Goal: Task Accomplishment & Management: Complete application form

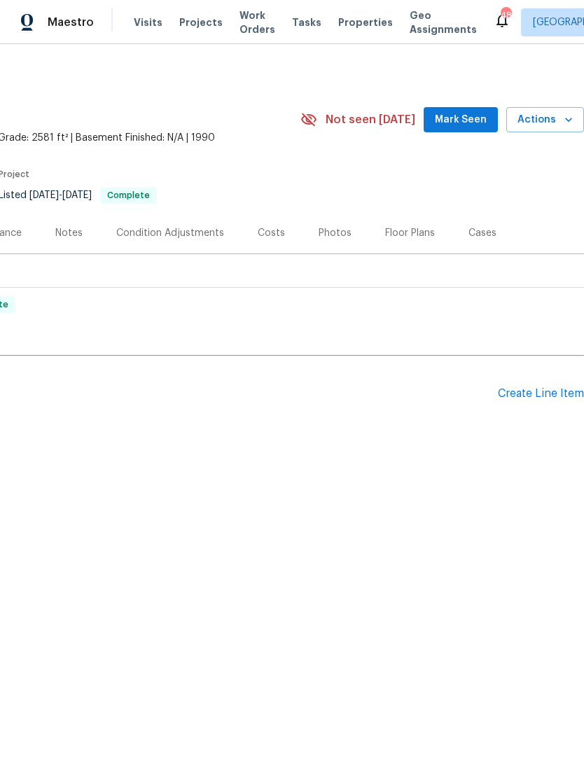
scroll to position [0, 207]
click at [551, 387] on div "Create Line Item" at bounding box center [541, 393] width 86 height 13
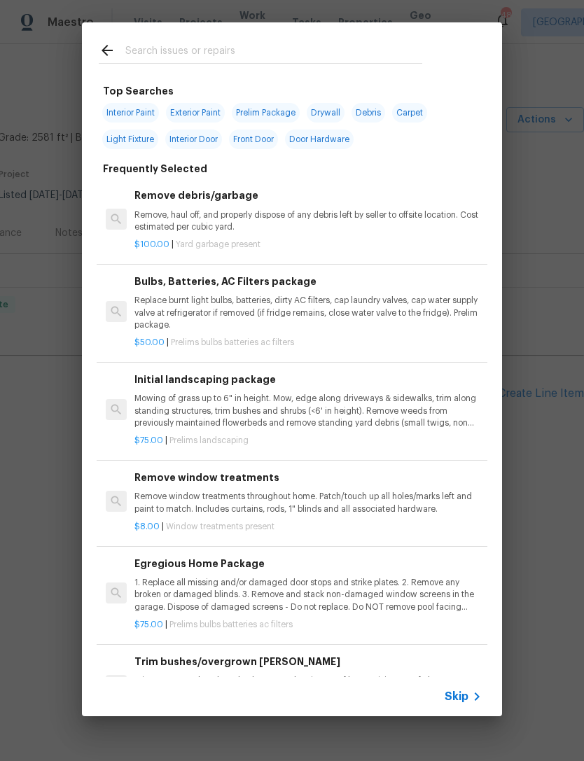
click at [170, 49] on input "text" at bounding box center [273, 52] width 297 height 21
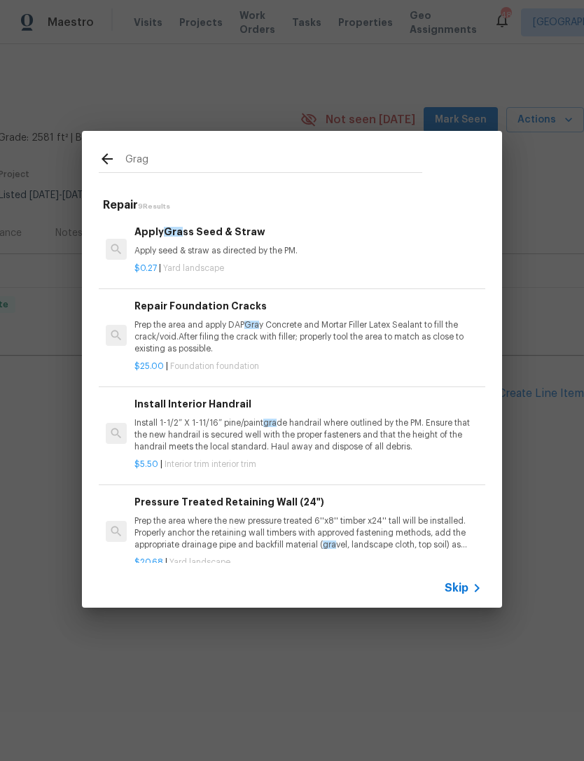
type input "[PERSON_NAME]"
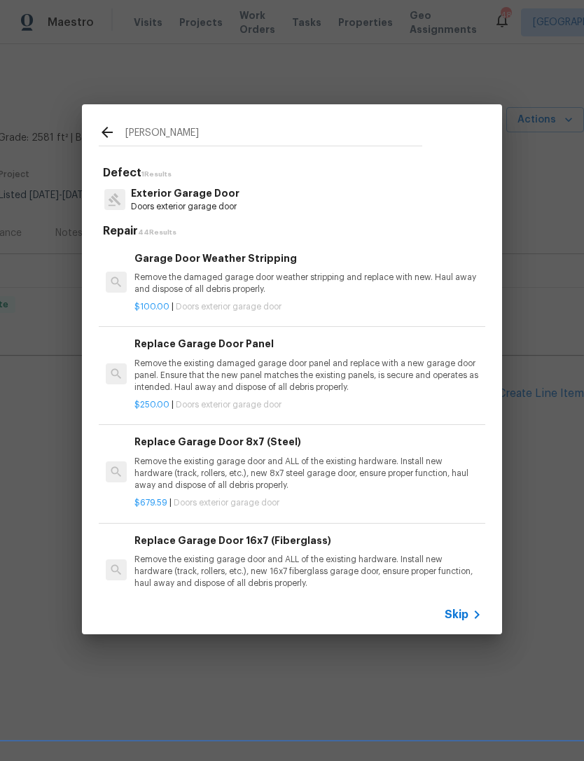
click at [206, 195] on p "Exterior Garage Door" at bounding box center [185, 193] width 109 height 15
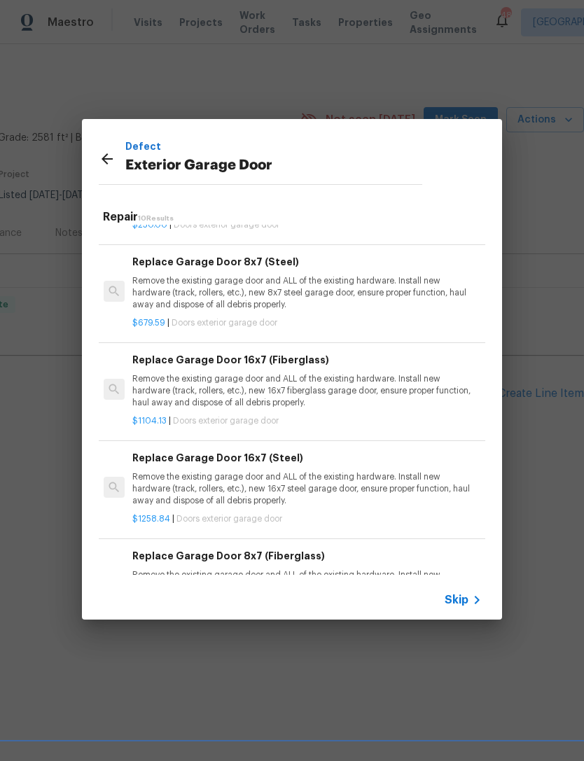
scroll to position [165, 2]
click at [259, 486] on p "Remove the existing garage door and ALL of the existing hardware. Install new h…" at bounding box center [305, 490] width 347 height 36
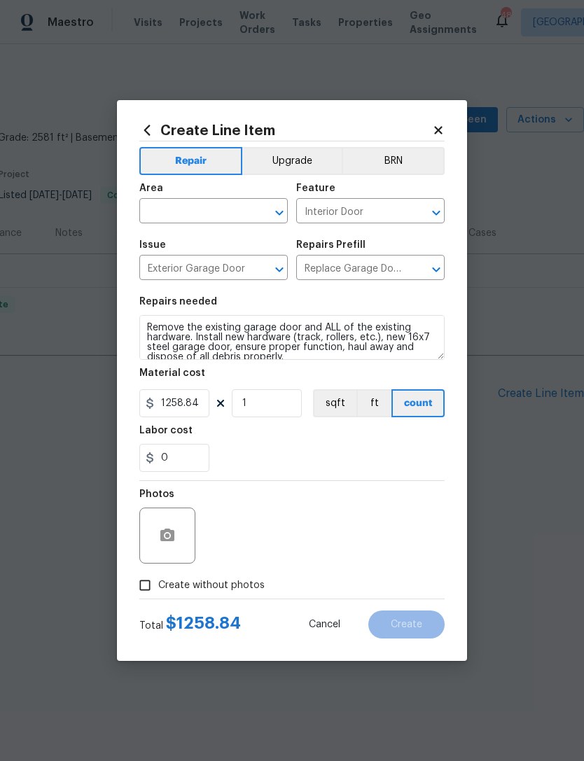
click at [278, 204] on icon "Open" at bounding box center [279, 212] width 17 height 17
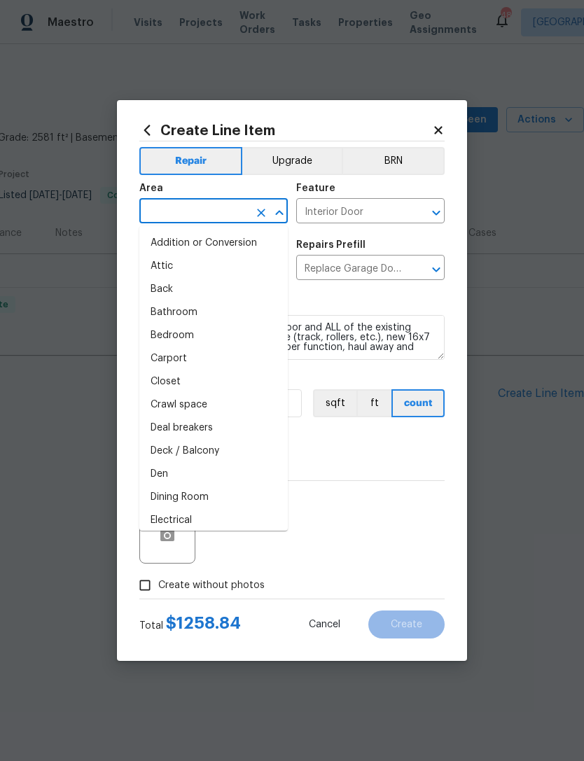
click at [437, 134] on icon at bounding box center [438, 130] width 13 height 13
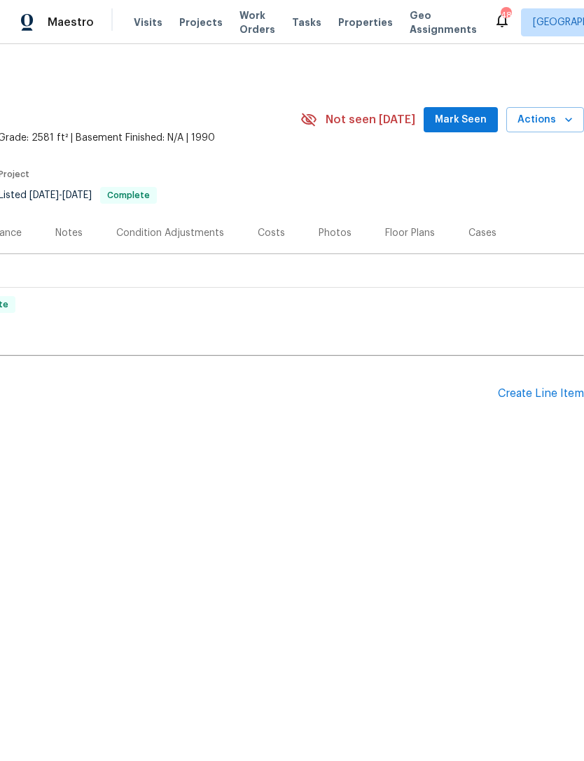
click at [535, 393] on div "Create Line Item" at bounding box center [541, 393] width 86 height 13
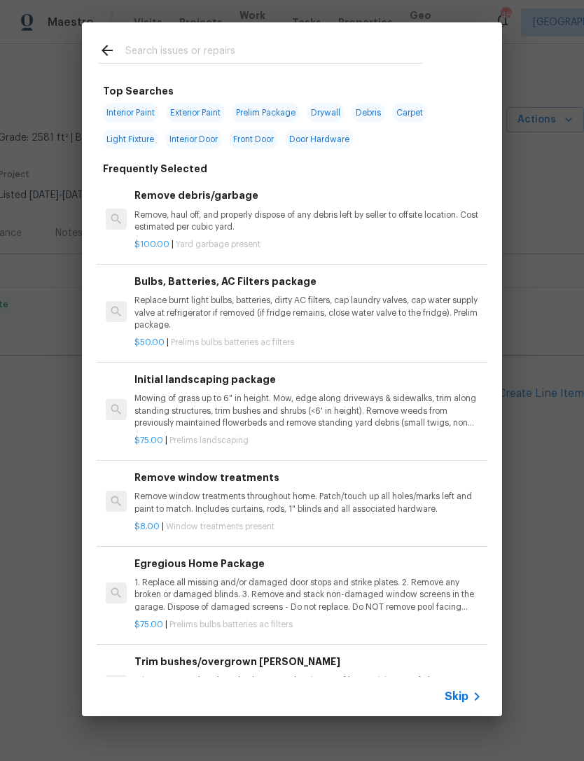
click at [175, 49] on input "text" at bounding box center [273, 52] width 297 height 21
type input "Garage"
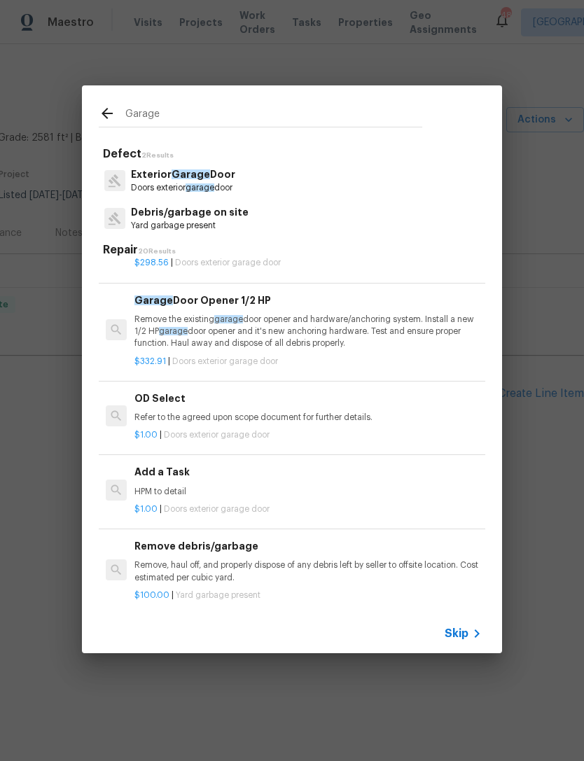
scroll to position [652, 0]
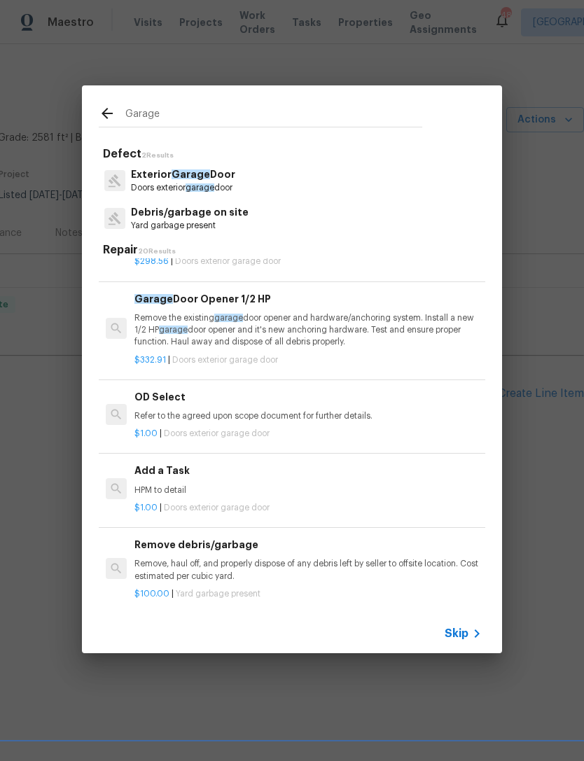
click at [176, 463] on h6 "Add a Task" at bounding box center [307, 470] width 347 height 15
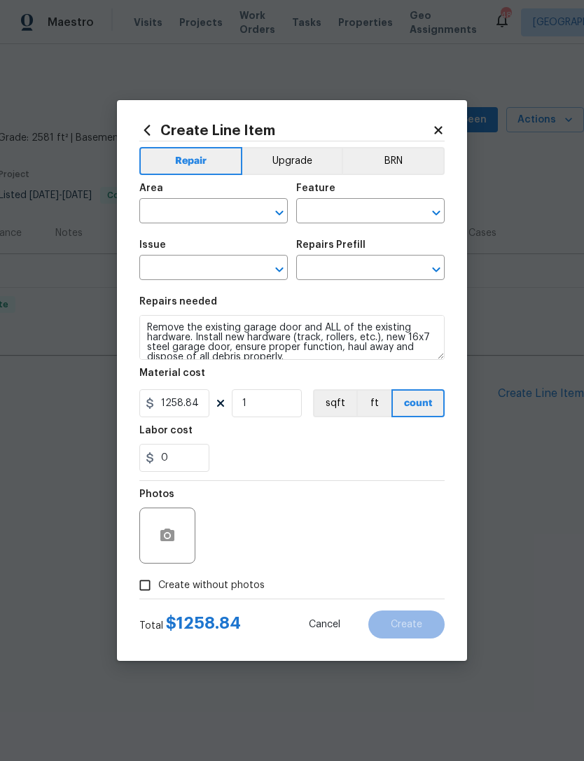
type input "Interior Door"
type input "Exterior Garage Door"
type input "Add a Task $1.00"
type textarea "HPM to detail"
type input "1"
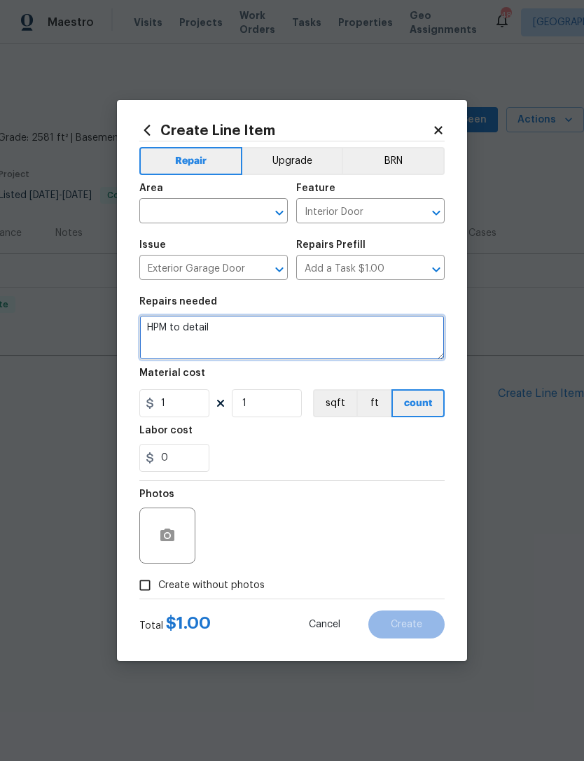
click at [237, 321] on textarea "HPM to detail" at bounding box center [291, 337] width 305 height 45
click at [235, 328] on textarea "HPM to detail" at bounding box center [291, 337] width 305 height 45
type textarea "H"
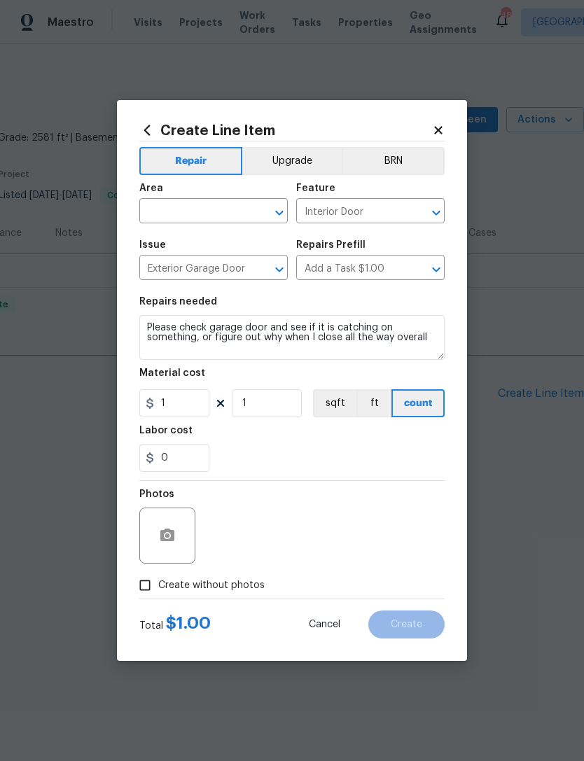
click at [223, 211] on input "text" at bounding box center [193, 213] width 109 height 22
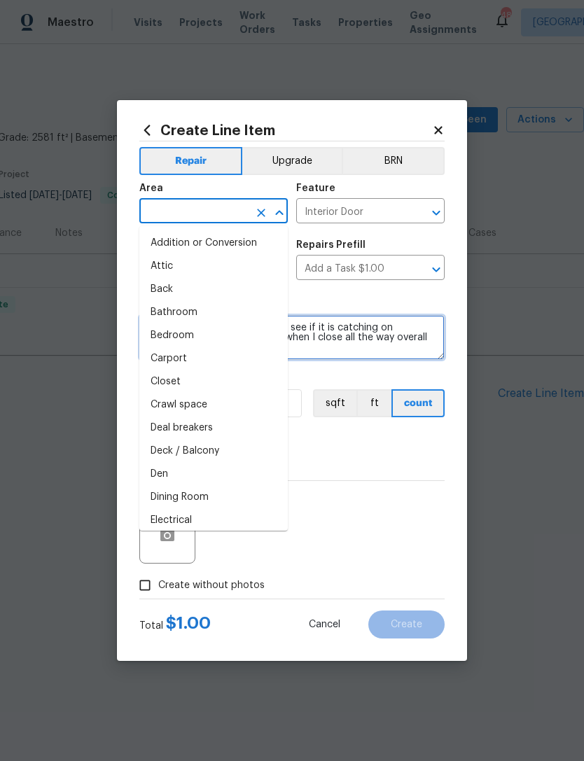
click at [430, 338] on textarea "Please check garage door and see if it is catching on something, or figure out …" at bounding box center [291, 337] width 305 height 45
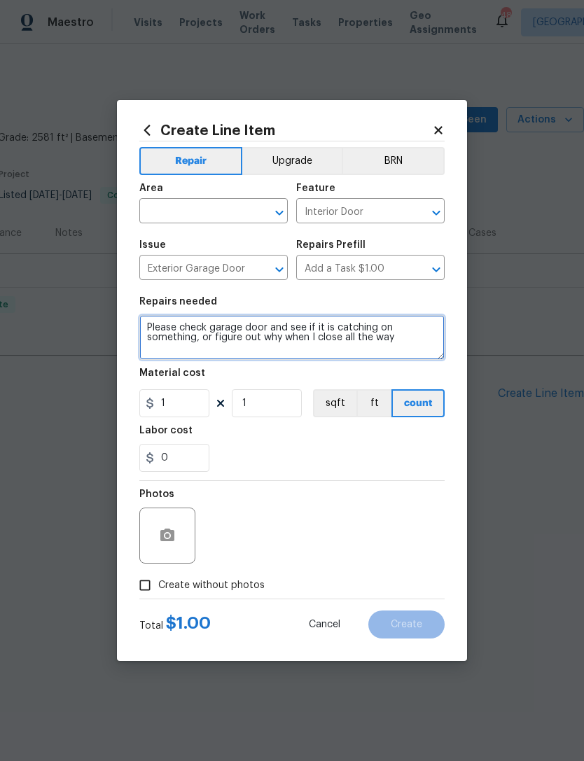
click at [276, 208] on icon "Open" at bounding box center [279, 212] width 17 height 17
type textarea "Please check garage door and see if it is catching on something, or figure out …"
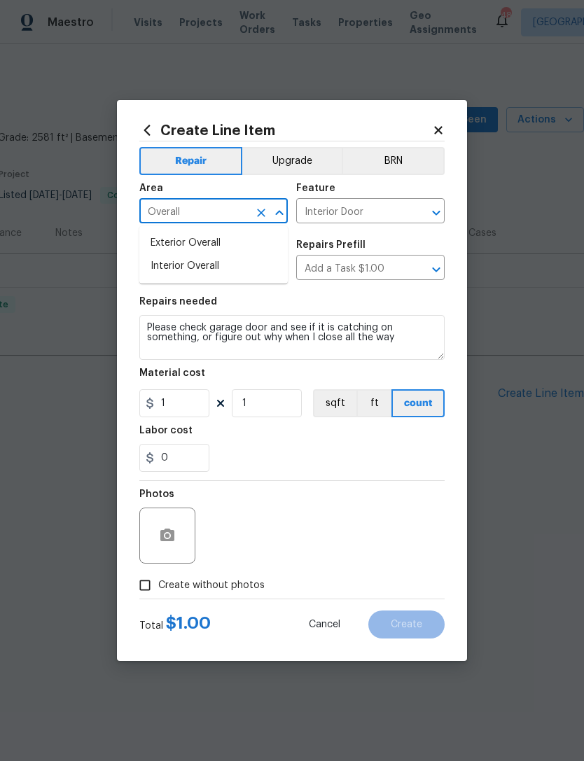
click at [200, 238] on li "Exterior Overall" at bounding box center [213, 243] width 148 height 23
type input "Exterior Overall"
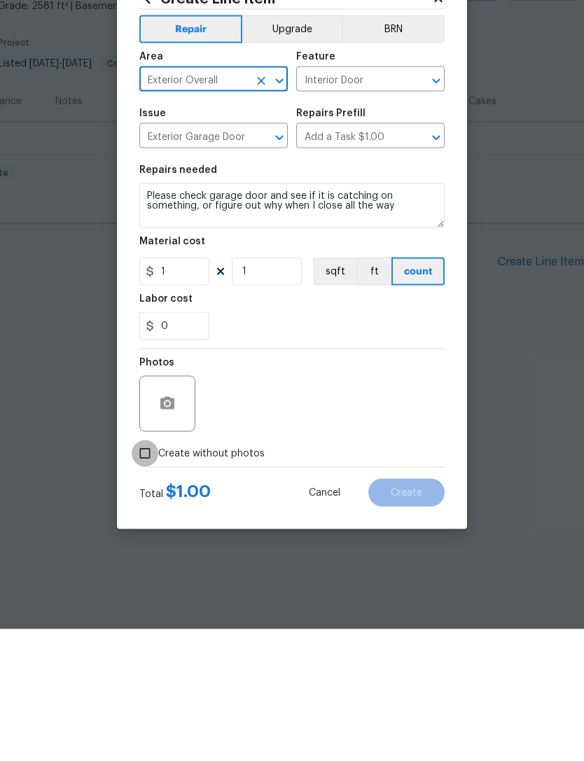
click at [144, 572] on input "Create without photos" at bounding box center [145, 585] width 27 height 27
checkbox input "true"
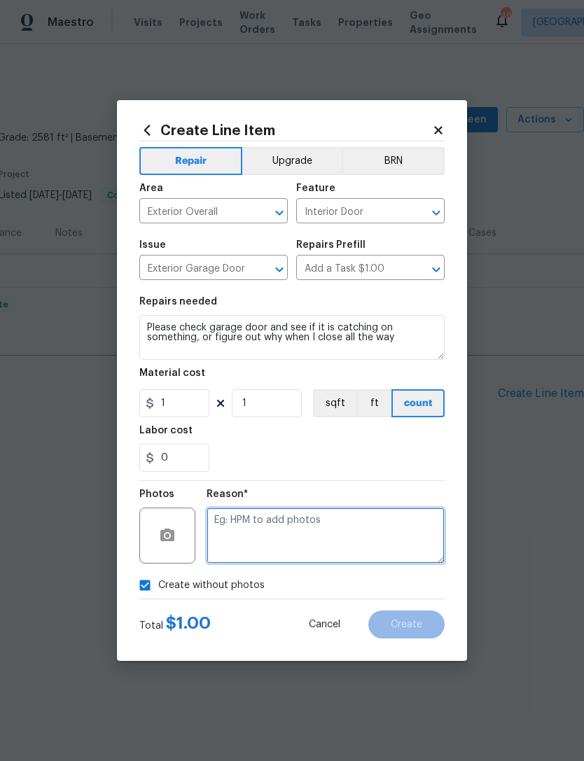
click at [266, 516] on textarea at bounding box center [326, 536] width 238 height 56
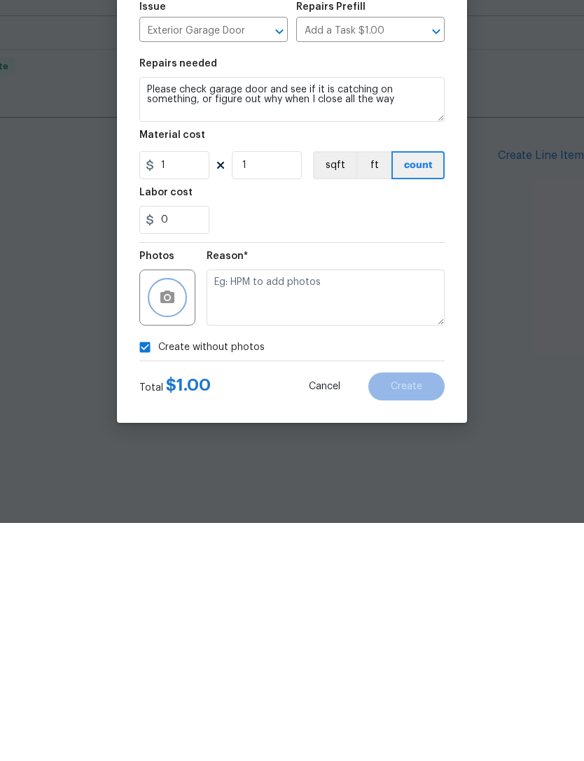
click at [165, 519] on button "button" at bounding box center [168, 536] width 34 height 34
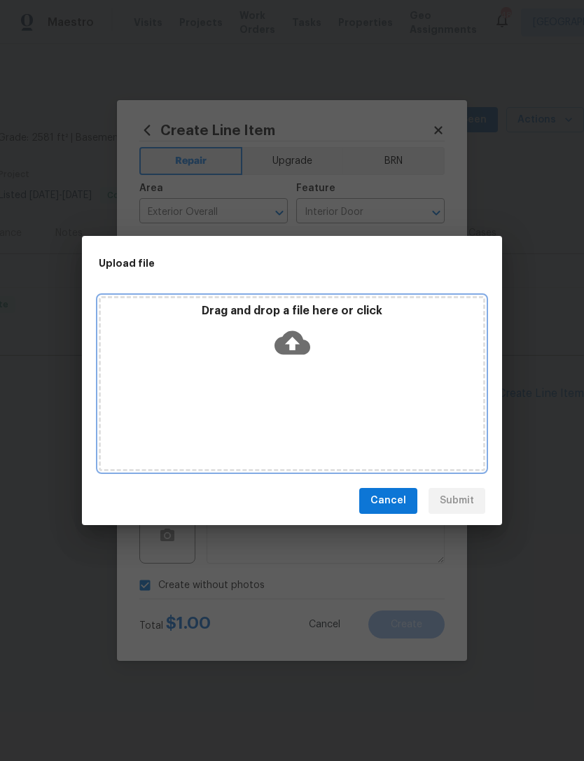
click at [286, 383] on div "Drag and drop a file here or click" at bounding box center [292, 383] width 386 height 175
click at [351, 354] on div "Drag and drop a file here or click" at bounding box center [292, 334] width 382 height 60
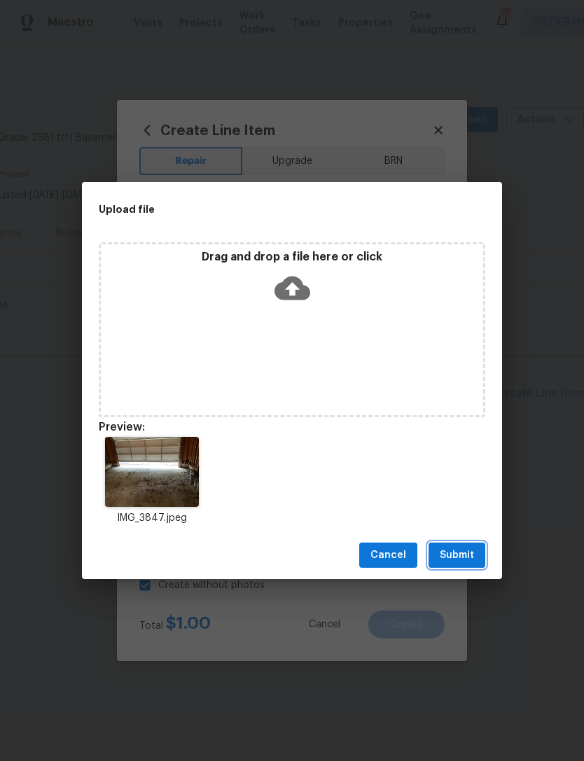
click at [465, 545] on button "Submit" at bounding box center [456, 556] width 57 height 26
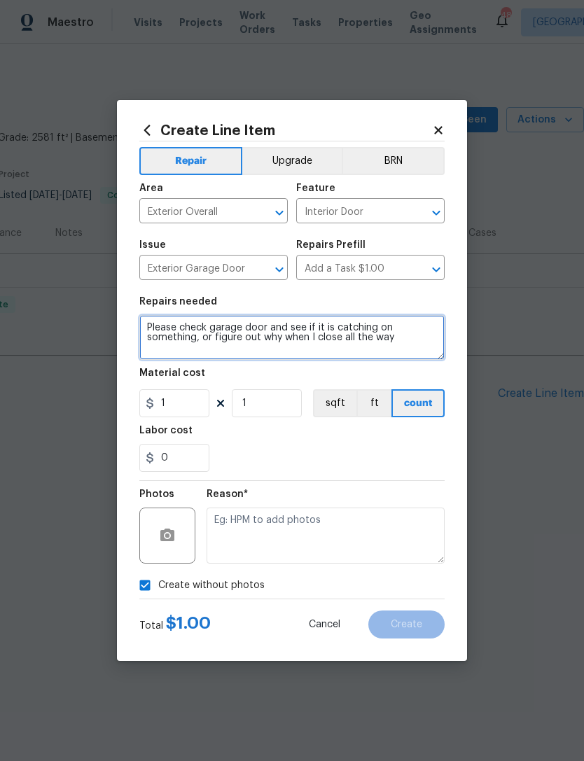
click at [310, 330] on textarea "Please check garage door and see if it is catching on something, or figure out …" at bounding box center [291, 337] width 305 height 45
click at [328, 335] on textarea "Please check garage door and see if it is catching on something, or figure out …" at bounding box center [291, 337] width 305 height 45
click at [318, 330] on textarea "Please check garage door and see if it is catching on something, or figure out …" at bounding box center [291, 337] width 305 height 45
click at [327, 328] on textarea "Please check garage door and see if it is catching on something, or figure out …" at bounding box center [291, 337] width 305 height 45
click at [309, 340] on textarea "Please check garage door and see if it is catching on something, or figure out …" at bounding box center [291, 337] width 305 height 45
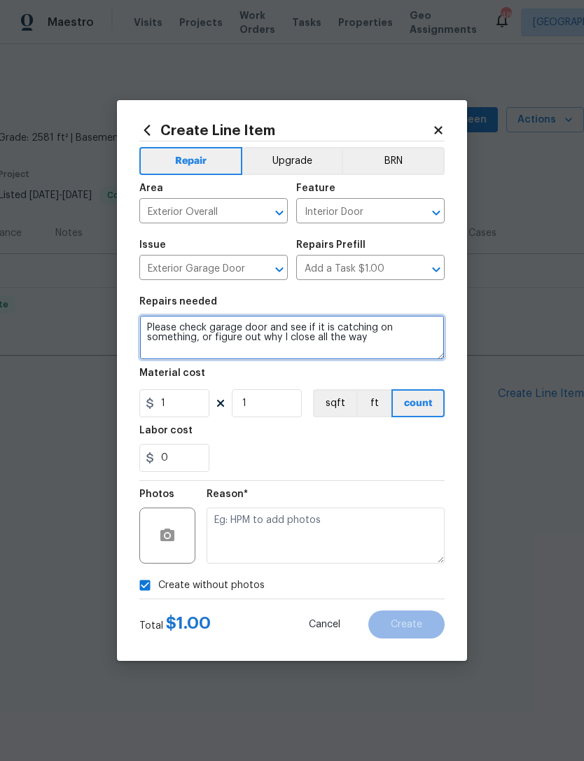
click at [285, 340] on textarea "Please check garage door and see if it is catching on something, or figure out …" at bounding box center [291, 337] width 305 height 45
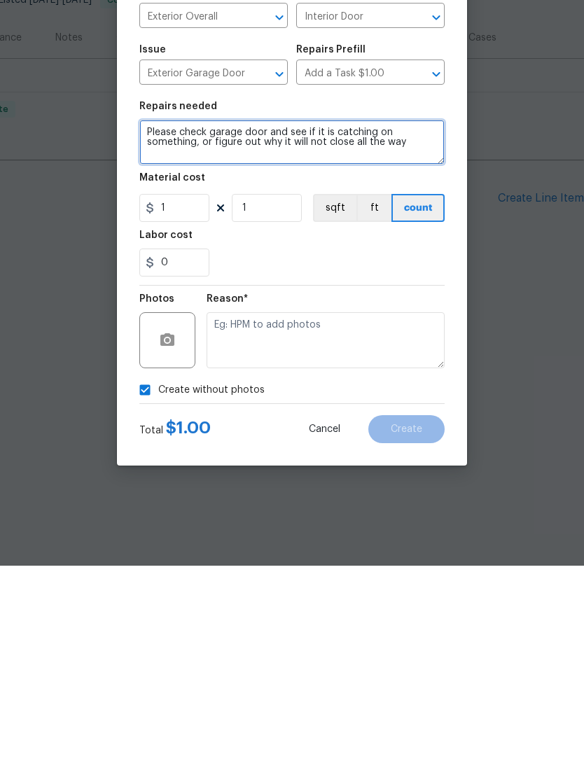
type textarea "Please check garage door and see if it is catching on something, or figure out …"
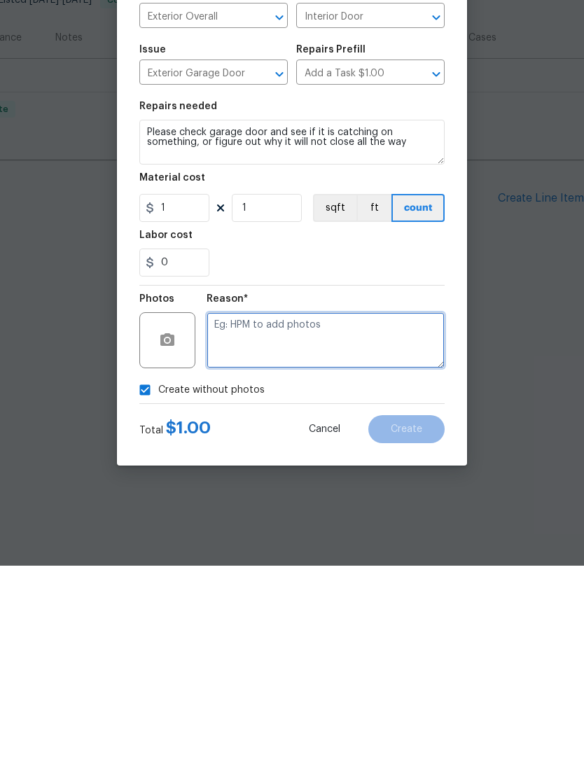
click at [303, 508] on textarea at bounding box center [326, 536] width 238 height 56
click at [176, 519] on button "button" at bounding box center [168, 536] width 34 height 34
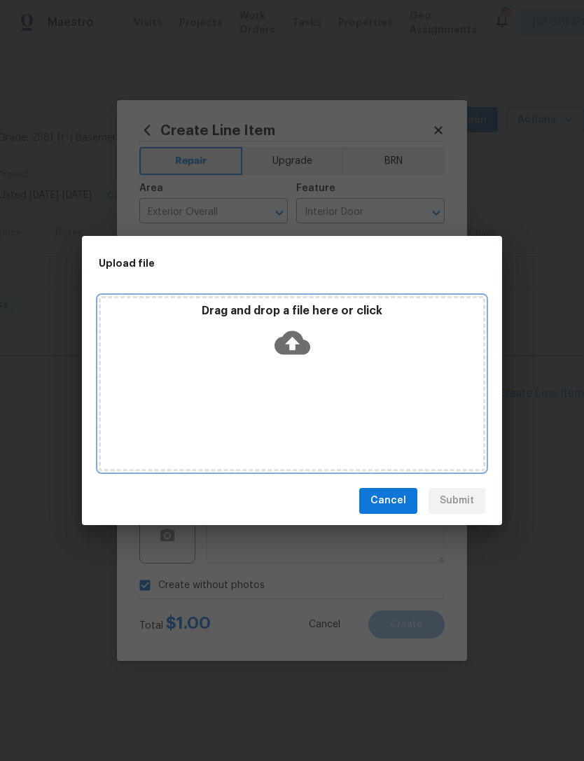
click at [317, 327] on div "Drag and drop a file here or click" at bounding box center [292, 334] width 382 height 60
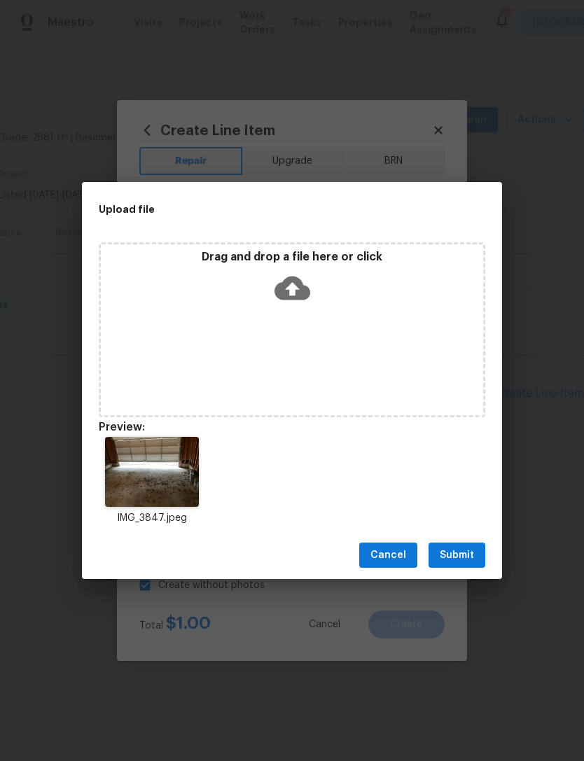
click at [473, 545] on button "Submit" at bounding box center [456, 556] width 57 height 26
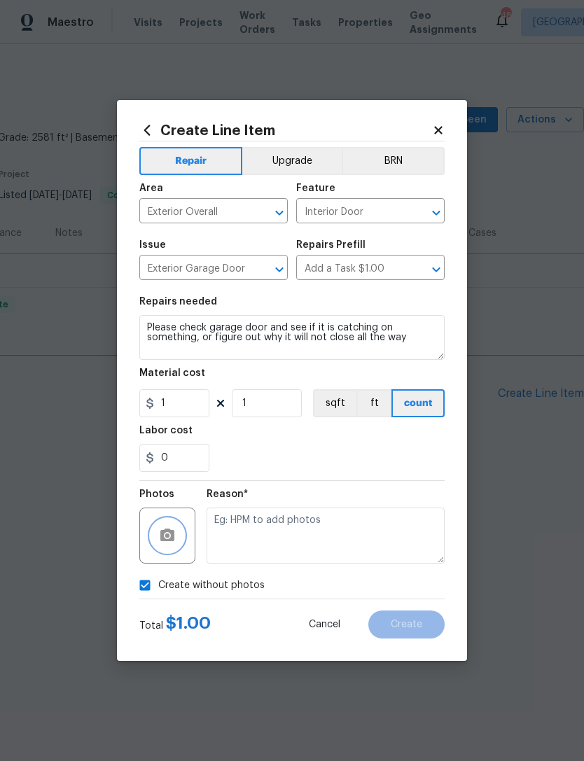
checkbox input "false"
click at [410, 624] on span "Create" at bounding box center [407, 625] width 32 height 11
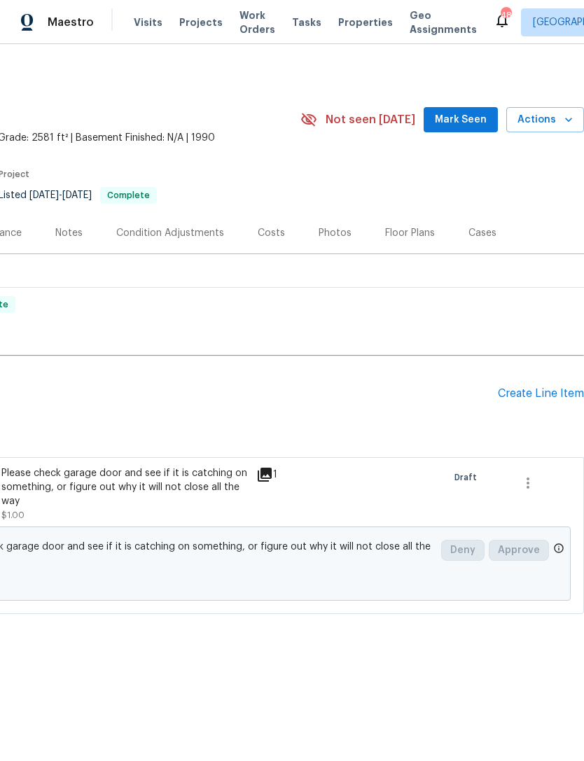
scroll to position [0, 207]
click at [468, 125] on span "Mark Seen" at bounding box center [461, 120] width 52 height 18
click at [549, 389] on div "Create Line Item" at bounding box center [541, 393] width 86 height 13
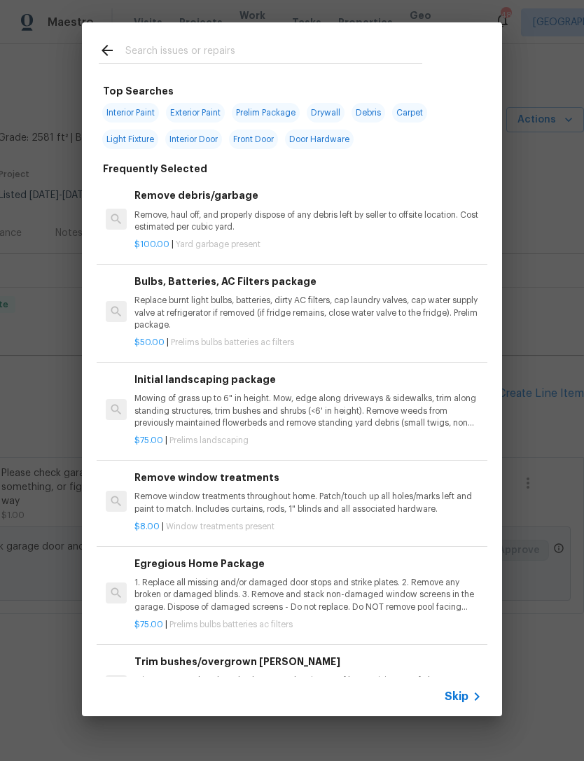
click at [188, 37] on div at bounding box center [260, 49] width 357 height 55
click at [155, 48] on input "text" at bounding box center [273, 52] width 297 height 21
type input "Clean out garage"
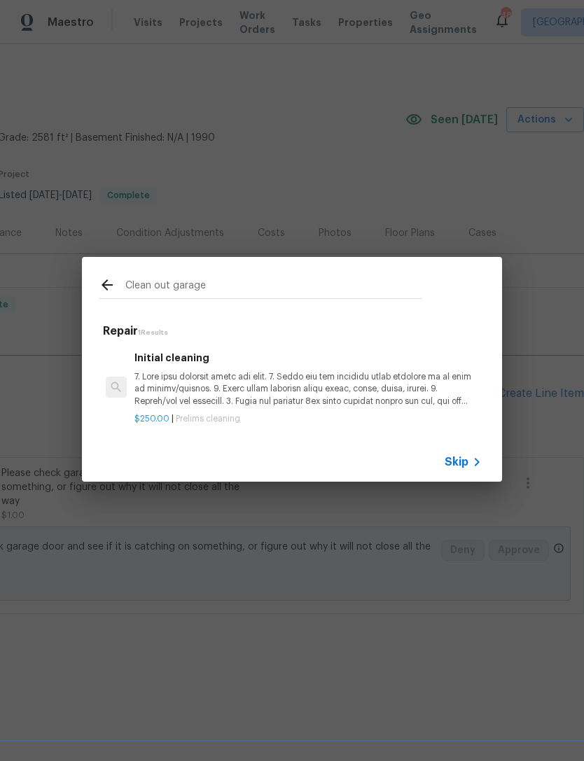
click at [470, 469] on icon at bounding box center [476, 462] width 17 height 17
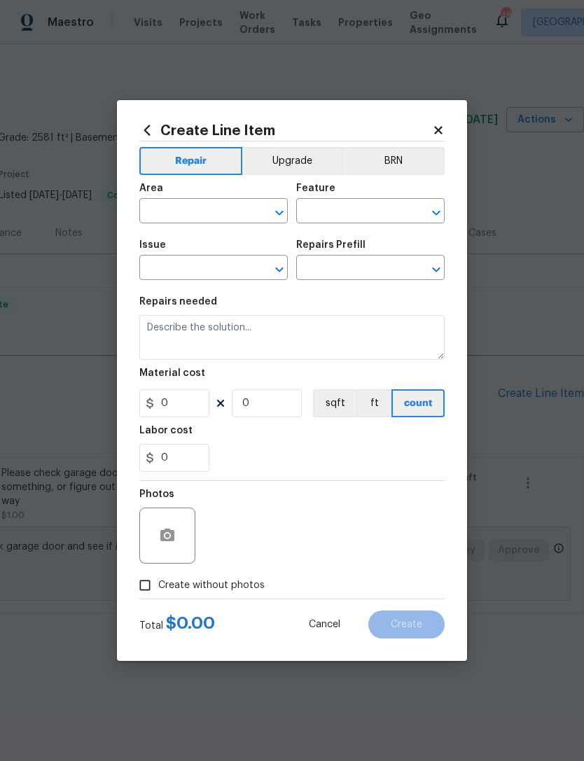
click at [435, 127] on icon at bounding box center [438, 130] width 8 height 8
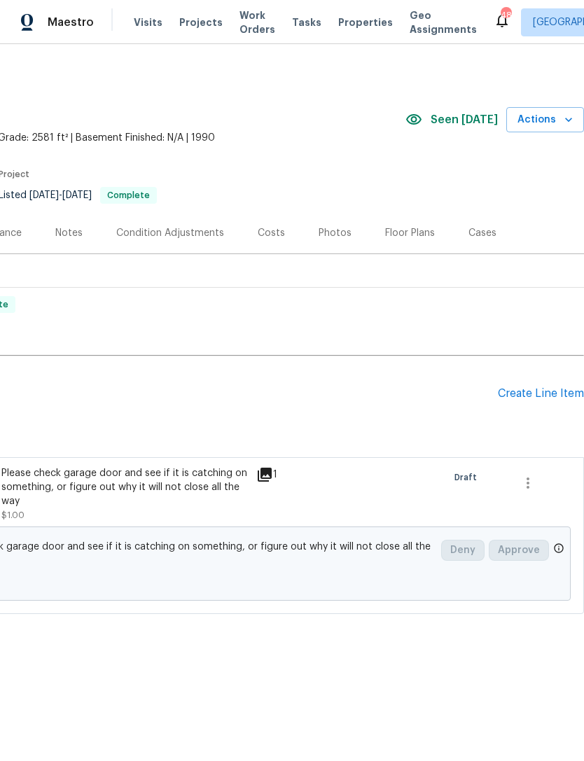
click at [548, 400] on div "Create Line Item" at bounding box center [541, 393] width 86 height 13
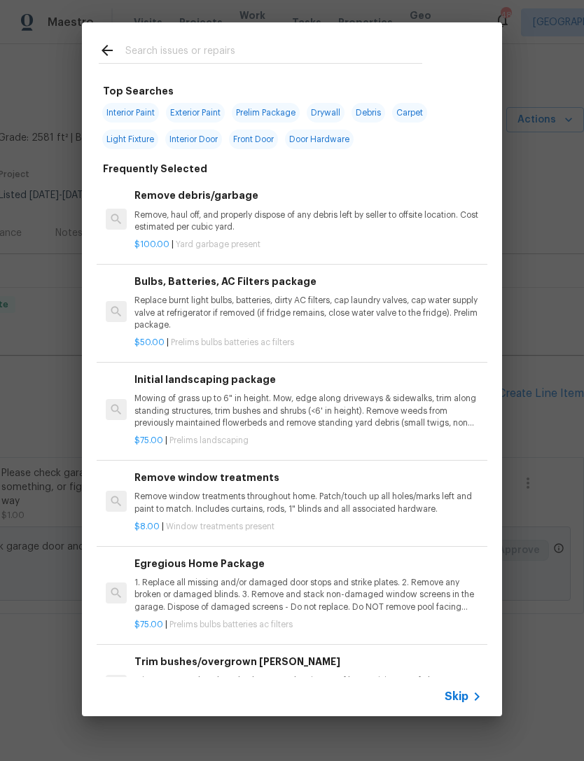
click at [153, 38] on div at bounding box center [260, 49] width 357 height 55
click at [139, 62] on input "text" at bounding box center [273, 52] width 297 height 21
type input "Garage"
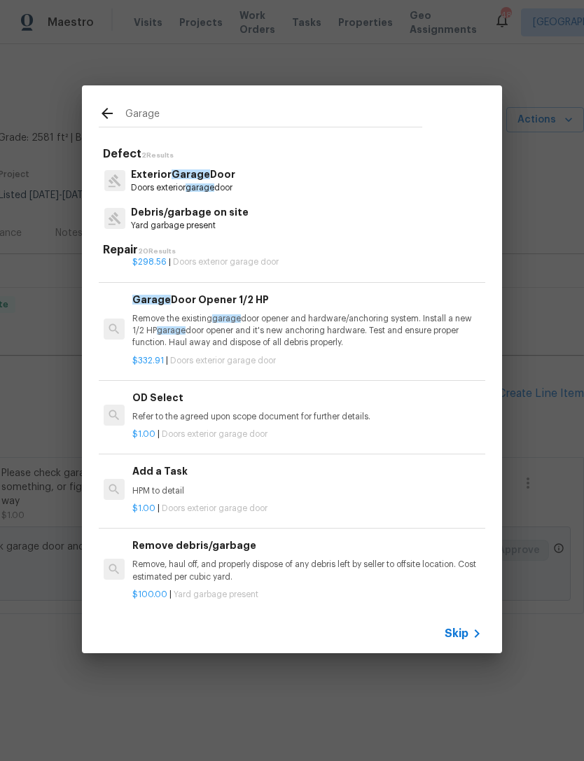
scroll to position [652, 2]
click at [183, 476] on div "Add a Task HPM to detail" at bounding box center [305, 480] width 347 height 34
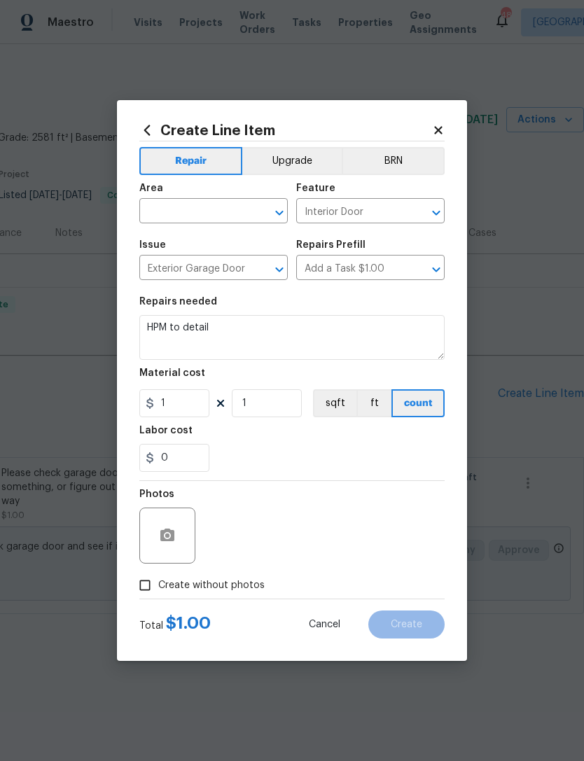
click at [239, 202] on input "text" at bounding box center [193, 213] width 109 height 22
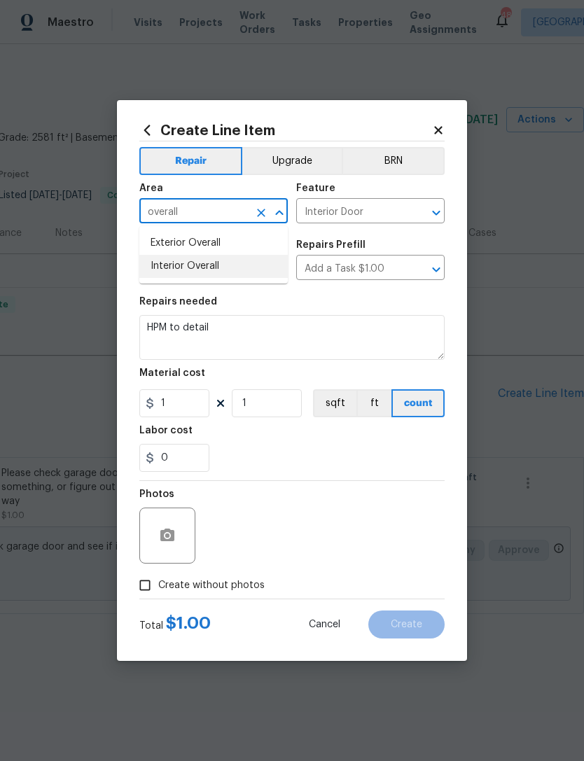
click at [188, 264] on li "Interior Overall" at bounding box center [213, 266] width 148 height 23
type input "Interior Overall"
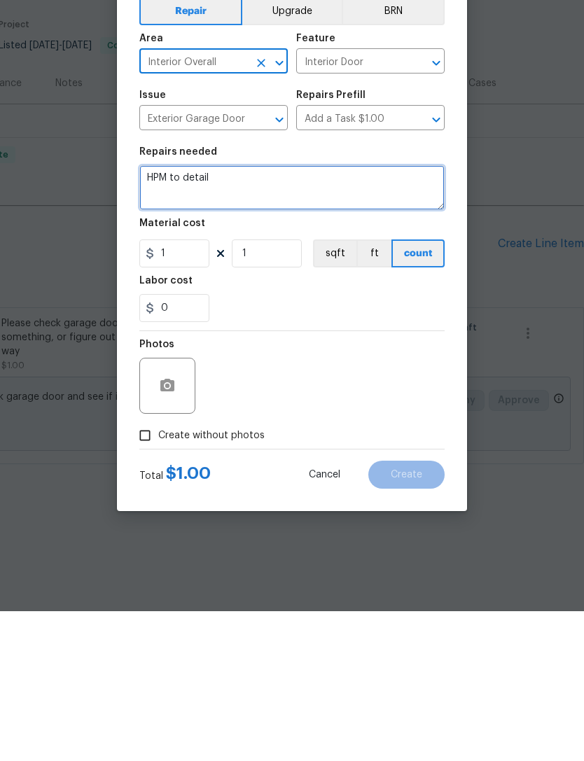
click at [244, 315] on textarea "HPM to detail" at bounding box center [291, 337] width 305 height 45
type textarea "H"
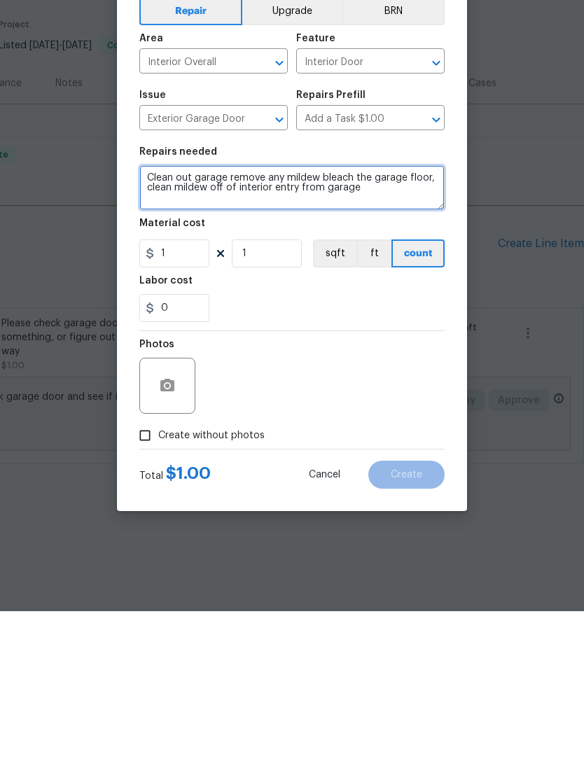
type textarea "Clean out garage remove any mildew bleach the garage floor, clean mildew off of…"
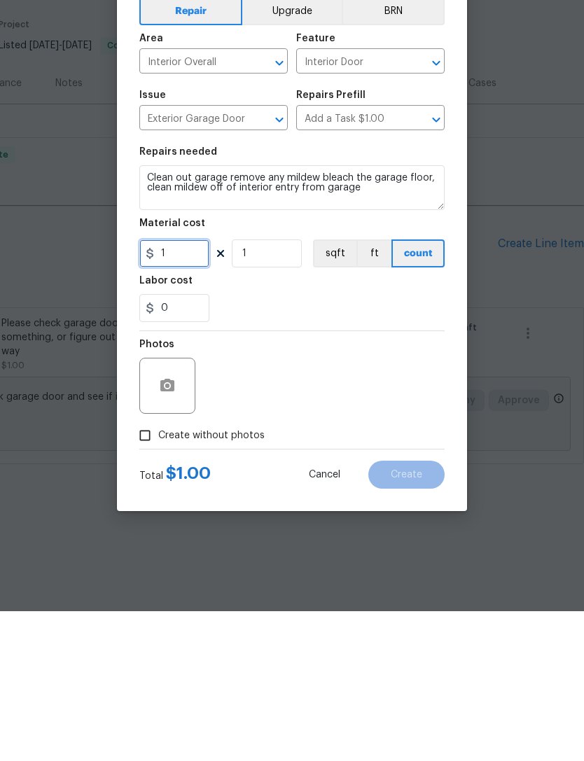
click at [181, 389] on input "1" at bounding box center [174, 403] width 70 height 28
click at [270, 389] on input "1" at bounding box center [267, 403] width 70 height 28
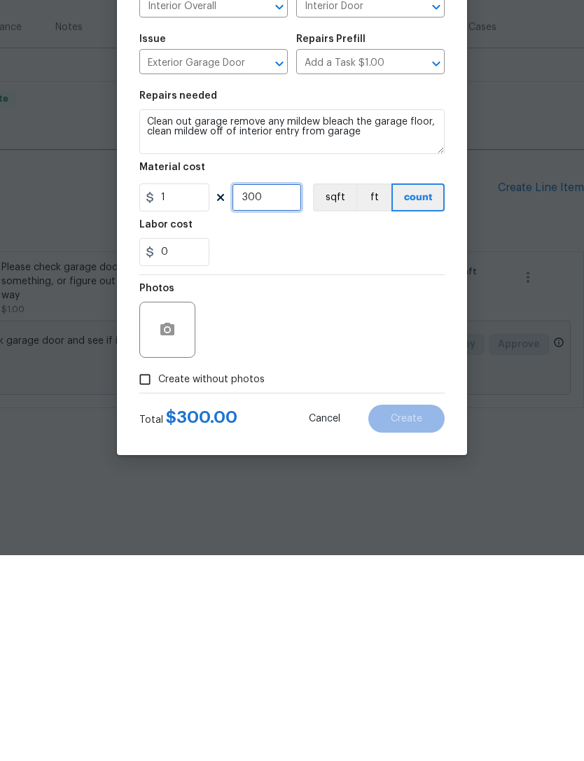
type input "300"
click at [148, 572] on input "Create without photos" at bounding box center [145, 585] width 27 height 27
checkbox input "true"
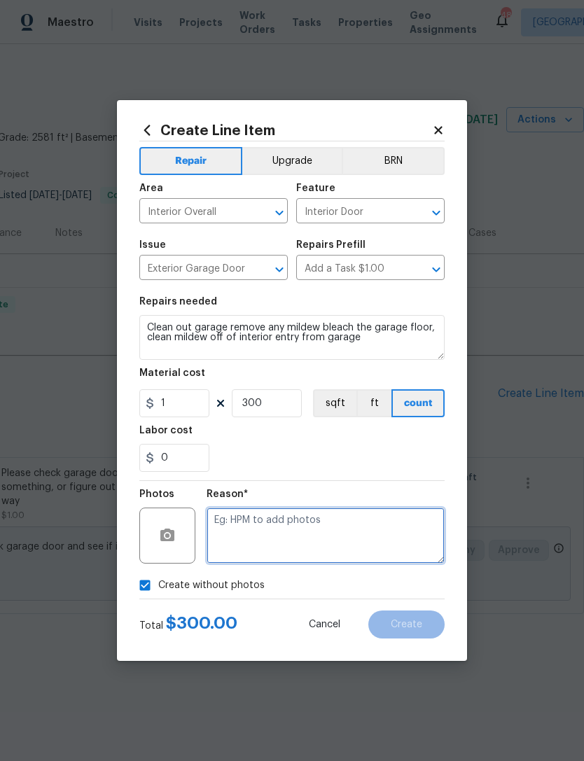
click at [246, 526] on textarea at bounding box center [326, 536] width 238 height 56
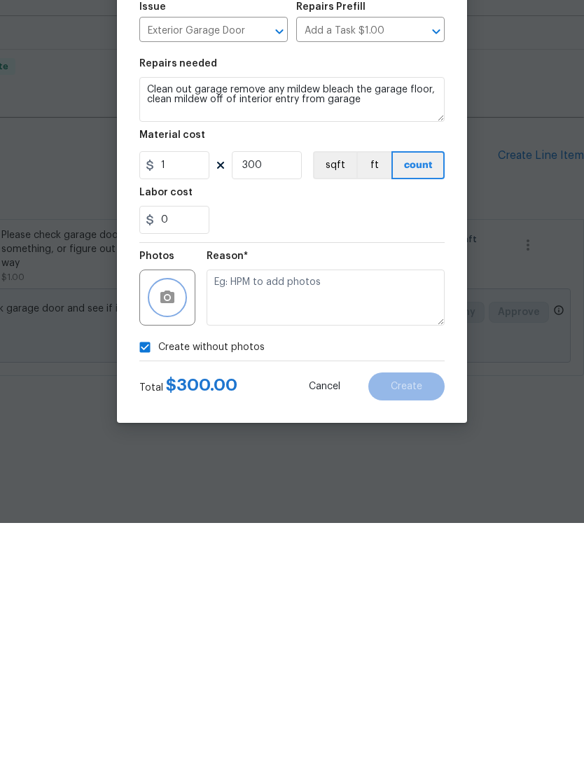
click at [181, 519] on button "button" at bounding box center [168, 536] width 34 height 34
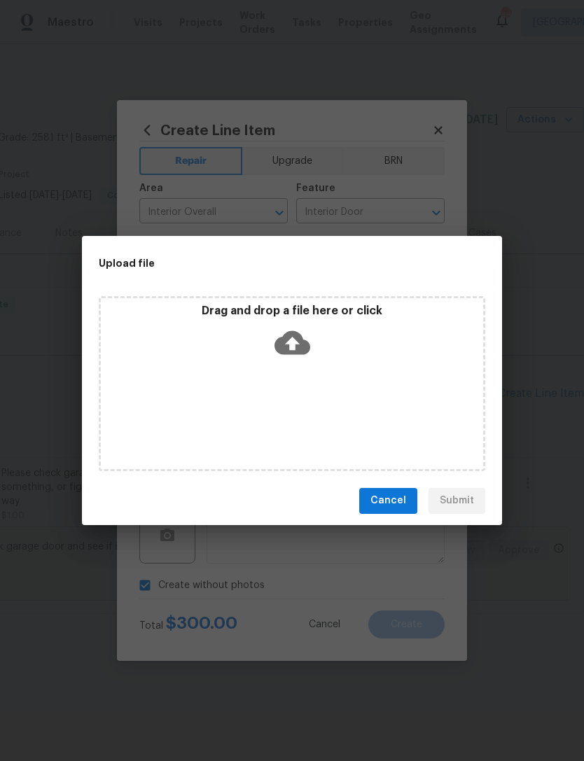
click at [333, 277] on div "Upload file" at bounding box center [260, 263] width 357 height 55
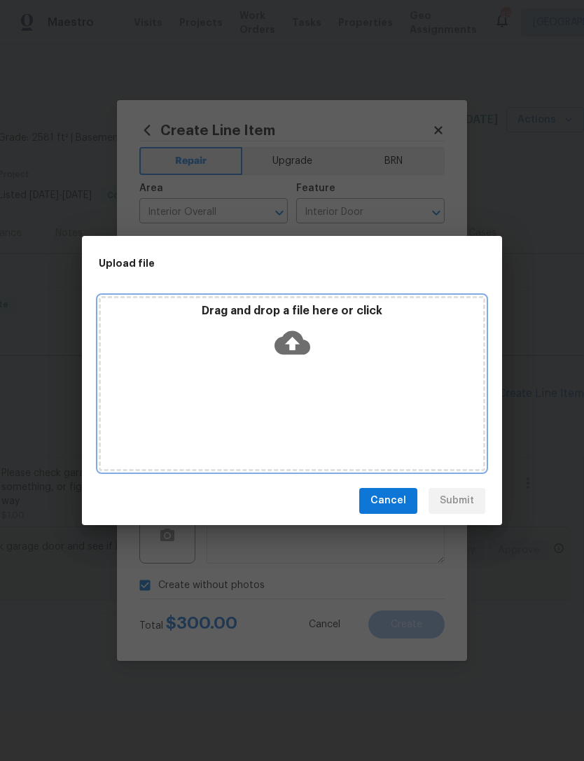
click at [321, 370] on div "Drag and drop a file here or click" at bounding box center [292, 383] width 386 height 175
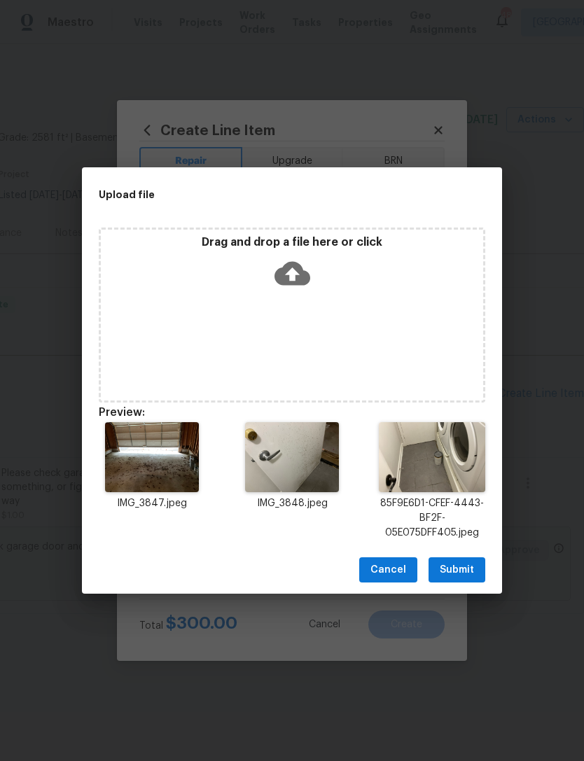
click at [452, 571] on span "Submit" at bounding box center [457, 570] width 34 height 18
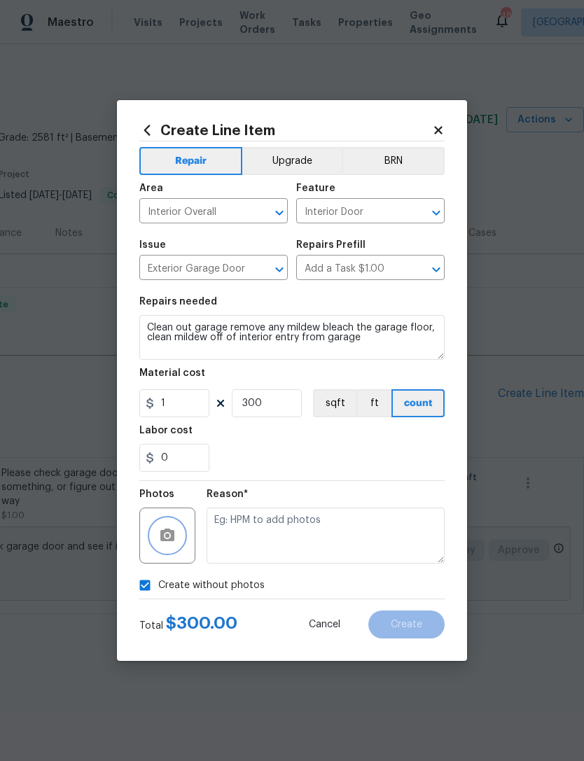
click at [181, 534] on button "button" at bounding box center [168, 536] width 34 height 34
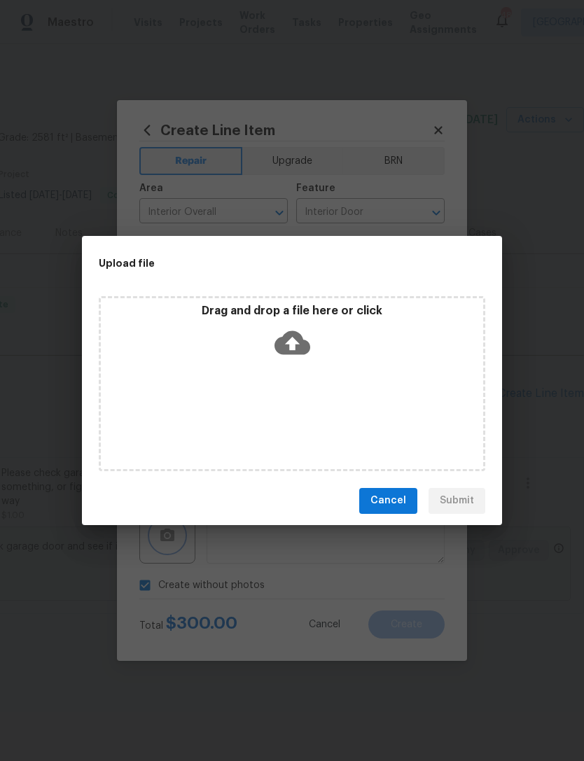
click at [372, 572] on div "Upload file Drag and drop a file here or click Cancel Submit" at bounding box center [292, 380] width 584 height 761
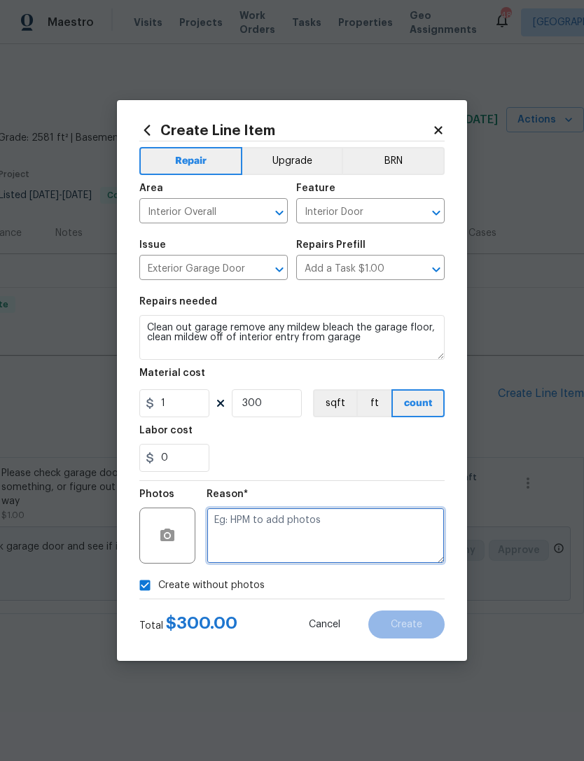
click at [295, 527] on textarea at bounding box center [326, 536] width 238 height 56
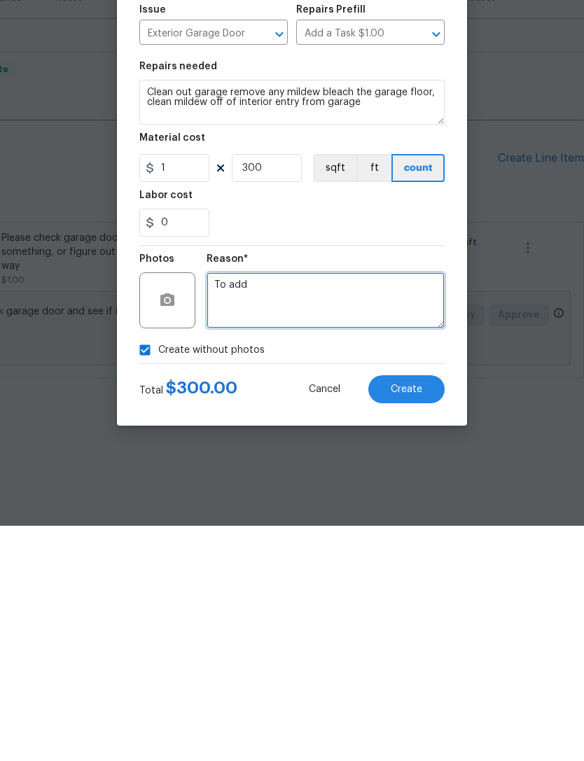
type textarea "To add"
click at [430, 610] on button "Create" at bounding box center [406, 624] width 76 height 28
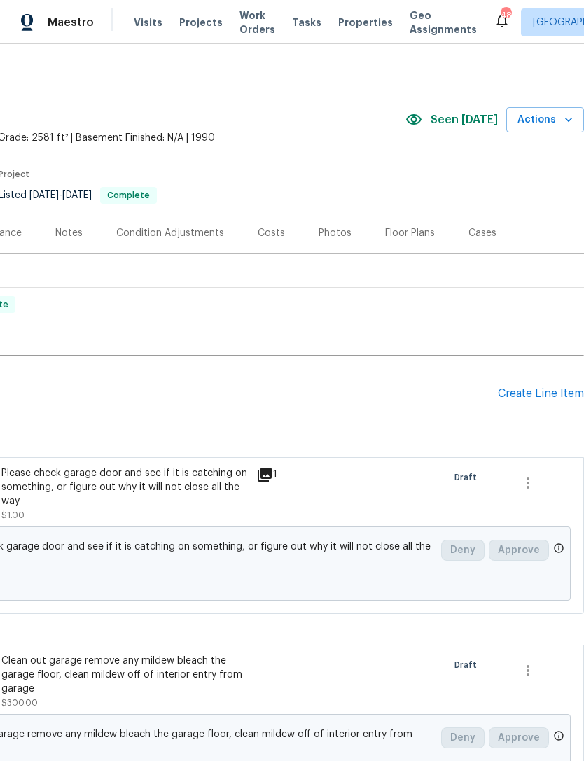
scroll to position [0, 207]
click at [536, 392] on div "Create Line Item" at bounding box center [541, 393] width 86 height 13
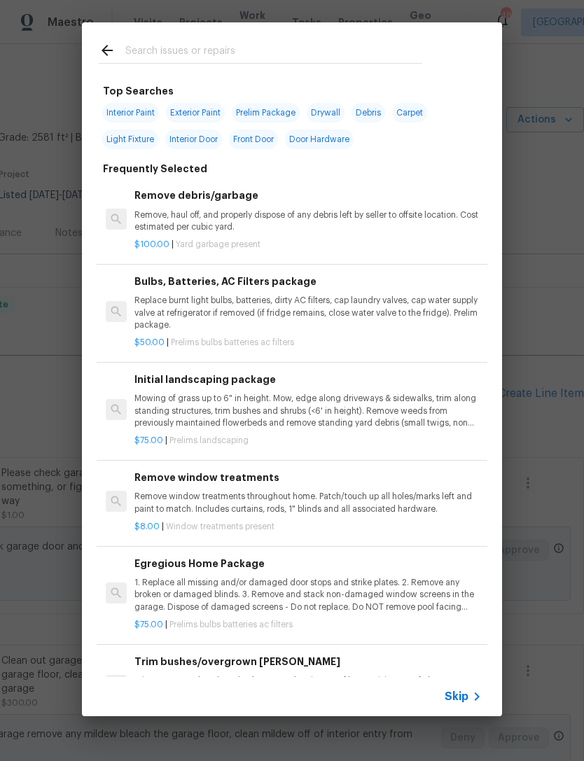
click at [175, 47] on input "text" at bounding box center [273, 52] width 297 height 21
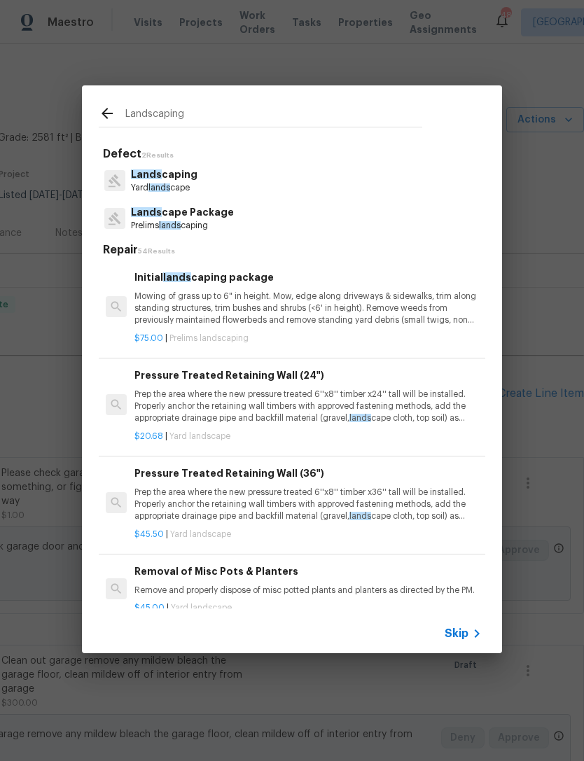
type input "Landscaping"
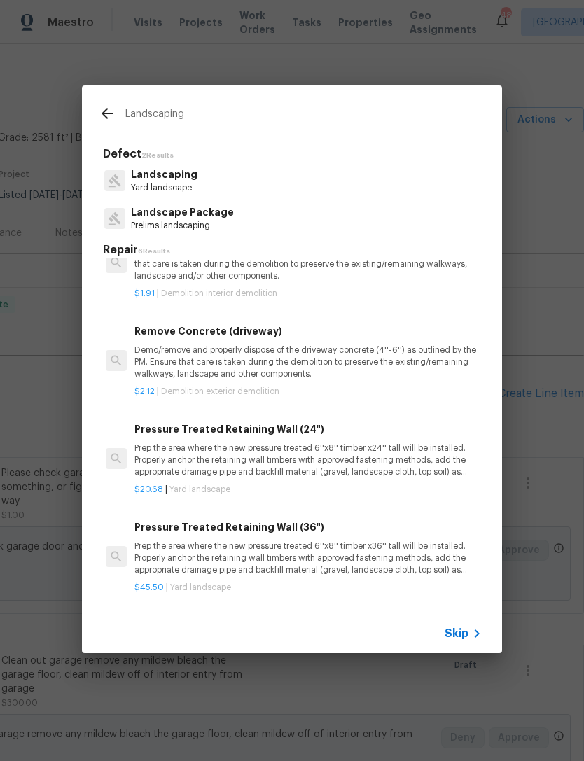
scroll to position [227, -1]
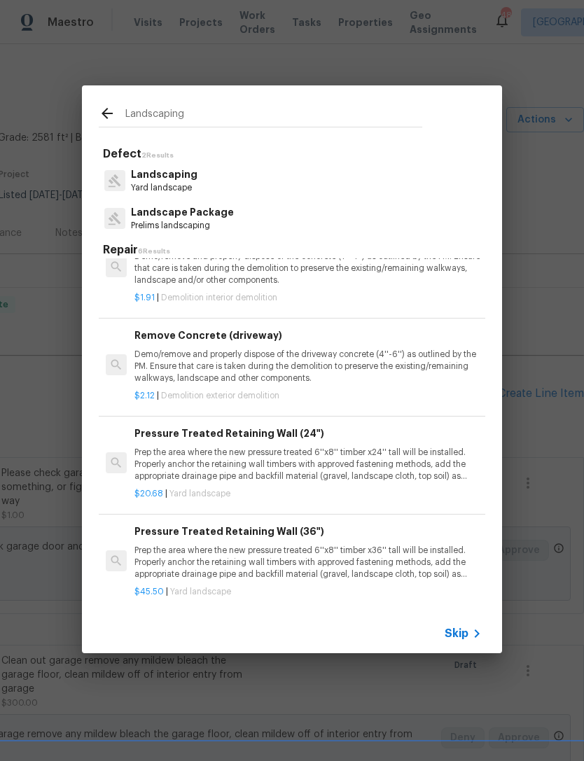
click at [164, 183] on p "Yard landscape" at bounding box center [164, 188] width 67 height 12
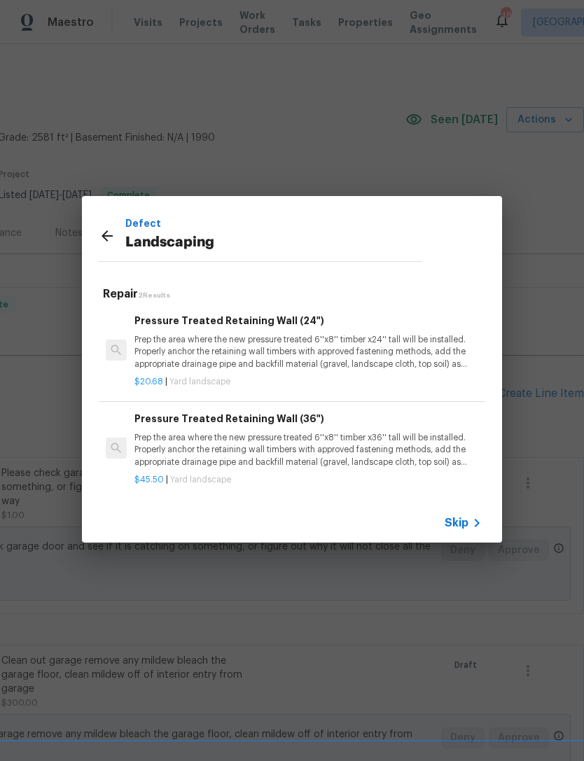
scroll to position [0, 0]
click at [459, 517] on span "Skip" at bounding box center [457, 523] width 24 height 14
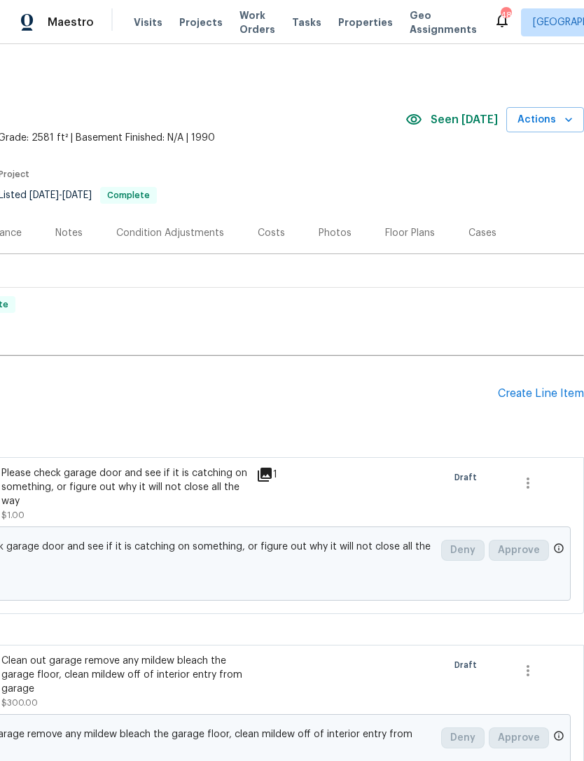
click at [545, 387] on div "Create Line Item" at bounding box center [541, 393] width 86 height 13
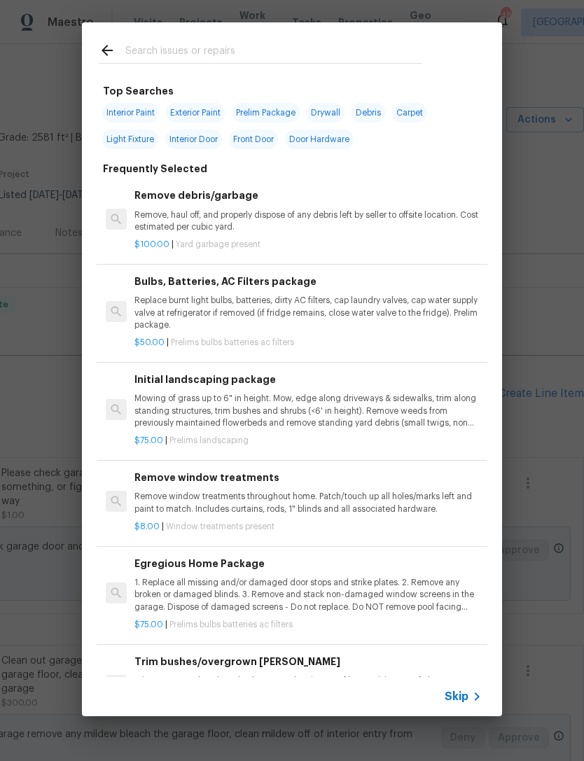
click at [242, 405] on p "Mowing of grass up to 6" in height. Mow, edge along driveways & sidewalks, trim…" at bounding box center [307, 411] width 347 height 36
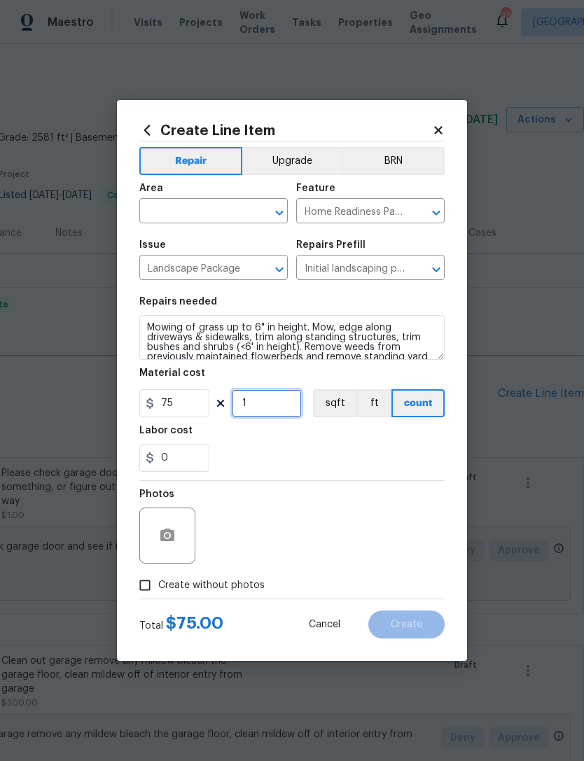
click at [273, 405] on input "1" at bounding box center [267, 403] width 70 height 28
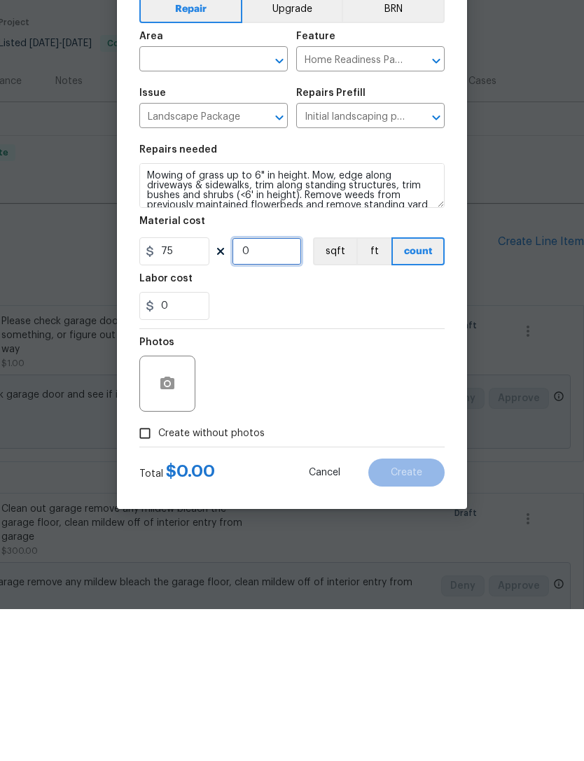
type input "6"
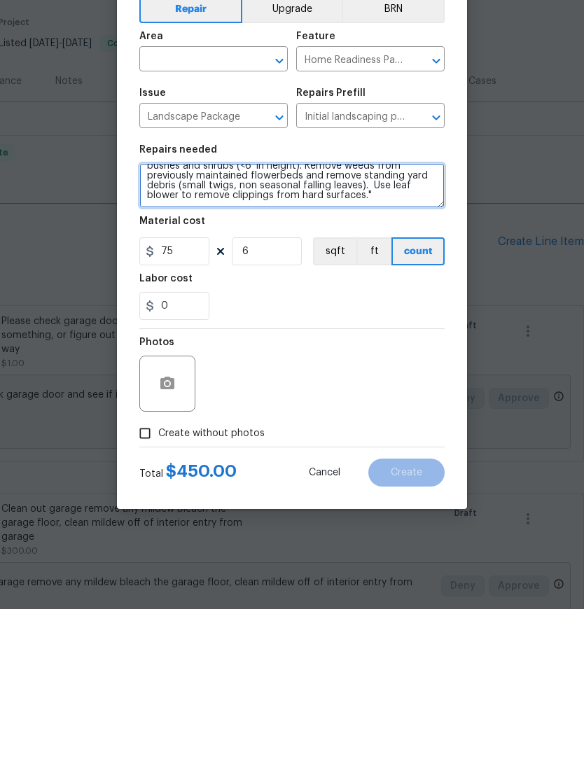
click at [319, 315] on textarea "Mowing of grass up to 6" in height. Mow, edge along driveways & sidewalks, trim…" at bounding box center [291, 337] width 305 height 45
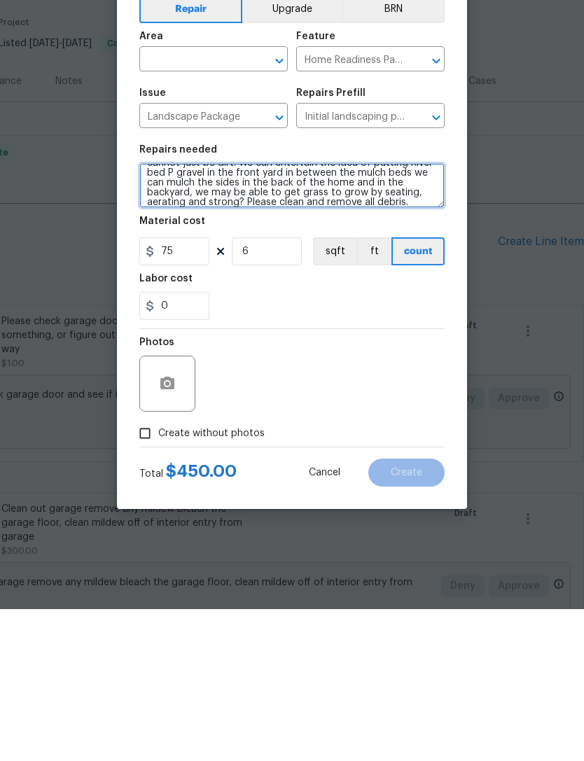
type textarea "Mowing of grass up to 6" in height. Mow, edge along driveways & sidewalks, trim…"
click at [141, 572] on input "Create without photos" at bounding box center [145, 585] width 27 height 27
checkbox input "true"
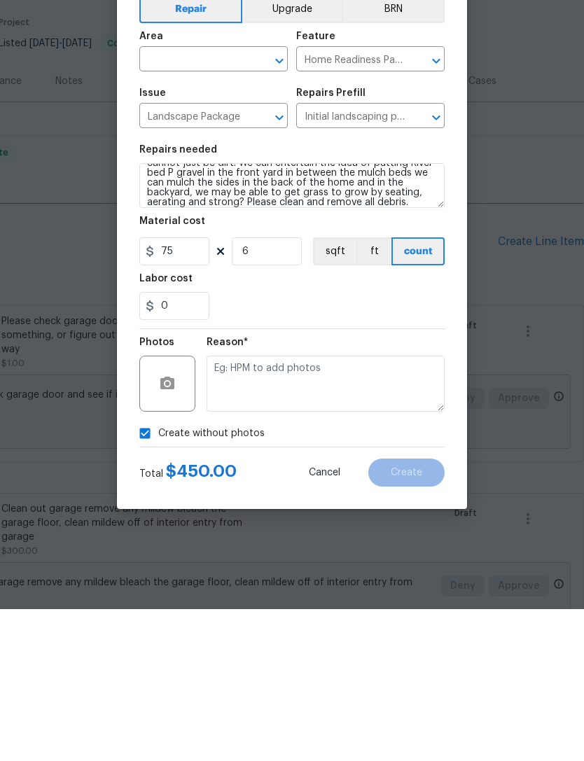
scroll to position [45, 0]
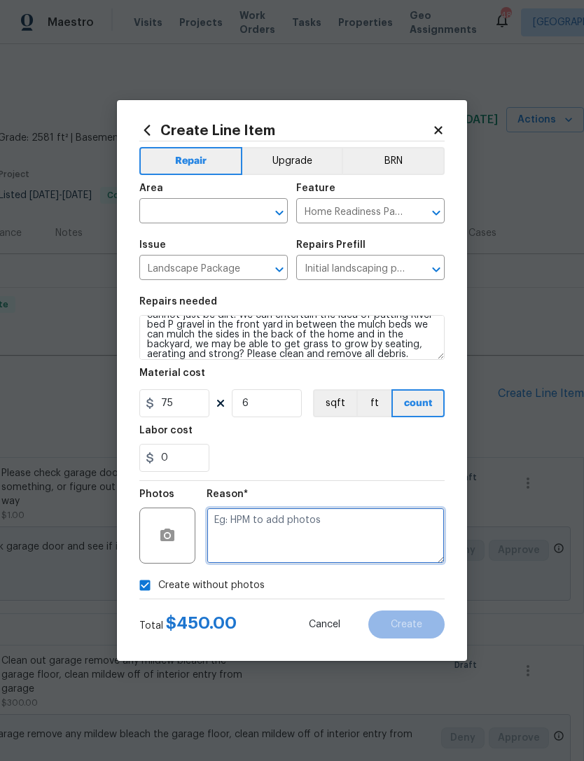
click at [290, 529] on textarea at bounding box center [326, 536] width 238 height 56
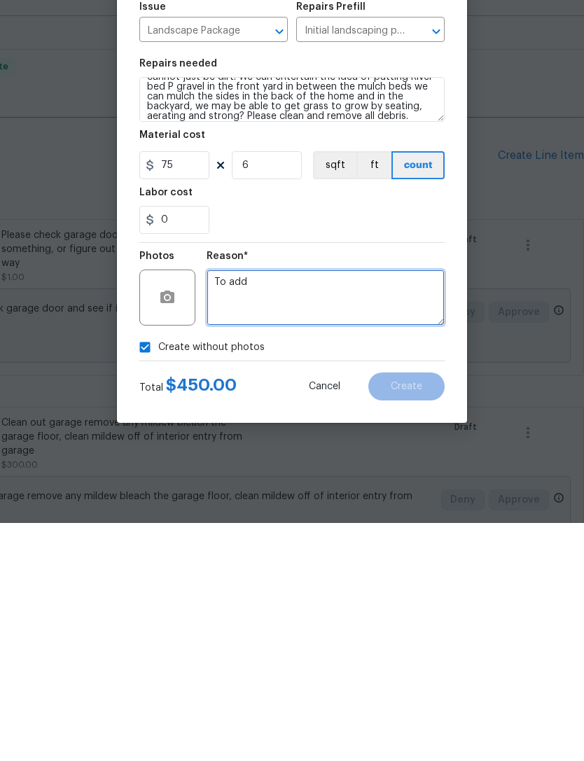
type textarea "To add"
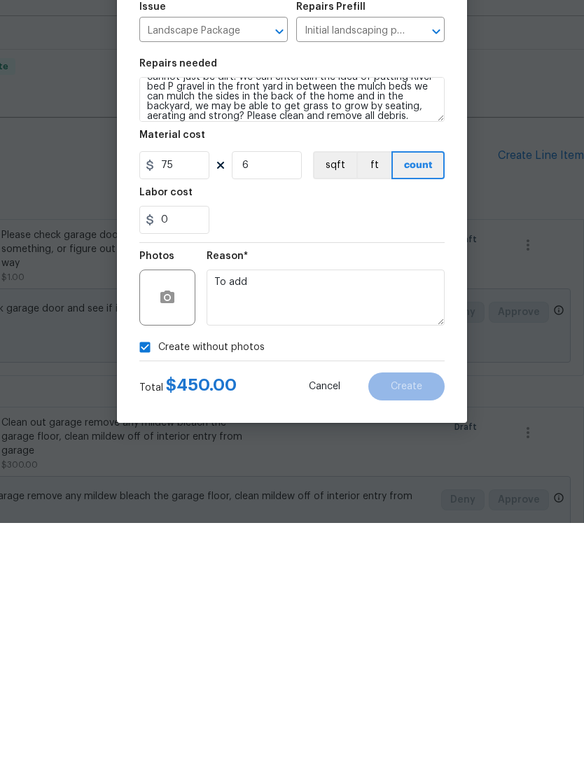
click at [373, 444] on div "0" at bounding box center [291, 458] width 305 height 28
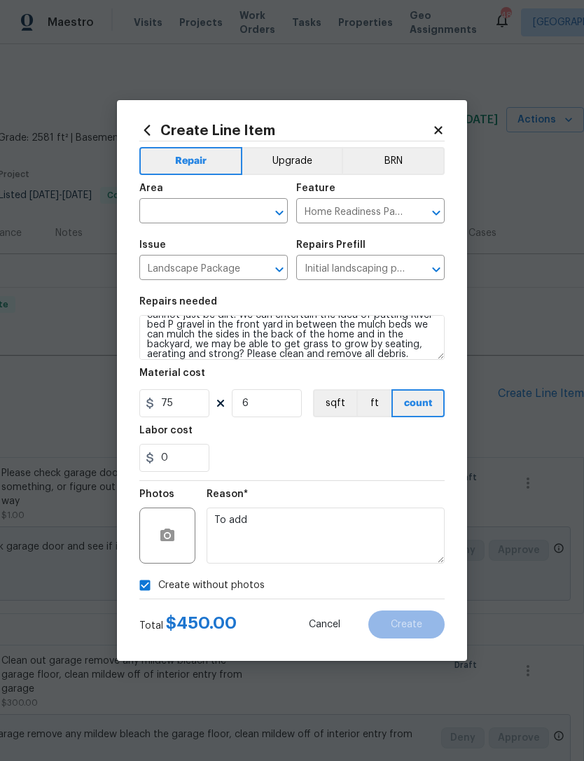
click at [277, 207] on icon "Open" at bounding box center [279, 212] width 17 height 17
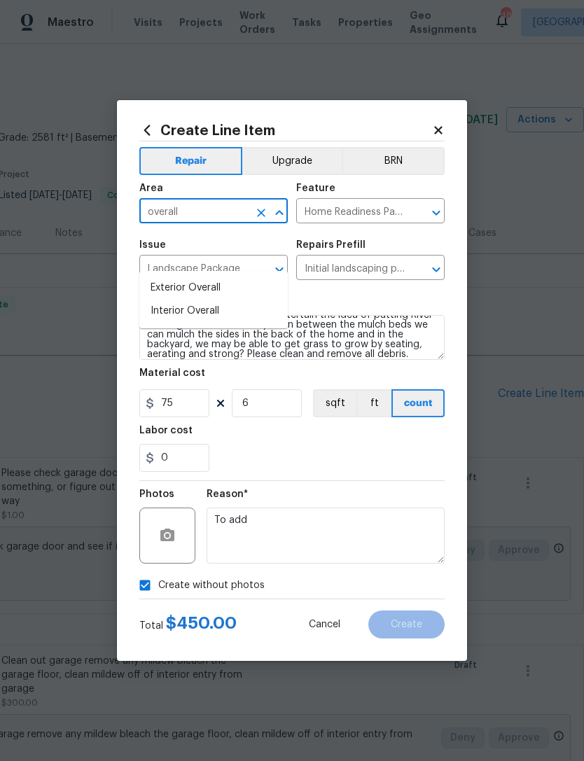
click at [195, 277] on li "Exterior Overall" at bounding box center [213, 288] width 148 height 23
type input "Exterior Overall"
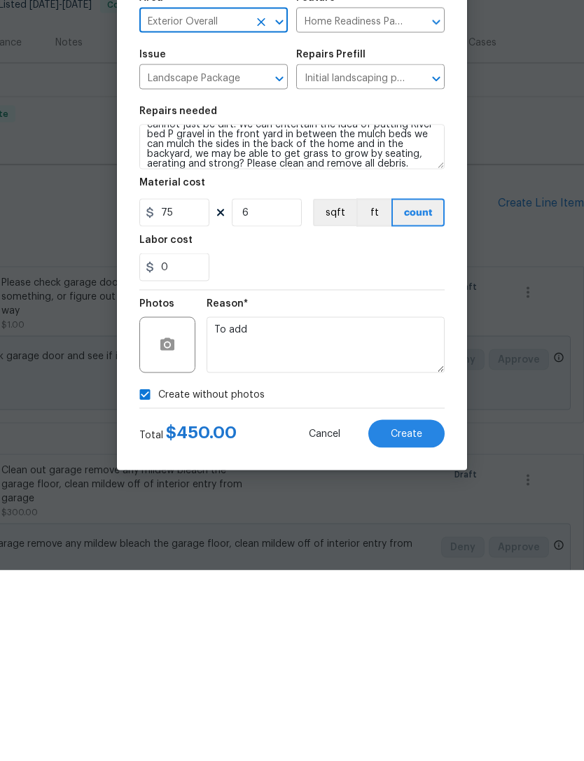
click at [414, 610] on button "Create" at bounding box center [406, 624] width 76 height 28
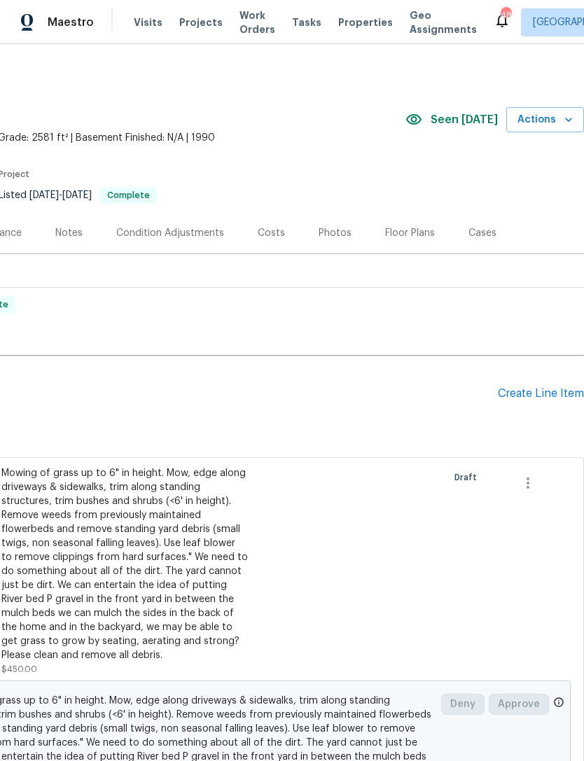
scroll to position [0, 207]
click at [543, 392] on div "Create Line Item" at bounding box center [541, 393] width 86 height 13
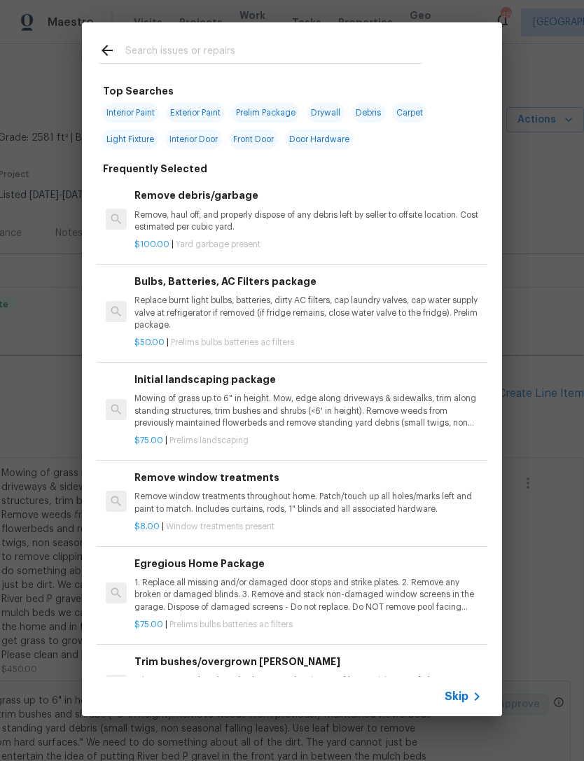
click at [233, 206] on div "Remove debris/garbage Remove, haul off, and properly dispose of any debris left…" at bounding box center [307, 211] width 347 height 46
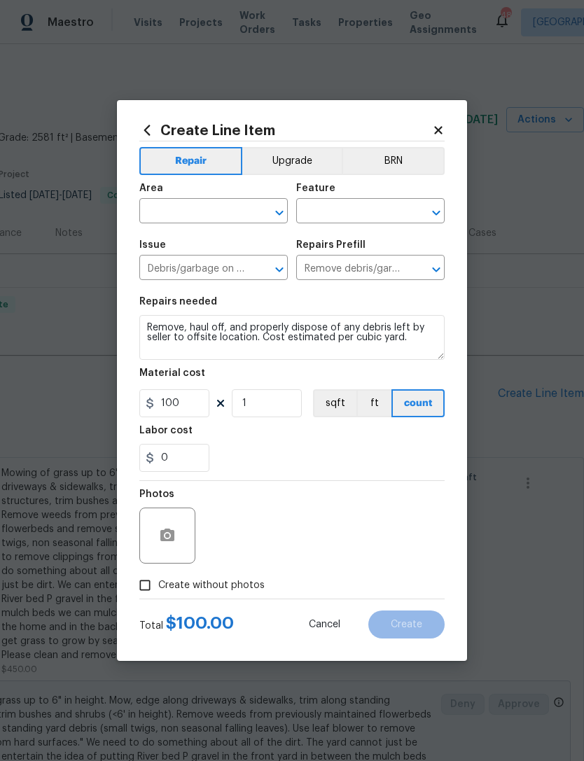
click at [268, 193] on div "Area" at bounding box center [213, 192] width 148 height 18
click at [431, 204] on icon "Open" at bounding box center [436, 212] width 17 height 17
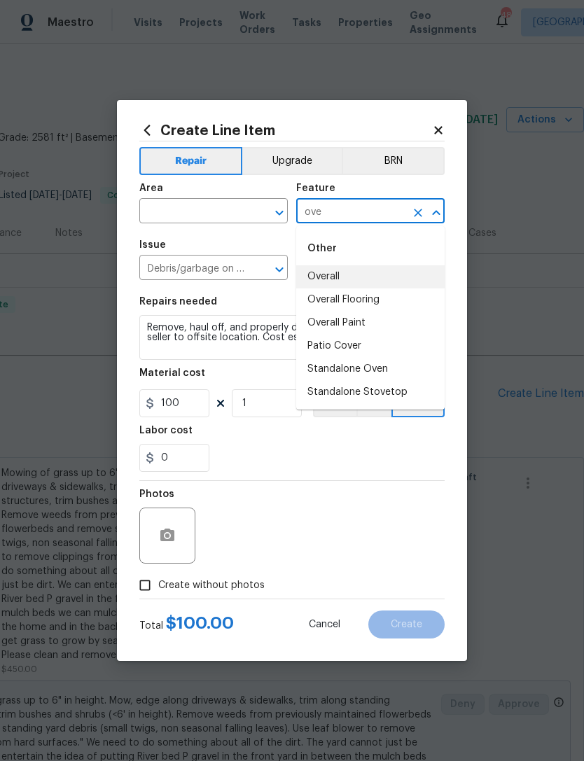
click at [336, 275] on li "Overall" at bounding box center [370, 276] width 148 height 23
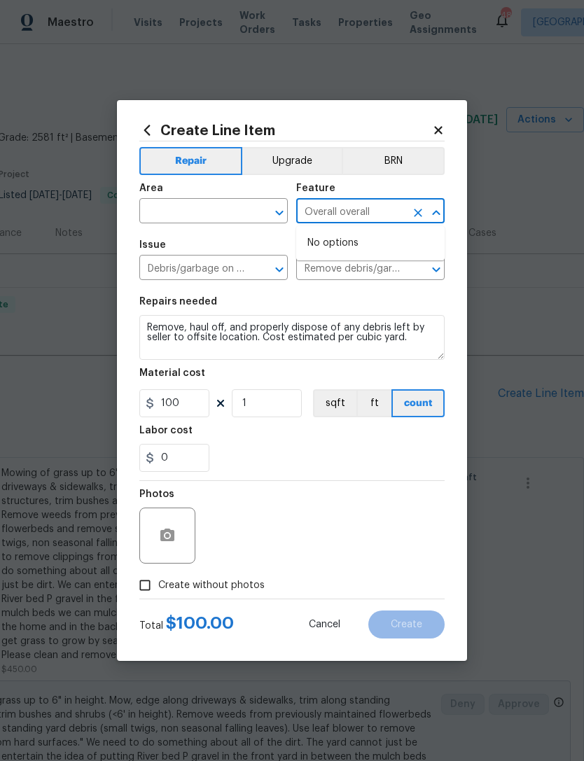
type input "Overall"
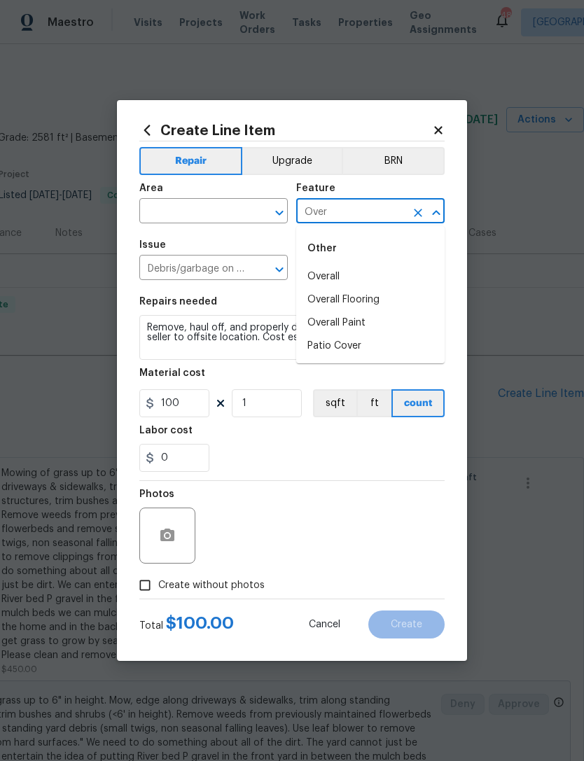
type input "Overall"
click at [330, 279] on li "Overall" at bounding box center [370, 276] width 148 height 23
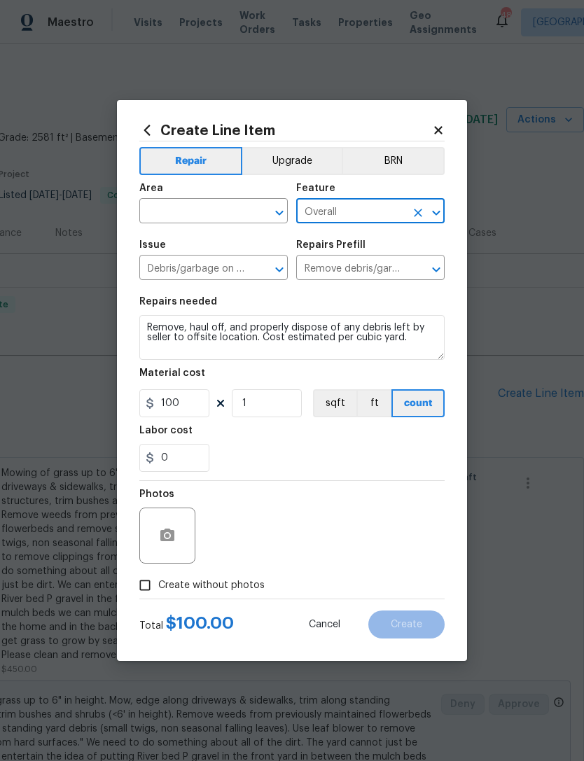
click at [282, 206] on icon "Open" at bounding box center [279, 212] width 17 height 17
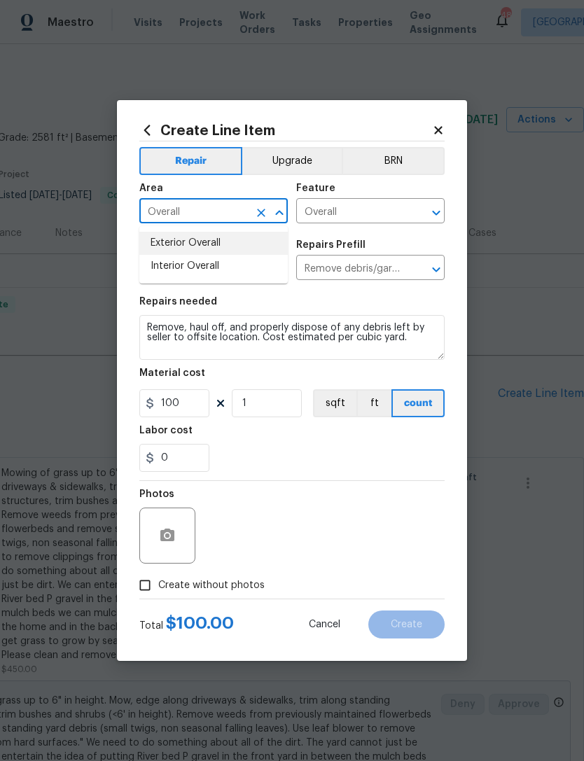
click at [192, 239] on li "Exterior Overall" at bounding box center [213, 243] width 148 height 23
type input "Exterior Overall"
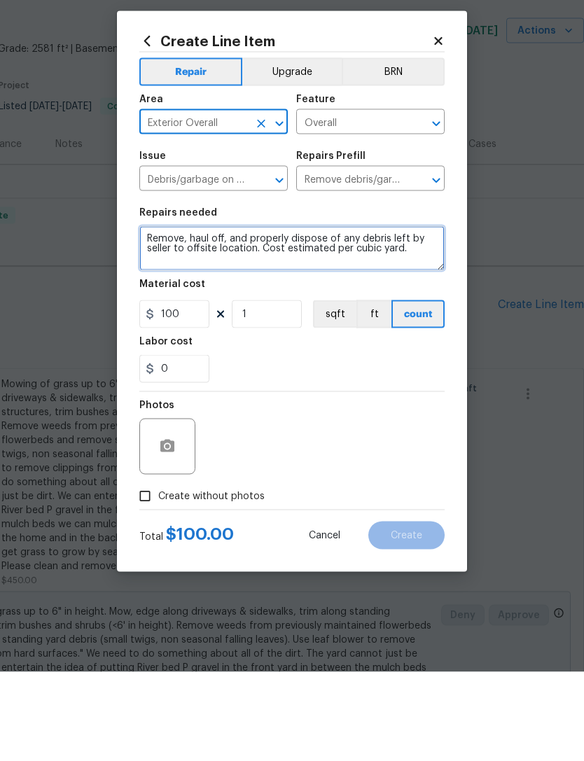
click at [415, 315] on textarea "Remove, haul off, and properly dispose of any debris left by seller to offsite …" at bounding box center [291, 337] width 305 height 45
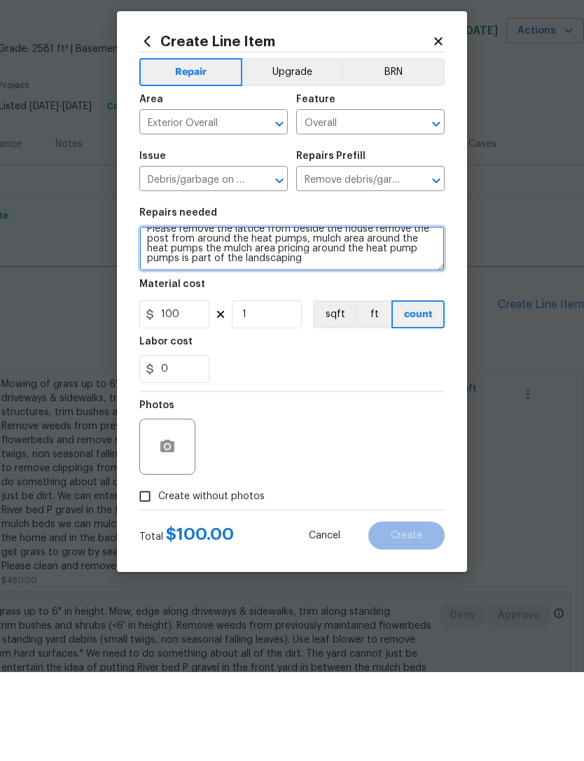
scroll to position [29, 0]
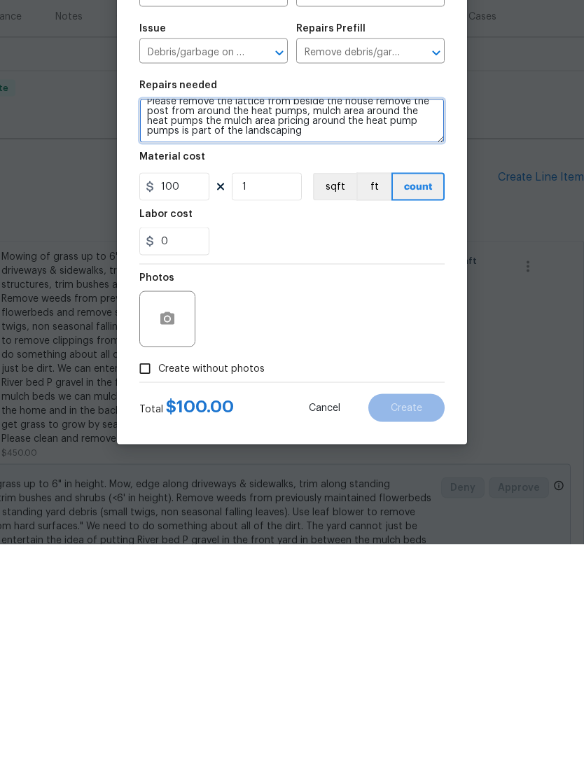
type textarea "Remove, haul off, and properly dispose of any debris left by seller to offsite …"
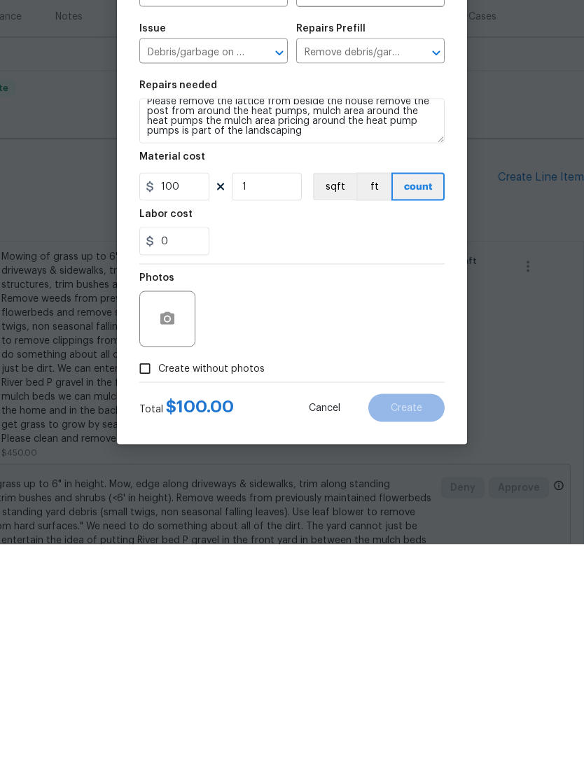
click at [154, 572] on input "Create without photos" at bounding box center [145, 585] width 27 height 27
checkbox input "true"
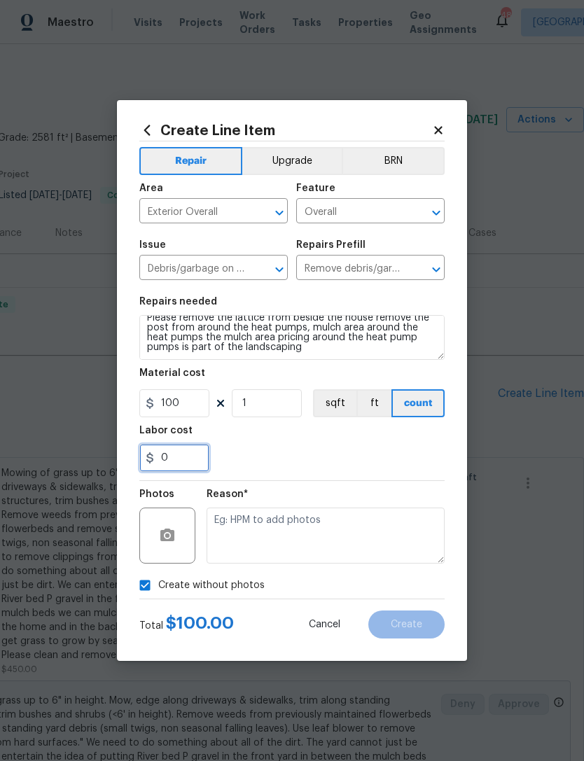
click at [184, 453] on input "0" at bounding box center [174, 458] width 70 height 28
click at [191, 456] on input "0" at bounding box center [174, 458] width 70 height 28
type input "1"
click at [194, 405] on input "100" at bounding box center [174, 403] width 70 height 28
type input "0"
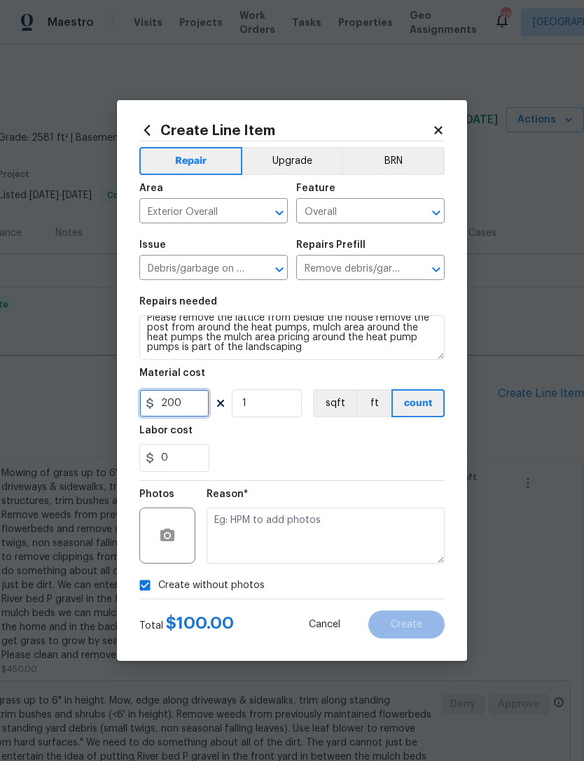
type input "200"
click at [361, 464] on div "0" at bounding box center [291, 458] width 305 height 28
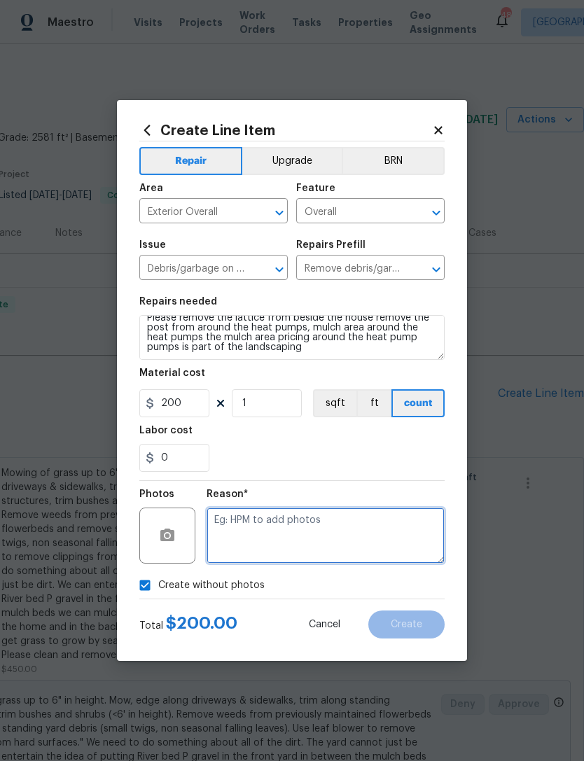
click at [266, 529] on textarea at bounding box center [326, 536] width 238 height 56
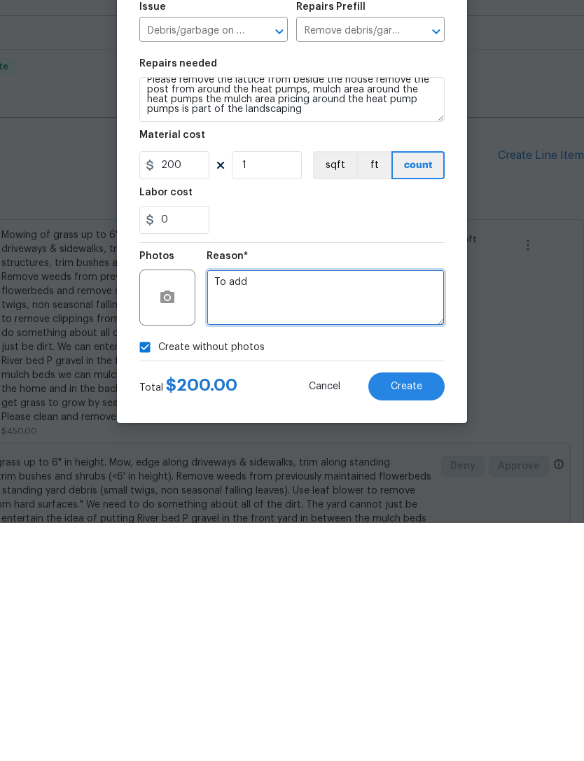
type textarea "To add"
click at [428, 610] on button "Create" at bounding box center [406, 624] width 76 height 28
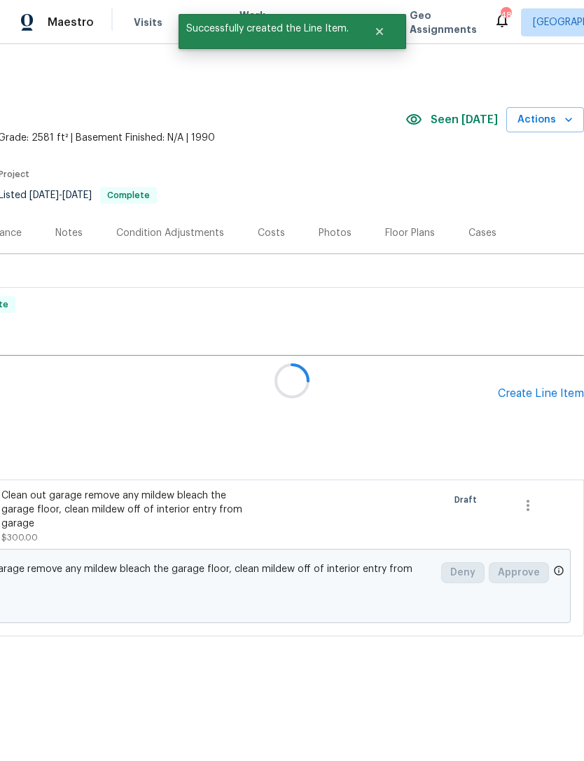
scroll to position [0, 0]
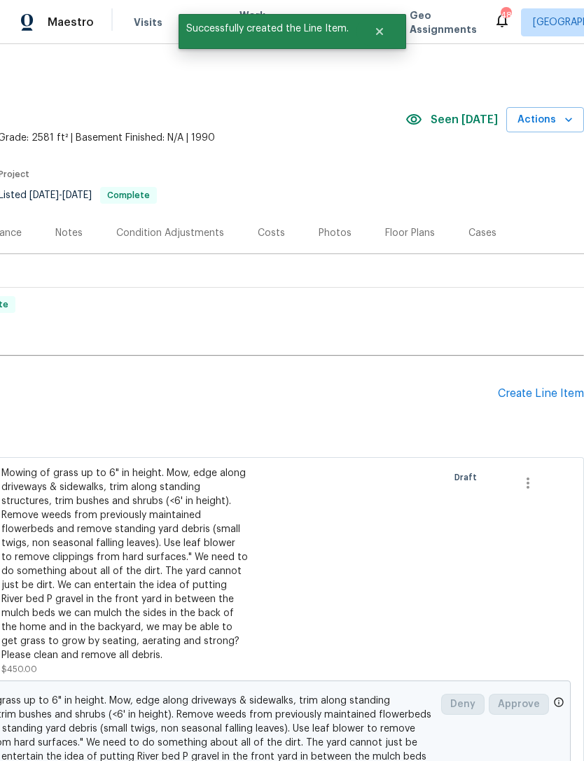
click at [523, 398] on div "Create Line Item" at bounding box center [541, 393] width 86 height 13
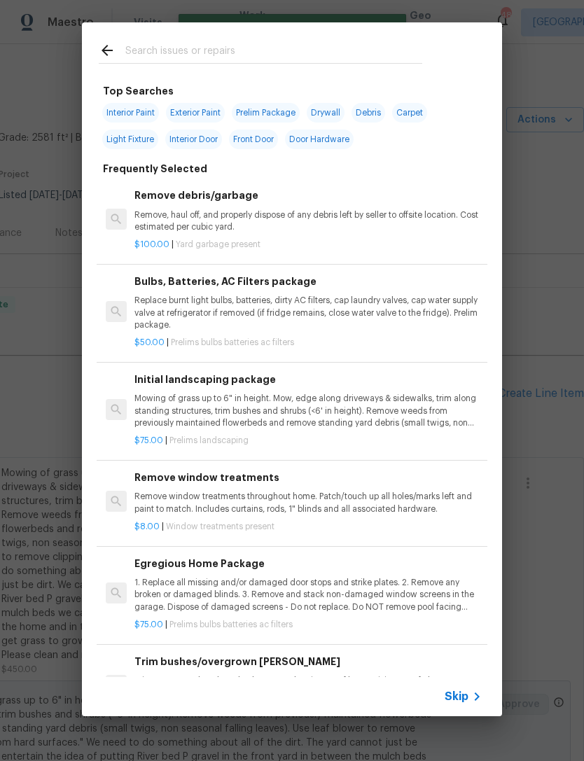
click at [188, 44] on input "text" at bounding box center [273, 52] width 297 height 21
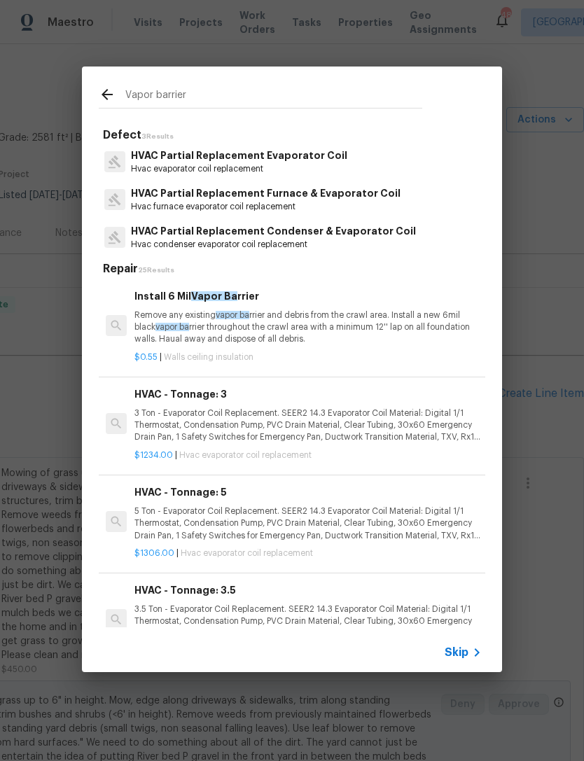
type input "Vapor barrier"
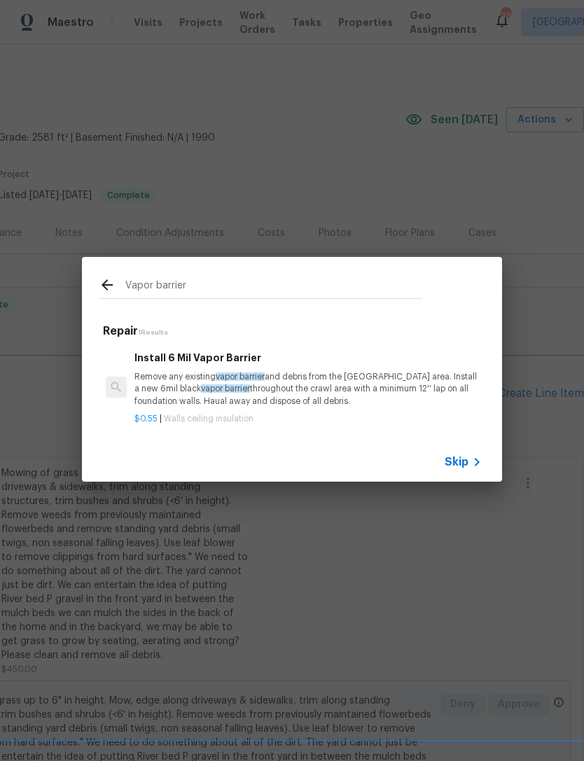
click at [255, 396] on p "Remove any existing vapor barrier and debris from the crawl area. Install a new…" at bounding box center [307, 389] width 347 height 36
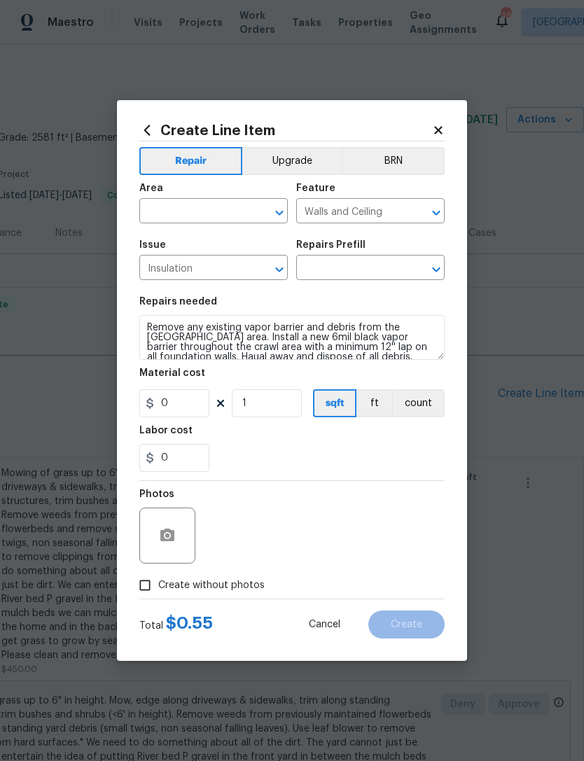
type input "Install 6 Mil Vapor Barrier $0.55"
type input "0.55"
click at [276, 403] on input "1" at bounding box center [267, 403] width 70 height 28
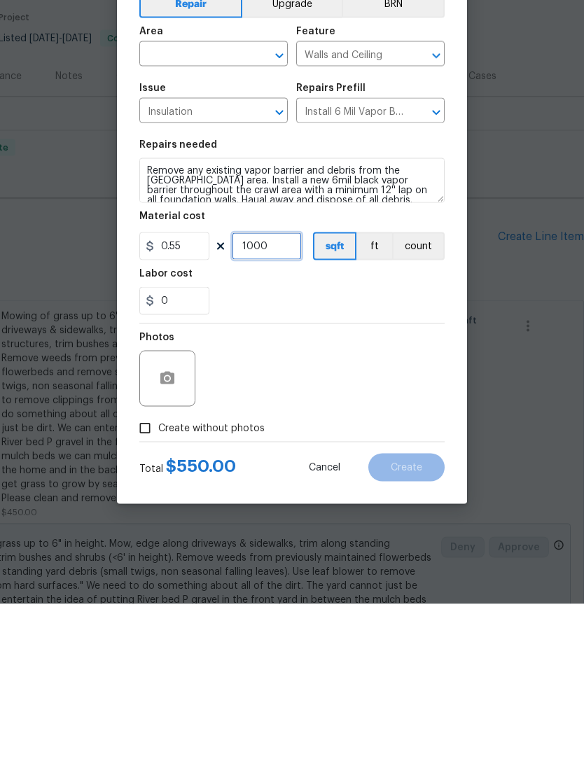
type input "1000"
click at [361, 481] on div "Photos" at bounding box center [291, 526] width 305 height 91
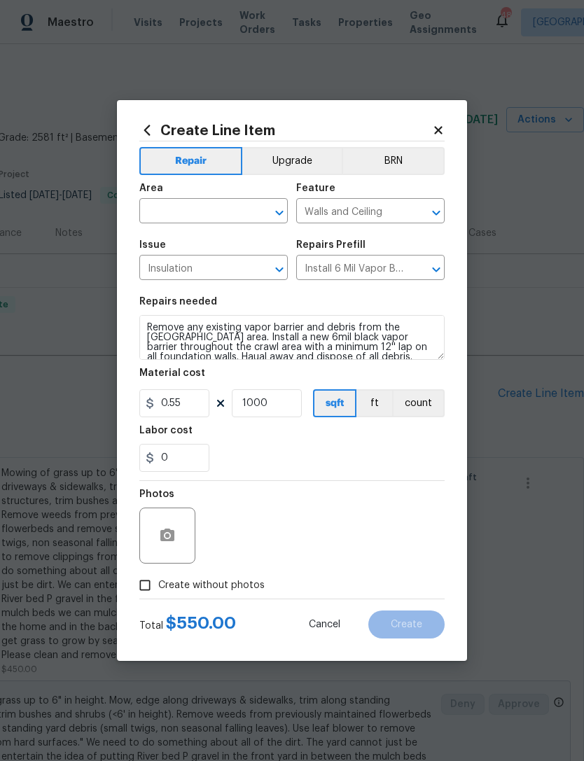
click at [148, 589] on input "Create without photos" at bounding box center [145, 585] width 27 height 27
checkbox input "true"
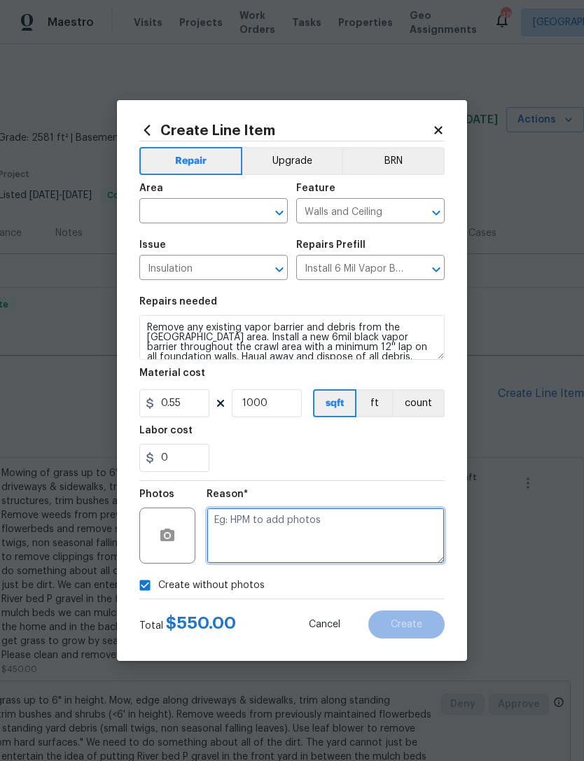
click at [288, 536] on textarea at bounding box center [326, 536] width 238 height 56
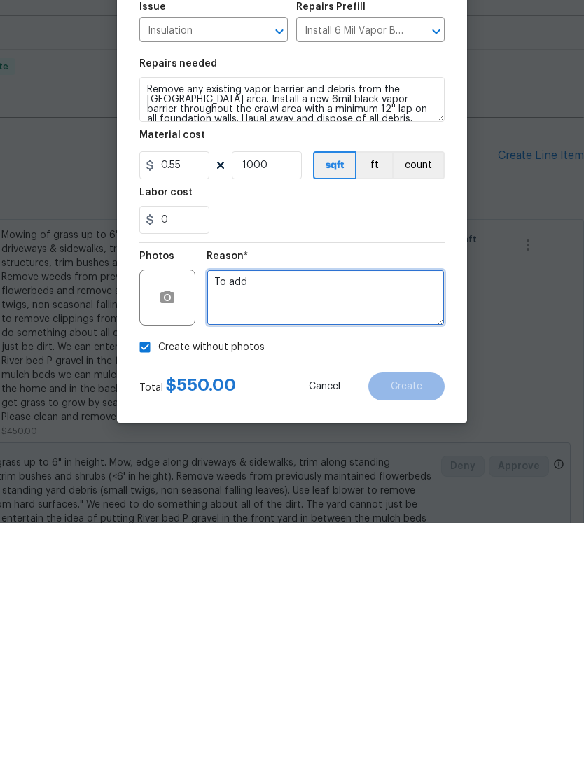
type textarea "To add"
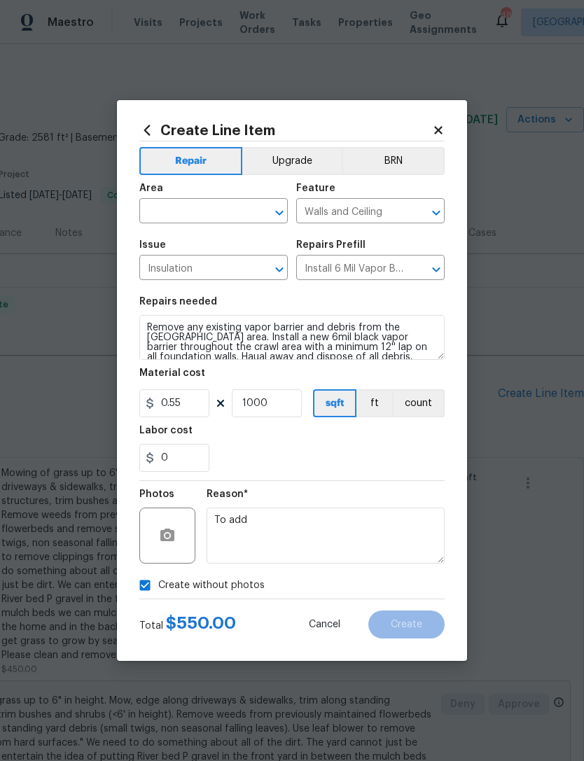
click at [277, 208] on icon "Open" at bounding box center [279, 212] width 17 height 17
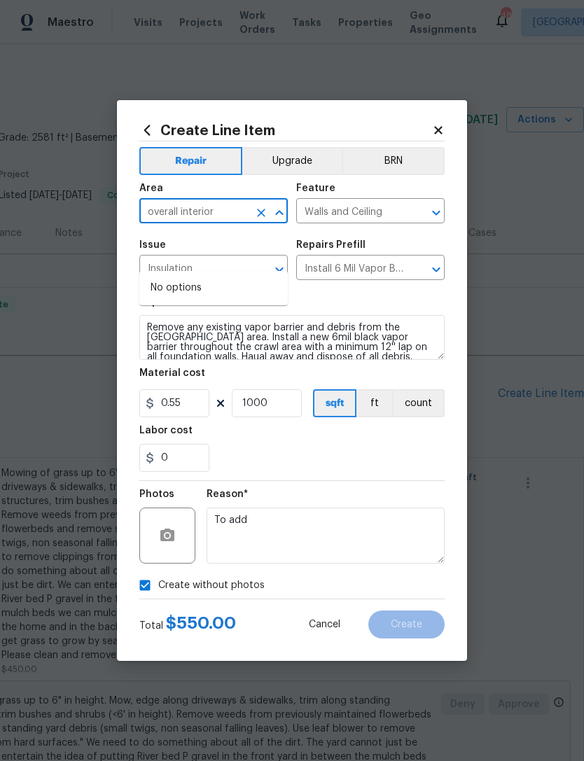
type input "overall"
click at [194, 300] on li "Interior Overall" at bounding box center [213, 311] width 148 height 23
type input "Interior Overall"
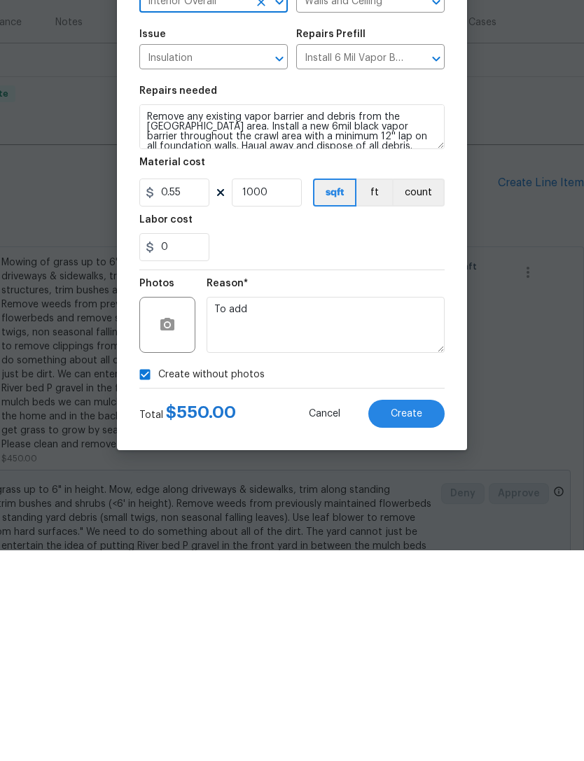
click at [414, 620] on span "Create" at bounding box center [407, 625] width 32 height 11
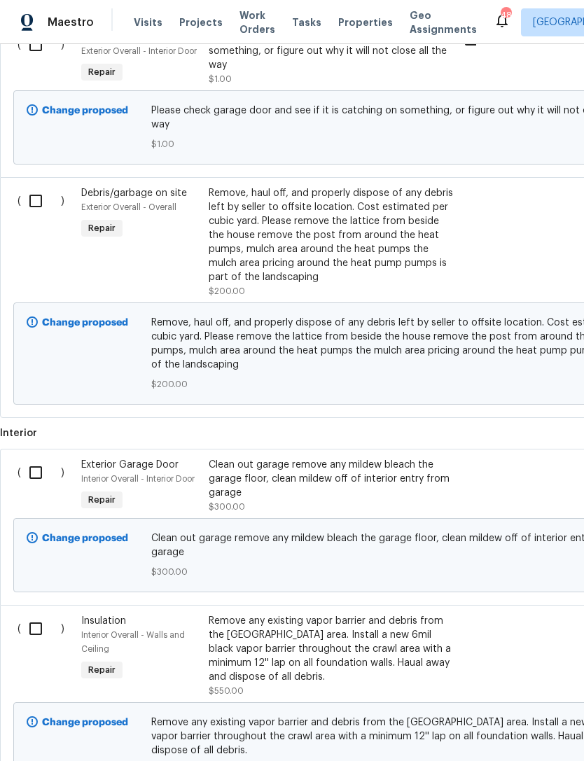
scroll to position [811, 0]
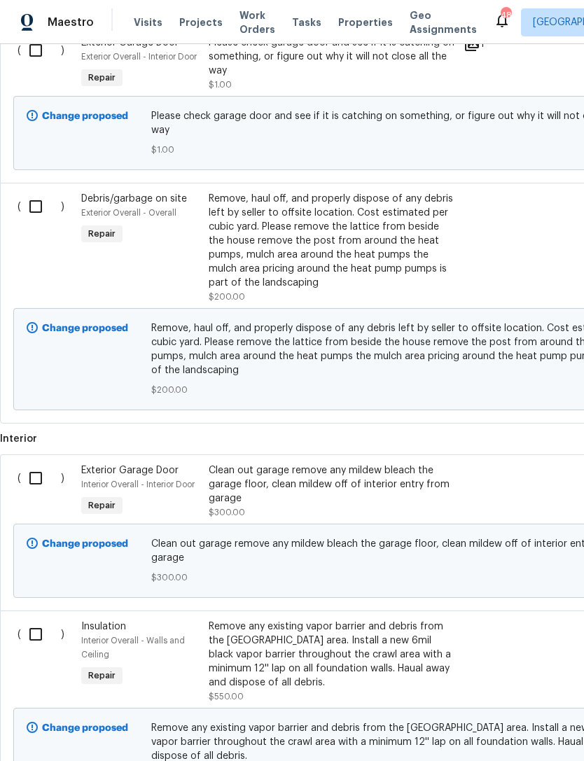
click at [47, 620] on input "checkbox" at bounding box center [41, 634] width 40 height 29
checkbox input "true"
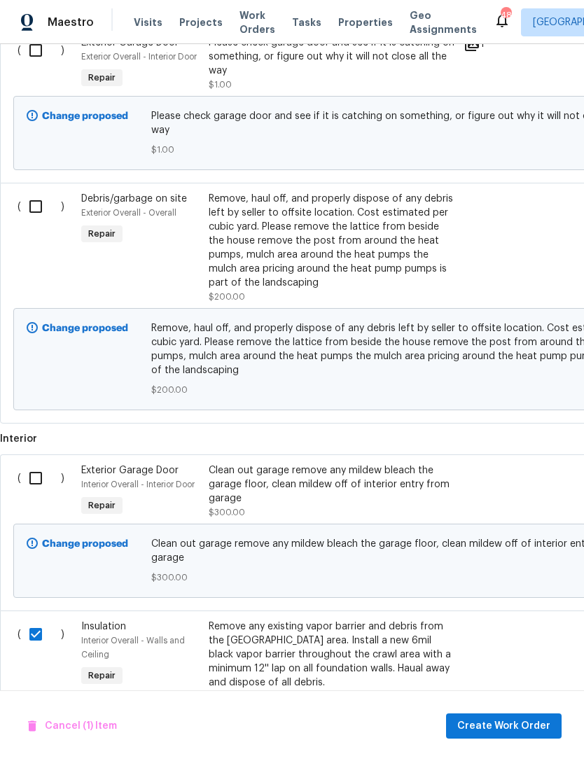
click at [47, 463] on input "checkbox" at bounding box center [41, 477] width 40 height 29
checkbox input "true"
click at [40, 192] on input "checkbox" at bounding box center [41, 206] width 40 height 29
checkbox input "true"
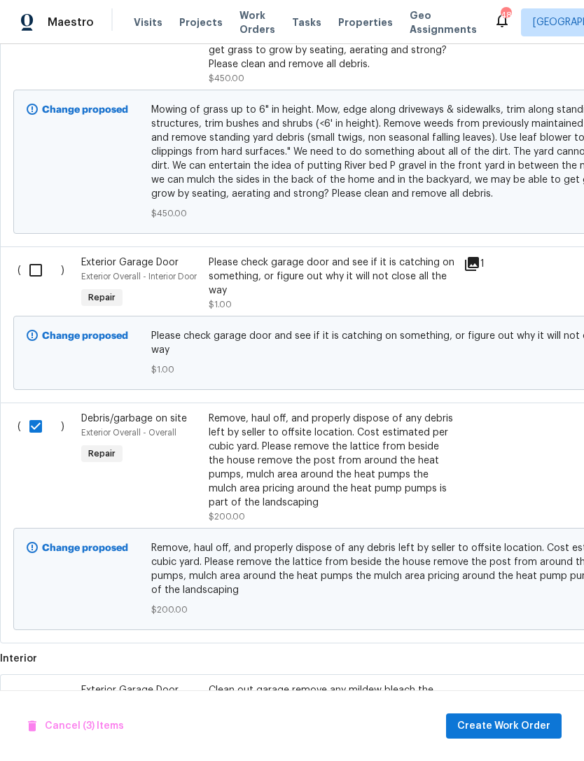
scroll to position [590, 0]
click at [40, 256] on input "checkbox" at bounding box center [41, 270] width 40 height 29
click at [512, 722] on span "Create Work Order" at bounding box center [503, 727] width 93 height 18
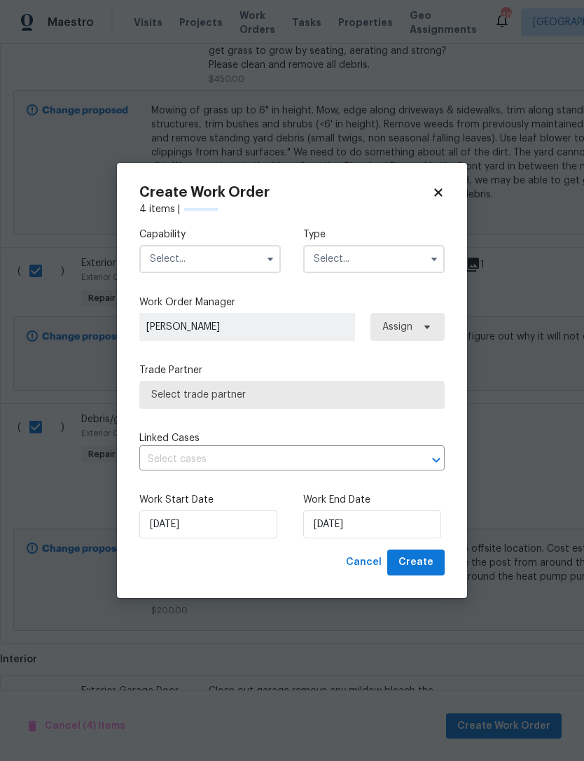
checkbox input "false"
click at [256, 258] on input "text" at bounding box center [209, 259] width 141 height 28
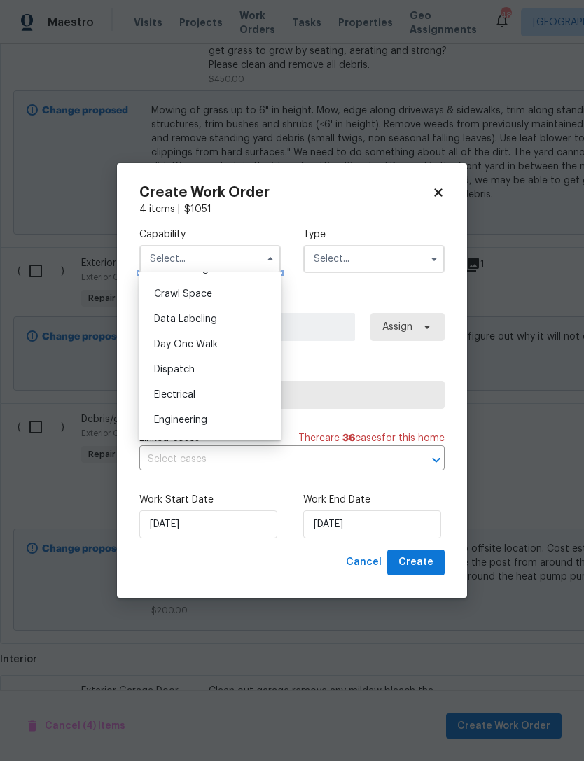
scroll to position [337, 0]
click at [419, 252] on input "text" at bounding box center [373, 259] width 141 height 28
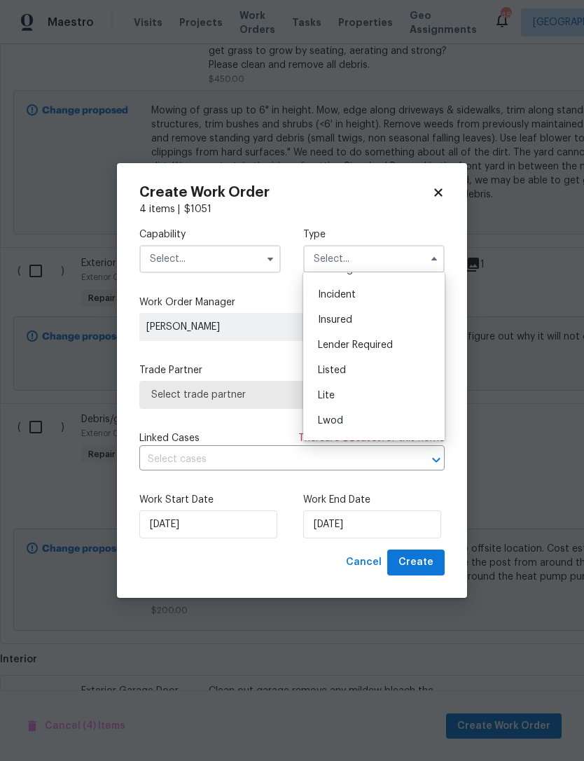
scroll to position [76, 0]
click at [344, 362] on span "Listed" at bounding box center [332, 363] width 28 height 10
type input "Listed"
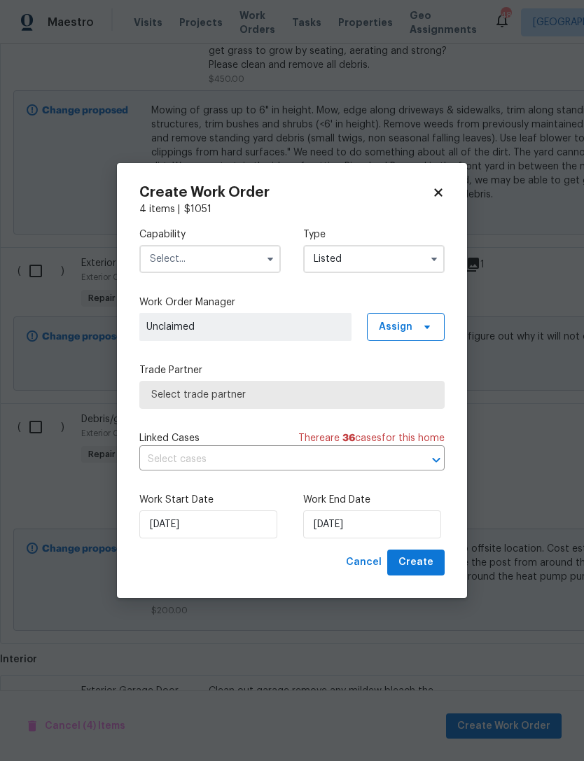
click at [256, 255] on input "text" at bounding box center [209, 259] width 141 height 28
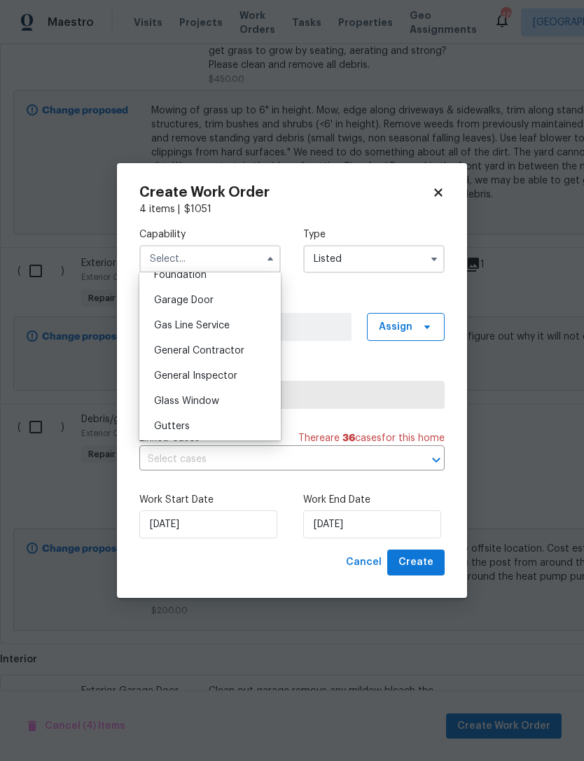
scroll to position [608, 0]
click at [214, 345] on span "General Contractor" at bounding box center [199, 350] width 90 height 10
type input "General Contractor"
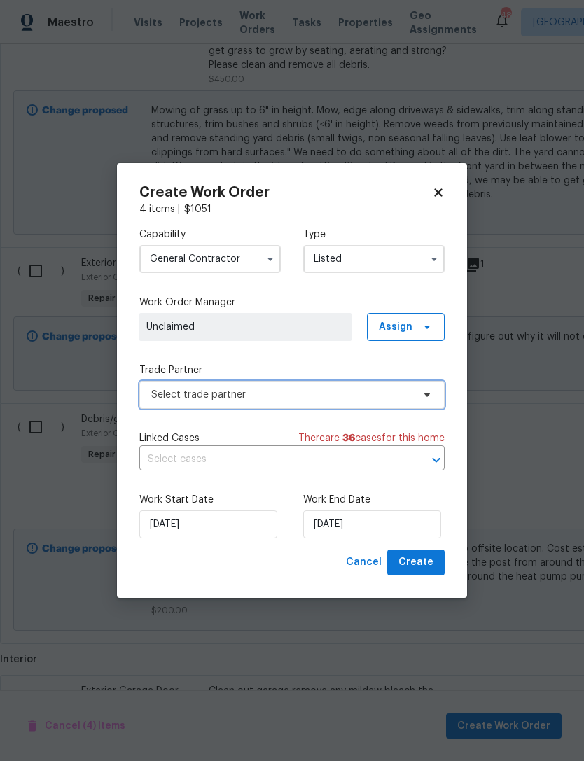
click at [426, 391] on icon at bounding box center [426, 394] width 11 height 11
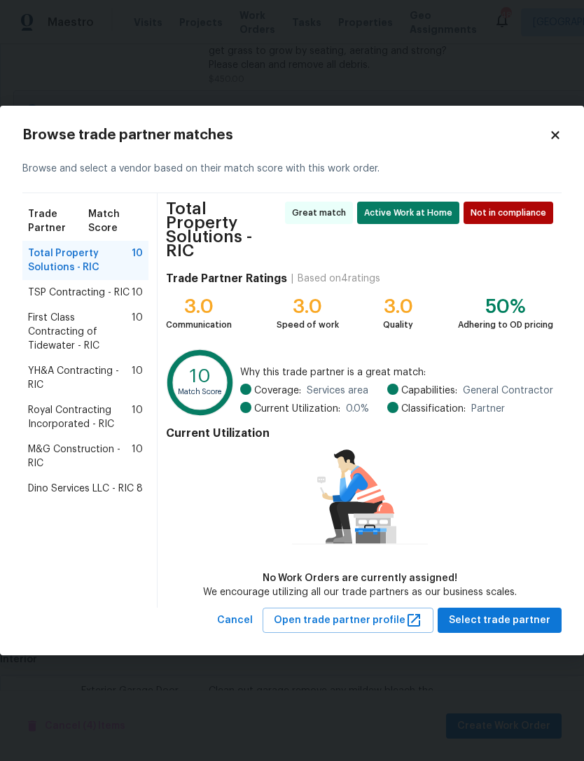
click at [88, 487] on span "Dino Services LLC - RIC" at bounding box center [81, 489] width 106 height 14
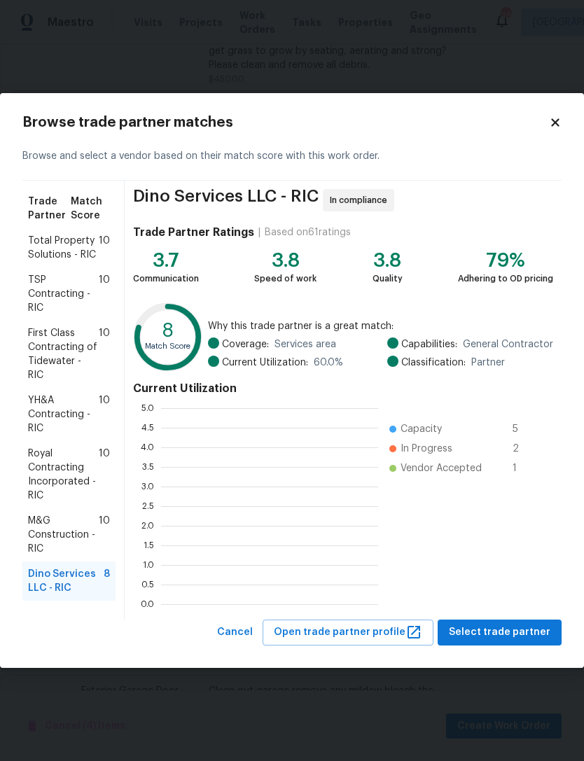
scroll to position [1, 1]
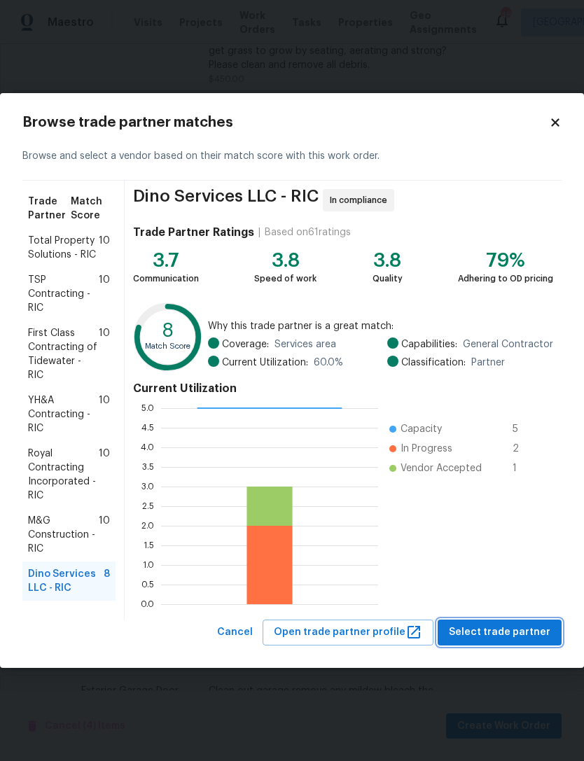
click at [510, 627] on span "Select trade partner" at bounding box center [500, 633] width 102 height 18
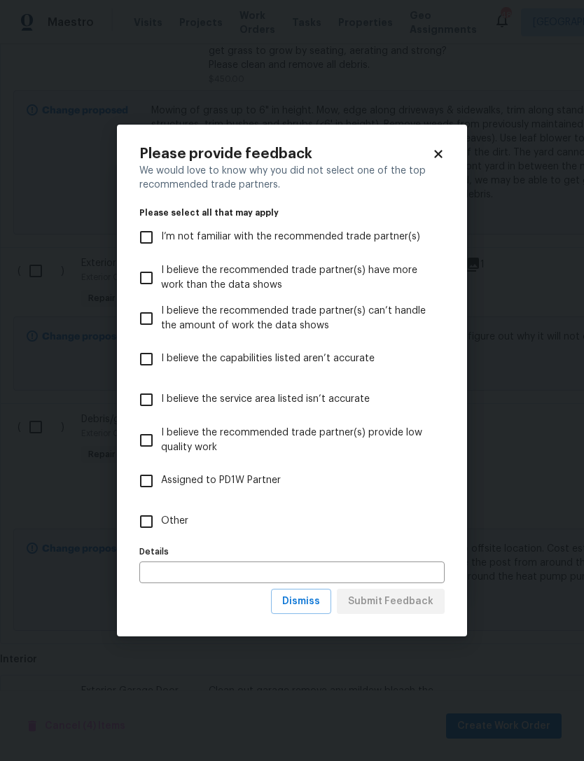
click at [157, 518] on input "Other" at bounding box center [146, 521] width 29 height 29
checkbox input "true"
click at [228, 568] on input "text" at bounding box center [291, 572] width 305 height 22
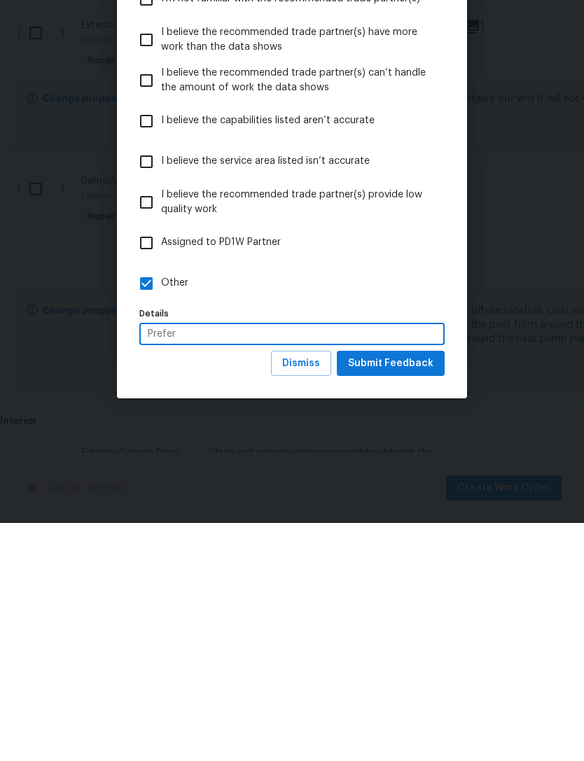
type input "Prefer"
click at [399, 593] on span "Submit Feedback" at bounding box center [390, 602] width 85 height 18
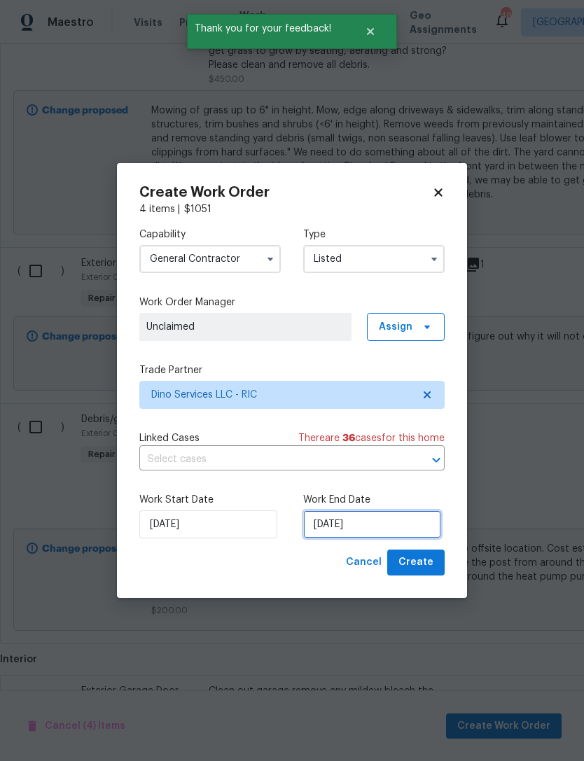
click at [354, 524] on input "[DATE]" at bounding box center [372, 524] width 138 height 28
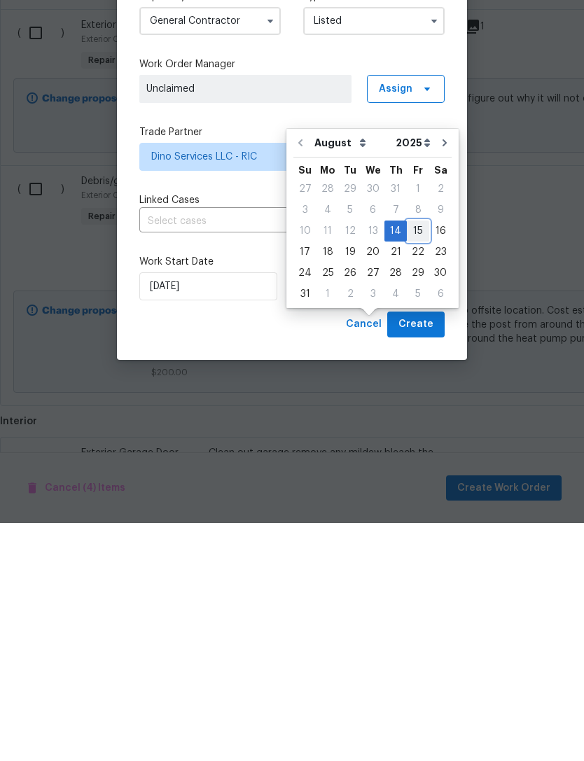
click at [416, 459] on div "15" at bounding box center [418, 469] width 22 height 20
type input "8/15/2025"
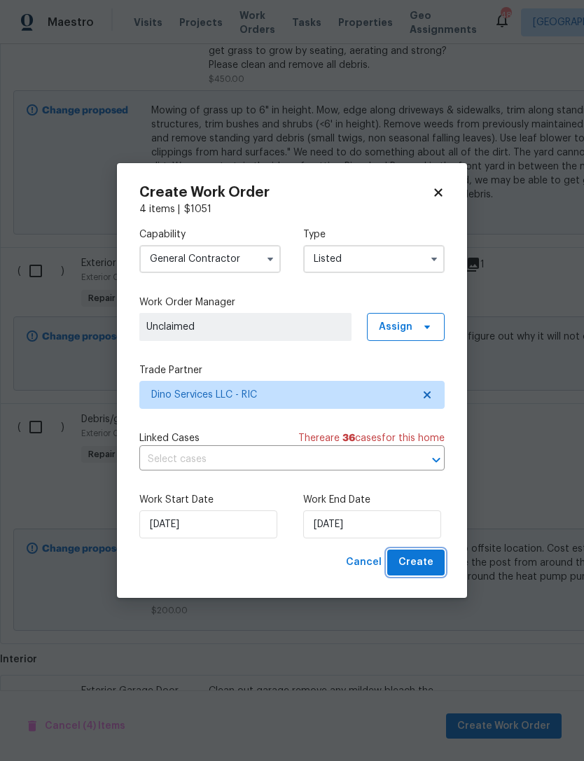
click at [429, 561] on span "Create" at bounding box center [415, 563] width 35 height 18
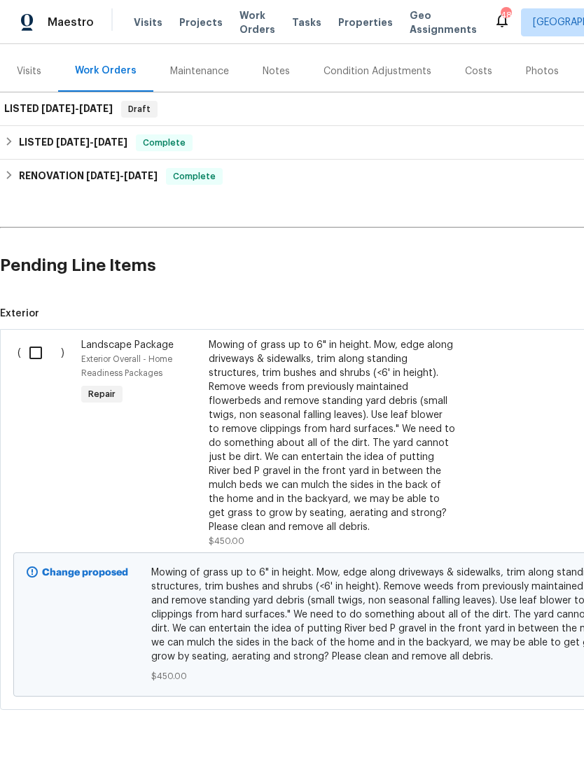
scroll to position [161, 0]
click at [45, 354] on input "checkbox" at bounding box center [41, 353] width 40 height 29
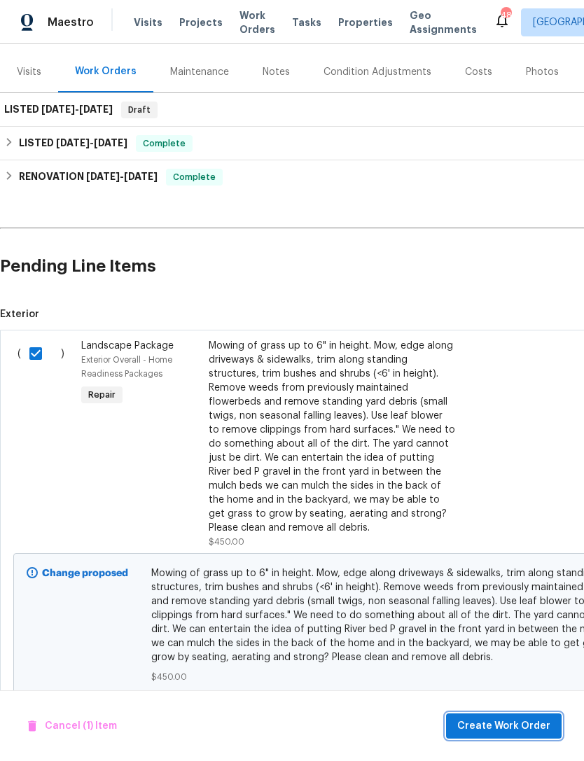
click at [510, 724] on span "Create Work Order" at bounding box center [503, 727] width 93 height 18
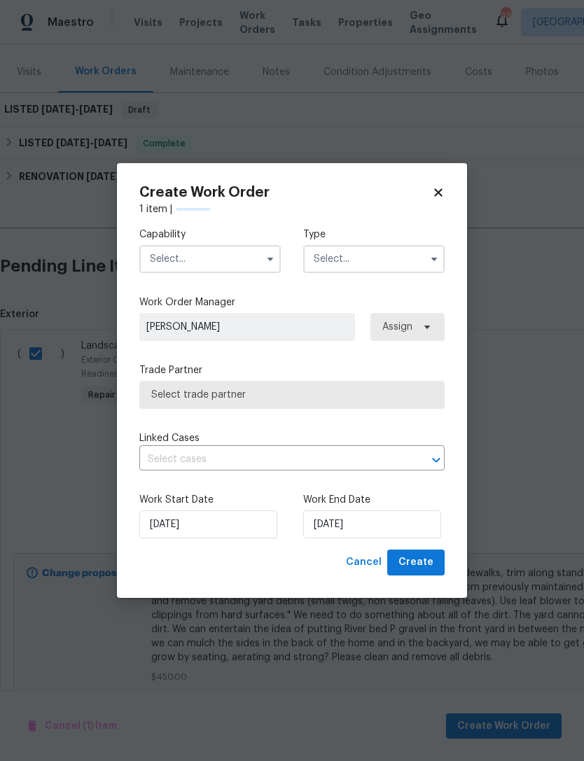
checkbox input "false"
click at [228, 246] on input "text" at bounding box center [209, 259] width 141 height 28
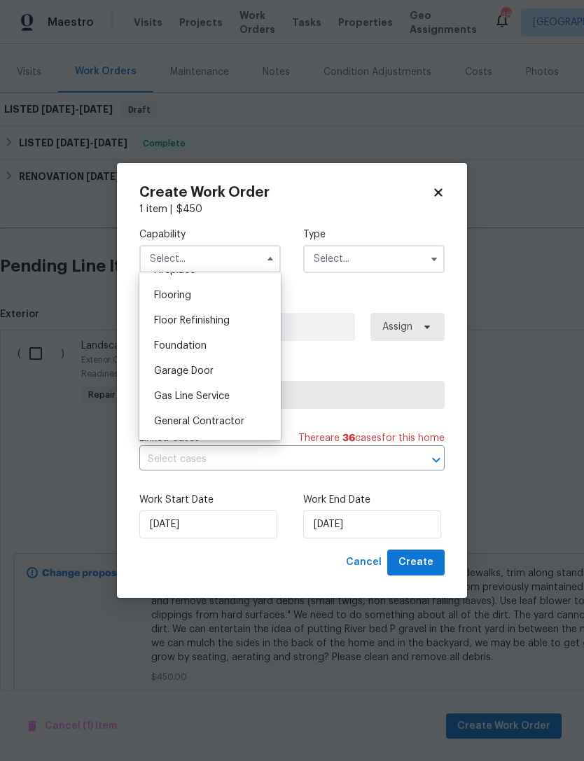
scroll to position [552, 0]
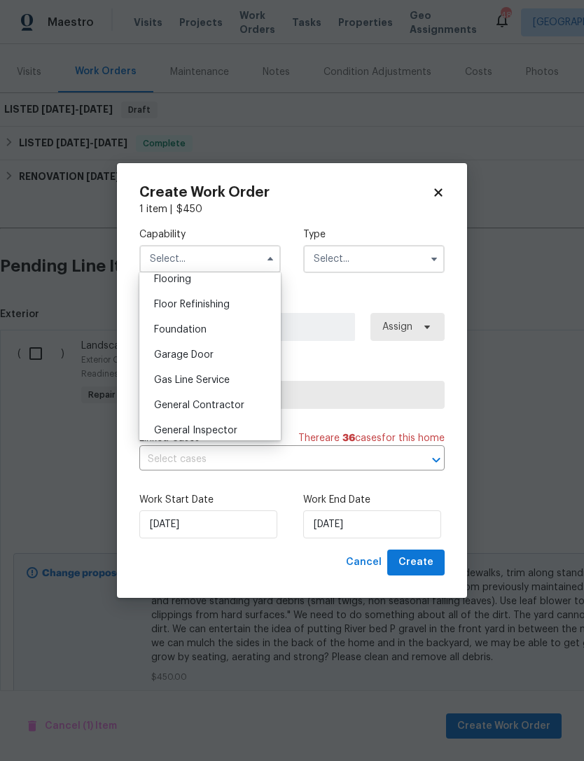
click at [207, 406] on span "General Contractor" at bounding box center [199, 405] width 90 height 10
type input "General Contractor"
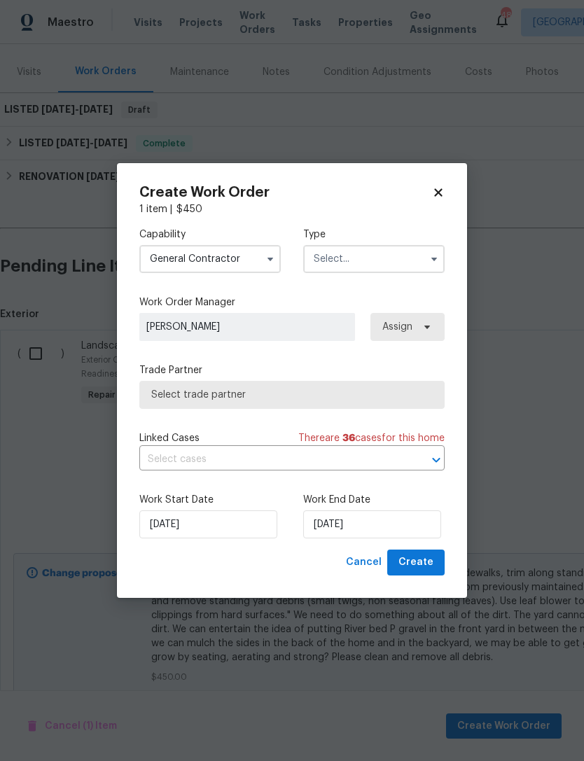
click at [415, 253] on input "text" at bounding box center [373, 259] width 141 height 28
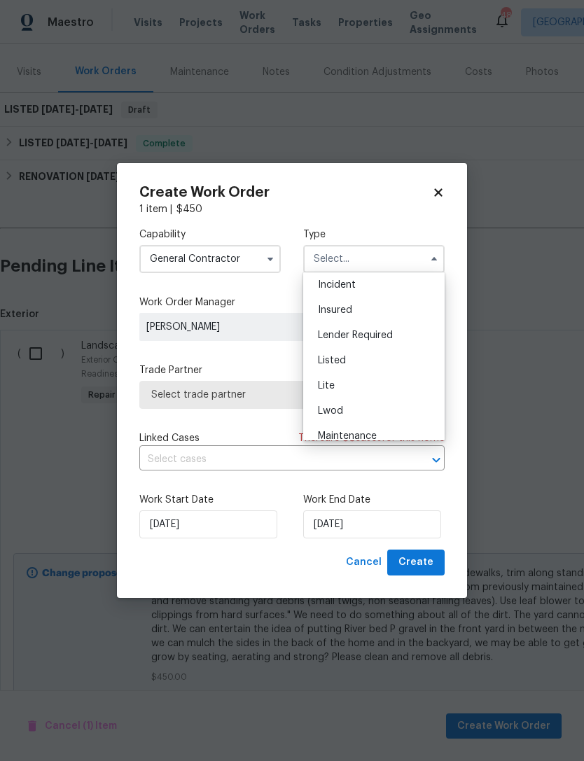
scroll to position [83, 0]
click at [339, 354] on span "Listed" at bounding box center [332, 357] width 28 height 10
type input "Listed"
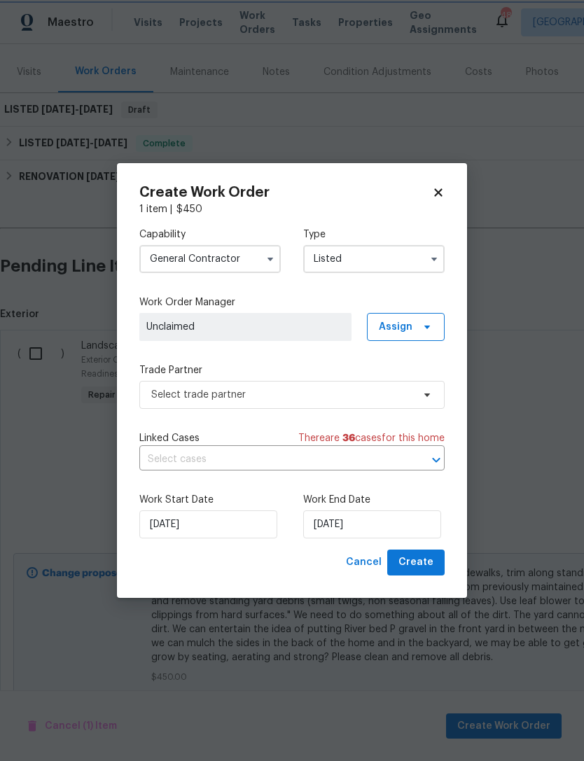
scroll to position [0, 0]
click at [388, 522] on input "[DATE]" at bounding box center [372, 524] width 138 height 28
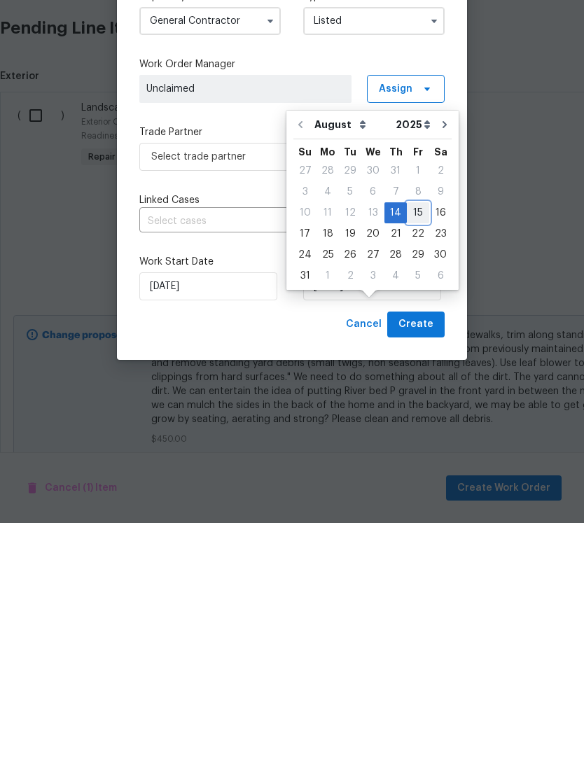
click at [414, 441] on div "15" at bounding box center [418, 451] width 22 height 20
type input "8/15/2025"
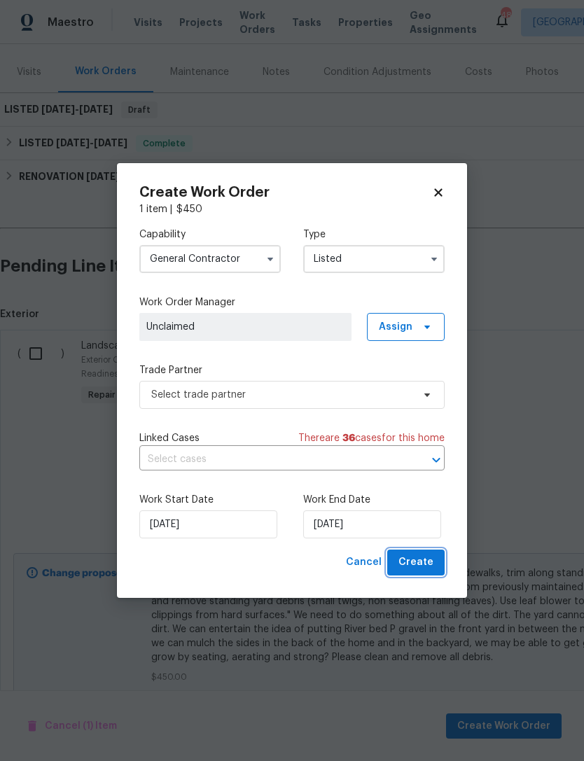
click at [430, 559] on span "Create" at bounding box center [415, 563] width 35 height 18
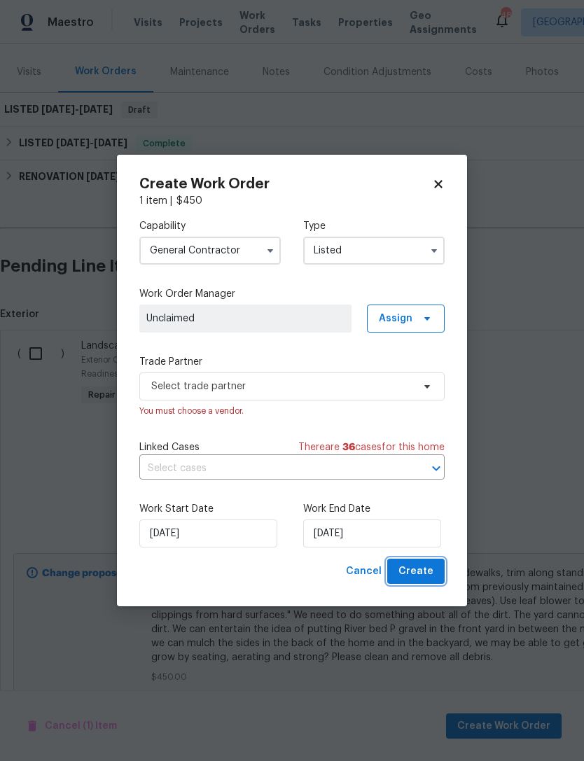
click at [425, 568] on span "Create" at bounding box center [415, 572] width 35 height 18
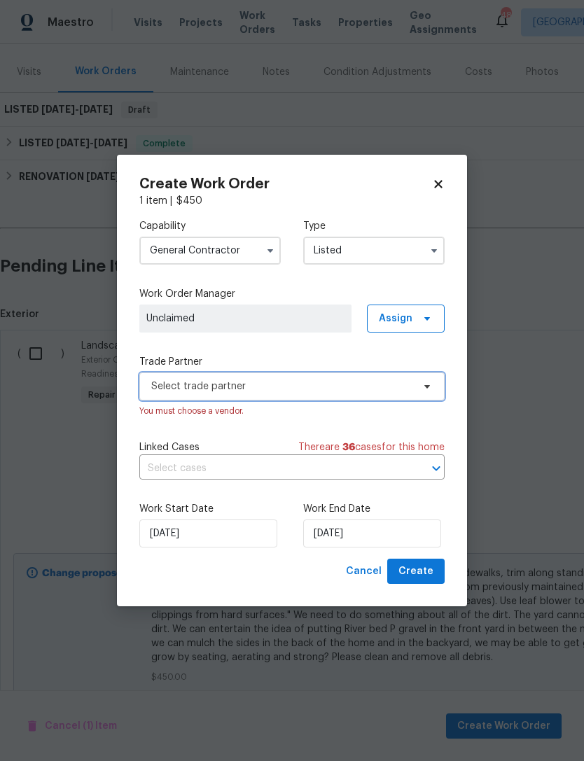
click at [428, 385] on icon at bounding box center [427, 387] width 6 height 4
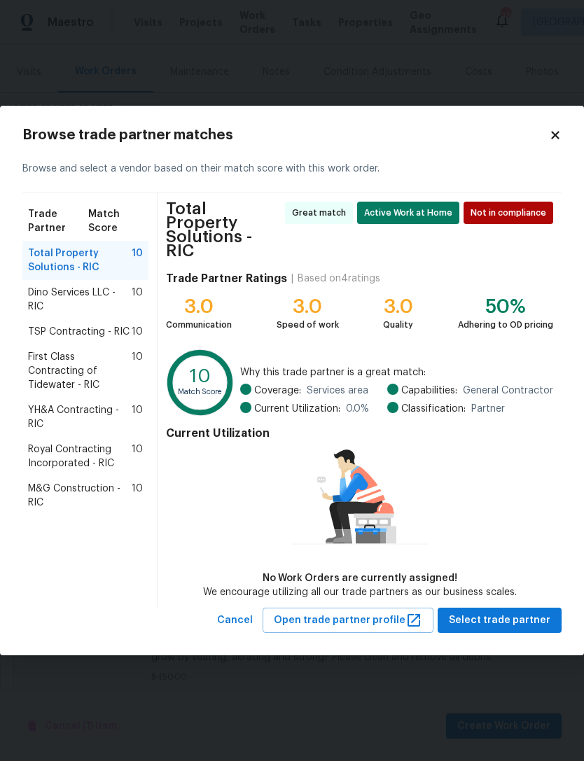
click at [82, 313] on span "Dino Services LLC - RIC" at bounding box center [80, 300] width 104 height 28
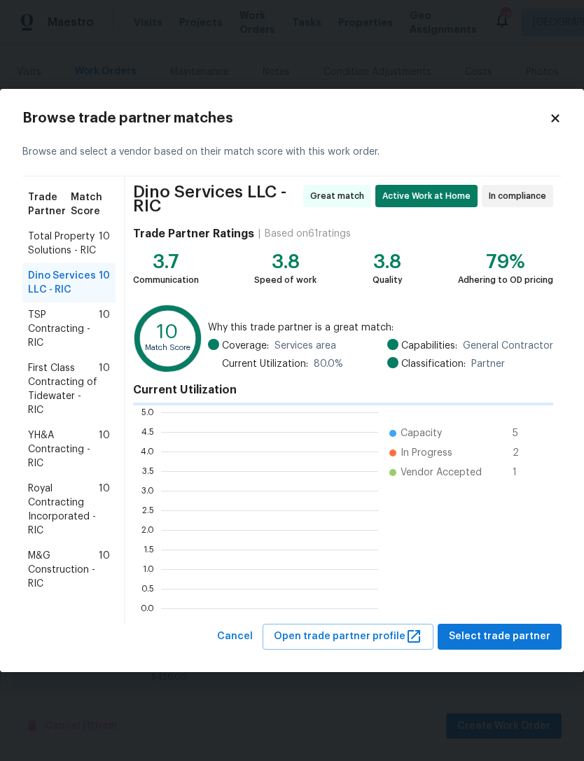
scroll to position [1, 1]
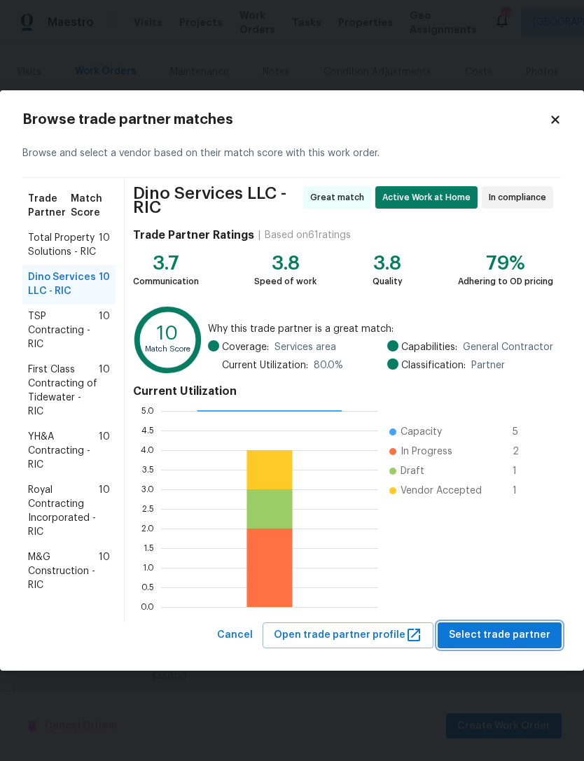
click at [517, 635] on span "Select trade partner" at bounding box center [500, 636] width 102 height 18
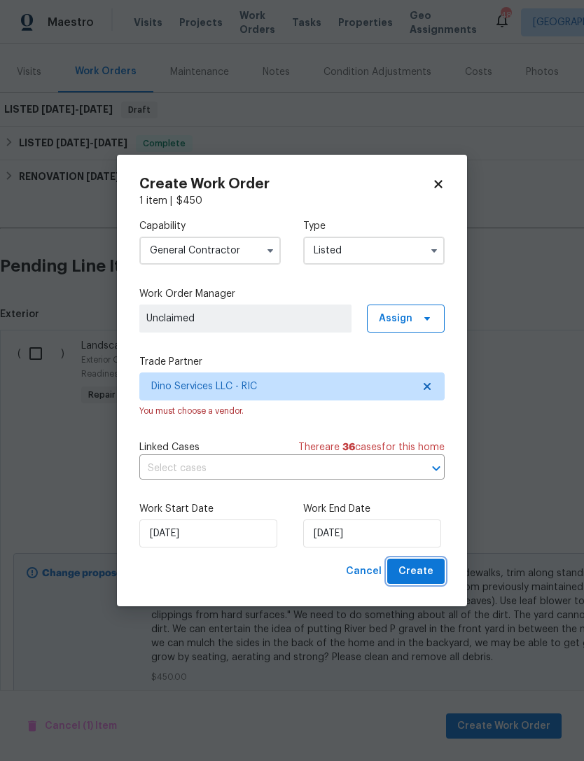
click at [420, 571] on span "Create" at bounding box center [415, 572] width 35 height 18
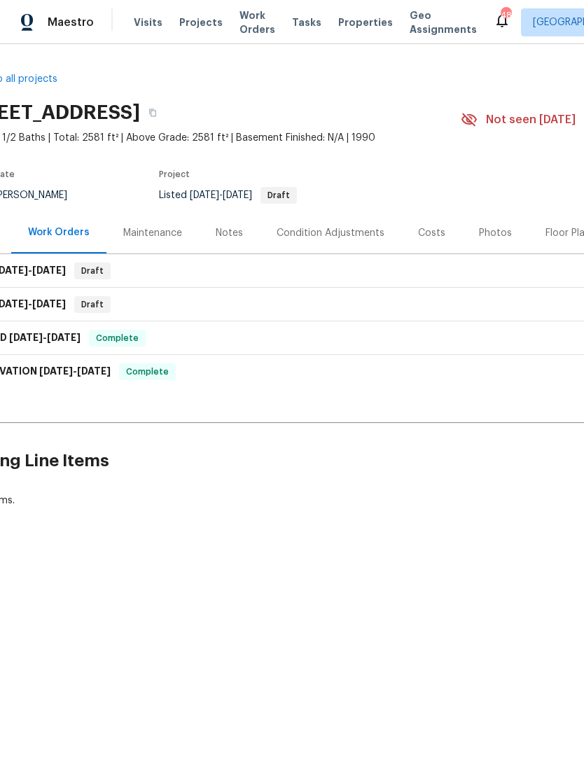
scroll to position [0, 32]
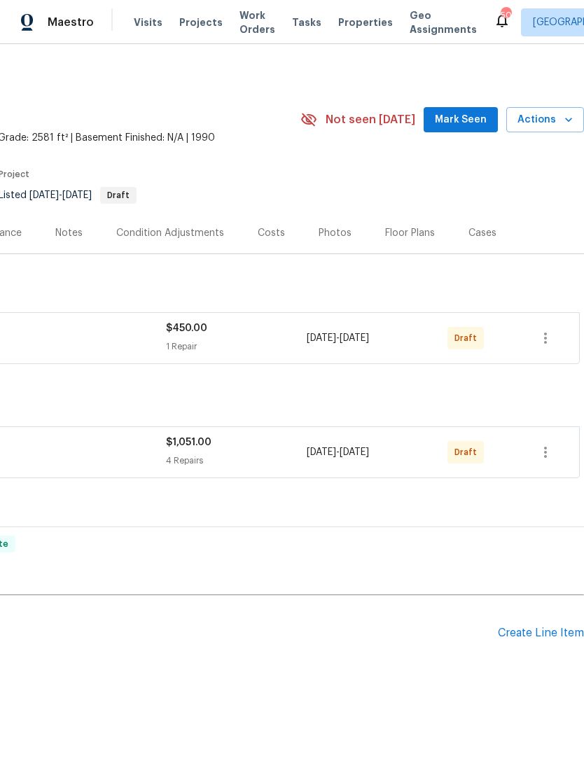
scroll to position [0, 207]
click at [553, 332] on icon "button" at bounding box center [545, 338] width 17 height 17
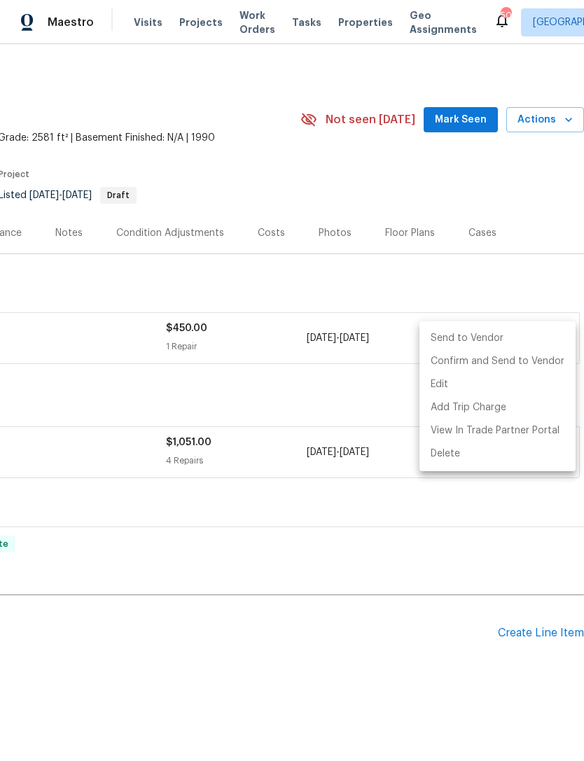
click at [478, 339] on li "Send to Vendor" at bounding box center [497, 338] width 156 height 23
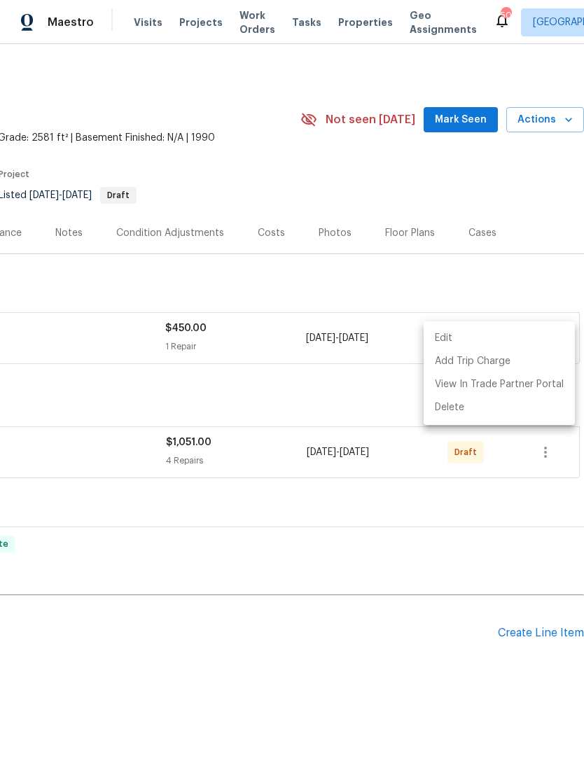
click at [550, 443] on div at bounding box center [292, 380] width 584 height 761
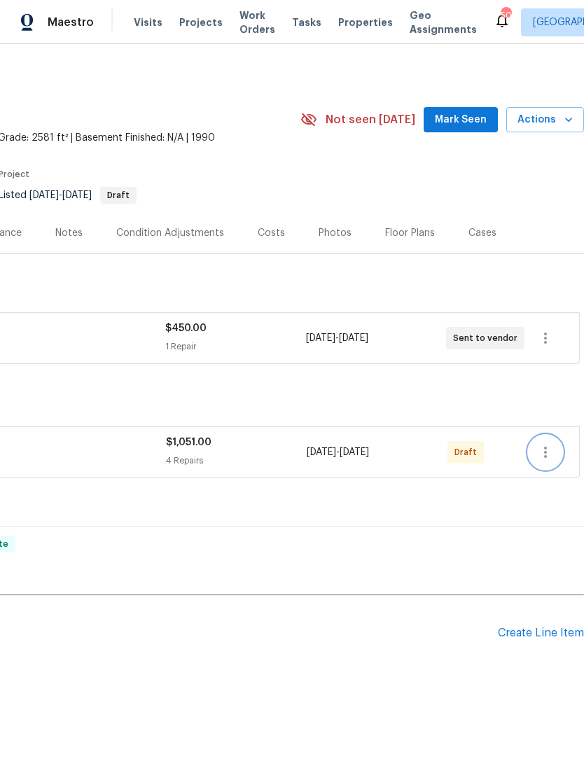
click at [543, 444] on icon "button" at bounding box center [545, 452] width 17 height 17
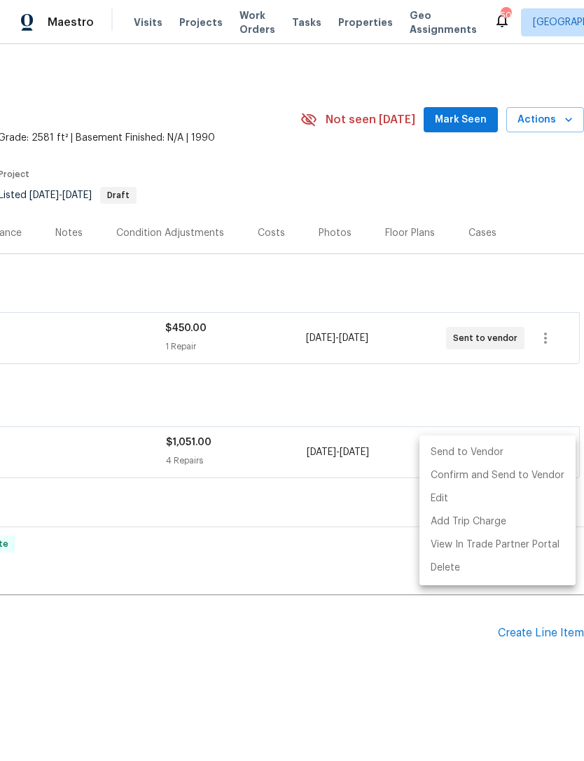
click at [482, 448] on li "Send to Vendor" at bounding box center [497, 452] width 156 height 23
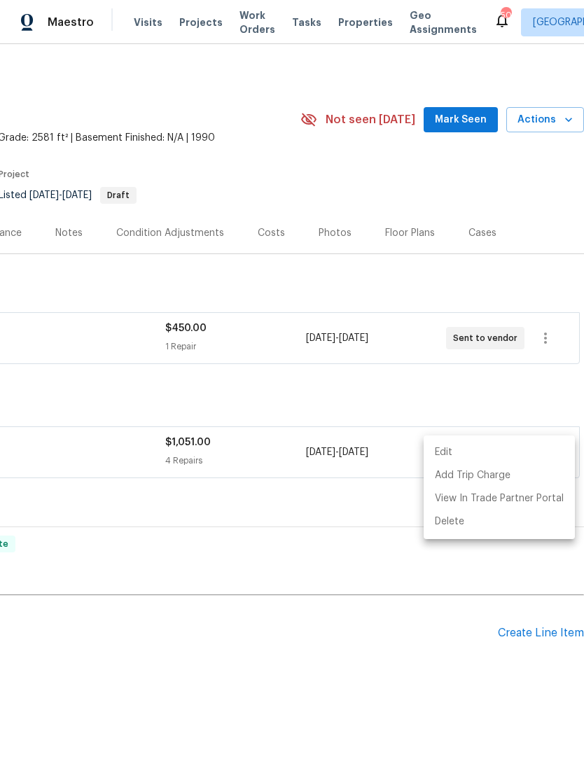
click at [432, 286] on div at bounding box center [292, 380] width 584 height 761
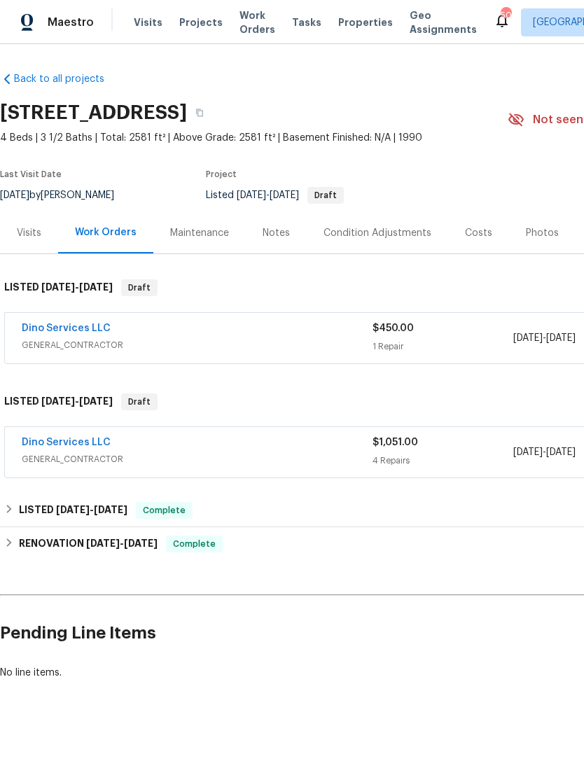
scroll to position [0, 0]
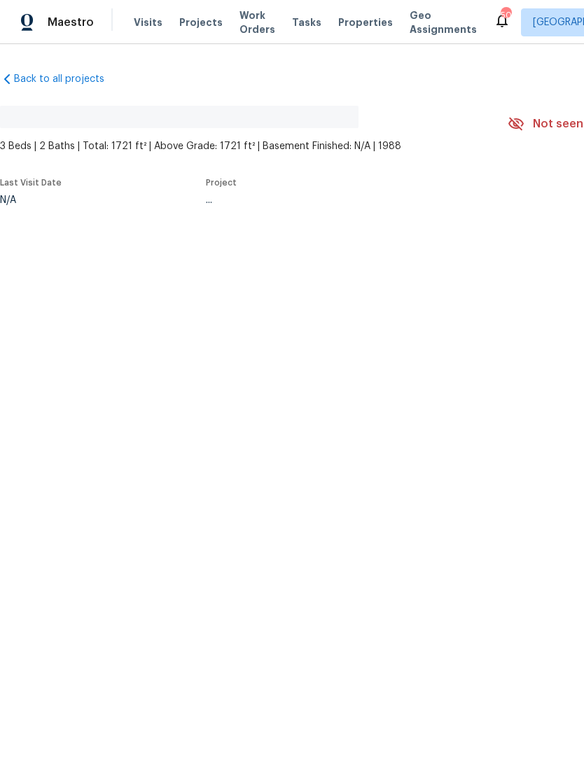
click at [83, 298] on html "Maestro Visits Projects Work Orders Tasks Properties Geo Assignments 50 [GEOGRA…" at bounding box center [292, 149] width 584 height 298
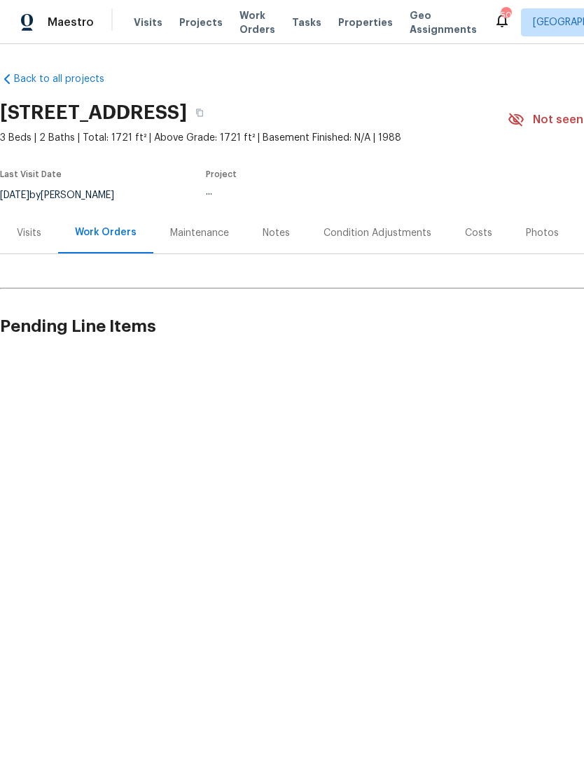
click at [87, 454] on html "Maestro Visits Projects Work Orders Tasks Properties Geo Assignments [STREET_AD…" at bounding box center [292, 227] width 584 height 454
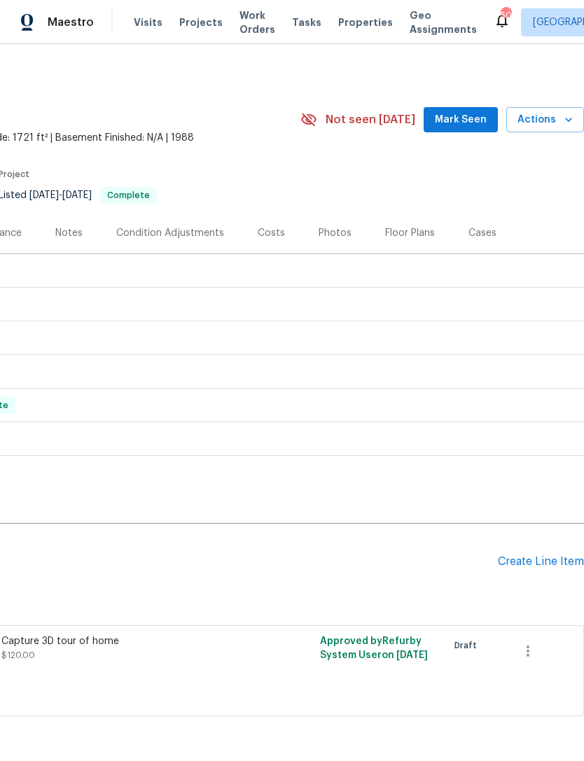
scroll to position [0, 207]
click at [538, 560] on div "Create Line Item" at bounding box center [541, 561] width 86 height 13
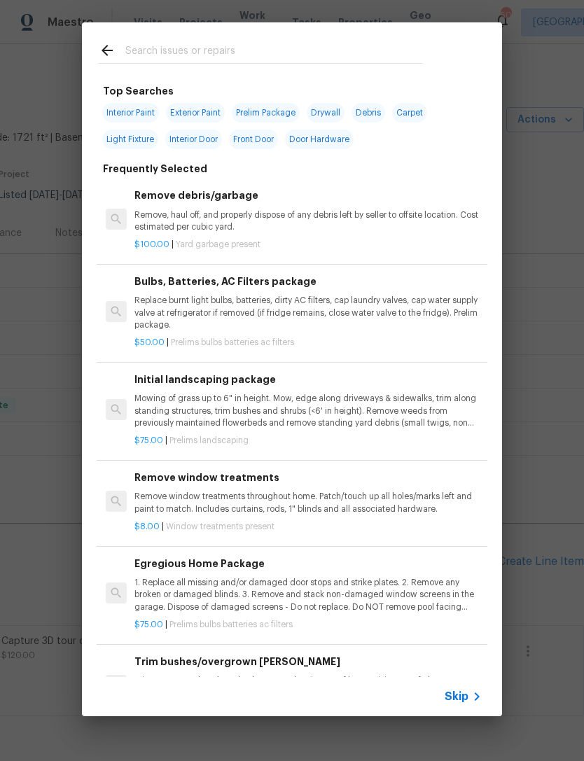
click at [165, 43] on input "text" at bounding box center [273, 52] width 297 height 21
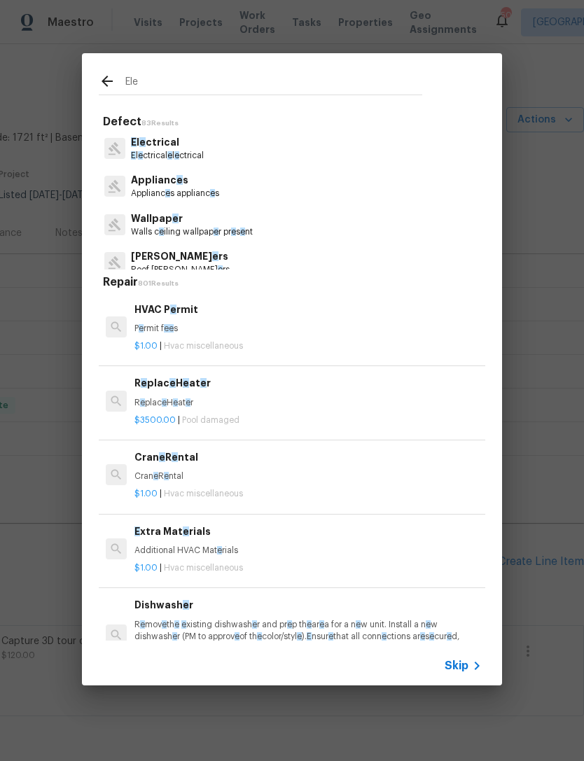
type input "Elec"
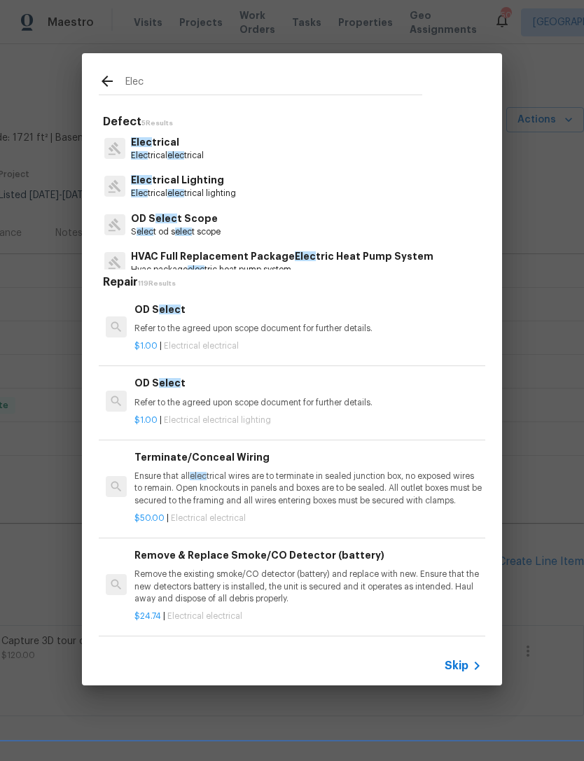
click at [159, 153] on p "Elec trical elec trical" at bounding box center [167, 156] width 73 height 12
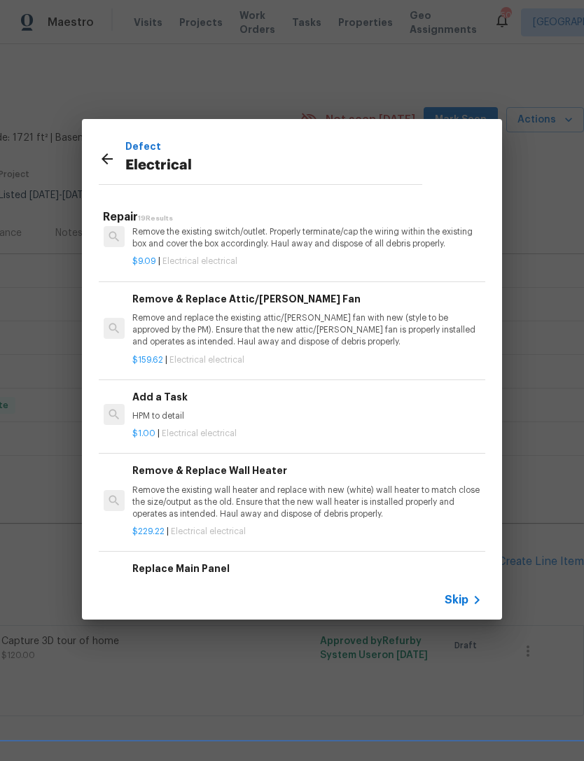
scroll to position [1013, 2]
click at [182, 422] on div "$1.00 | Electrical electrical" at bounding box center [305, 431] width 347 height 18
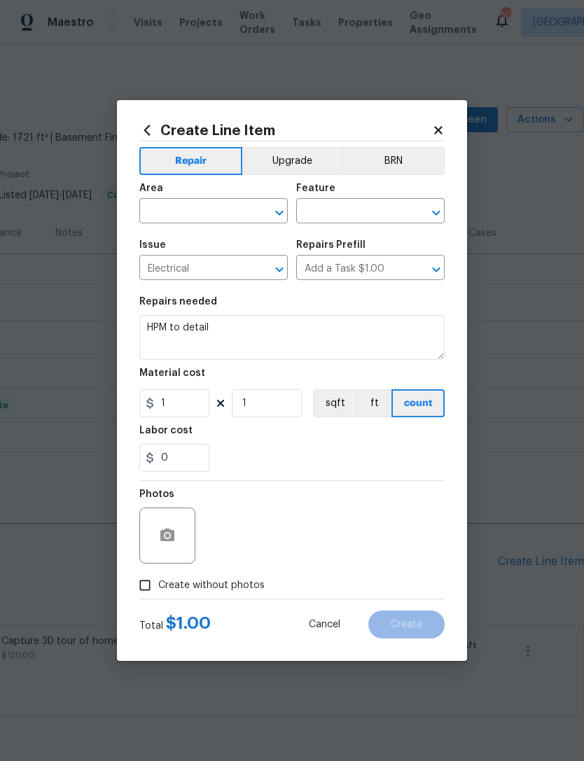
click at [357, 202] on input "text" at bounding box center [350, 213] width 109 height 22
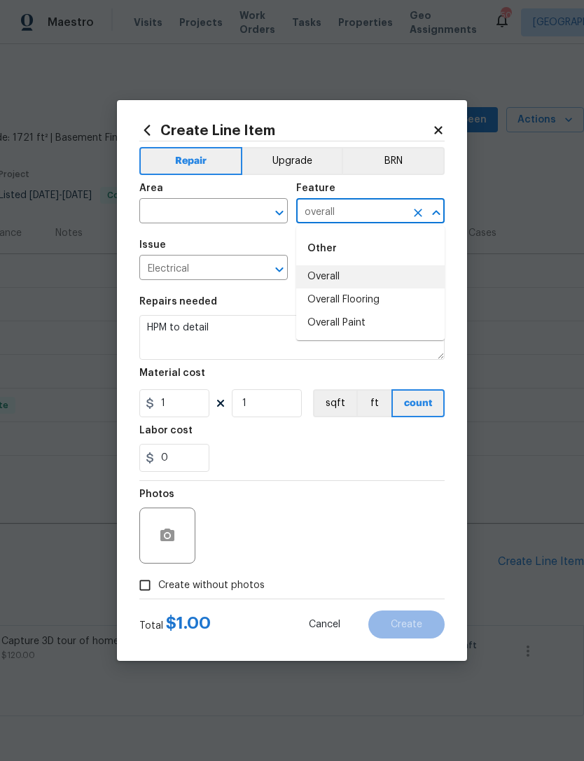
click at [339, 277] on li "Overall" at bounding box center [370, 276] width 148 height 23
type input "Overall"
click at [272, 205] on icon "Open" at bounding box center [279, 212] width 17 height 17
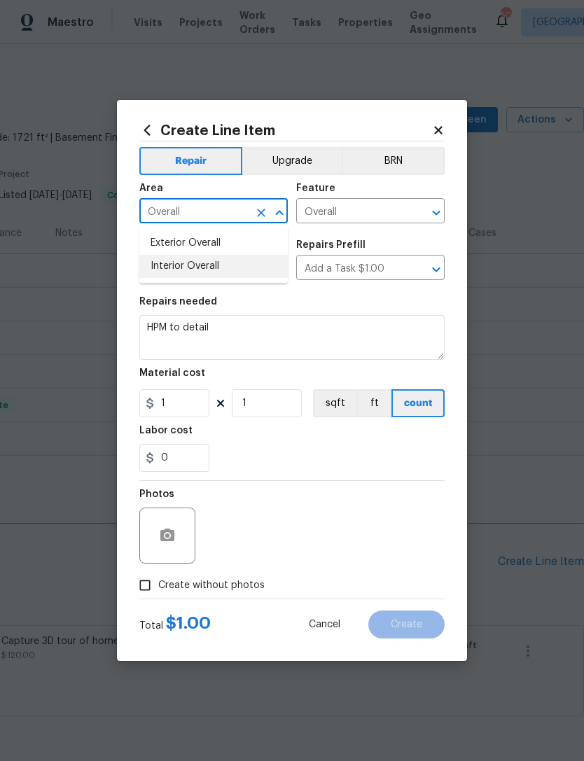
click at [195, 271] on li "Interior Overall" at bounding box center [213, 266] width 148 height 23
type input "Interior Overall"
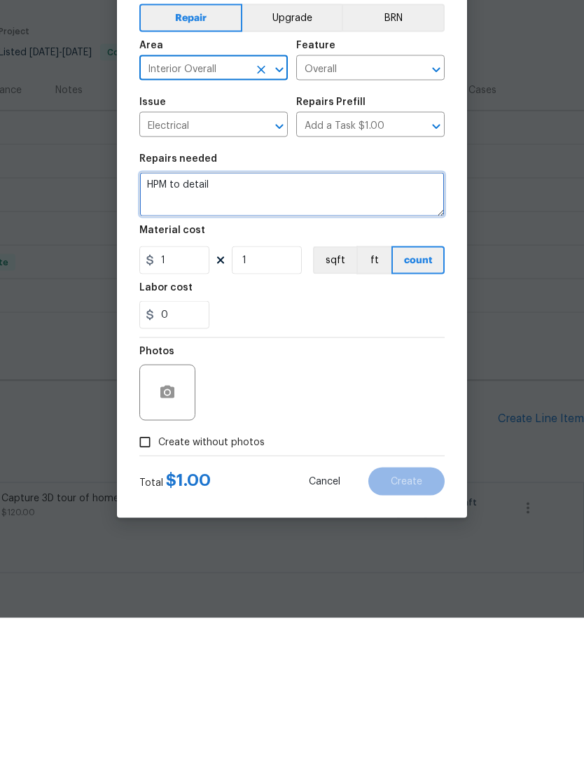
click at [219, 315] on textarea "HPM to detail" at bounding box center [291, 337] width 305 height 45
type textarea "H"
type textarea "W"
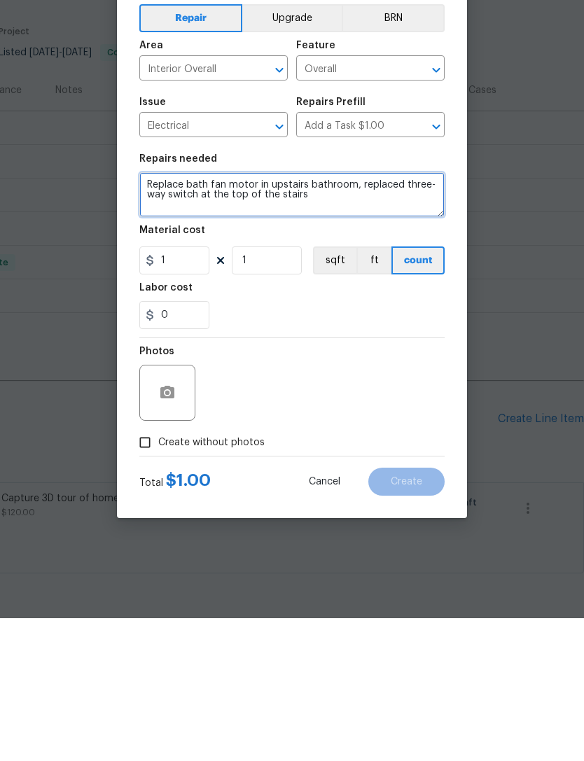
type textarea "Replace bath fan motor in upstairs bathroom, replaced three-way switch at the t…"
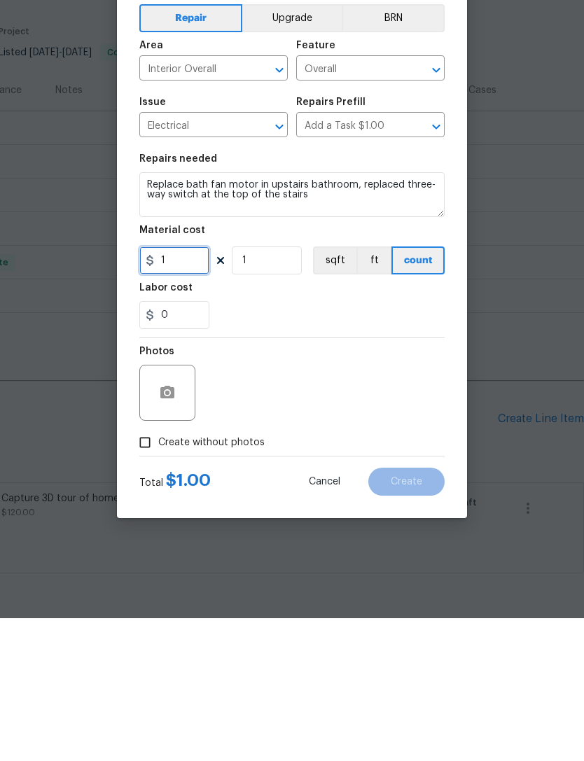
click at [189, 389] on input "1" at bounding box center [174, 403] width 70 height 28
type input "100"
click at [150, 572] on input "Create without photos" at bounding box center [145, 585] width 27 height 27
checkbox input "true"
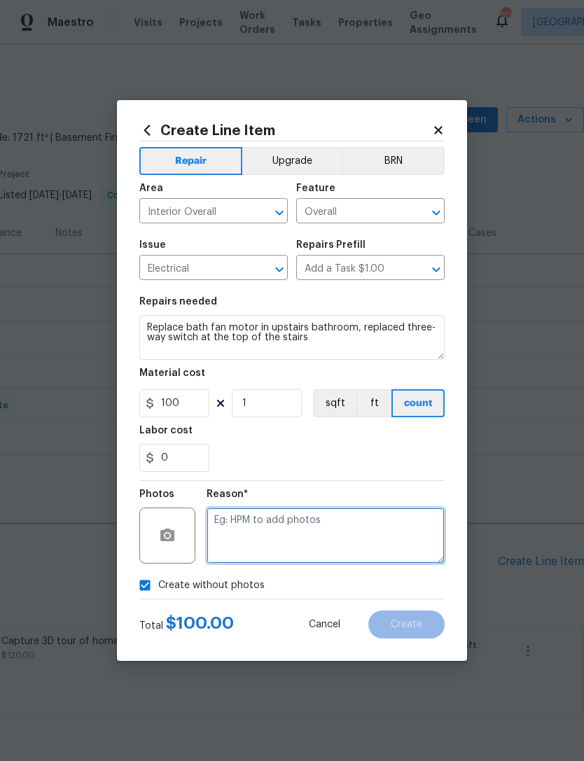
click at [305, 537] on textarea at bounding box center [326, 536] width 238 height 56
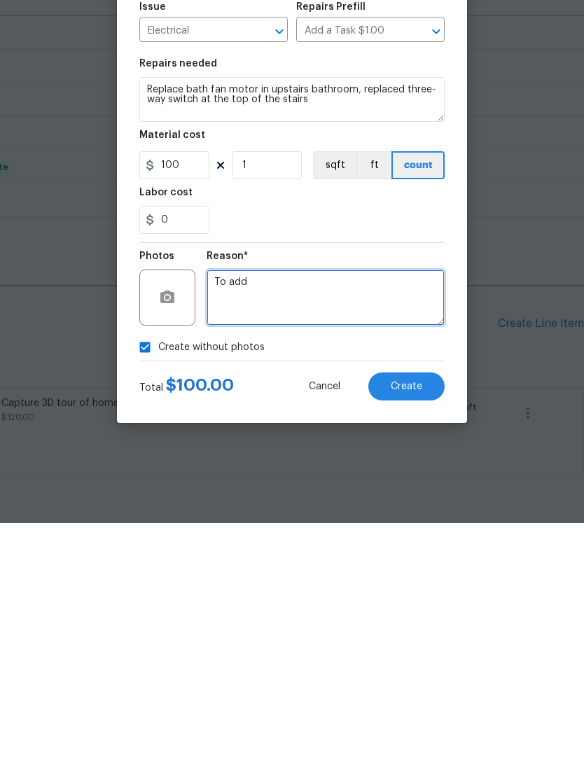
type textarea "To add"
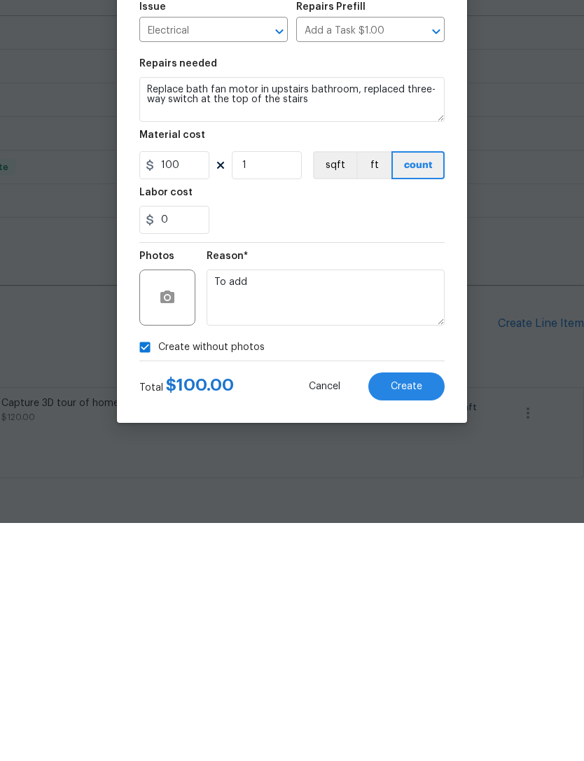
click at [426, 610] on button "Create" at bounding box center [406, 624] width 76 height 28
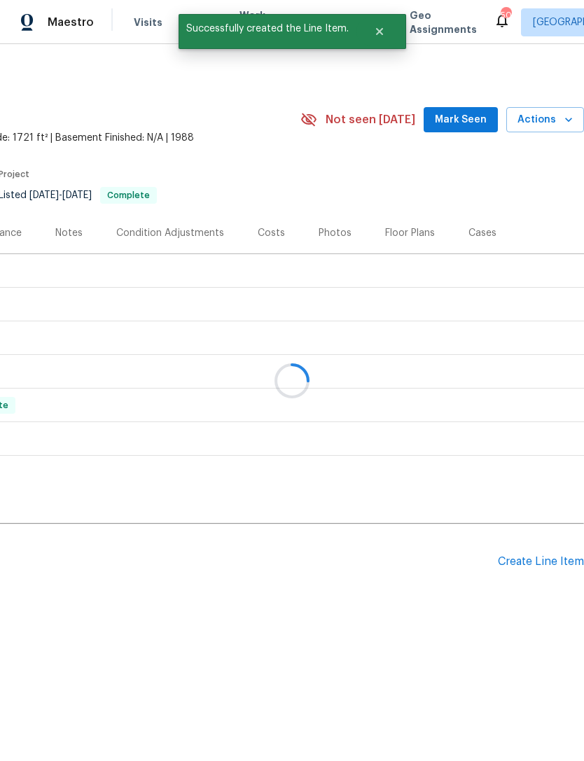
scroll to position [0, 0]
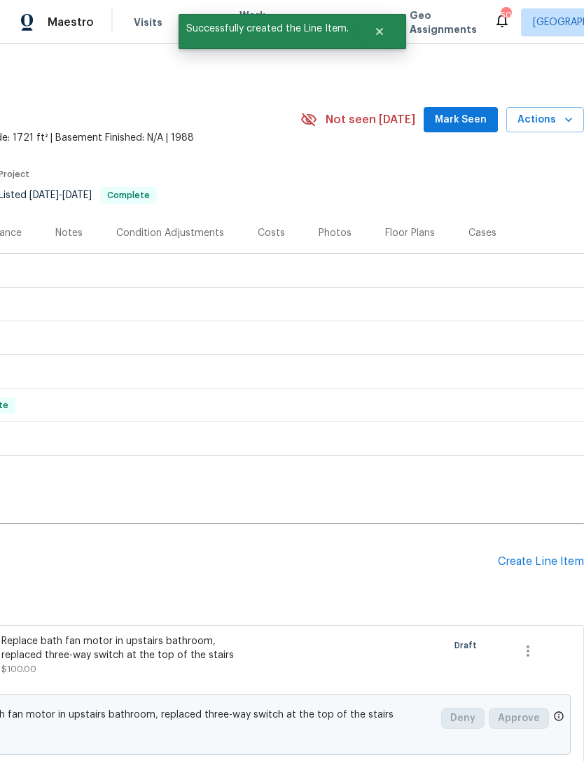
click at [533, 564] on div "Create Line Item" at bounding box center [541, 561] width 86 height 13
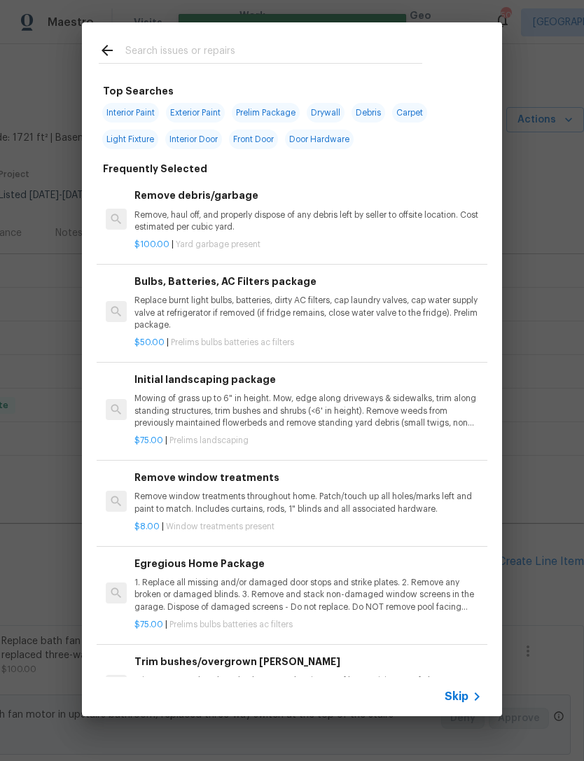
click at [179, 43] on input "text" at bounding box center [273, 52] width 297 height 21
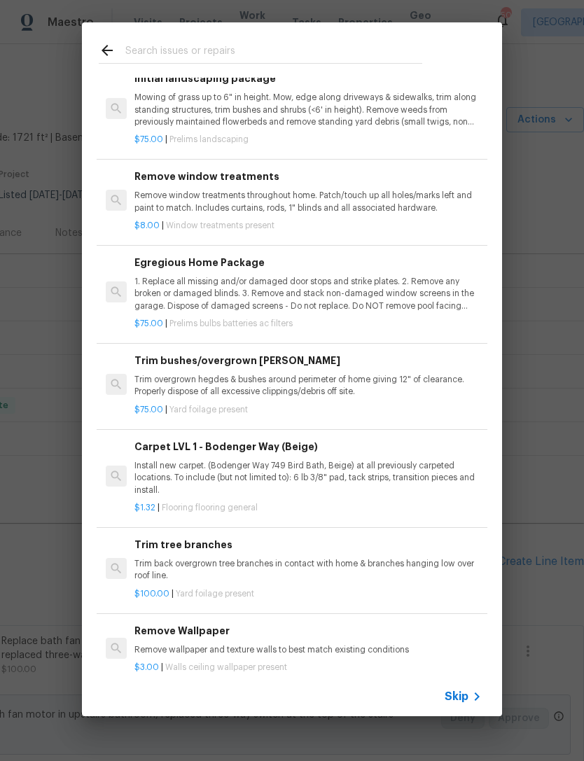
scroll to position [302, 0]
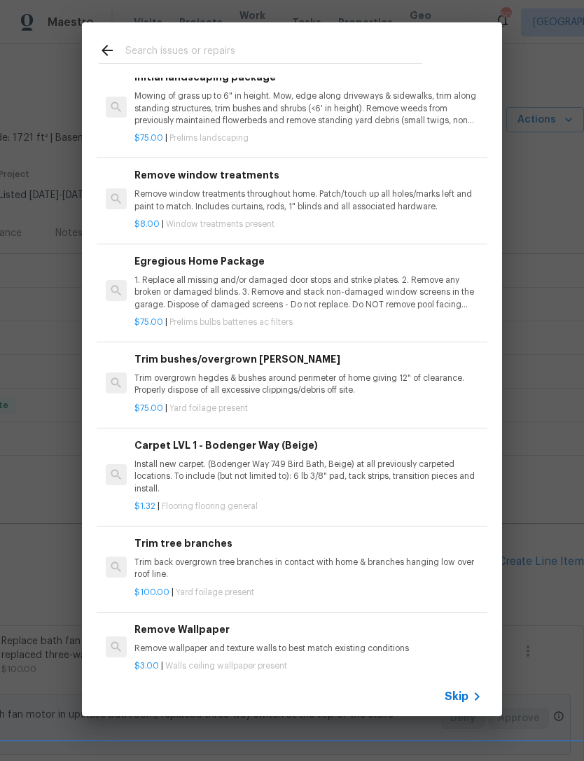
click at [43, 458] on div "Top Searches Interior Paint Exterior Paint Prelim Package Drywall Debris Carpet…" at bounding box center [292, 369] width 584 height 739
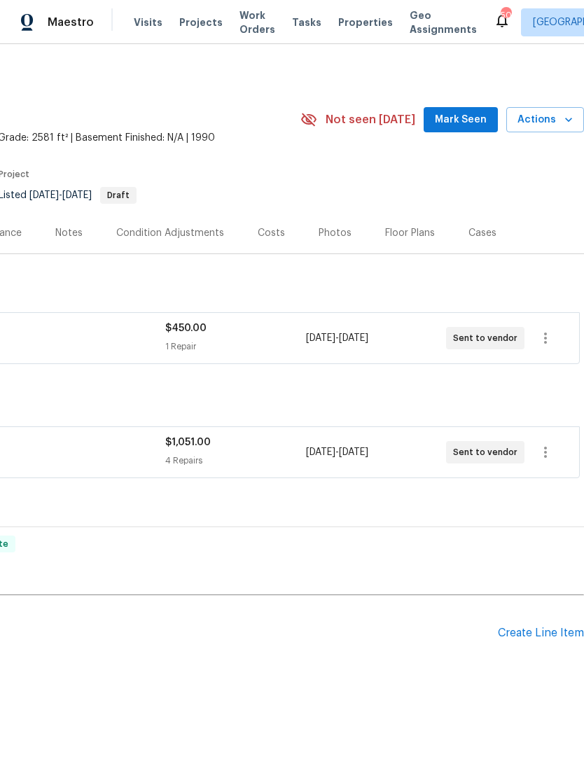
scroll to position [0, 207]
click at [469, 123] on span "Mark Seen" at bounding box center [461, 120] width 52 height 18
click at [526, 631] on div "Create Line Item" at bounding box center [541, 633] width 86 height 13
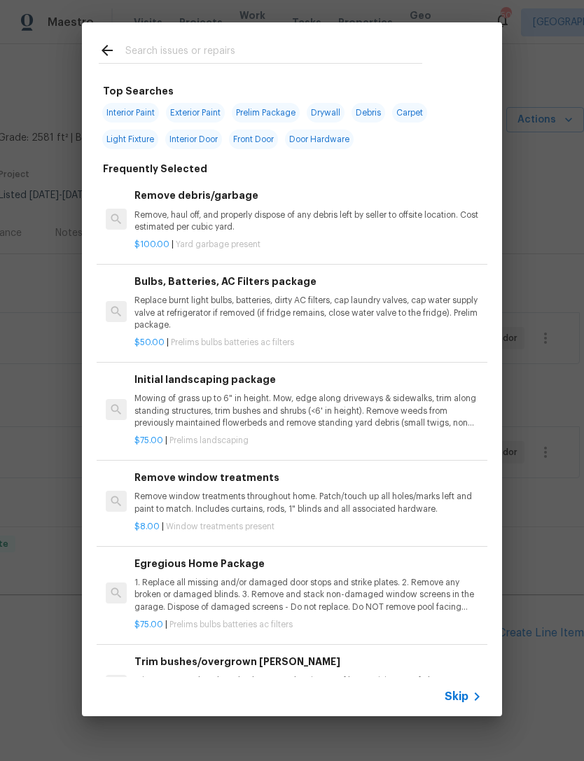
click at [226, 49] on input "text" at bounding box center [273, 52] width 297 height 21
type input "Press"
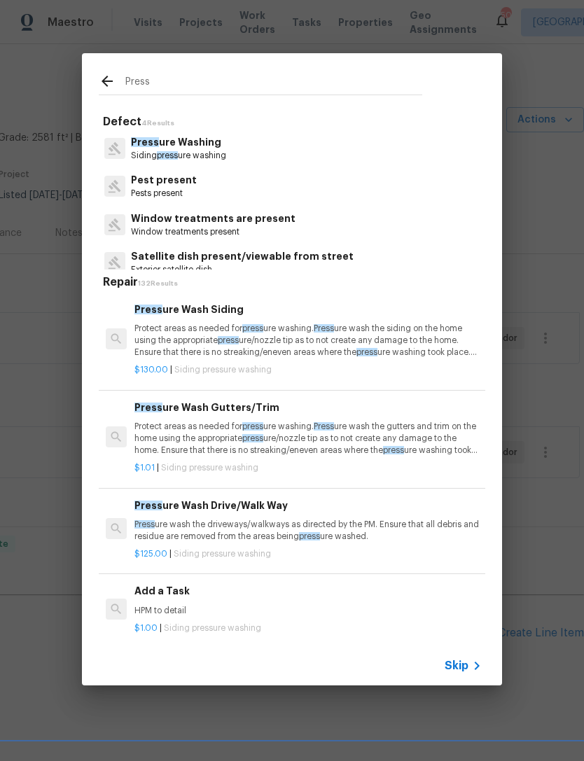
click at [190, 307] on h6 "Press ure Wash Siding" at bounding box center [307, 309] width 347 height 15
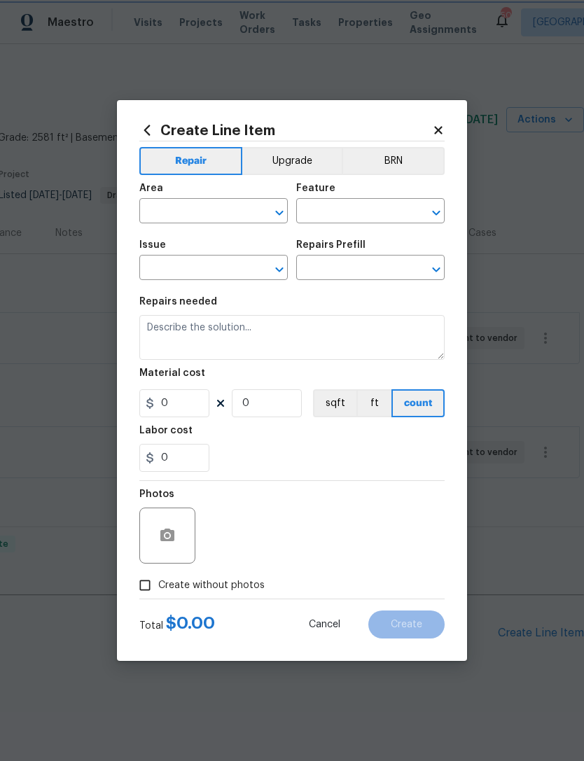
type input "Siding"
type input "Pressure Washing"
type textarea "Protect areas as needed for pressure washing. Pressure wash the siding on the h…"
type input "1"
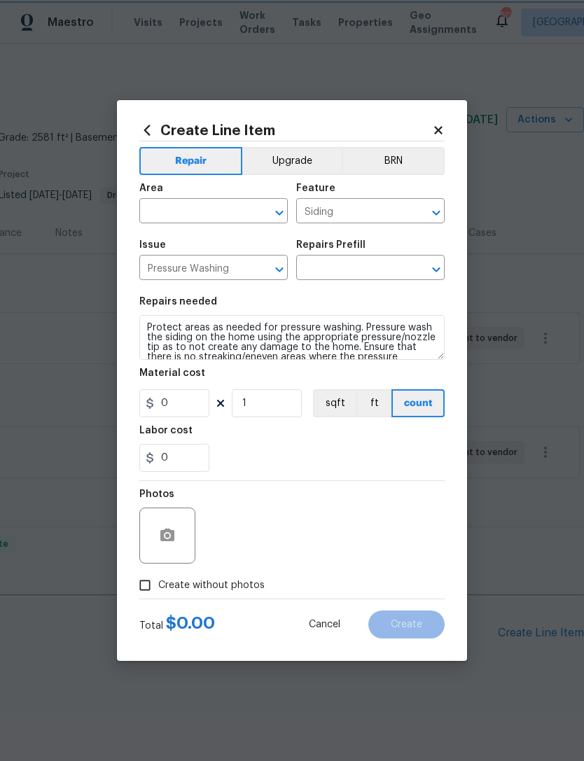
type input "Pressure Wash Siding $130.00"
type input "130"
click at [288, 207] on div "Area ​ Feature Siding ​" at bounding box center [291, 203] width 305 height 57
click at [262, 209] on icon "Clear" at bounding box center [261, 213] width 14 height 14
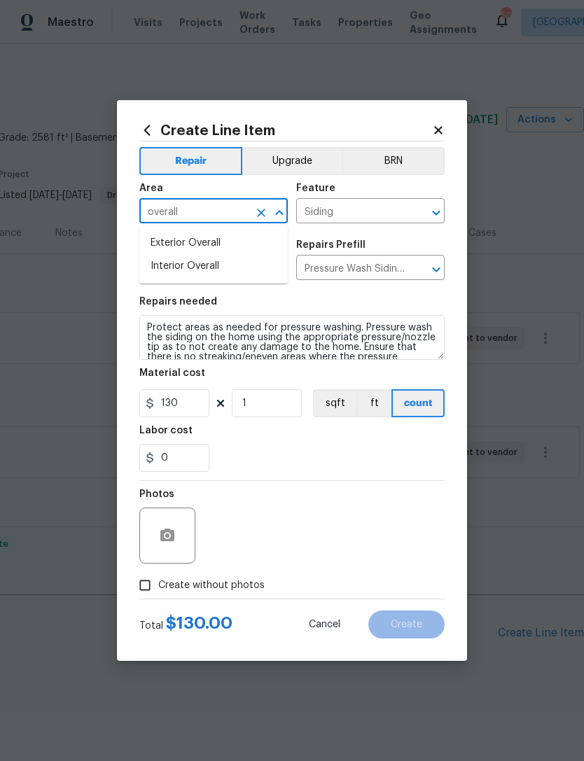
click at [200, 244] on li "Exterior Overall" at bounding box center [213, 243] width 148 height 23
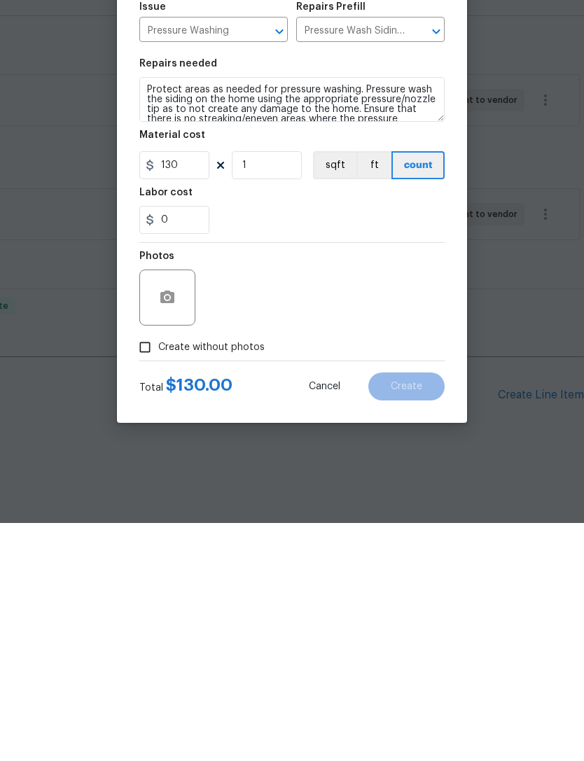
scroll to position [13, 0]
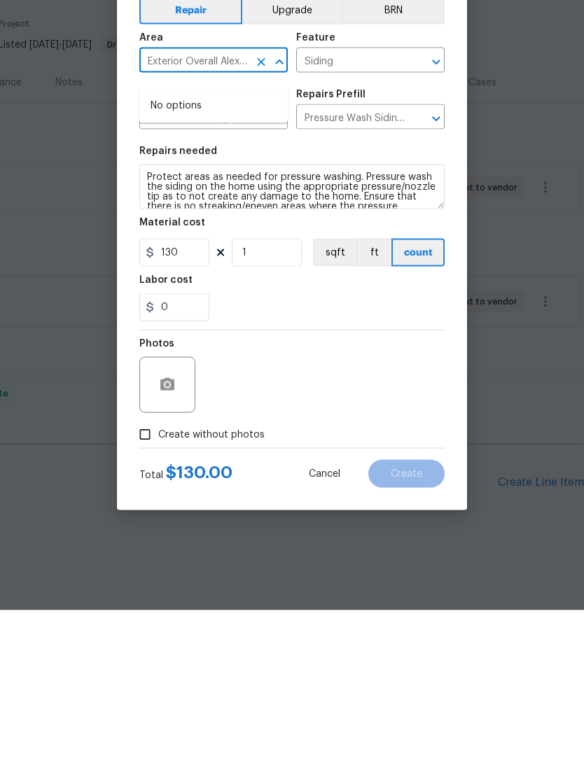
click at [248, 202] on input "Exterior Overall Alexa play Anthony Hamilton" at bounding box center [193, 213] width 109 height 22
type input "Exterior"
click at [211, 245] on li "Exterior Overall" at bounding box center [213, 256] width 148 height 23
type input "Exterior Overall"
click at [268, 389] on input "1" at bounding box center [267, 403] width 70 height 28
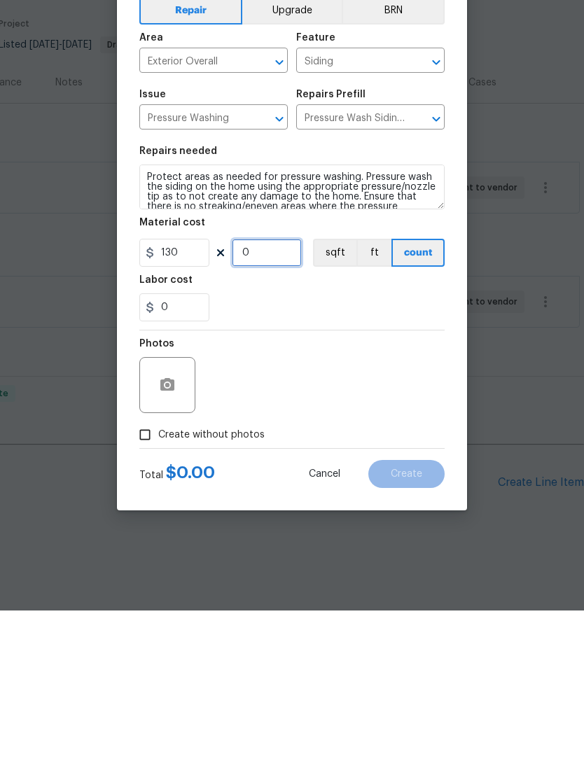
type input "3"
click at [148, 572] on input "Create without photos" at bounding box center [145, 585] width 27 height 27
checkbox input "true"
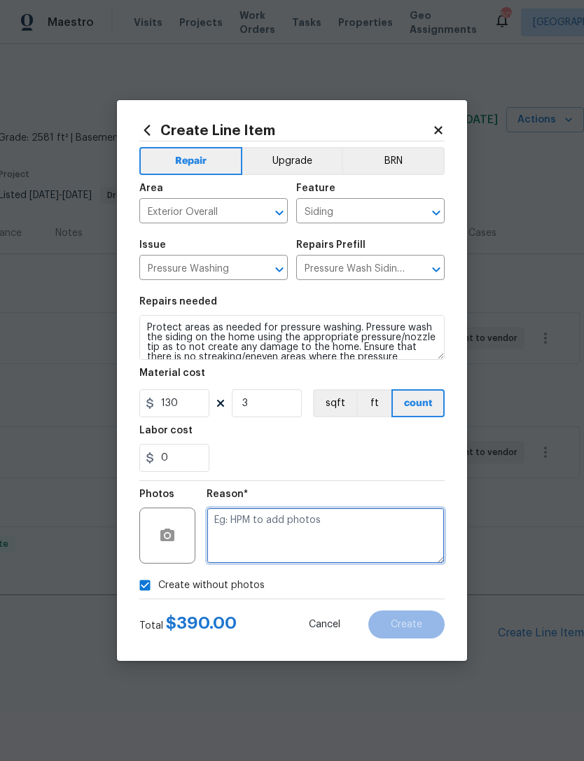
click at [272, 520] on textarea at bounding box center [326, 536] width 238 height 56
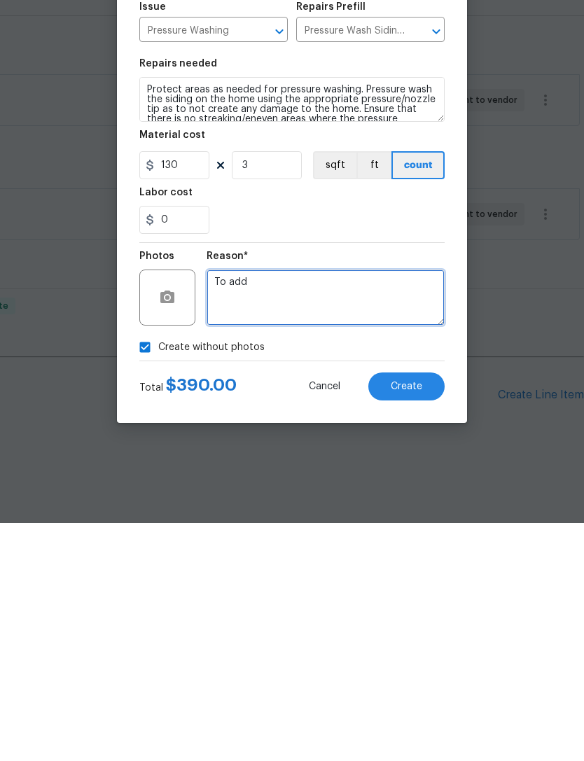
type textarea "To add"
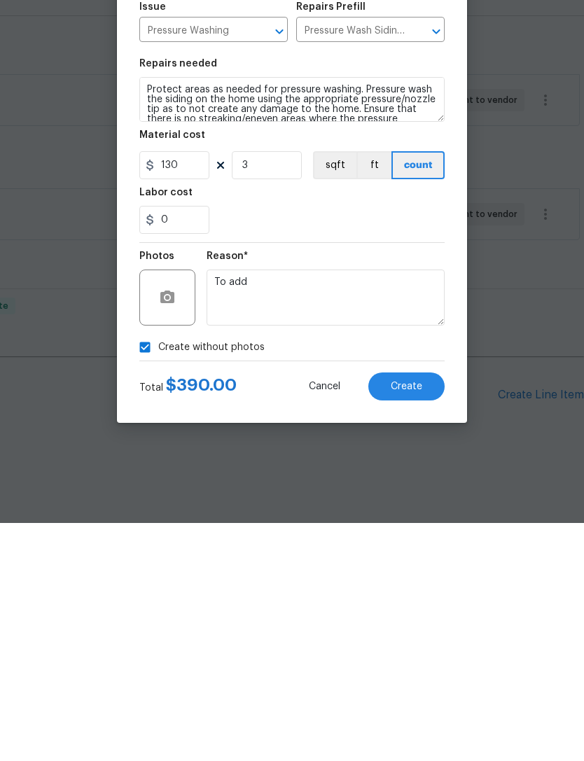
click at [409, 610] on button "Create" at bounding box center [406, 624] width 76 height 28
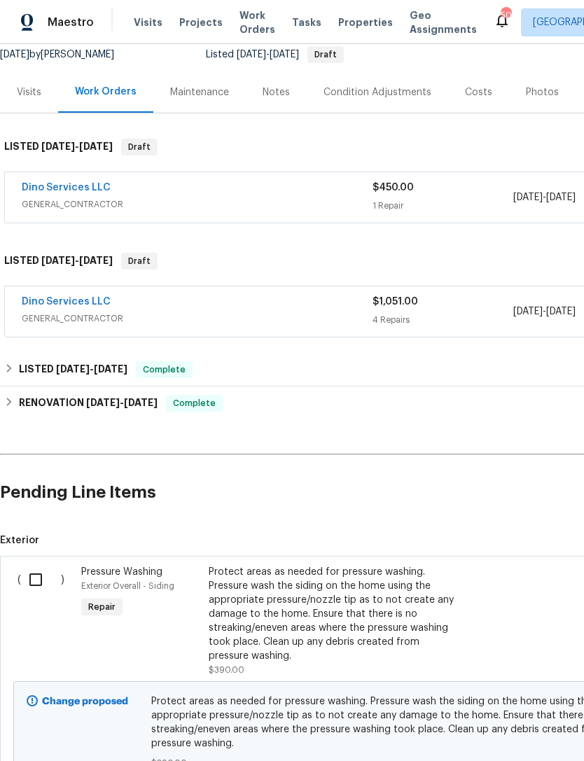
scroll to position [142, 0]
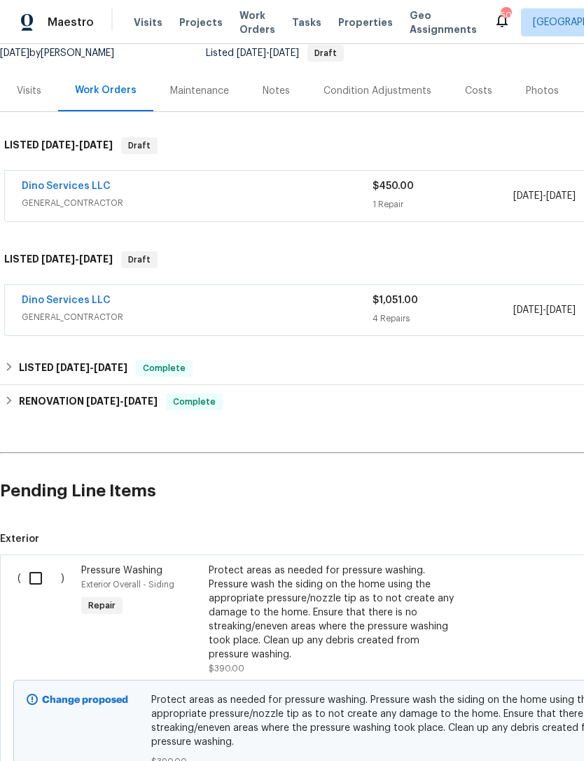
click at [39, 564] on input "checkbox" at bounding box center [41, 578] width 40 height 29
checkbox input "true"
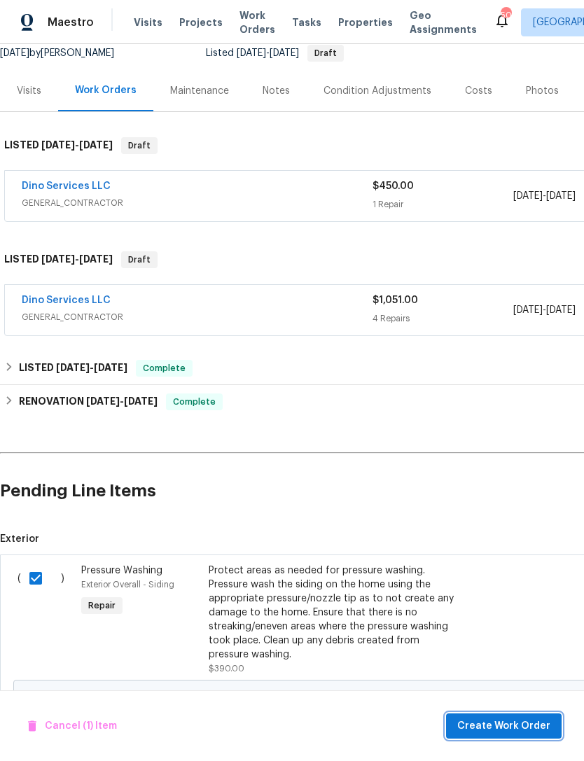
click at [520, 724] on span "Create Work Order" at bounding box center [503, 727] width 93 height 18
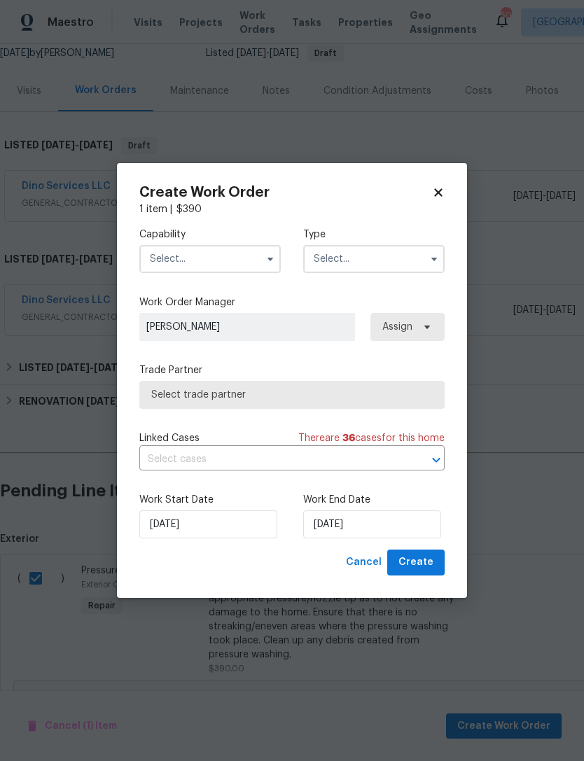
click at [272, 263] on icon "button" at bounding box center [270, 258] width 11 height 11
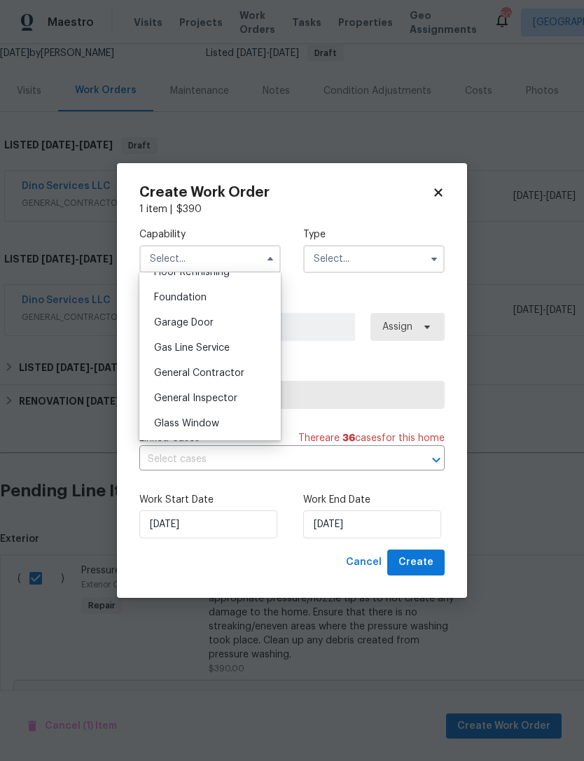
scroll to position [591, 0]
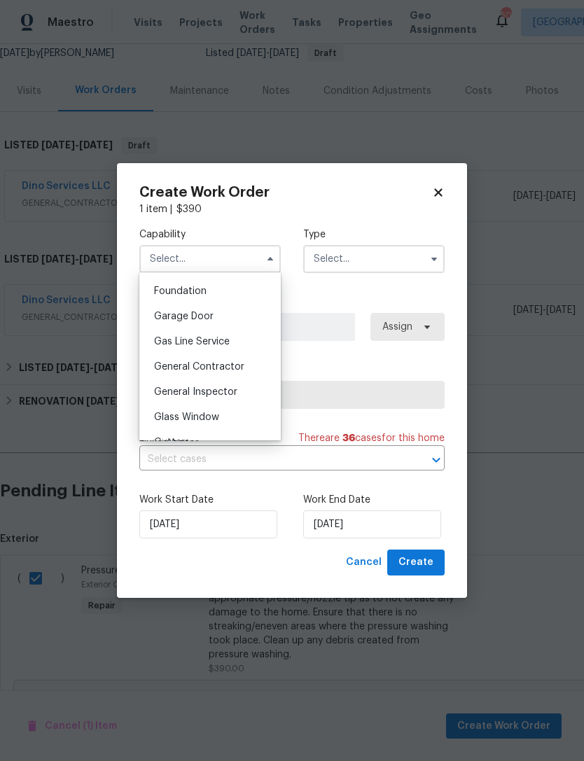
click at [214, 366] on span "General Contractor" at bounding box center [199, 367] width 90 height 10
type input "General Contractor"
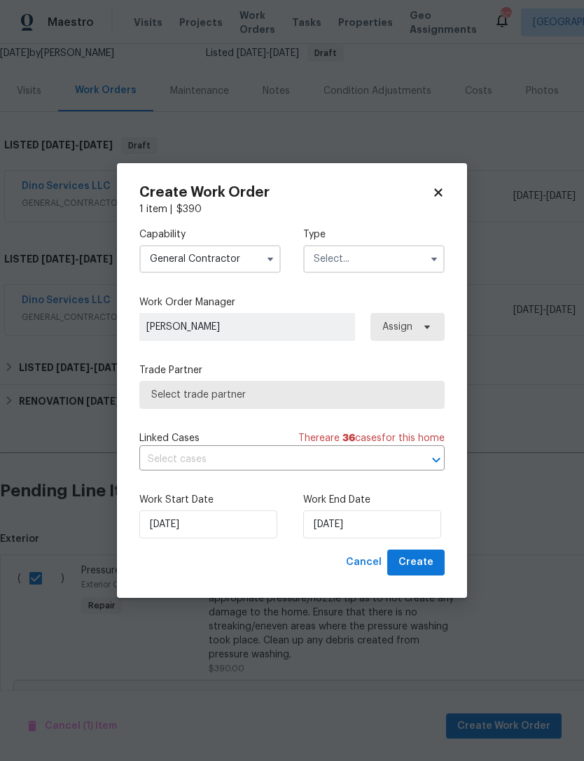
click at [416, 256] on input "text" at bounding box center [373, 259] width 141 height 28
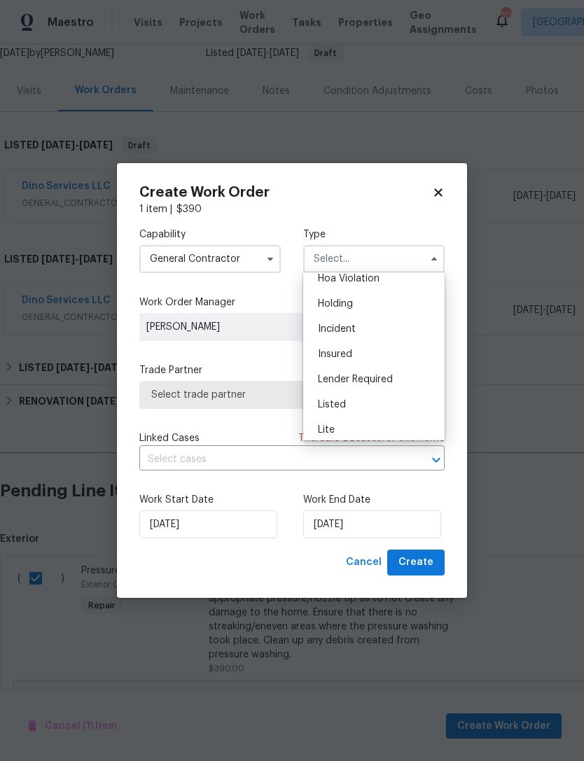
scroll to position [36, 0]
click at [332, 404] on span "Listed" at bounding box center [332, 403] width 28 height 10
type input "Listed"
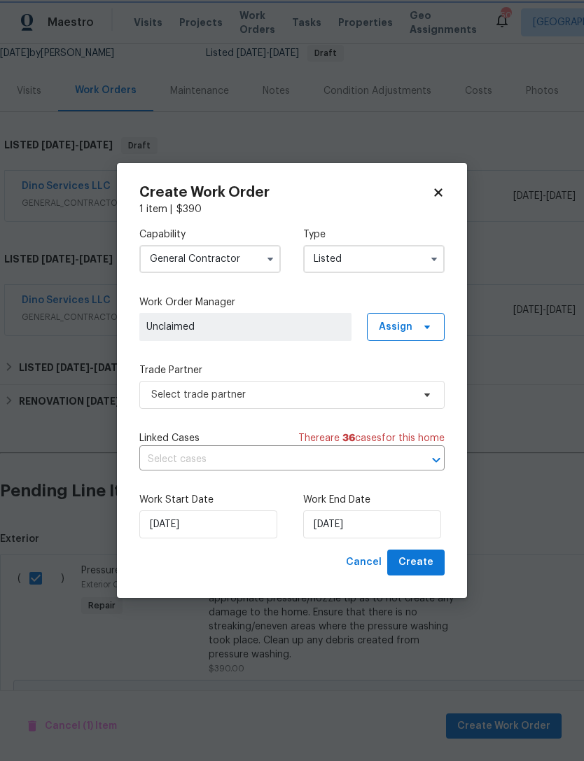
scroll to position [0, 0]
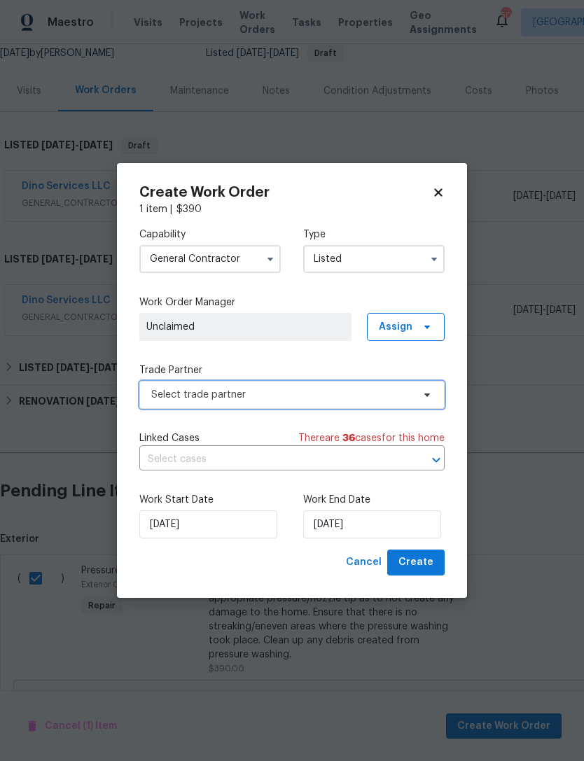
click at [258, 388] on span "Select trade partner" at bounding box center [281, 395] width 261 height 14
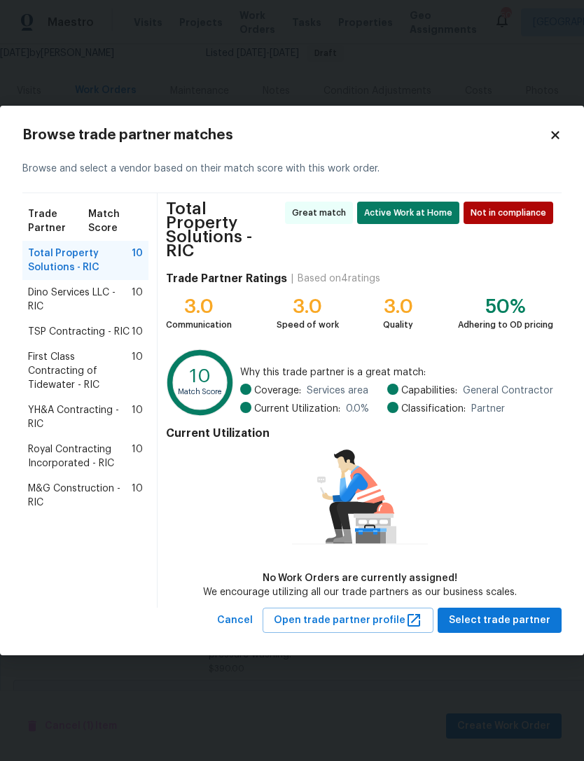
click at [79, 309] on span "Dino Services LLC - RIC" at bounding box center [80, 300] width 104 height 28
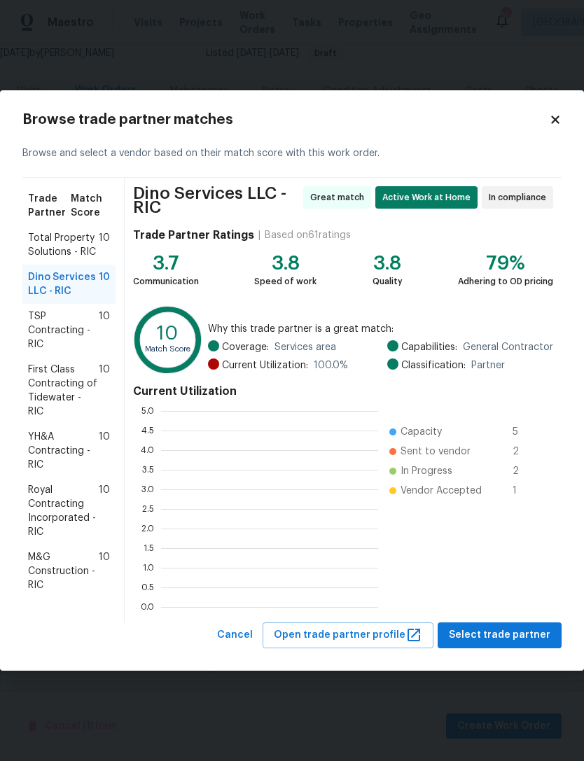
scroll to position [196, 217]
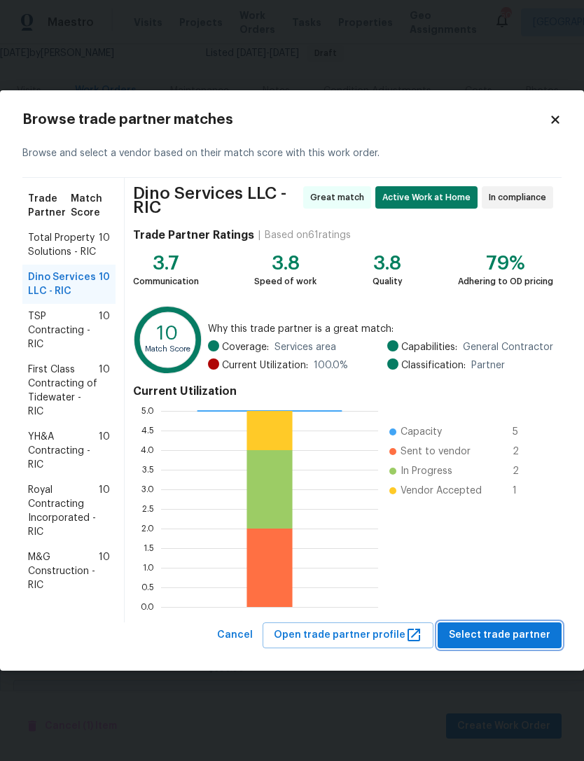
click at [494, 633] on span "Select trade partner" at bounding box center [500, 636] width 102 height 18
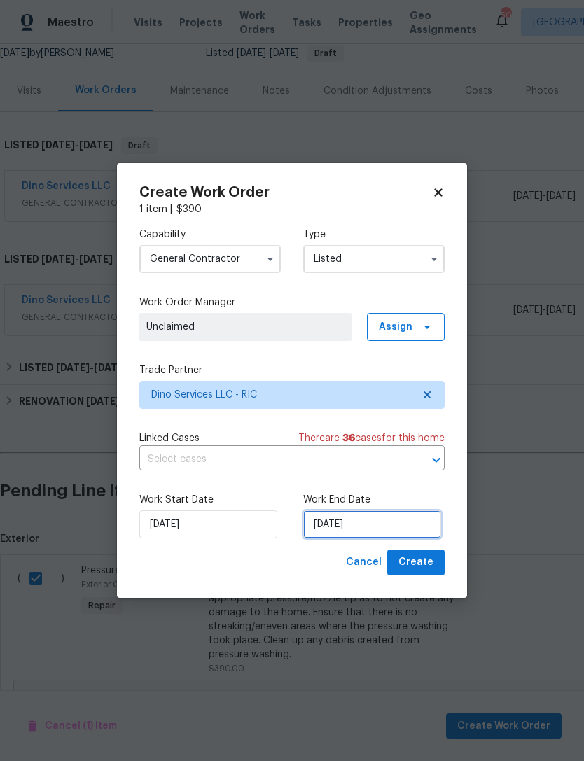
click at [365, 521] on input "[DATE]" at bounding box center [372, 524] width 138 height 28
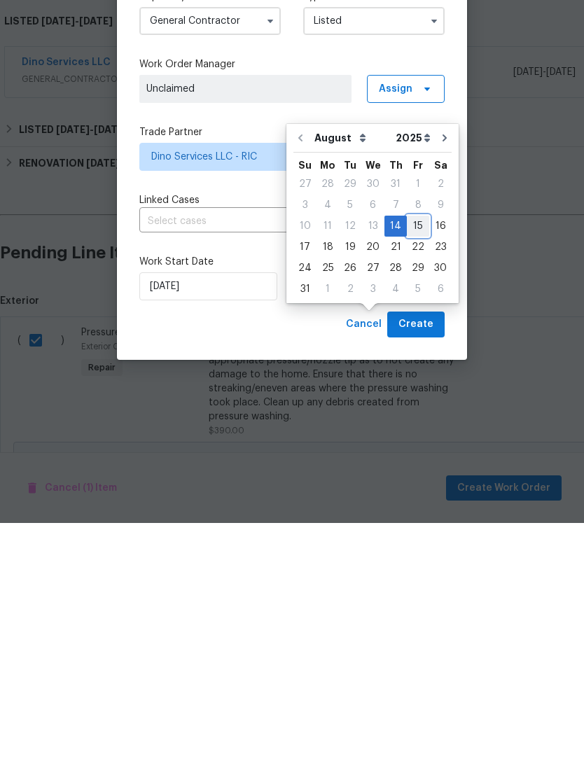
click at [408, 454] on div "15" at bounding box center [418, 464] width 22 height 20
type input "[DATE]"
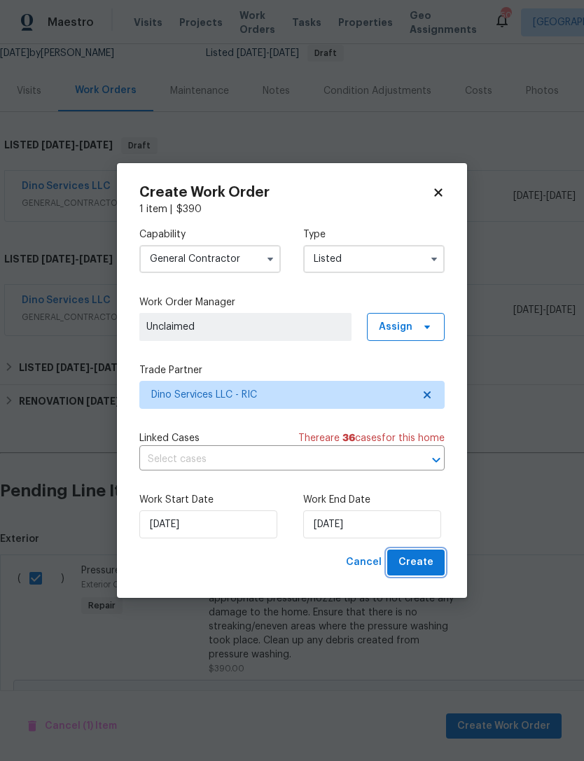
click at [421, 560] on span "Create" at bounding box center [415, 563] width 35 height 18
checkbox input "false"
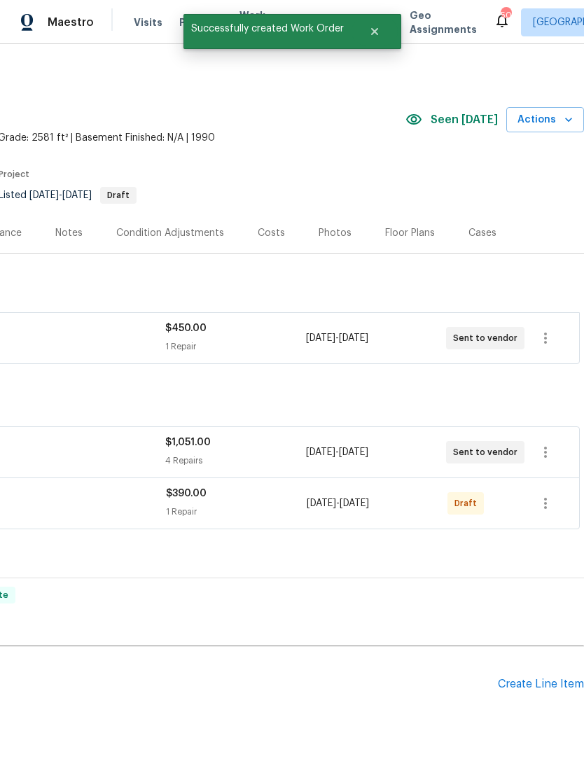
scroll to position [0, 207]
click at [549, 495] on icon "button" at bounding box center [545, 503] width 17 height 17
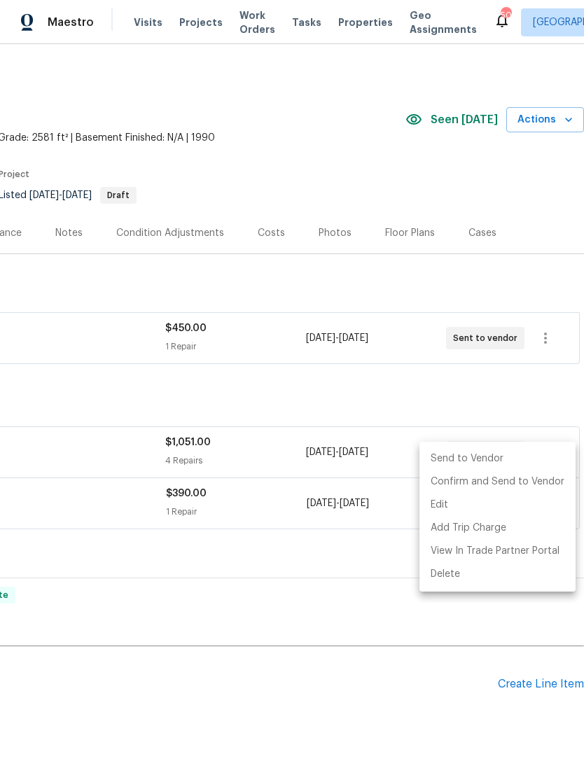
click at [471, 456] on li "Send to Vendor" at bounding box center [497, 458] width 156 height 23
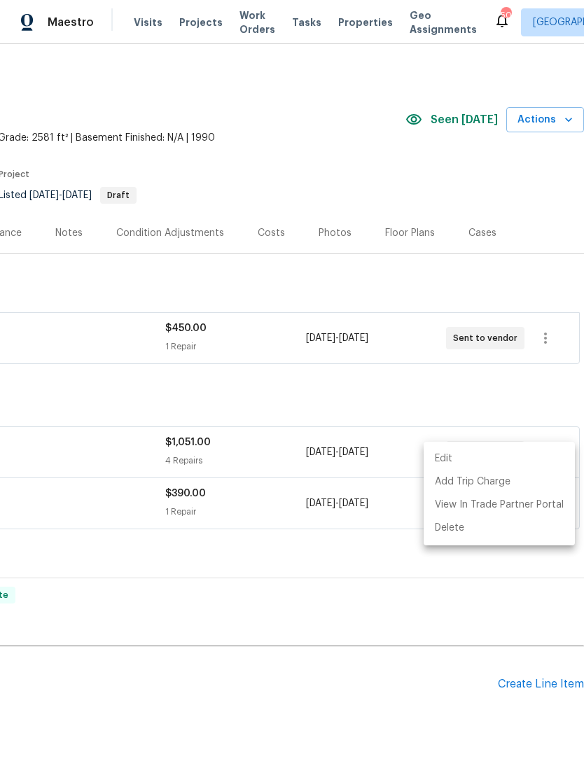
click at [439, 676] on div at bounding box center [292, 380] width 584 height 761
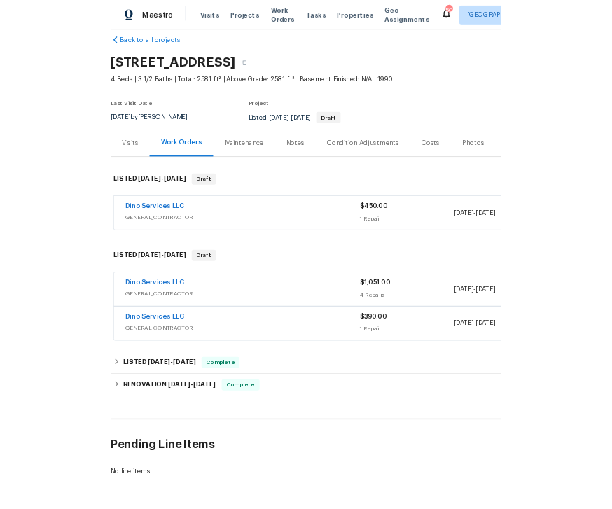
scroll to position [20, 0]
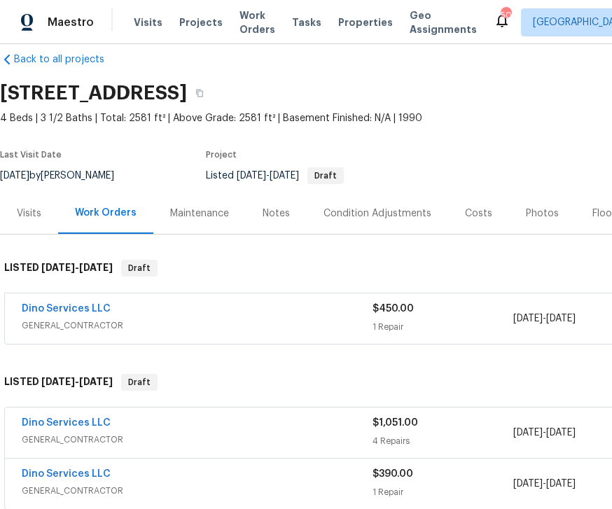
click at [454, 75] on div "[STREET_ADDRESS]" at bounding box center [306, 93] width 613 height 36
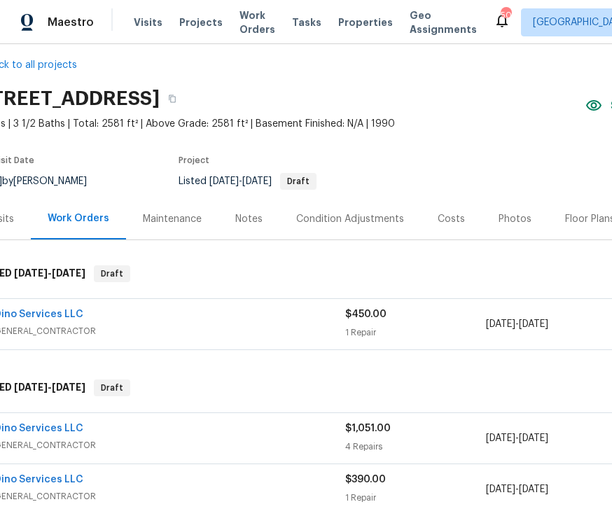
scroll to position [15, 31]
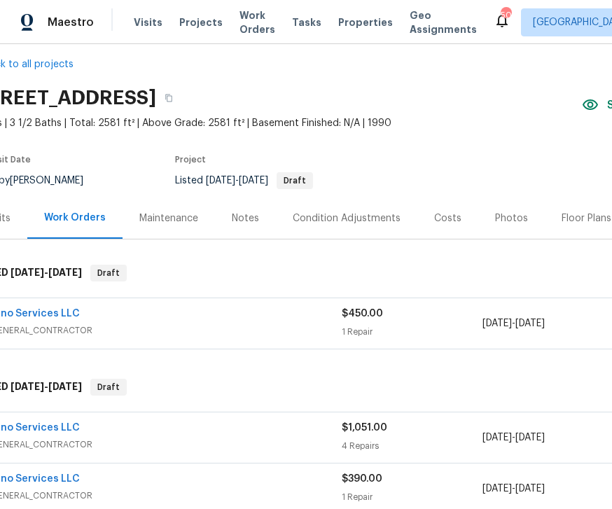
click at [369, 197] on div "Condition Adjustments" at bounding box center [346, 217] width 141 height 41
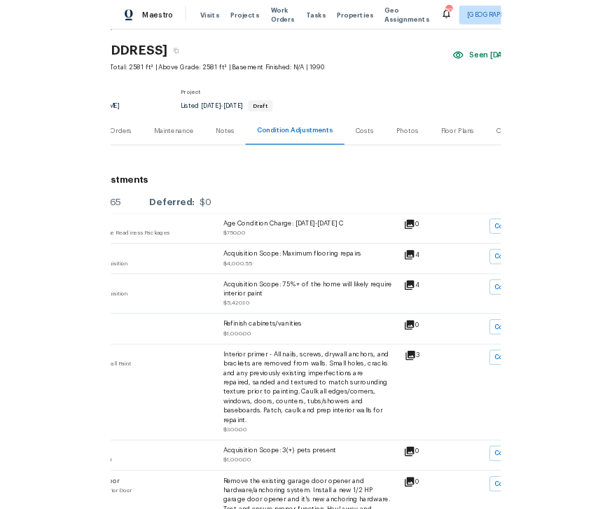
scroll to position [37, 102]
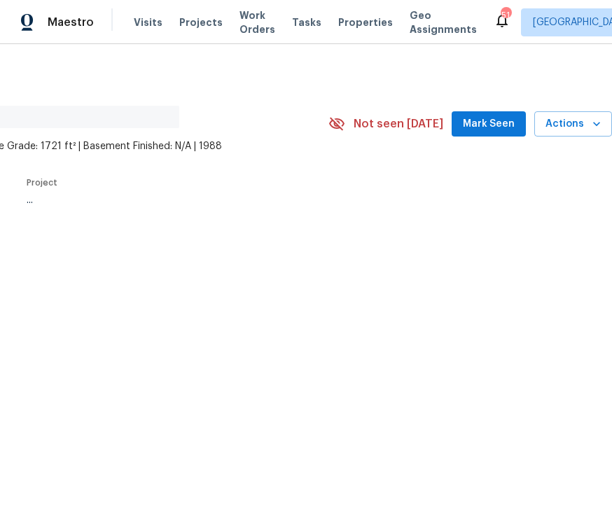
scroll to position [0, 179]
click at [505, 116] on span "Mark Seen" at bounding box center [489, 125] width 52 height 18
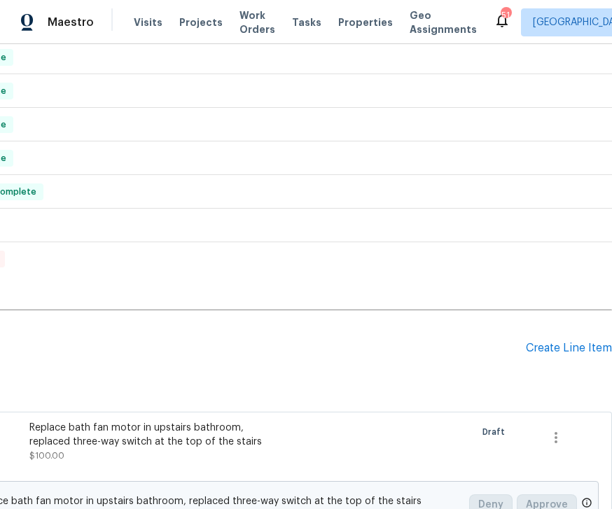
scroll to position [210, 179]
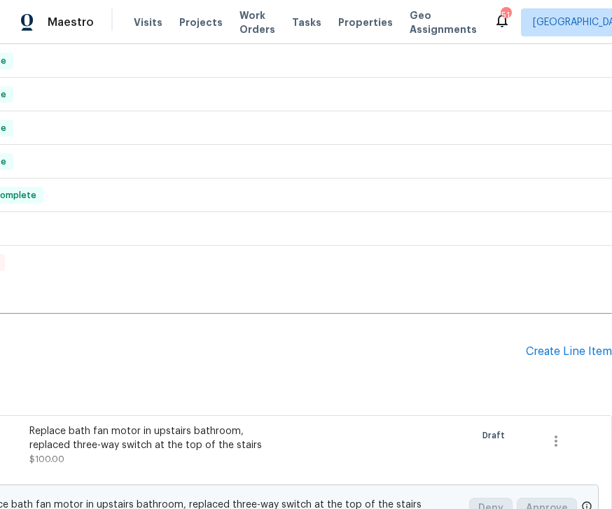
click at [547, 347] on div "Create Line Item" at bounding box center [569, 351] width 86 height 13
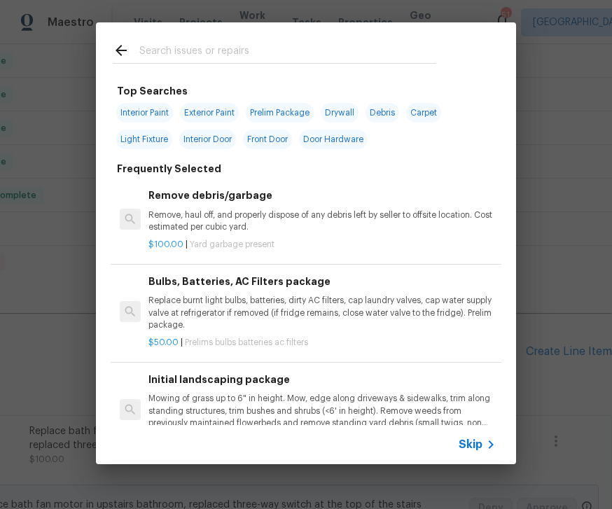
click at [188, 51] on input "text" at bounding box center [287, 52] width 297 height 21
type input "Pres"
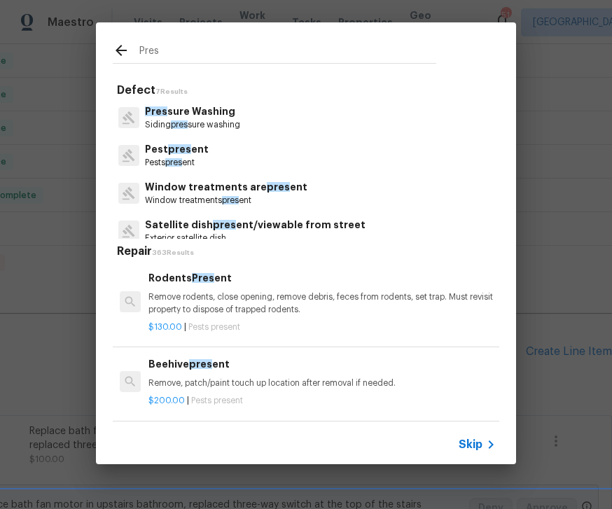
click at [230, 113] on p "Pres sure Washing" at bounding box center [192, 111] width 95 height 15
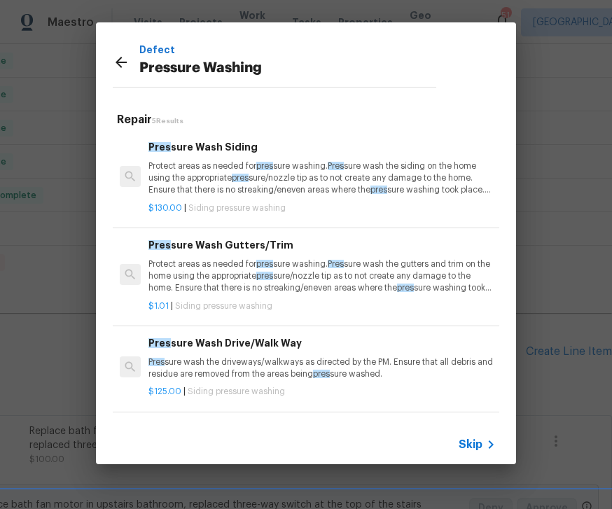
click at [242, 183] on p "Protect areas as needed for pres sure washing. Pres sure wash the siding on the…" at bounding box center [321, 178] width 347 height 36
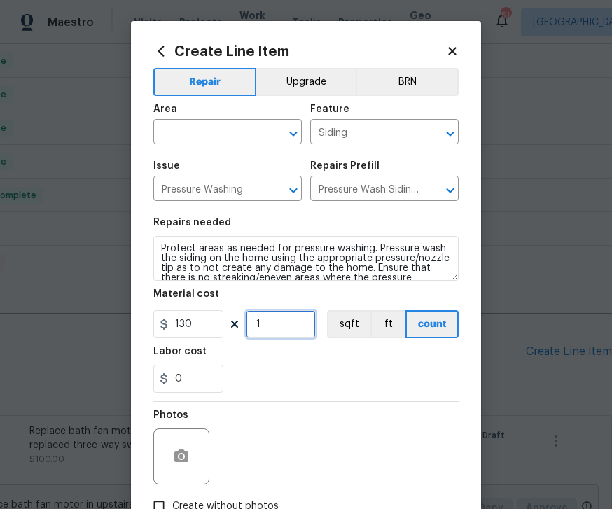
click at [291, 327] on input "1" at bounding box center [281, 324] width 70 height 28
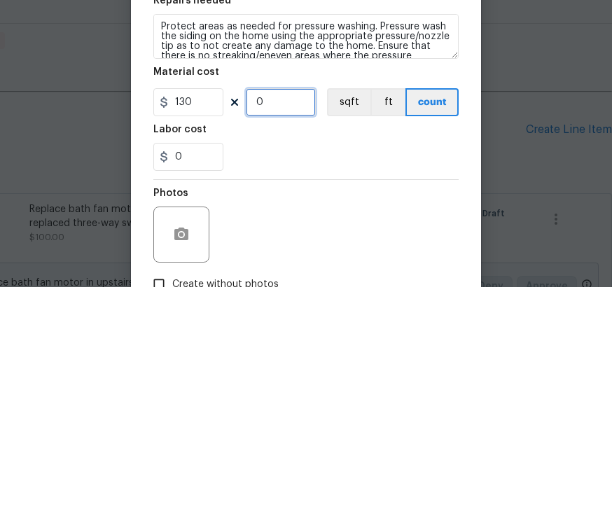
type input "3"
click at [323, 365] on div "0" at bounding box center [305, 379] width 305 height 28
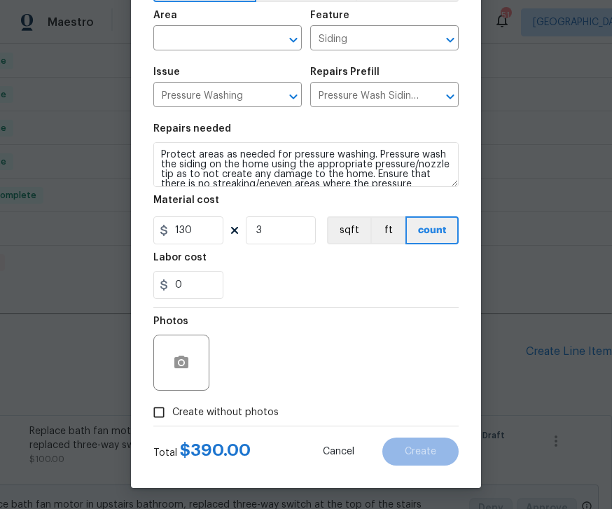
scroll to position [97, 0]
click at [170, 419] on input "Create without photos" at bounding box center [159, 412] width 27 height 27
checkbox input "true"
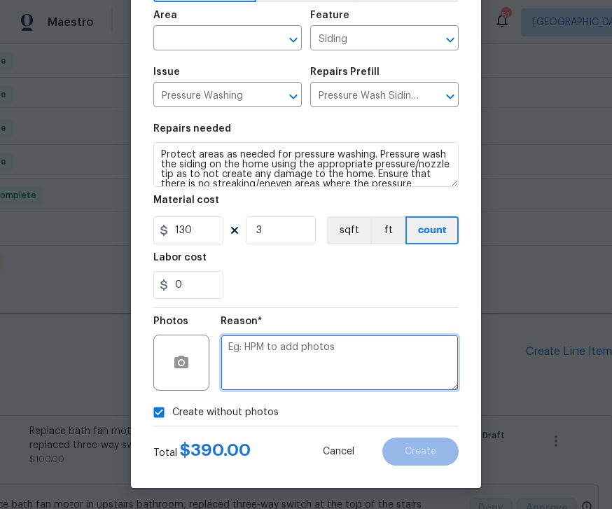
click at [286, 356] on textarea at bounding box center [340, 363] width 238 height 56
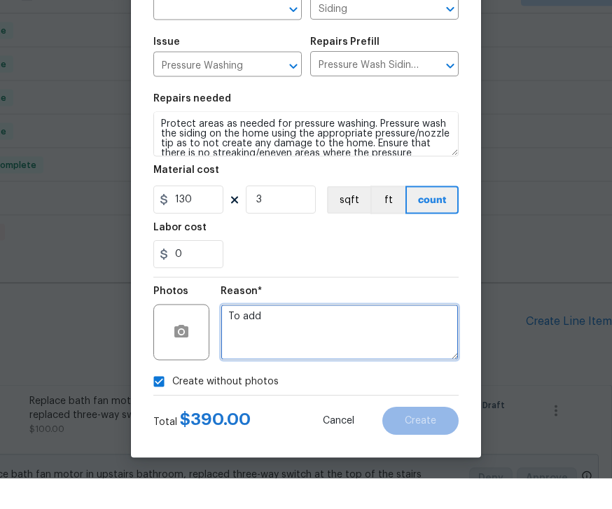
type textarea "To add"
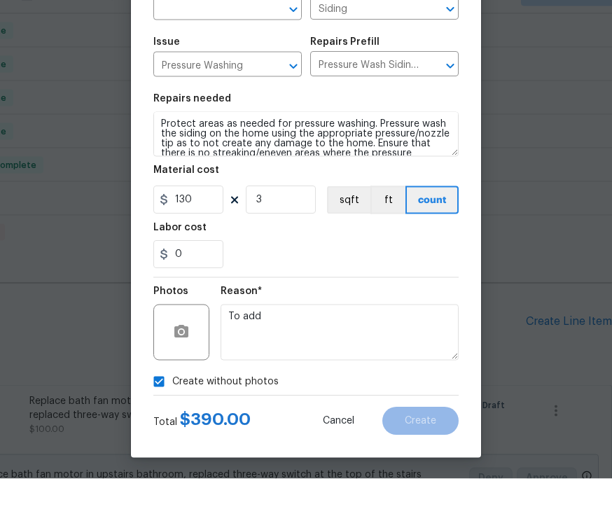
click at [256, 29] on input "text" at bounding box center [207, 40] width 109 height 22
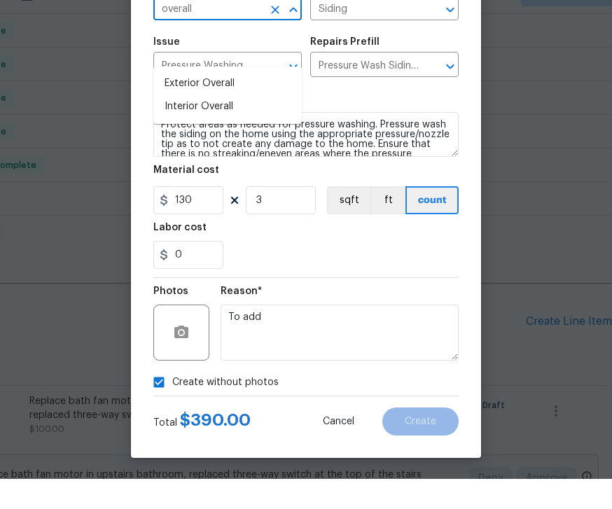
click at [228, 102] on li "Exterior Overall" at bounding box center [227, 113] width 148 height 23
type input "Exterior Overall"
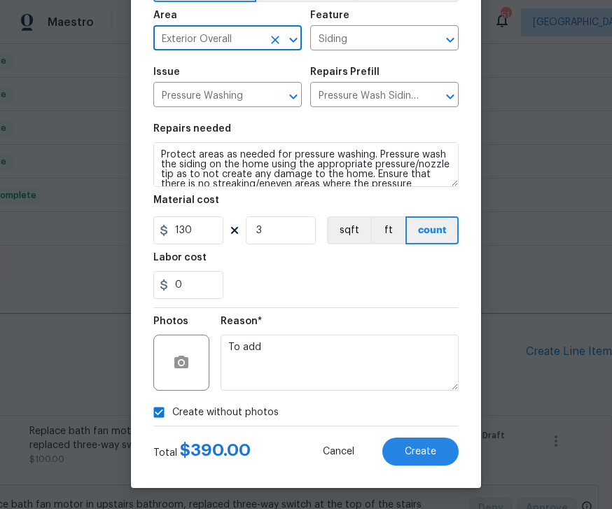
click at [427, 447] on span "Create" at bounding box center [421, 452] width 32 height 11
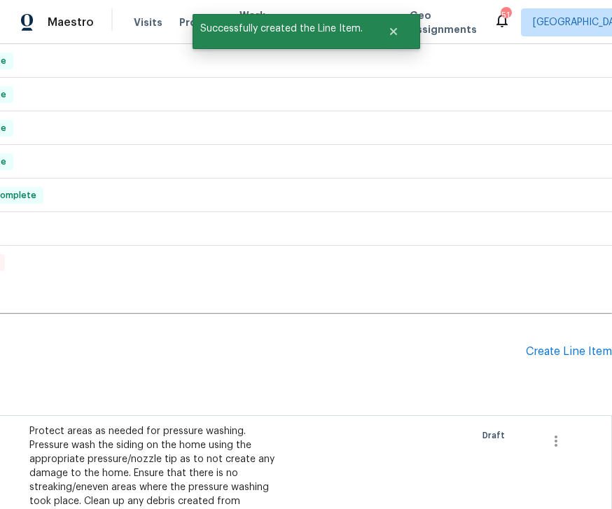
click at [553, 345] on div "Create Line Item" at bounding box center [569, 351] width 86 height 13
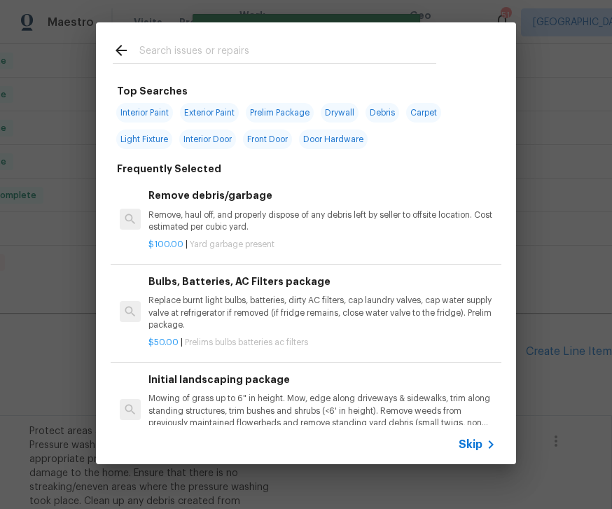
click at [210, 48] on input "text" at bounding box center [287, 52] width 297 height 21
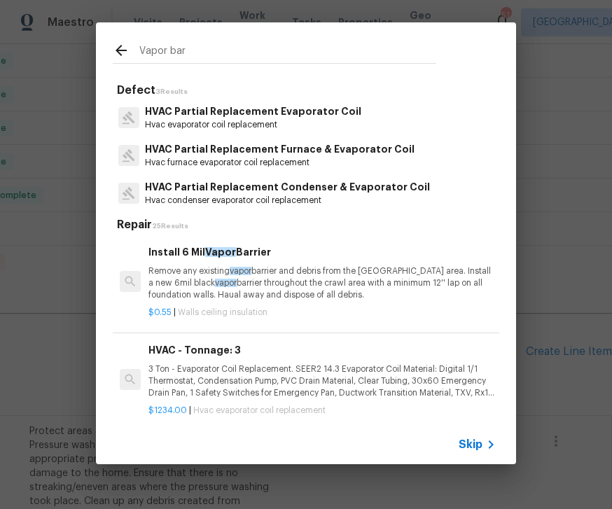
type input "Vapor barr"
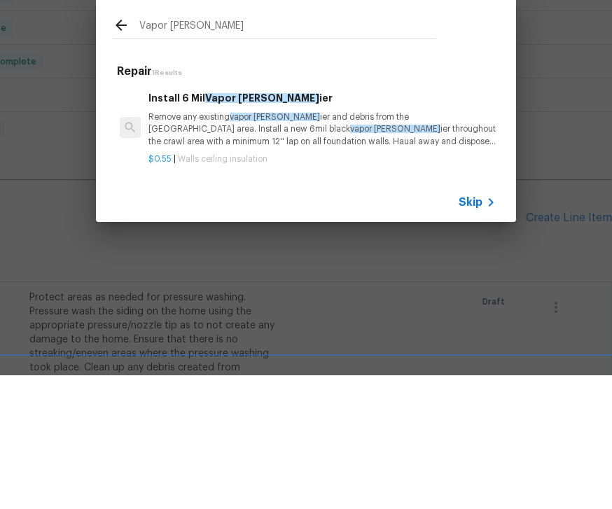
click at [288, 245] on p "Remove any existing vapor barr ier and debris from the crawl area. Install a ne…" at bounding box center [321, 263] width 347 height 36
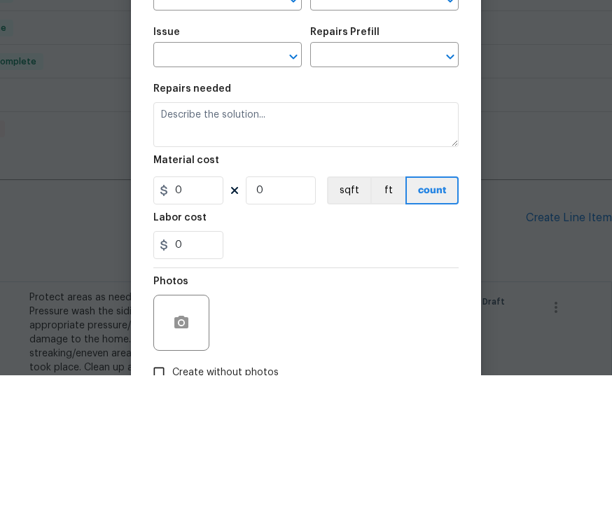
type input "Walls and Ceiling"
type input "Insulation"
type textarea "Remove any existing vapor barrier and debris from the crawl area. Install a new…"
type input "1"
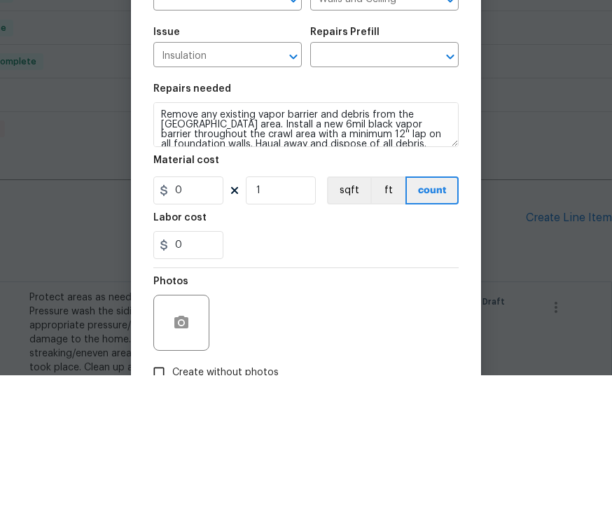
type input "Install 6 Mil Vapor Barrier $0.55"
type input "0.55"
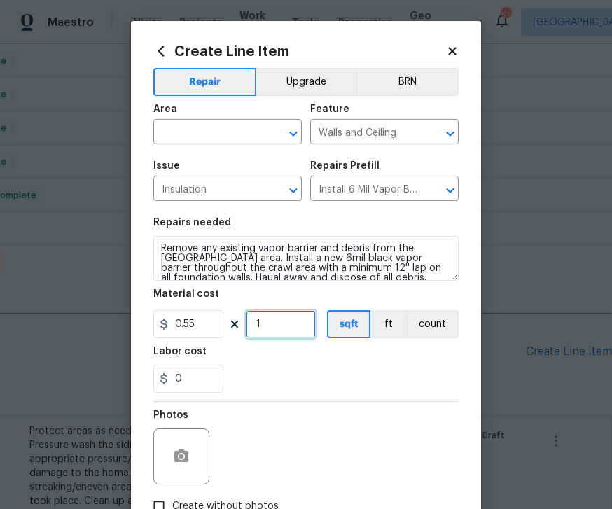
click at [290, 316] on input "1" at bounding box center [281, 324] width 70 height 28
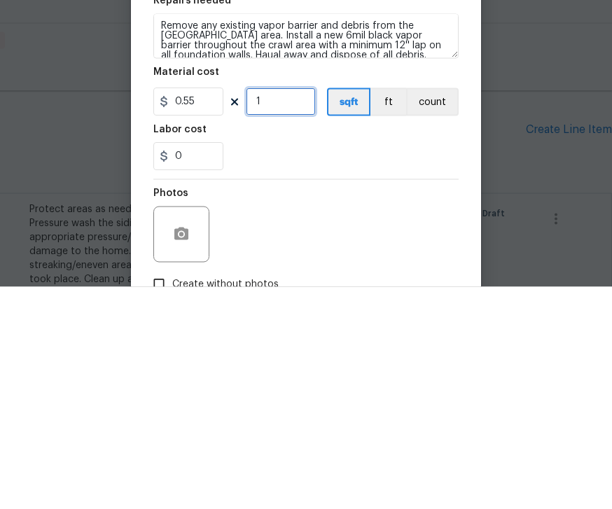
click at [291, 310] on input "1" at bounding box center [281, 324] width 70 height 28
type input "1400"
click at [380, 365] on div "0" at bounding box center [305, 379] width 305 height 28
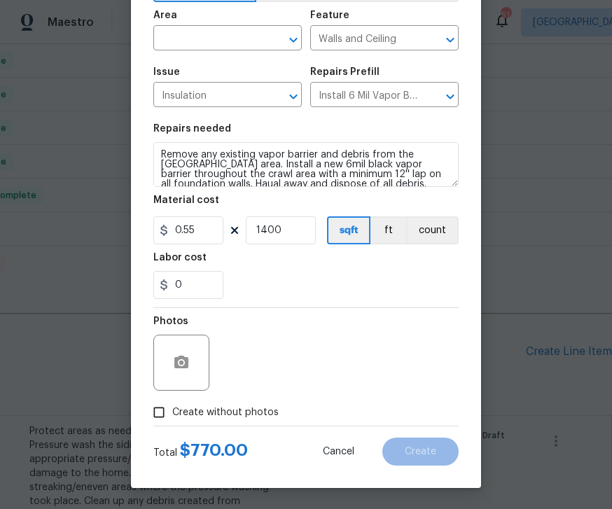
click at [170, 407] on input "Create without photos" at bounding box center [159, 412] width 27 height 27
checkbox input "true"
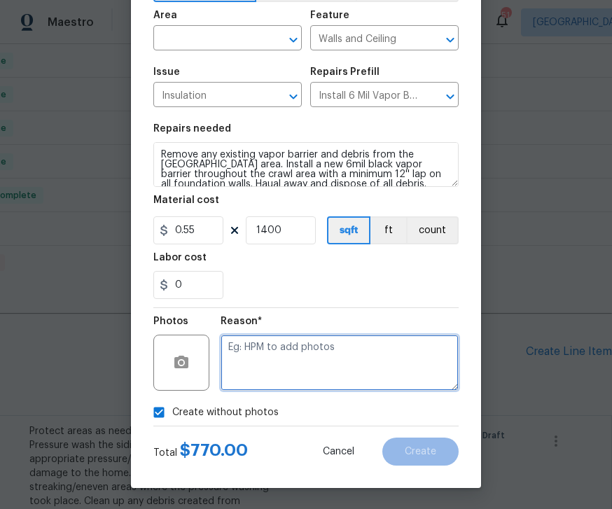
click at [299, 347] on textarea at bounding box center [340, 363] width 238 height 56
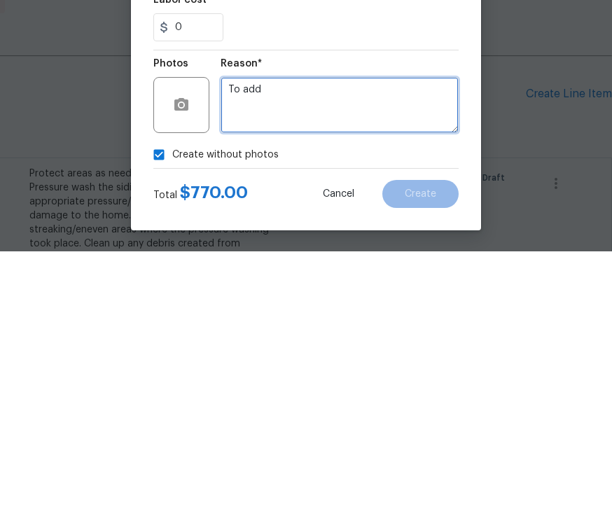
type textarea "To add"
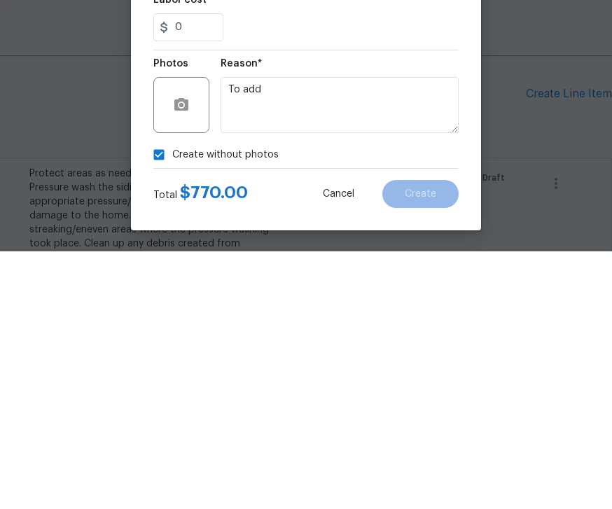
click at [405, 399] on div "Create without photos" at bounding box center [305, 412] width 305 height 27
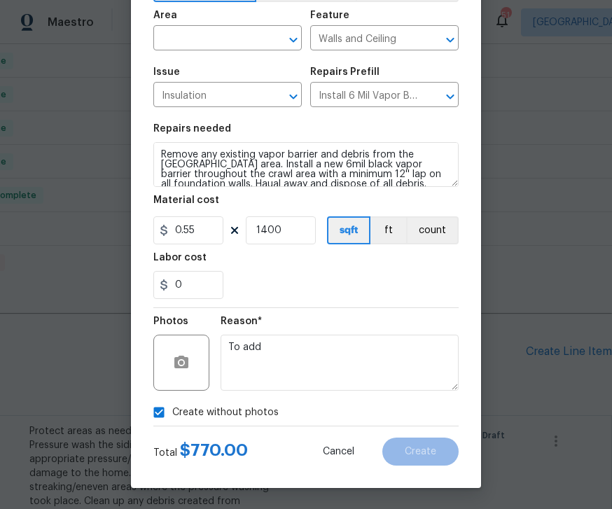
click at [225, 31] on input "text" at bounding box center [207, 40] width 109 height 22
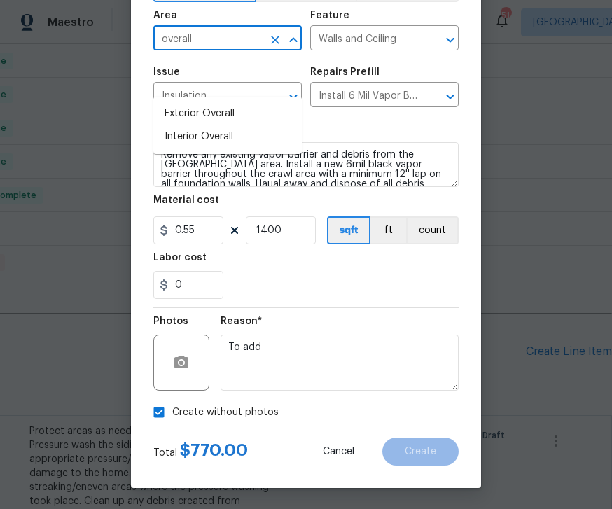
click at [212, 125] on li "Interior Overall" at bounding box center [227, 136] width 148 height 23
type input "Interior Overall"
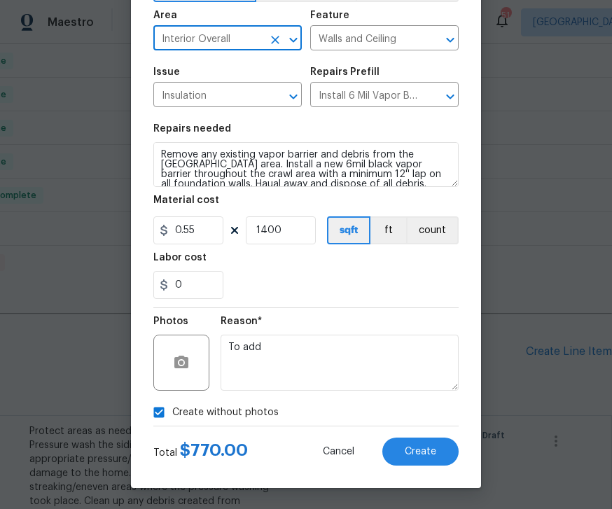
click at [418, 452] on span "Create" at bounding box center [421, 452] width 32 height 11
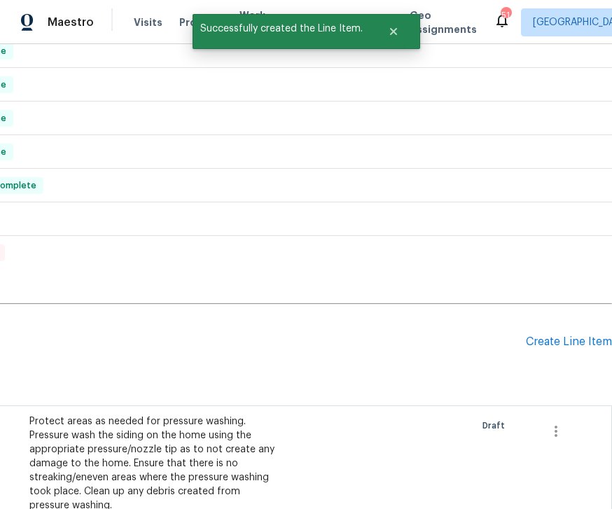
scroll to position [221, 179]
click at [558, 335] on div "Create Line Item" at bounding box center [569, 341] width 86 height 13
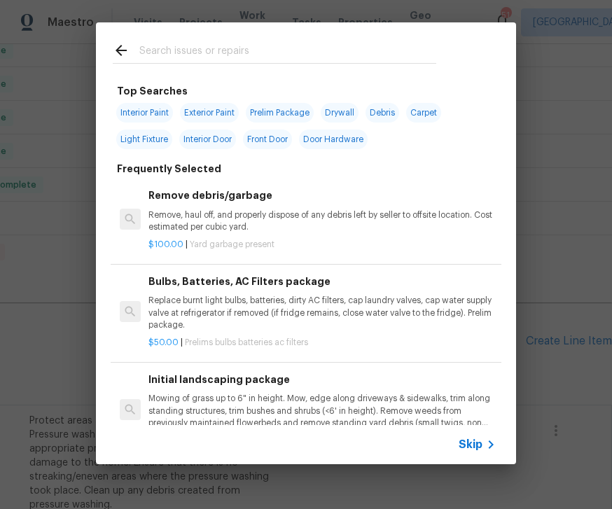
click at [211, 43] on input "text" at bounding box center [287, 52] width 297 height 21
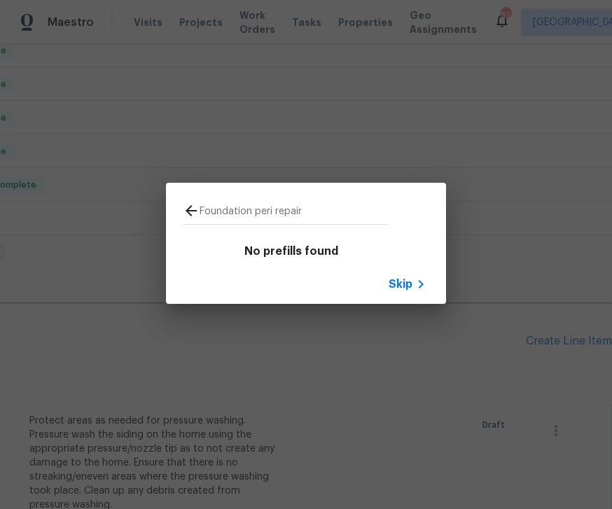
type input "Foundation peri repair"
click at [489, 139] on div "Foundation peri repair No prefills found Skip" at bounding box center [306, 243] width 612 height 487
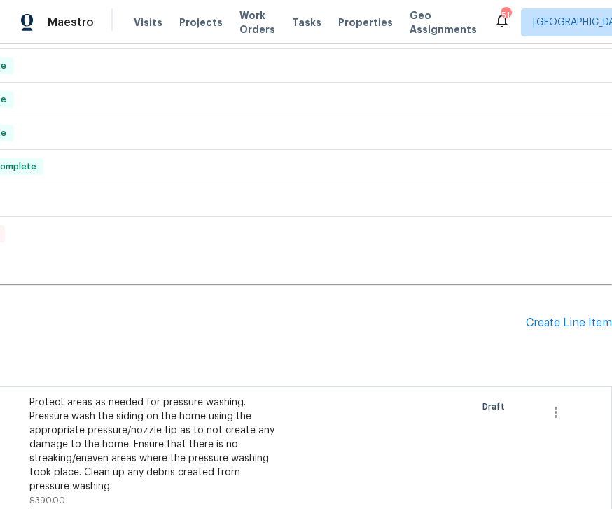
scroll to position [239, 179]
click at [563, 316] on div "Create Line Item" at bounding box center [569, 322] width 86 height 13
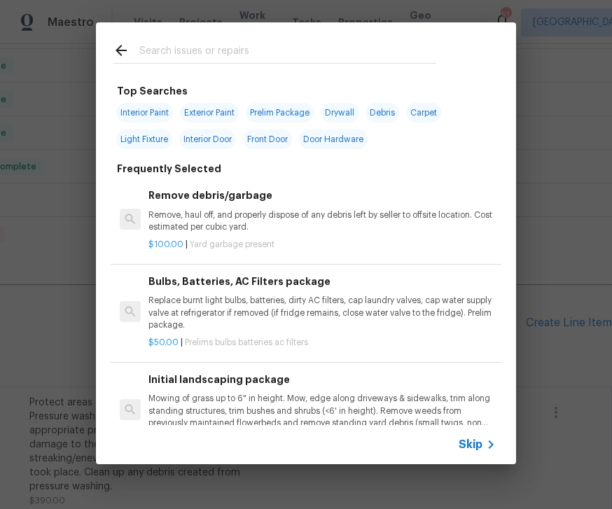
click at [172, 47] on input "text" at bounding box center [287, 52] width 297 height 21
type input "Founda"
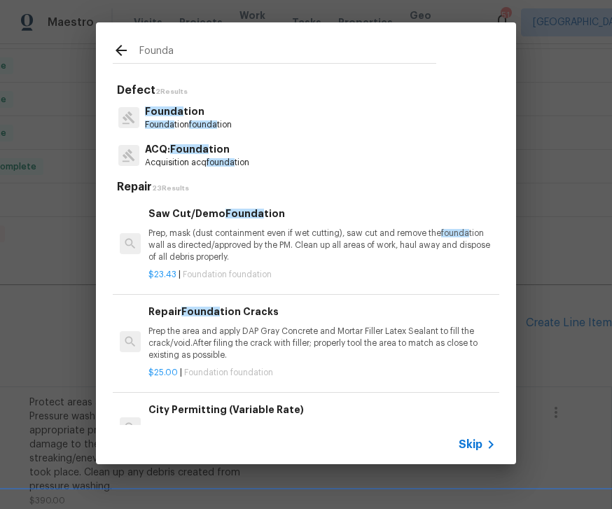
click at [214, 124] on span "founda" at bounding box center [203, 124] width 28 height 8
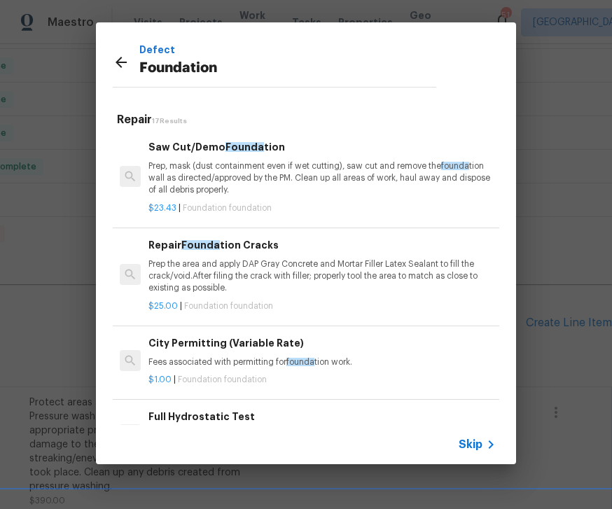
click at [284, 279] on p "Prep the area and apply DAP Gray Concrete and Mortar Filler Latex Sealant to fi…" at bounding box center [321, 276] width 347 height 36
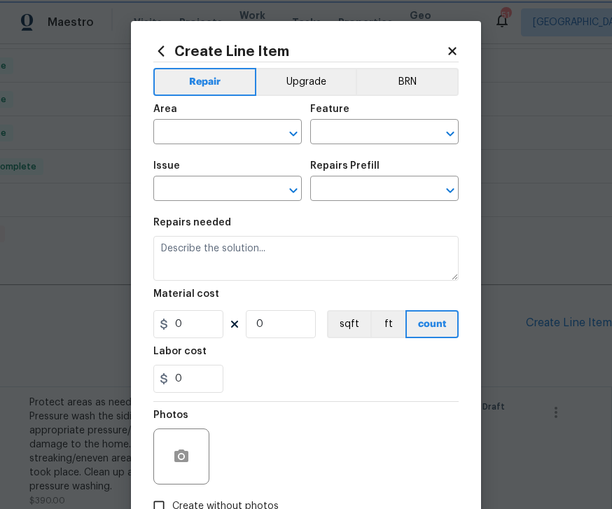
type input "Foundation"
type input "Repair Foundation Cracks $25.00"
type textarea "Prep the area and apply DAP Gray Concrete and Mortar Filler Latex Sealant to fi…"
type input "25"
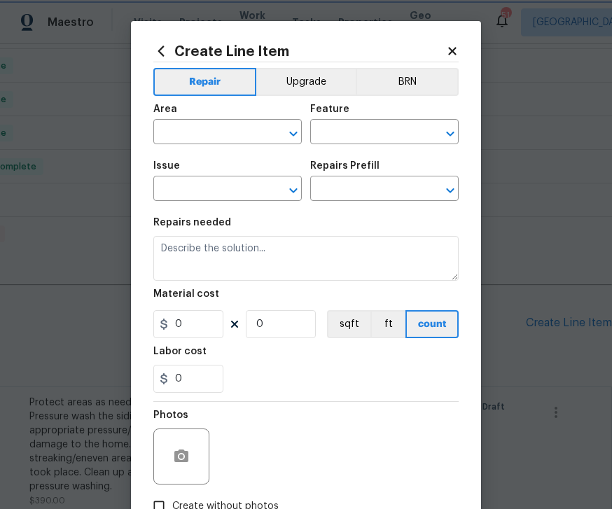
type input "1"
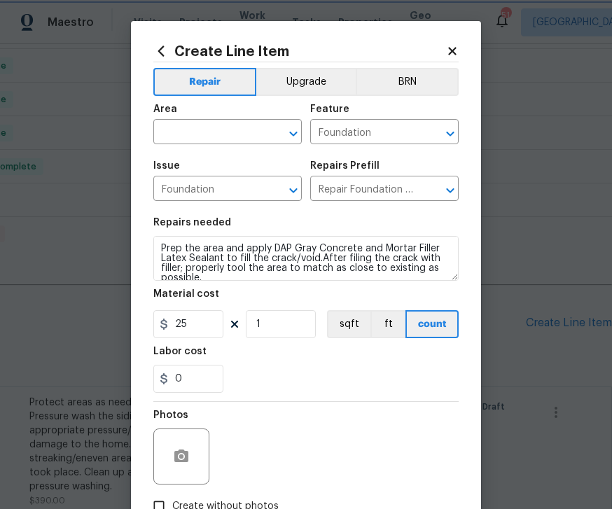
click at [289, 134] on icon "Open" at bounding box center [293, 133] width 17 height 17
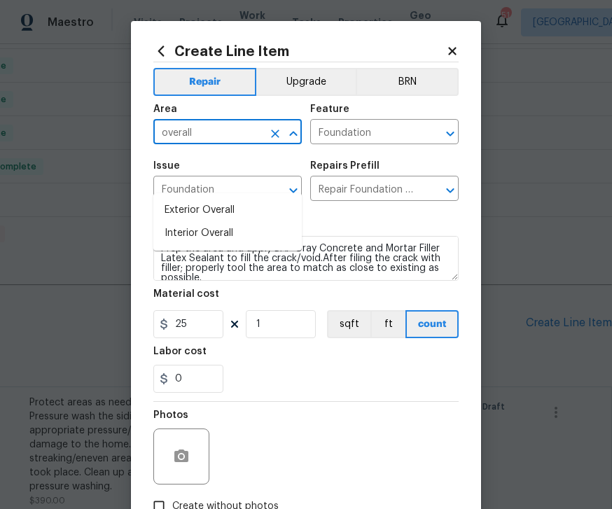
click at [206, 144] on input "overall" at bounding box center [207, 134] width 109 height 22
click at [221, 199] on li "Exterior Overall" at bounding box center [227, 210] width 148 height 23
type input "Exterior Overall"
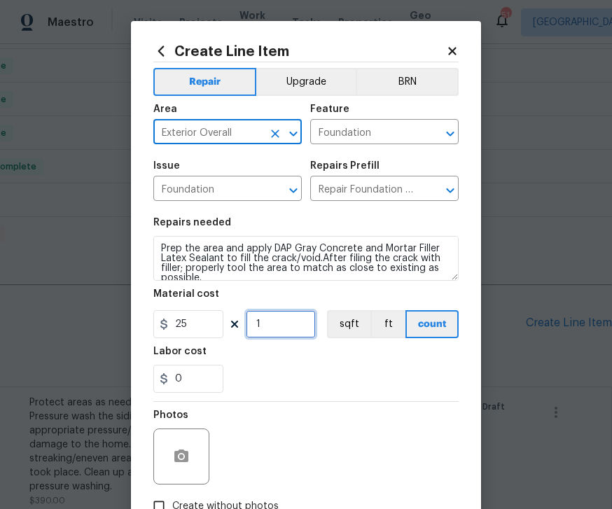
click at [287, 326] on input "1" at bounding box center [281, 324] width 70 height 28
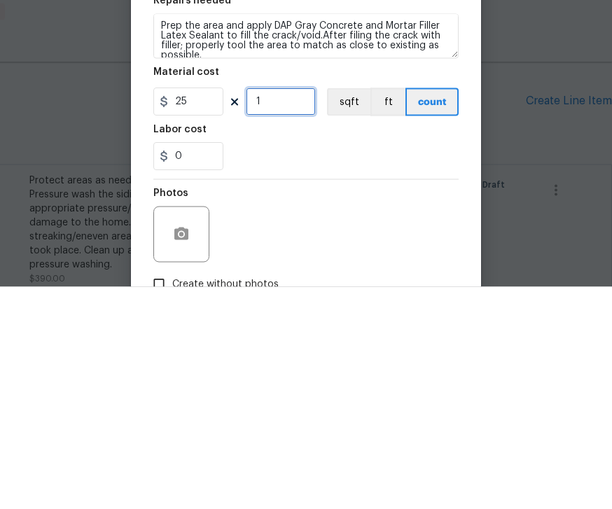
type input "0"
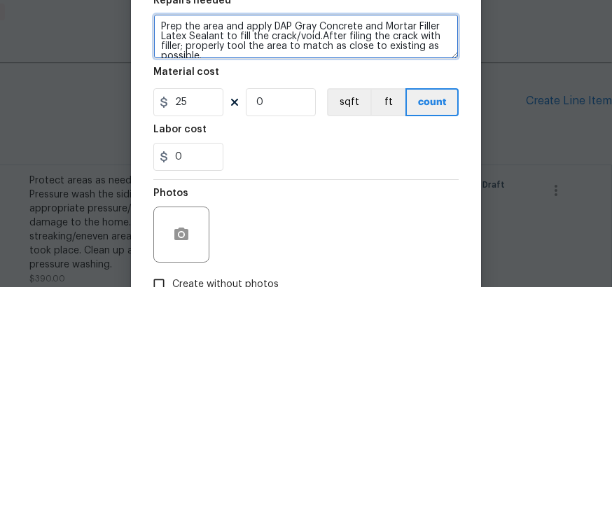
click at [244, 236] on textarea "Prep the area and apply DAP Gray Concrete and Mortar Filler Latex Sealant to fi…" at bounding box center [305, 258] width 305 height 45
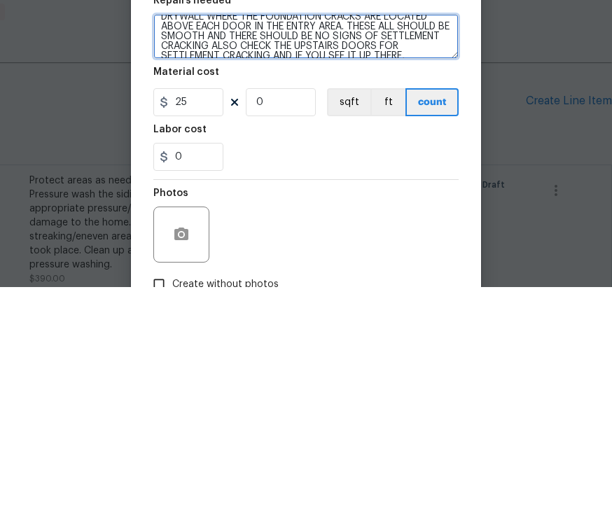
scroll to position [157, 0]
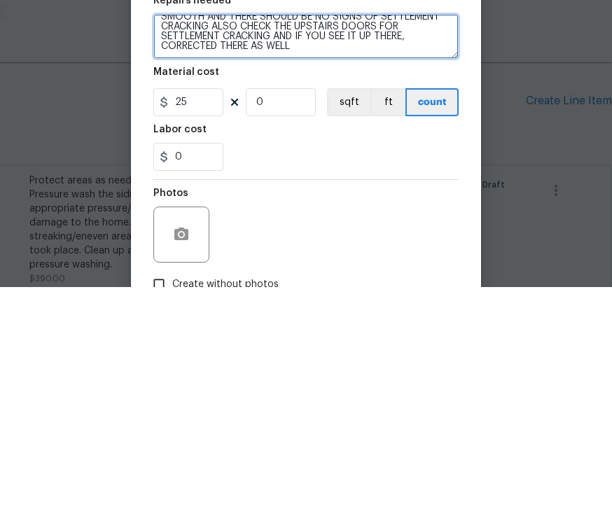
type textarea "Prep the area and apply DAP Gray Concrete and Mortar Filler Latex Sealant to fi…"
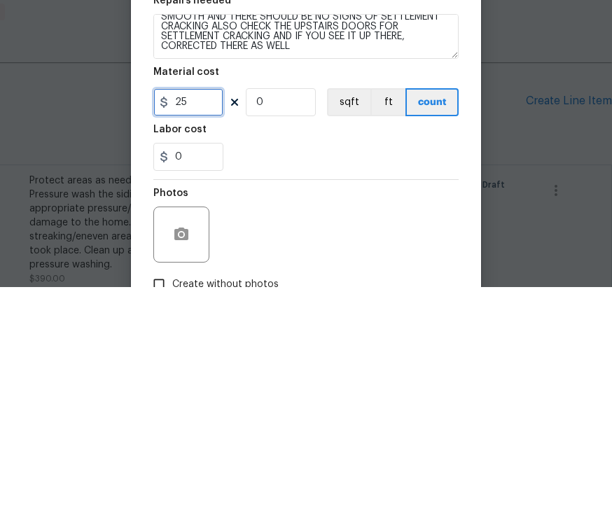
click at [202, 310] on input "25" at bounding box center [188, 324] width 70 height 28
click at [292, 310] on input "0" at bounding box center [281, 324] width 70 height 28
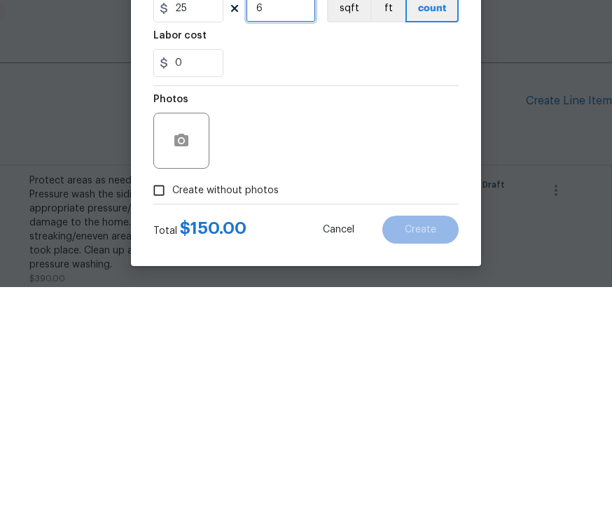
scroll to position [97, 0]
click at [314, 308] on div "Photos" at bounding box center [305, 353] width 305 height 91
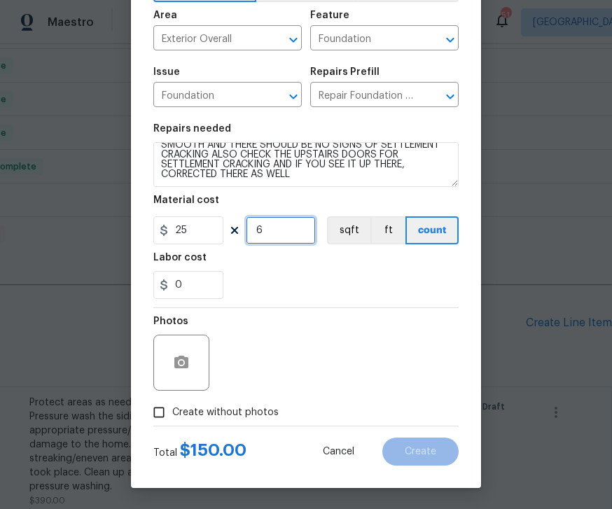
click at [292, 230] on input "6" at bounding box center [281, 230] width 70 height 28
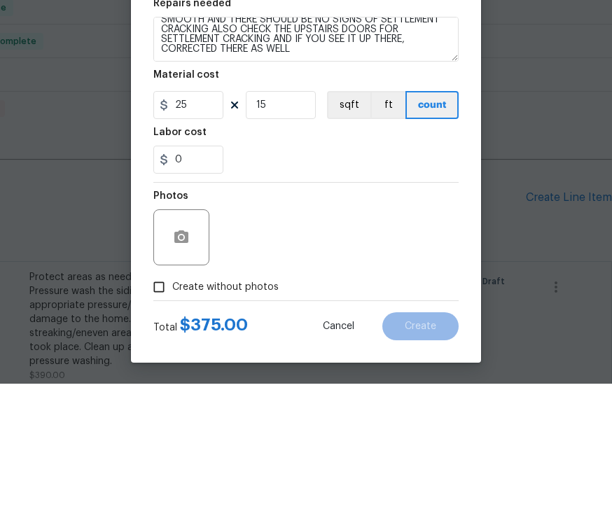
click at [335, 271] on div "0" at bounding box center [305, 285] width 305 height 28
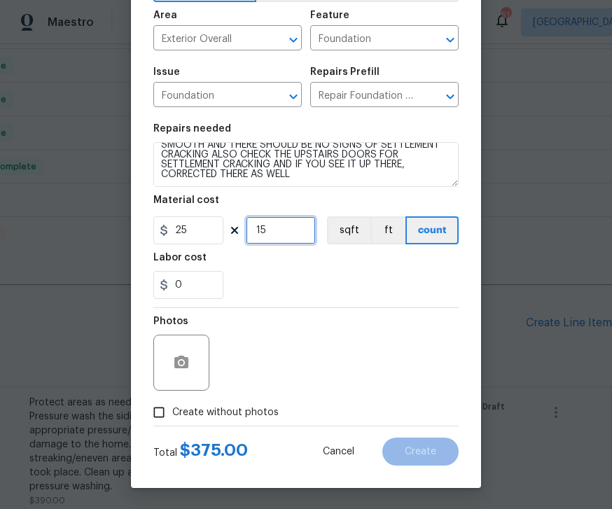
click at [296, 226] on input "15" at bounding box center [281, 230] width 70 height 28
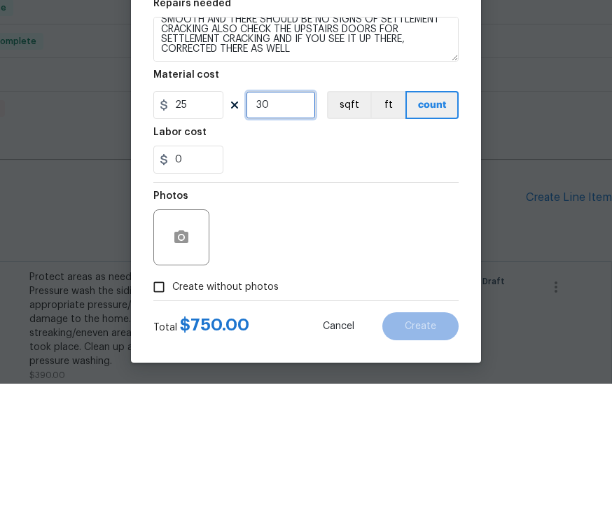
type input "30"
click at [399, 271] on div "0" at bounding box center [305, 285] width 305 height 28
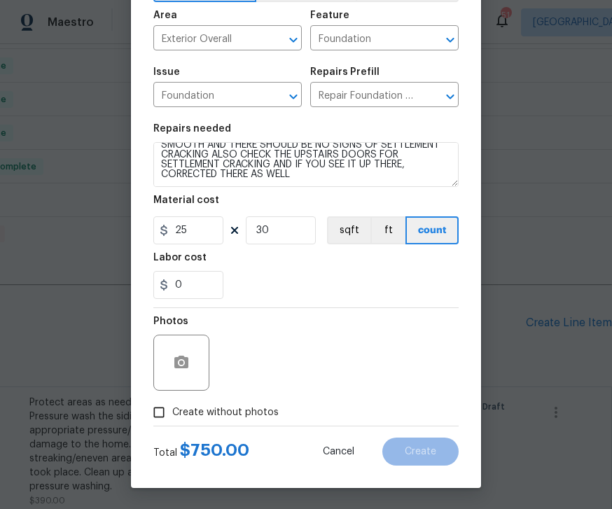
click at [169, 410] on input "Create without photos" at bounding box center [159, 412] width 27 height 27
checkbox input "true"
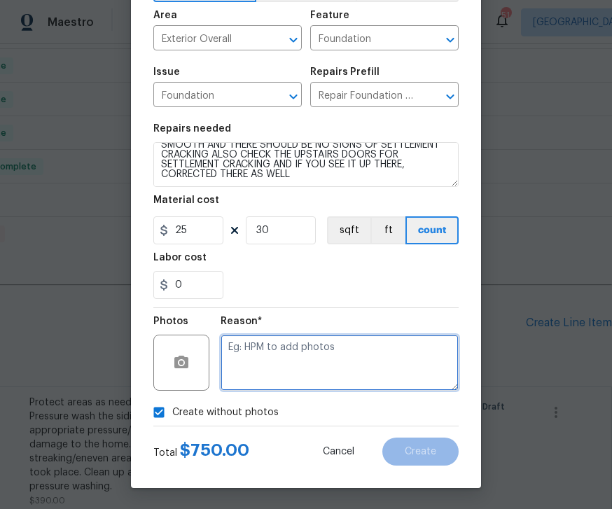
click at [309, 354] on textarea at bounding box center [340, 363] width 238 height 56
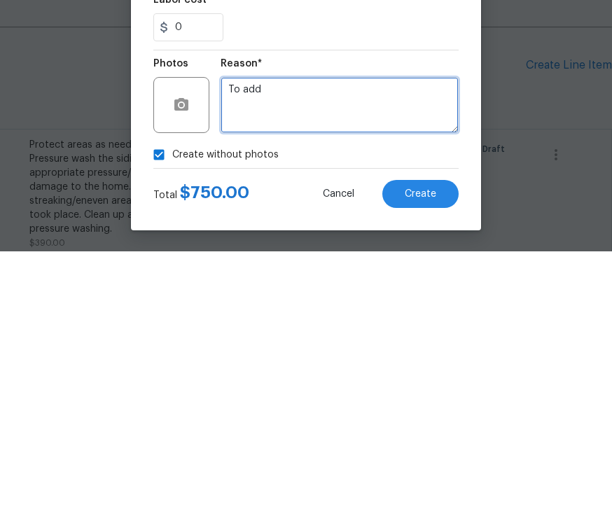
type textarea "To add"
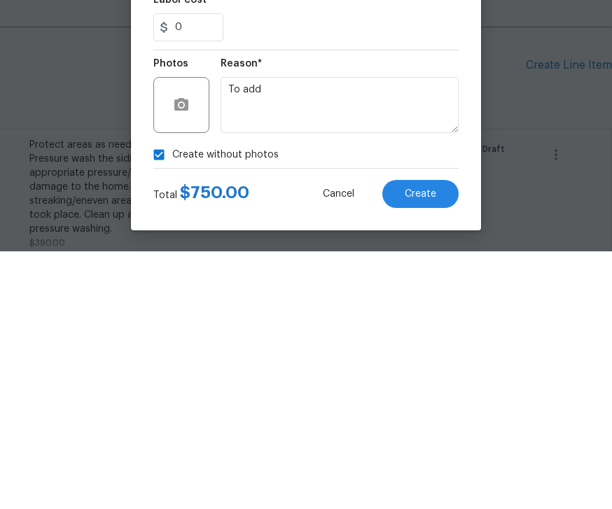
click at [326, 399] on div "Create without photos" at bounding box center [305, 412] width 305 height 27
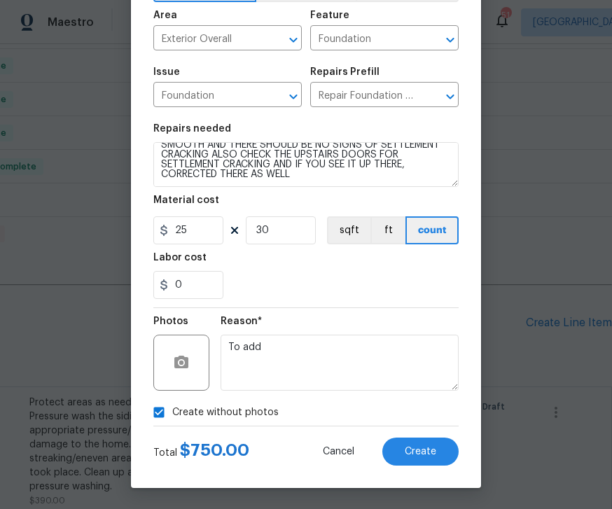
click at [268, 454] on div "Total $ 750.00 Cancel Create" at bounding box center [305, 445] width 305 height 39
click at [257, 459] on div "Total $ 750.00 Cancel Create" at bounding box center [305, 445] width 305 height 39
click at [285, 227] on input "30" at bounding box center [281, 230] width 70 height 28
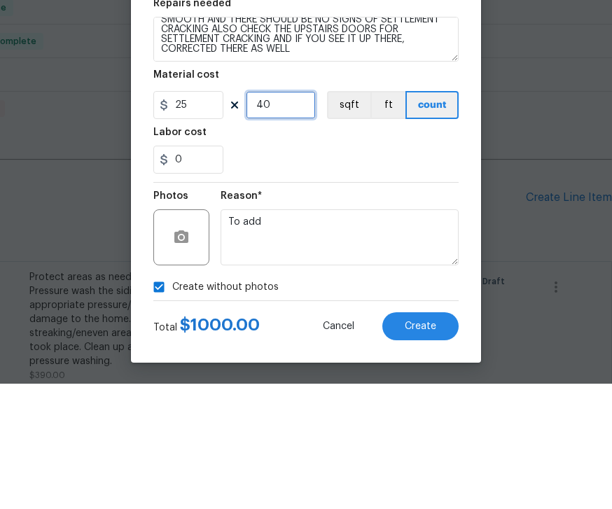
type input "40"
click at [396, 271] on div "0" at bounding box center [305, 285] width 305 height 28
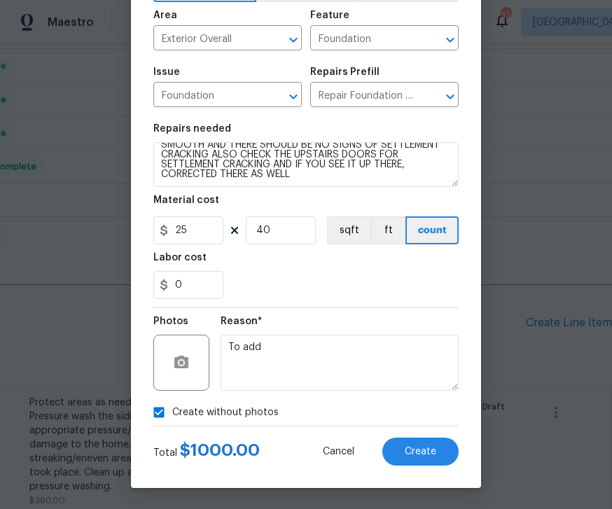
click at [428, 444] on button "Create" at bounding box center [420, 452] width 76 height 28
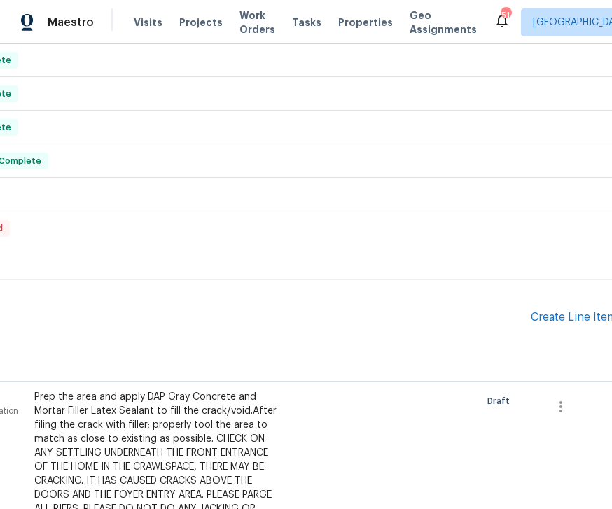
scroll to position [244, 176]
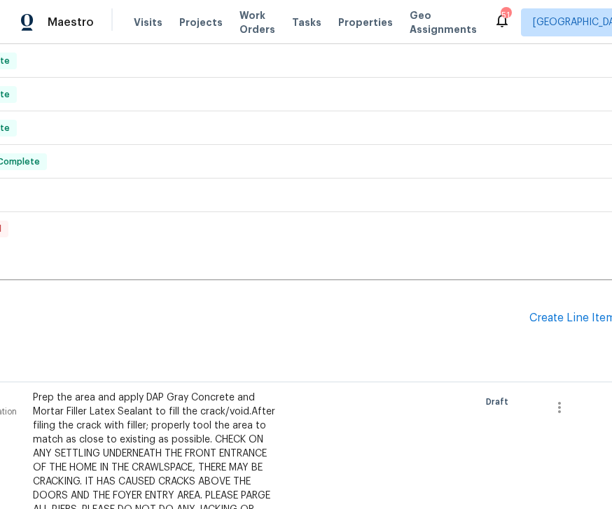
click at [573, 312] on div "Create Line Item" at bounding box center [572, 318] width 86 height 13
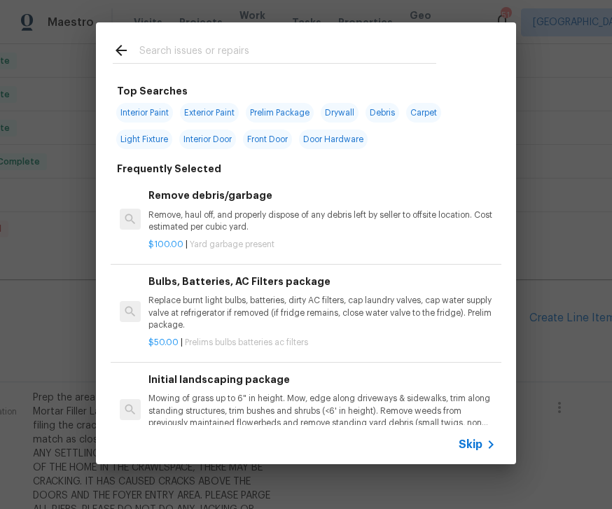
click at [190, 52] on input "text" at bounding box center [287, 52] width 297 height 21
type input "Flo"
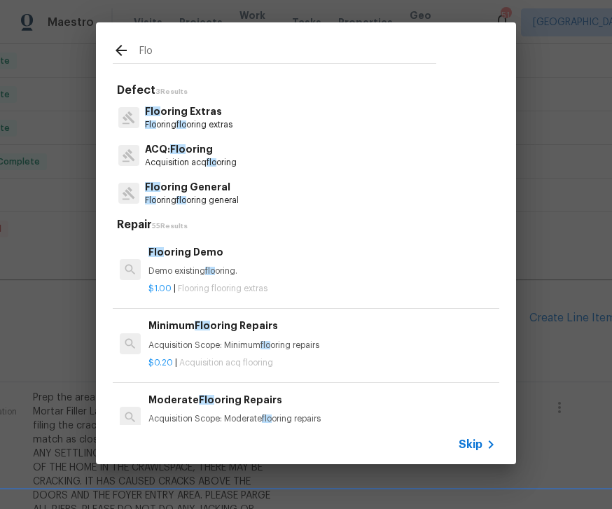
click at [195, 197] on p "Flo oring flo oring general" at bounding box center [192, 201] width 94 height 12
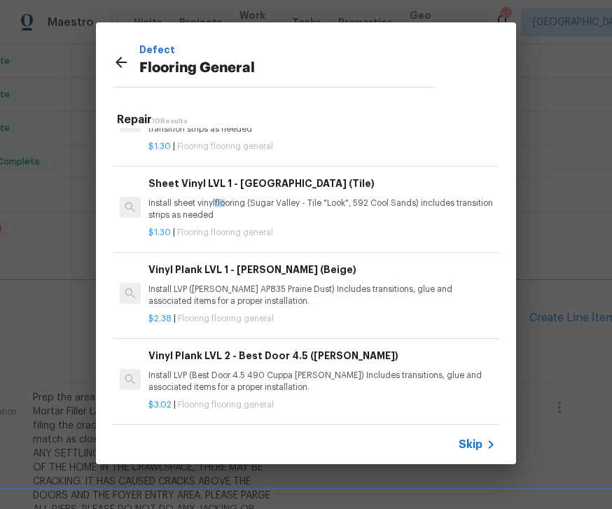
scroll to position [136, 0]
click at [239, 385] on p "Install LVP (Best Door 4.5 490 Cuppa Joe) Includes transitions, glue and associ…" at bounding box center [321, 381] width 347 height 24
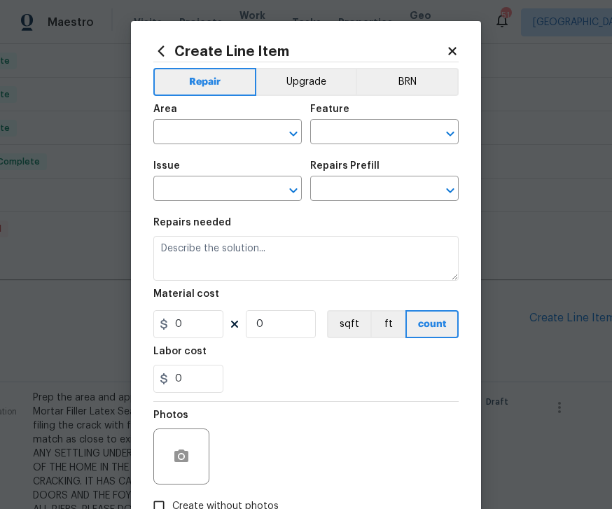
type input "Overall Flooring"
type input "Flooring General"
type input "Vinyl Plank LVL 2 - Best Door 4.5 (Brown) $3.02"
type textarea "Install LVP (Best Door 4.5 490 Cuppa Joe) Includes transitions, glue and associ…"
type input "3.02"
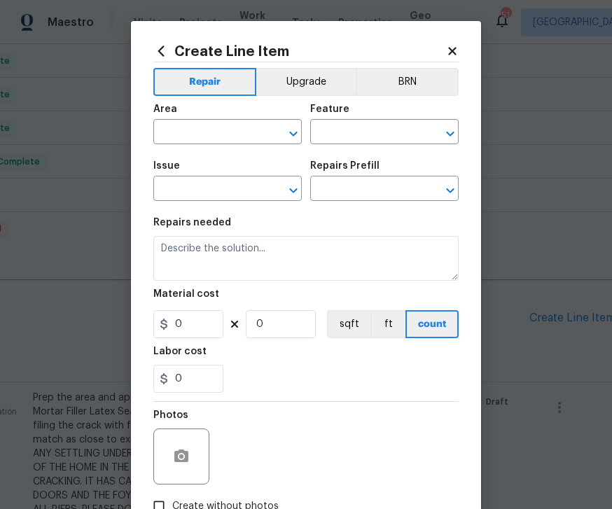
type input "1"
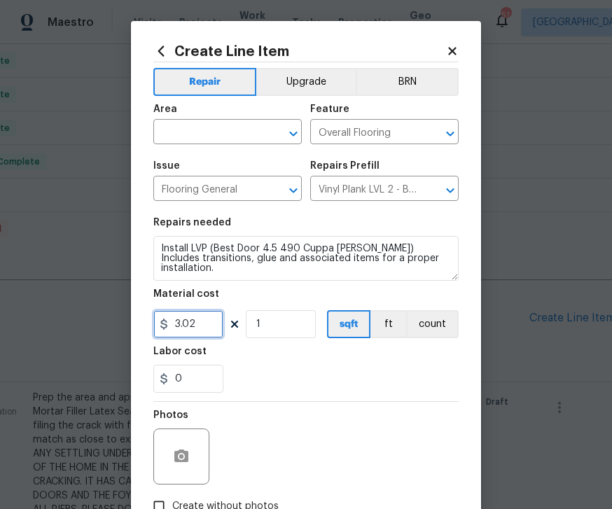
click at [209, 325] on input "3.02" at bounding box center [188, 324] width 70 height 28
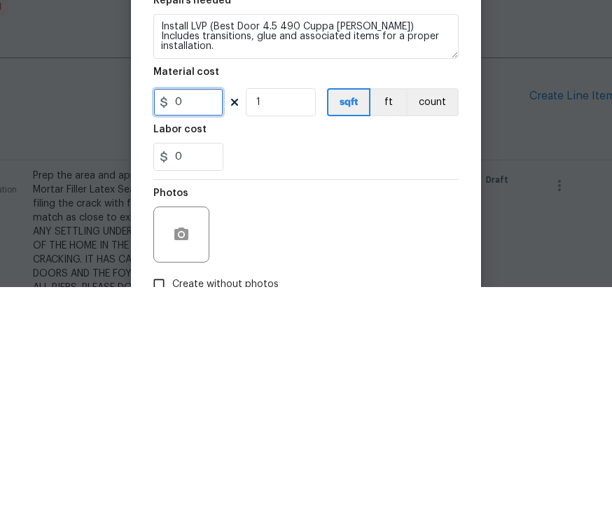
type input "1"
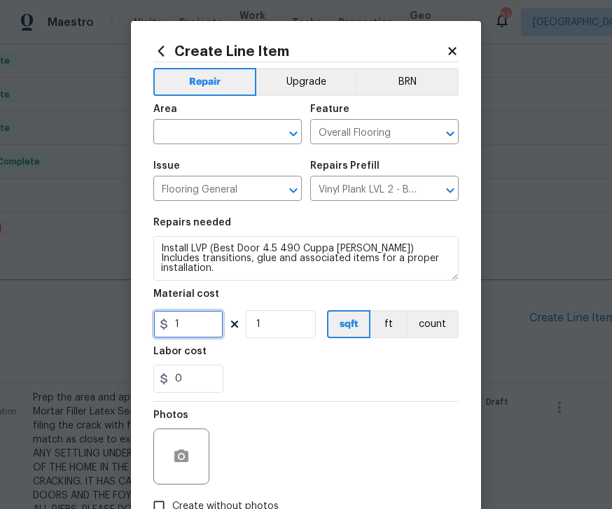
scroll to position [0, 0]
click at [255, 132] on input "text" at bounding box center [207, 134] width 109 height 22
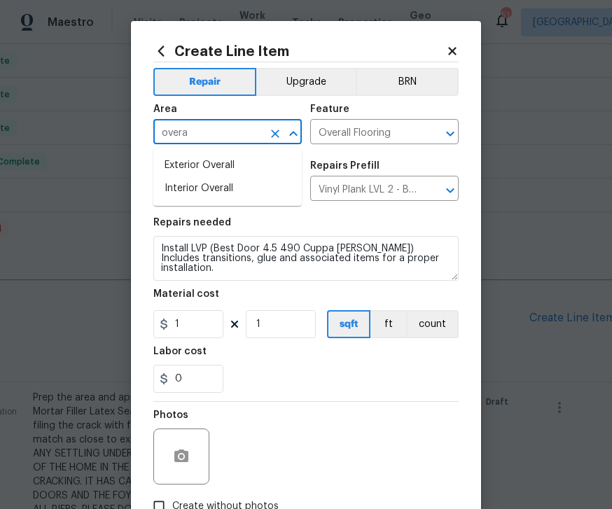
click at [217, 191] on li "Interior Overall" at bounding box center [227, 188] width 148 height 23
type input "Interior Overall"
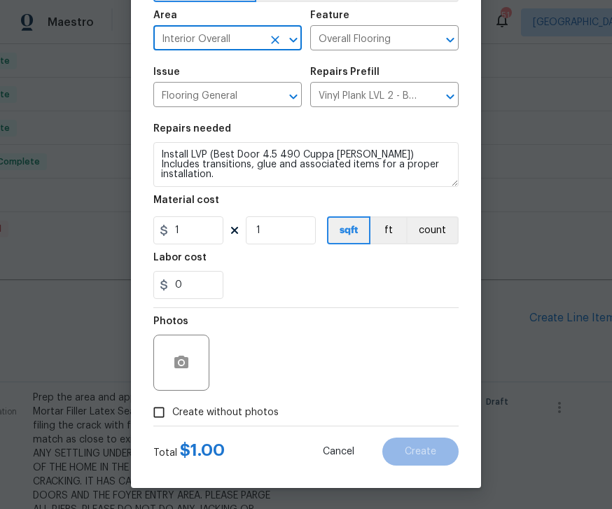
scroll to position [97, 0]
click at [169, 409] on input "Create without photos" at bounding box center [159, 412] width 27 height 27
checkbox input "true"
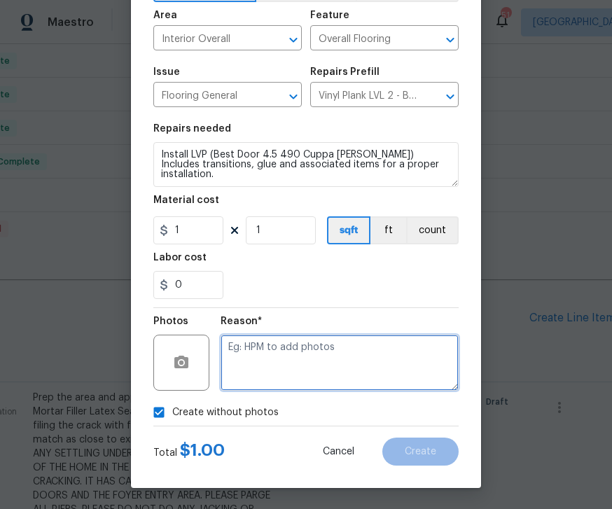
click at [316, 342] on textarea at bounding box center [340, 363] width 238 height 56
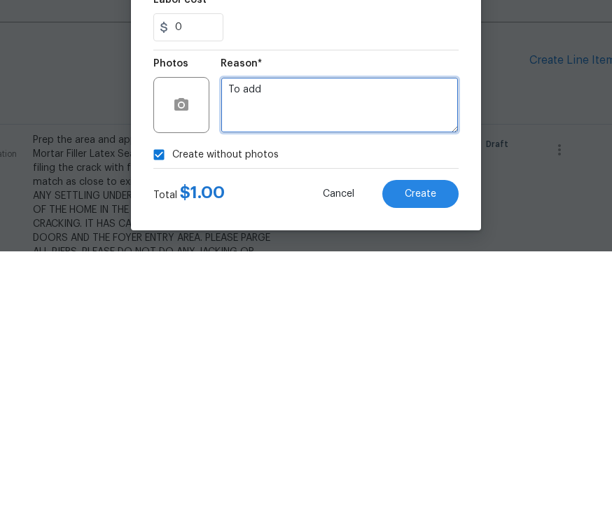
type textarea "To add"
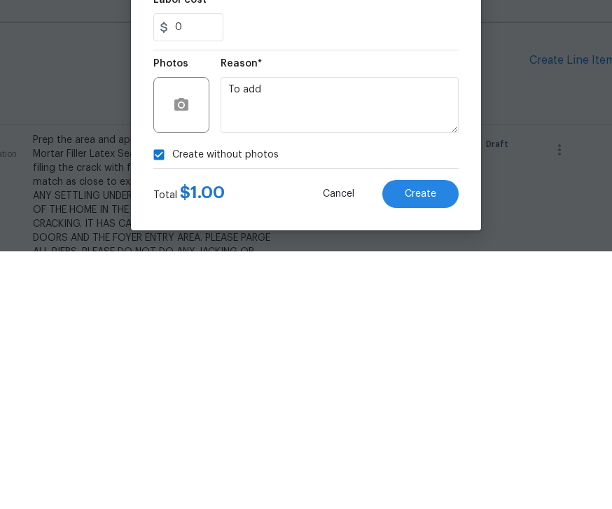
click at [473, 60] on div "Create Line Item Repair Upgrade BRN Area Interior Overall ​ Feature Overall Flo…" at bounding box center [306, 207] width 350 height 561
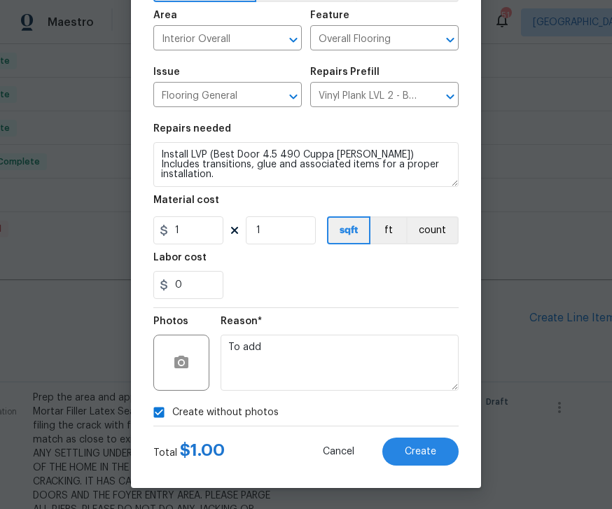
click at [428, 453] on span "Create" at bounding box center [421, 452] width 32 height 11
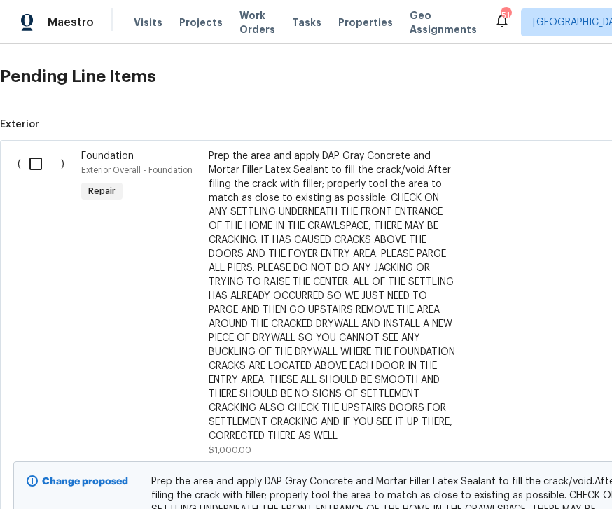
scroll to position [484, 0]
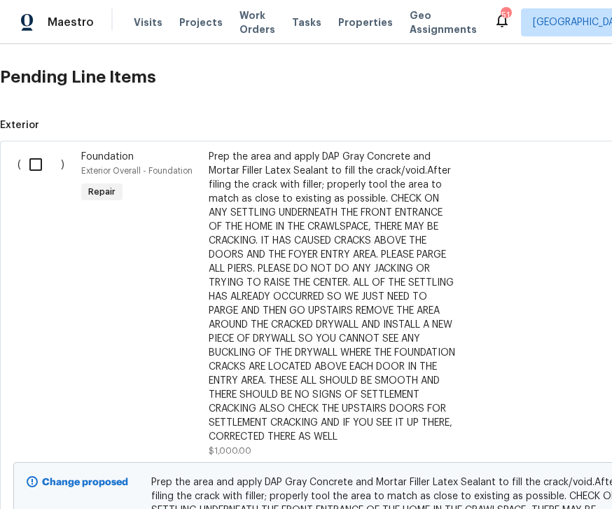
click at [45, 150] on input "checkbox" at bounding box center [41, 164] width 40 height 29
checkbox input "true"
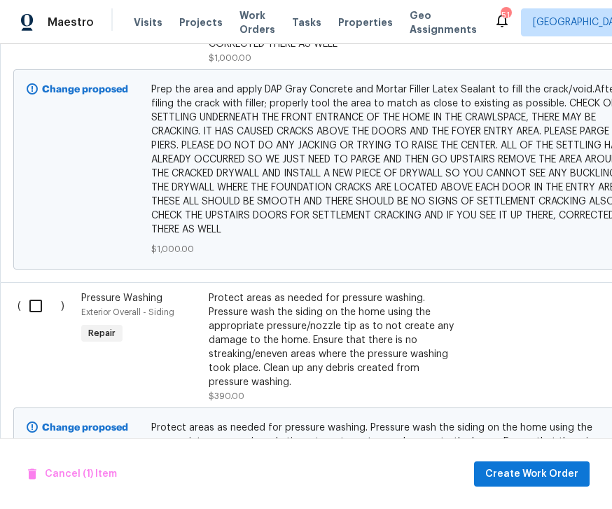
scroll to position [879, 0]
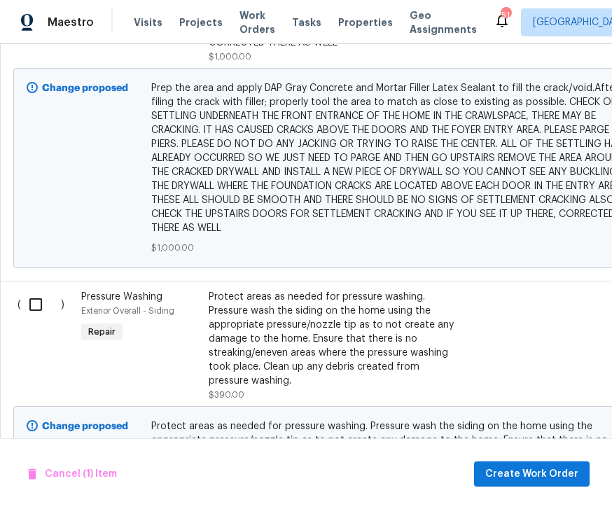
click at [42, 290] on input "checkbox" at bounding box center [41, 304] width 40 height 29
checkbox input "true"
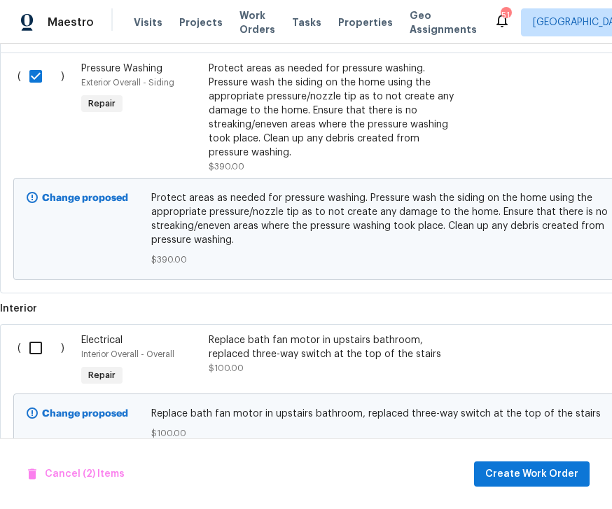
scroll to position [1106, 0]
click at [44, 334] on input "checkbox" at bounding box center [41, 348] width 40 height 29
checkbox input "true"
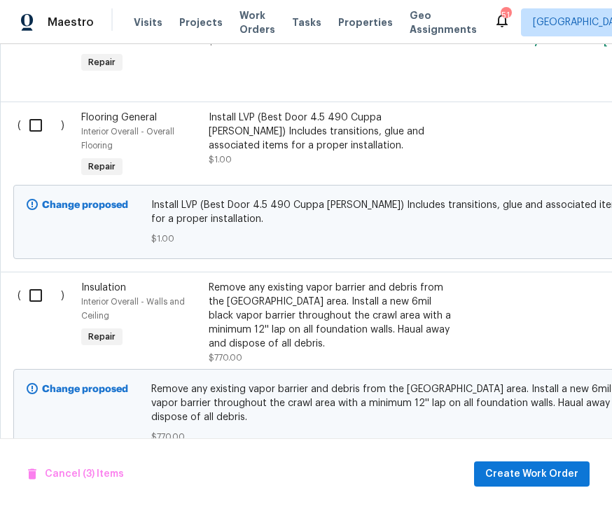
scroll to position [1563, 0]
click at [43, 280] on input "checkbox" at bounding box center [41, 294] width 40 height 29
checkbox input "true"
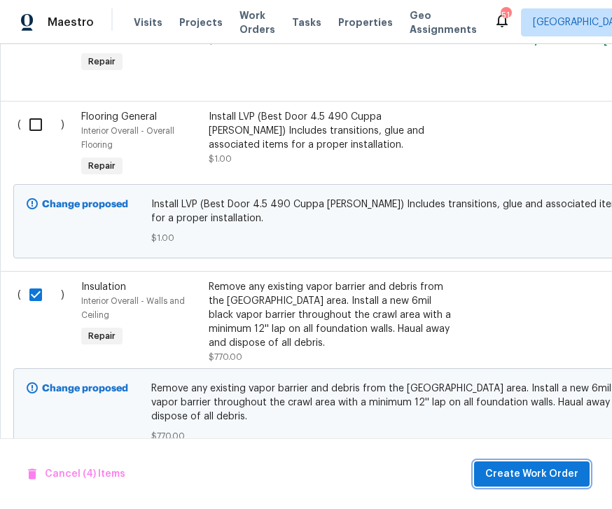
click at [538, 466] on span "Create Work Order" at bounding box center [531, 475] width 93 height 18
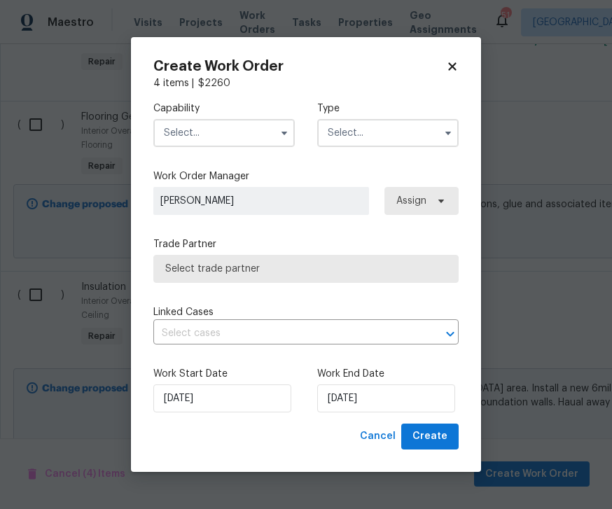
checkbox input "false"
click at [278, 131] on button "button" at bounding box center [284, 133] width 17 height 17
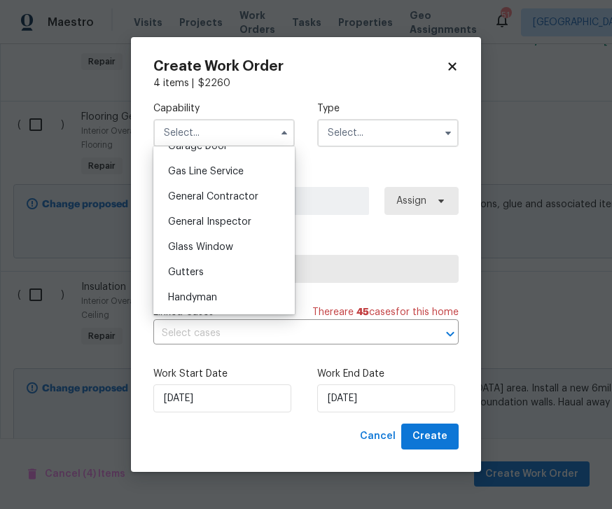
scroll to position [651, 0]
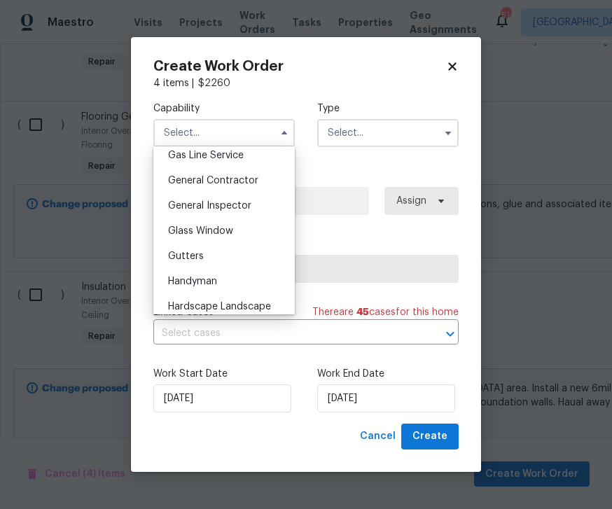
click at [241, 171] on div "General Contractor" at bounding box center [224, 180] width 134 height 25
type input "General Contractor"
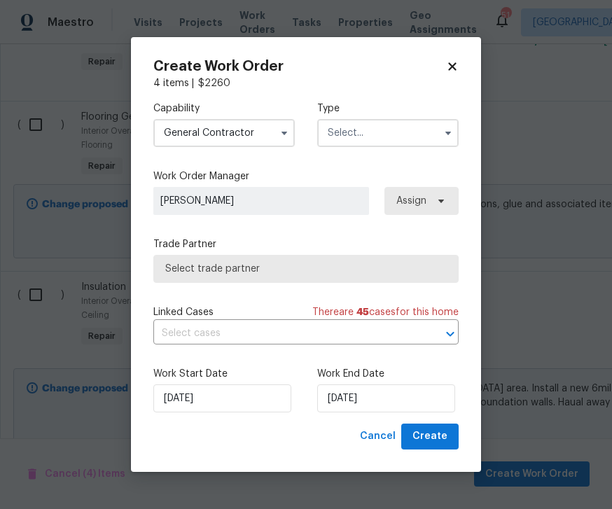
click at [426, 125] on input "text" at bounding box center [387, 133] width 141 height 28
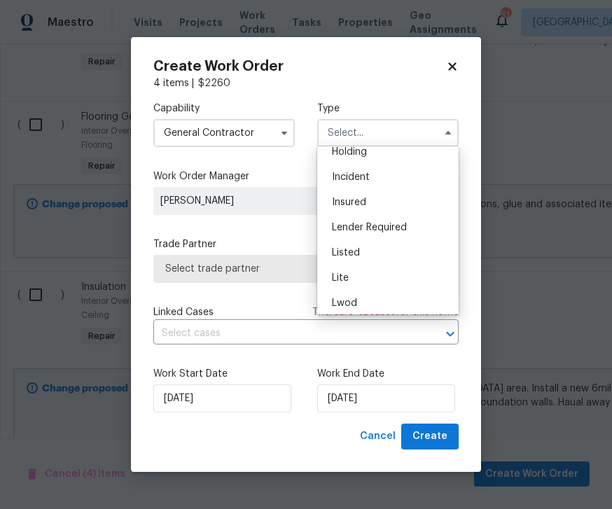
scroll to position [64, 0]
click at [363, 247] on div "Listed" at bounding box center [388, 249] width 134 height 25
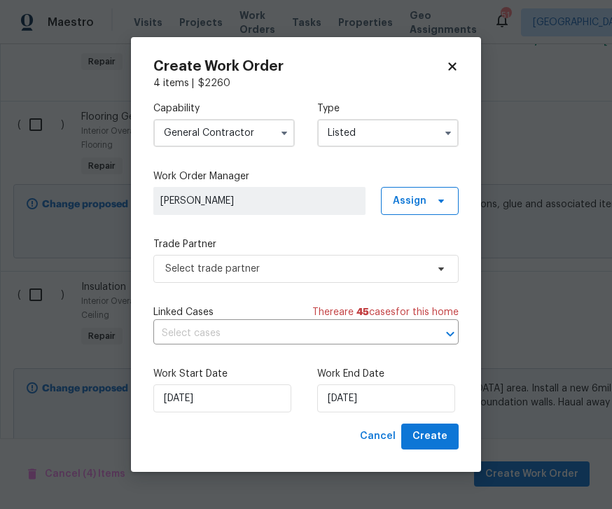
type input "Listed"
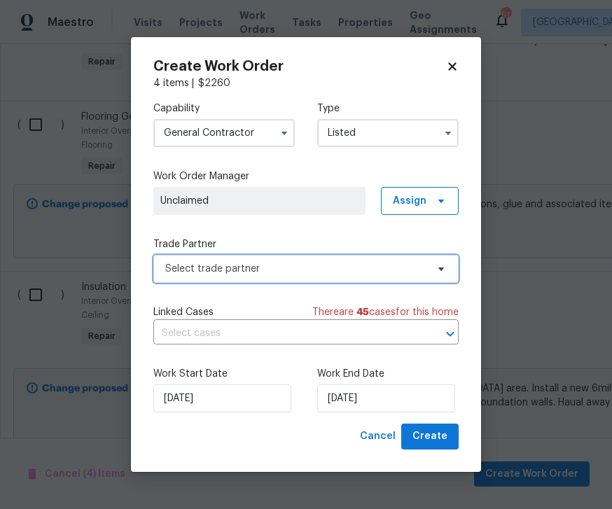
click at [313, 270] on span "Select trade partner" at bounding box center [295, 269] width 261 height 14
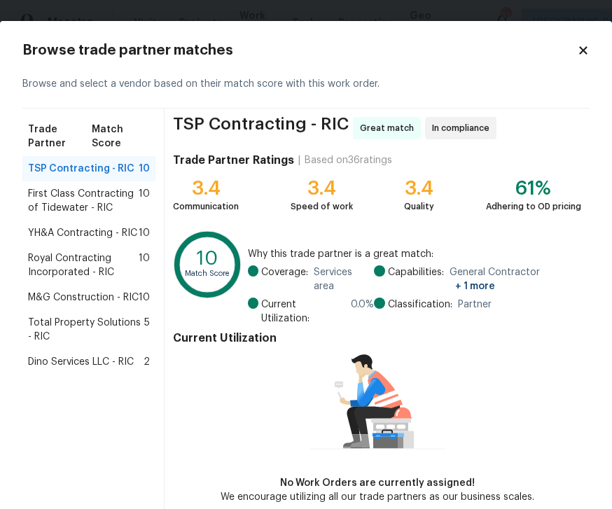
click at [92, 366] on span "Dino Services LLC - RIC" at bounding box center [81, 362] width 106 height 14
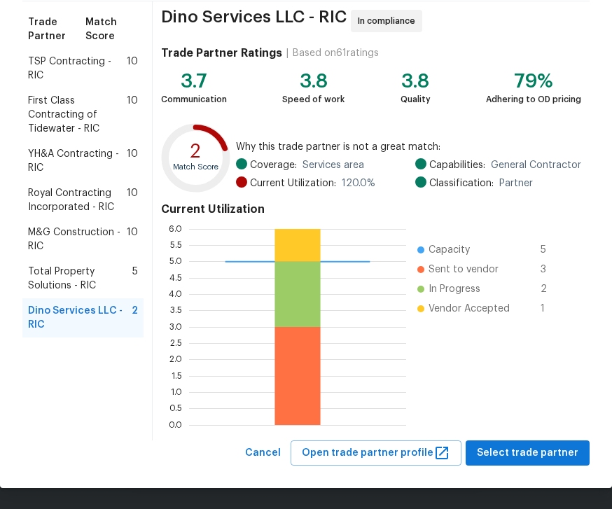
scroll to position [107, 0]
click at [530, 451] on span "Select trade partner" at bounding box center [528, 454] width 102 height 18
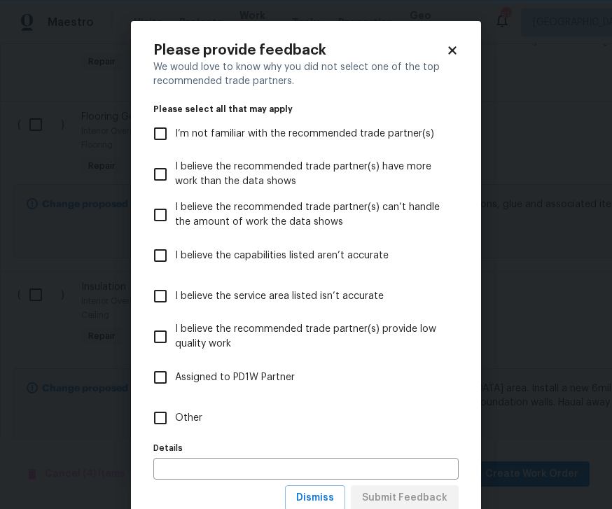
scroll to position [0, 0]
click at [170, 416] on input "Other" at bounding box center [160, 417] width 29 height 29
checkbox input "true"
click at [239, 469] on input "text" at bounding box center [305, 469] width 305 height 22
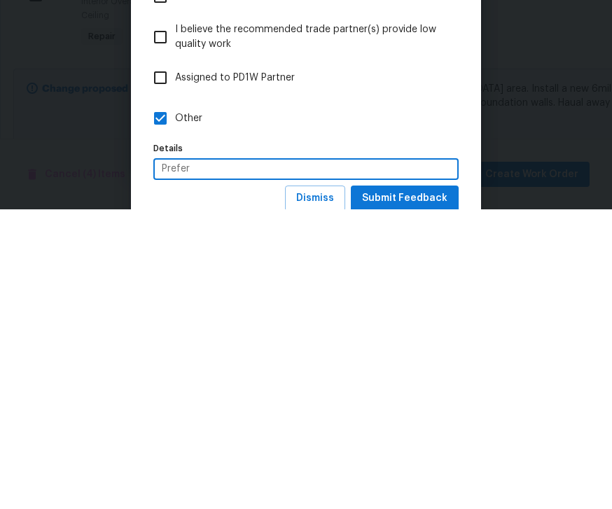
type input "Prefer"
click at [421, 398] on label "Other" at bounding box center [297, 418] width 302 height 41
click at [175, 403] on input "Other" at bounding box center [160, 417] width 29 height 29
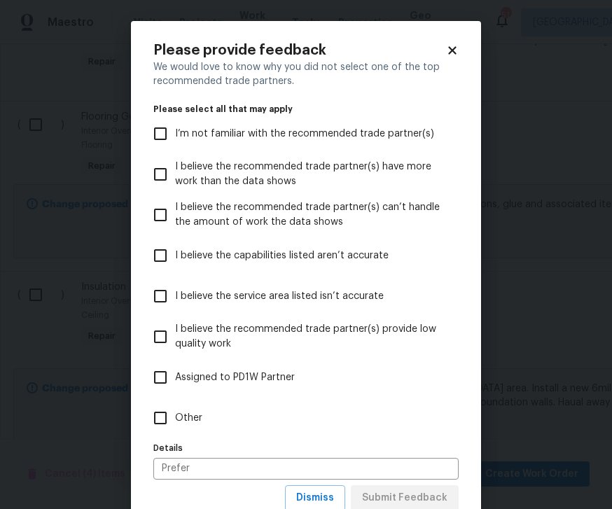
click at [414, 502] on div "Dismiss Submit Feedback" at bounding box center [372, 498] width 174 height 26
click at [401, 498] on div "Dismiss Submit Feedback" at bounding box center [372, 498] width 174 height 26
click at [405, 501] on div "Dismiss Submit Feedback" at bounding box center [372, 498] width 174 height 26
click at [161, 407] on input "Other" at bounding box center [160, 417] width 29 height 29
checkbox input "true"
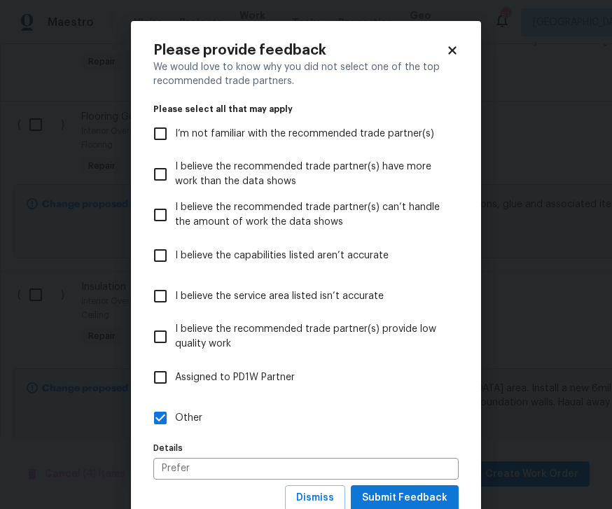
click at [414, 480] on input "Prefer" at bounding box center [305, 469] width 305 height 22
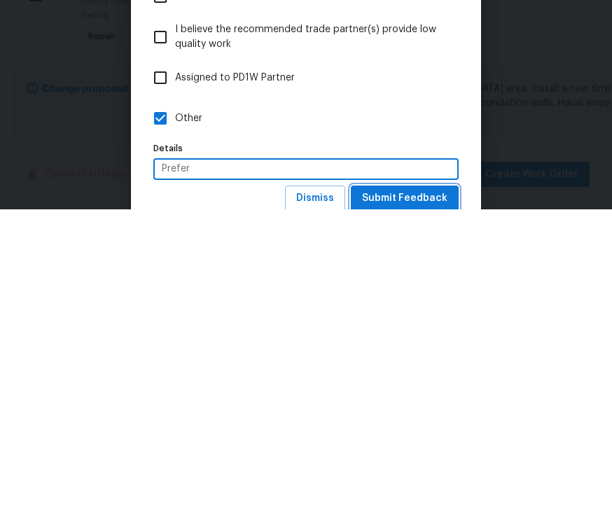
click at [412, 489] on span "Submit Feedback" at bounding box center [404, 498] width 85 height 18
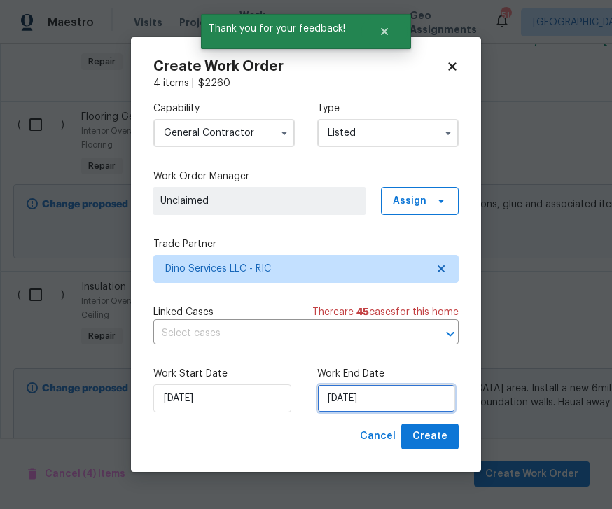
click at [368, 405] on input "[DATE]" at bounding box center [386, 398] width 138 height 28
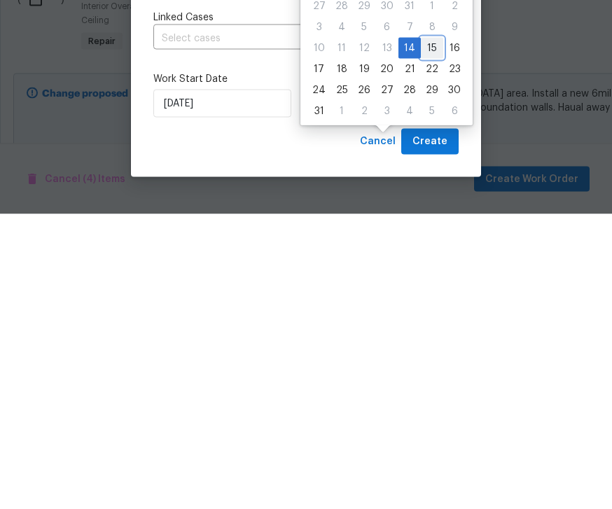
click at [433, 333] on div "15" at bounding box center [432, 343] width 22 height 20
type input "8/15/2025"
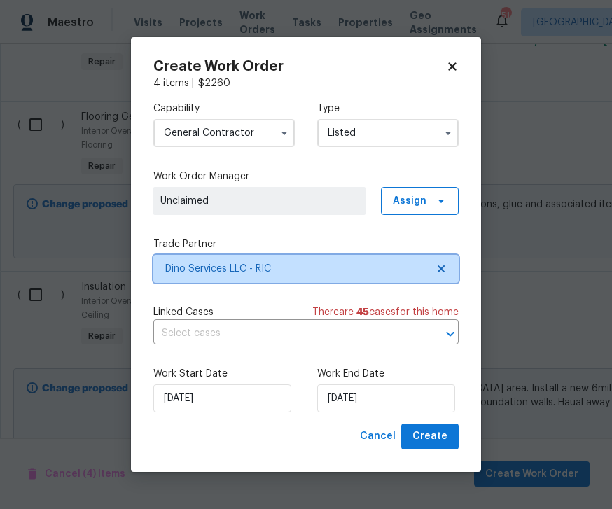
click at [317, 256] on span "Dino Services LLC - RIC" at bounding box center [305, 269] width 305 height 28
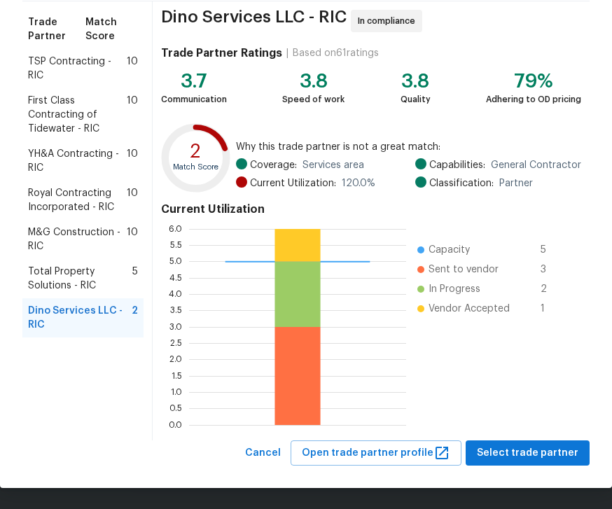
scroll to position [107, 0]
click at [527, 447] on span "Select trade partner" at bounding box center [528, 454] width 102 height 18
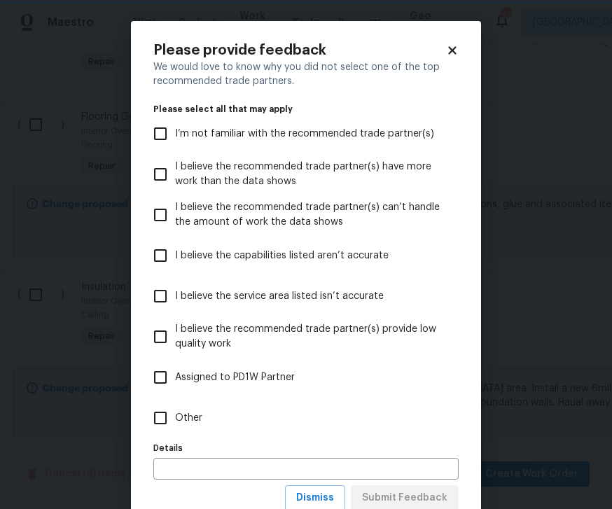
scroll to position [0, 0]
click at [174, 414] on input "Other" at bounding box center [160, 417] width 29 height 29
checkbox input "true"
click at [216, 469] on input "text" at bounding box center [305, 469] width 305 height 22
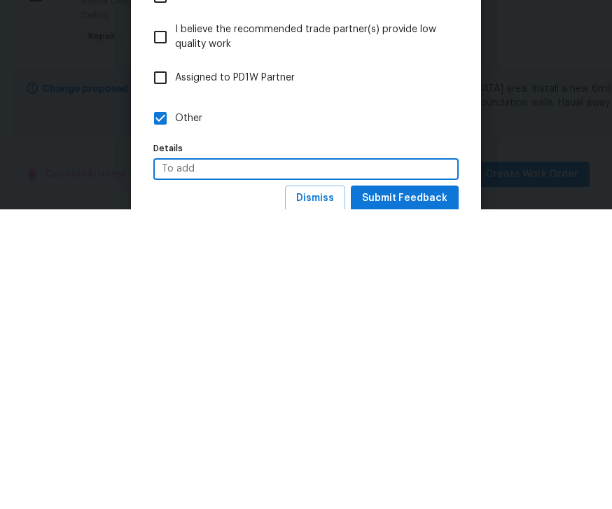
type input "To add"
click at [419, 489] on span "Submit Feedback" at bounding box center [404, 498] width 85 height 18
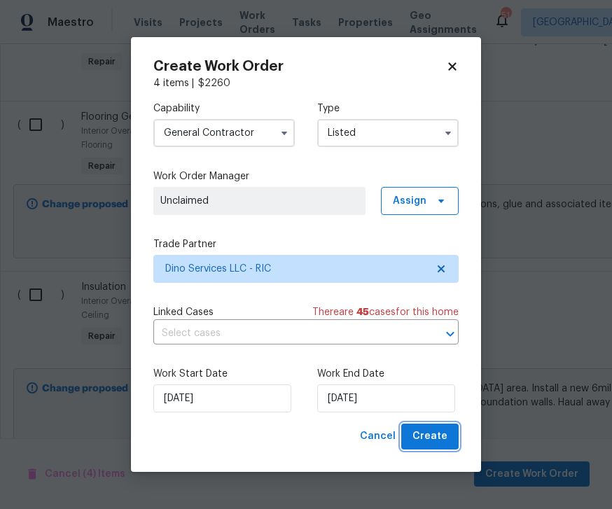
click at [441, 433] on span "Create" at bounding box center [429, 437] width 35 height 18
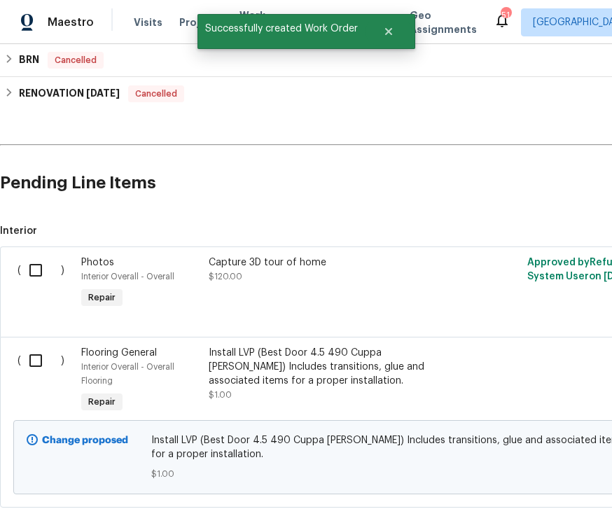
scroll to position [414, 0]
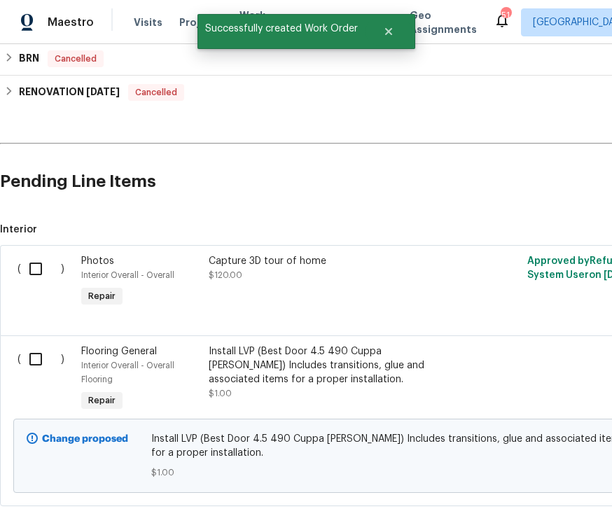
click at [42, 344] on input "checkbox" at bounding box center [41, 358] width 40 height 29
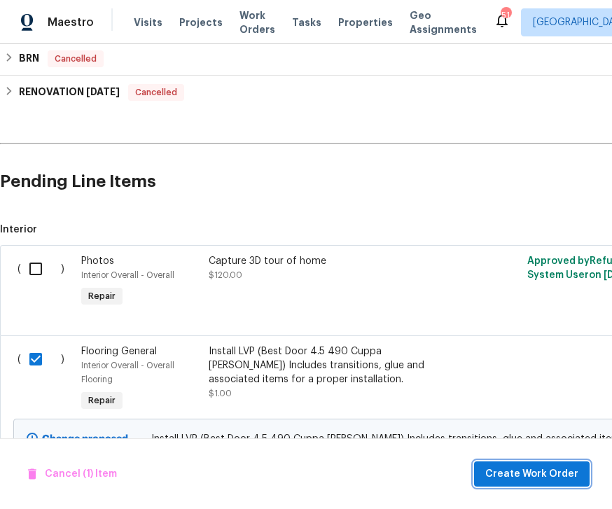
click at [529, 468] on span "Create Work Order" at bounding box center [531, 475] width 93 height 18
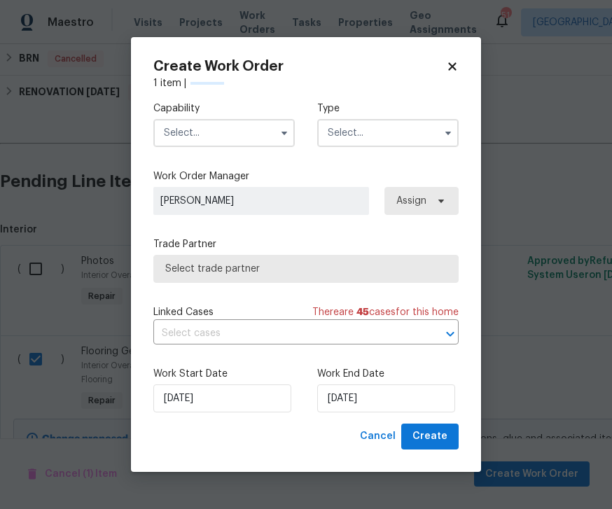
checkbox input "false"
click at [392, 395] on input "[DATE]" at bounding box center [386, 398] width 138 height 28
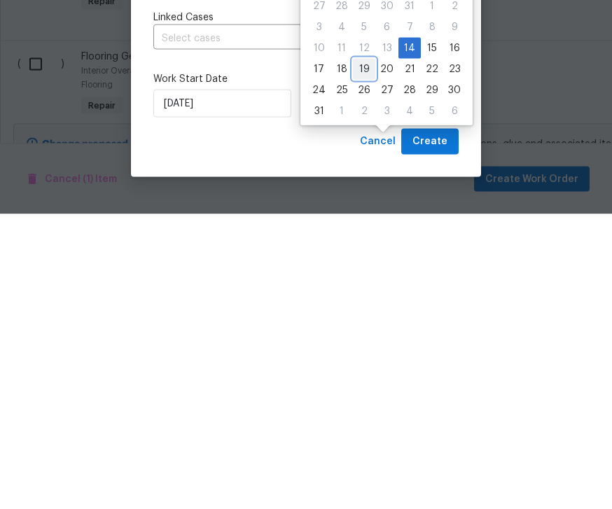
click at [353, 354] on div "19" at bounding box center [364, 364] width 22 height 20
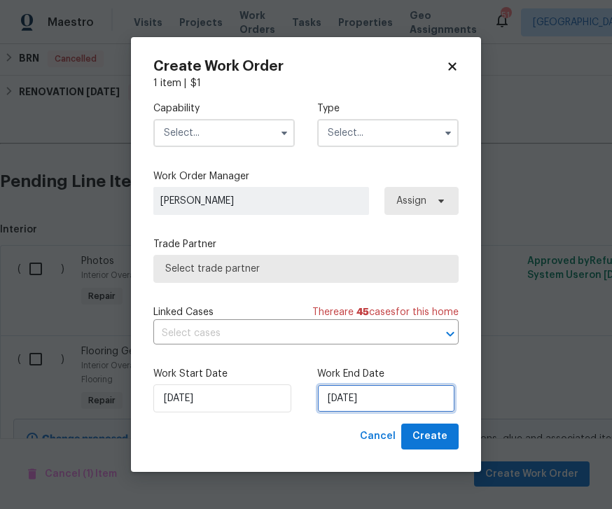
click at [383, 387] on input "8/19/2025" at bounding box center [386, 398] width 138 height 28
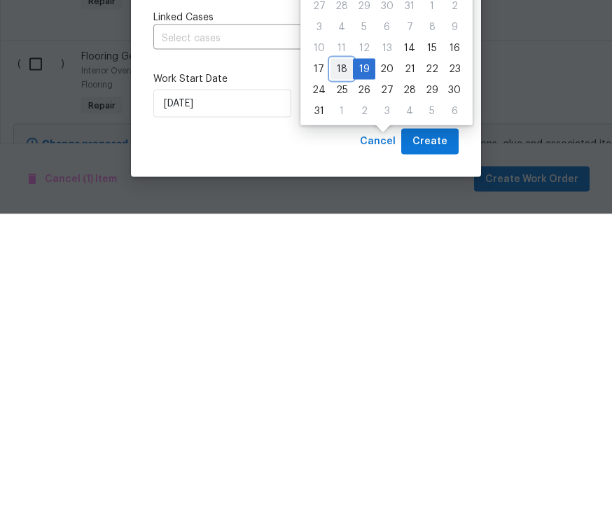
click at [344, 354] on div "18" at bounding box center [341, 364] width 22 height 20
type input "8/18/2025"
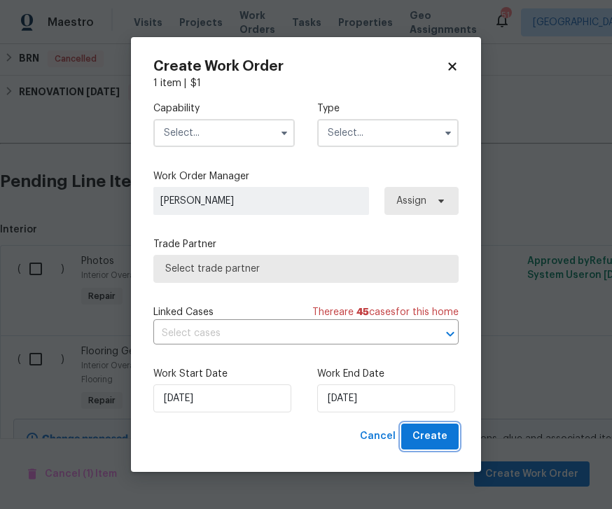
click at [442, 435] on span "Create" at bounding box center [429, 437] width 35 height 18
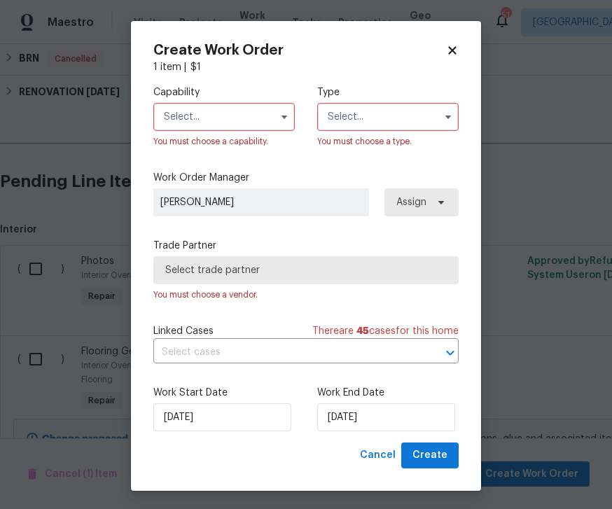
click at [456, 56] on icon at bounding box center [452, 50] width 13 height 13
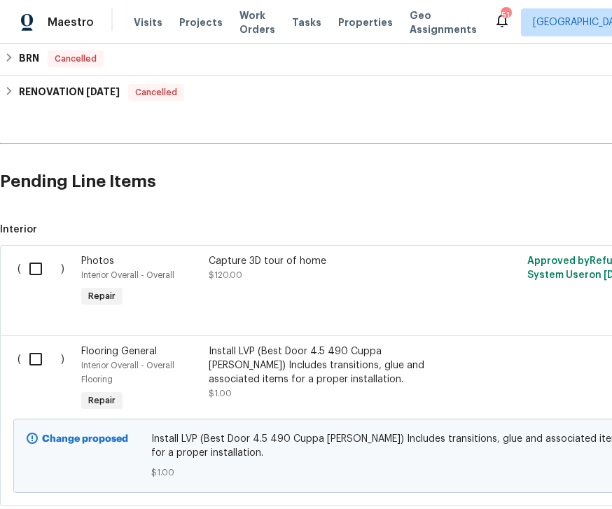
click at [38, 344] on input "checkbox" at bounding box center [41, 358] width 40 height 29
checkbox input "true"
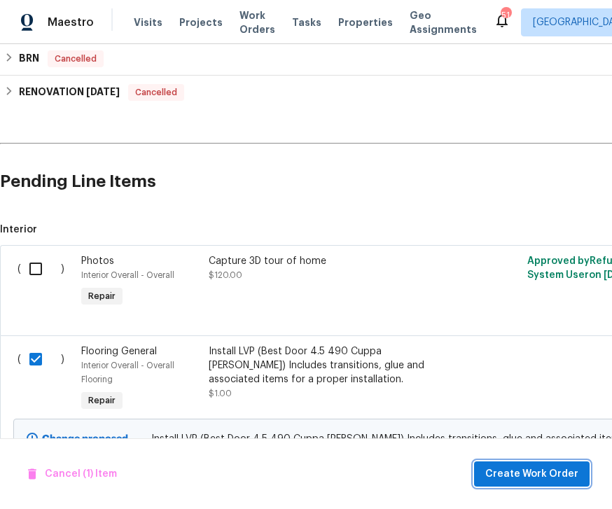
click at [521, 473] on span "Create Work Order" at bounding box center [531, 475] width 93 height 18
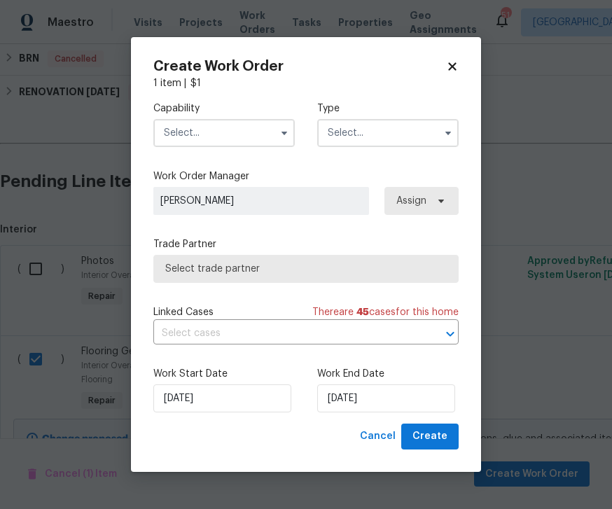
click at [288, 125] on button "button" at bounding box center [284, 133] width 17 height 17
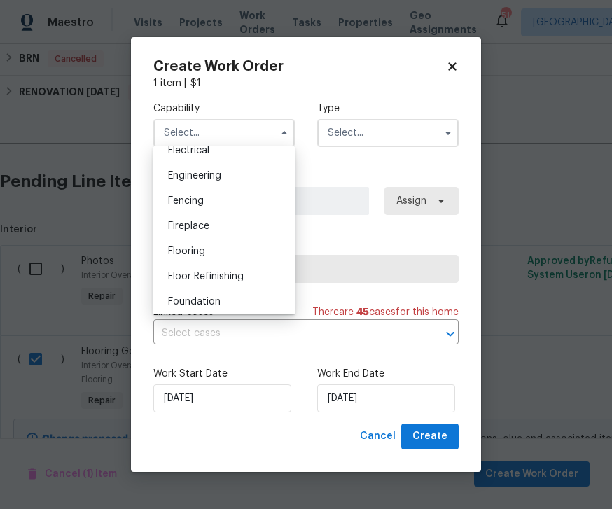
scroll to position [460, 0]
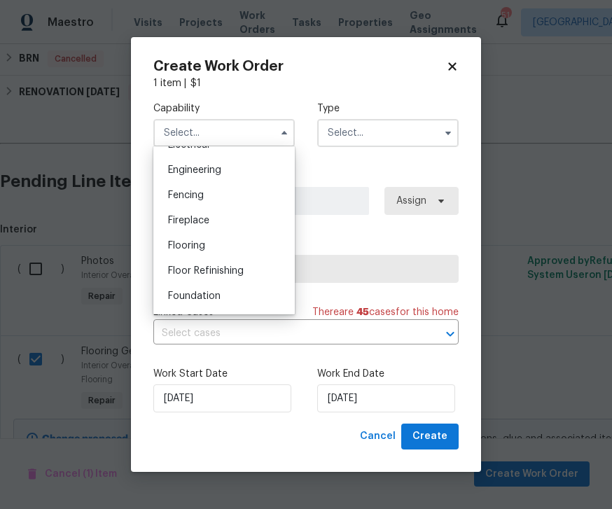
click at [208, 244] on div "Flooring" at bounding box center [224, 245] width 134 height 25
type input "Flooring"
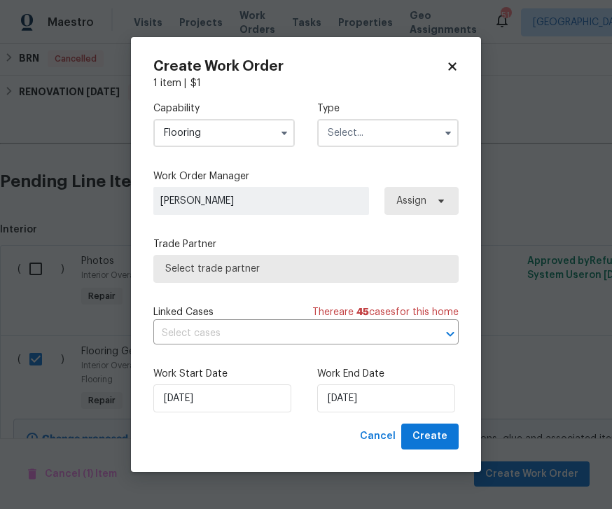
click at [422, 123] on input "text" at bounding box center [387, 133] width 141 height 28
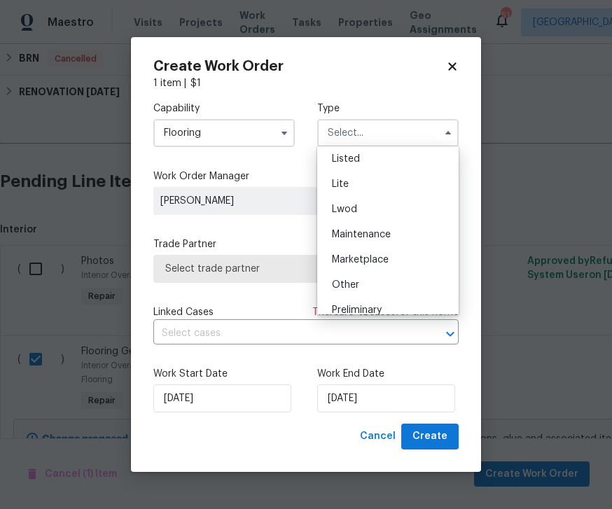
scroll to position [157, 0]
click at [354, 157] on span "Listed" at bounding box center [346, 157] width 28 height 10
type input "Listed"
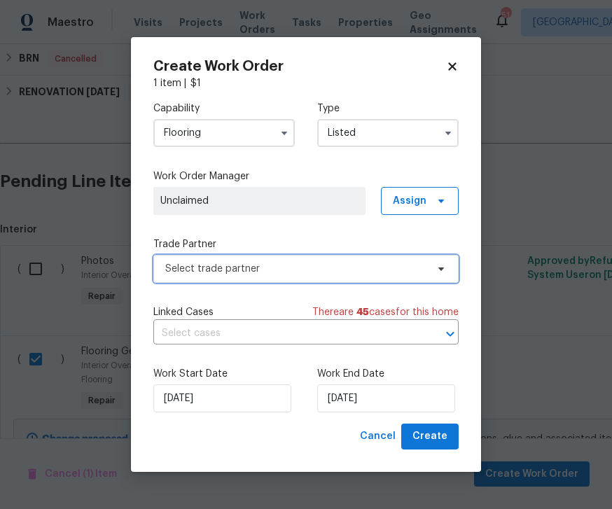
click at [434, 259] on span "Select trade partner" at bounding box center [305, 269] width 305 height 28
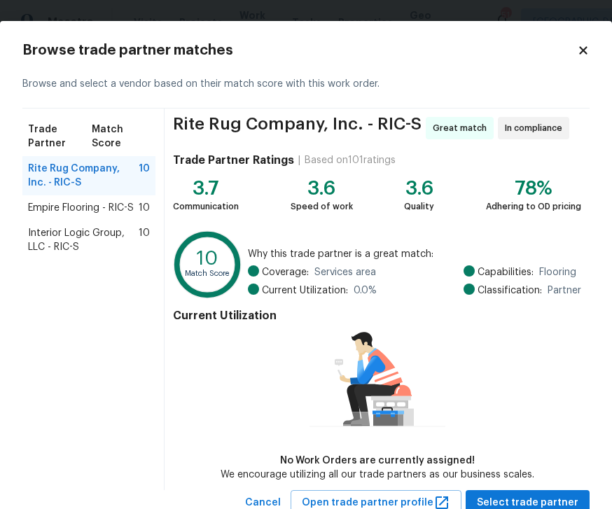
click at [98, 209] on span "Empire Flooring - RIC-S" at bounding box center [81, 208] width 106 height 14
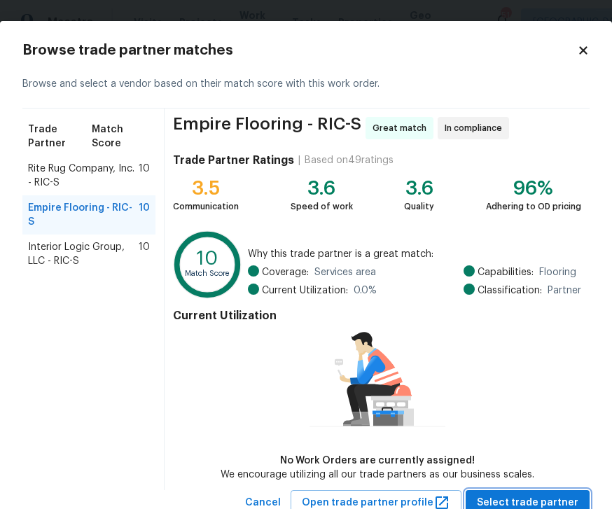
click at [534, 499] on span "Select trade partner" at bounding box center [528, 503] width 102 height 18
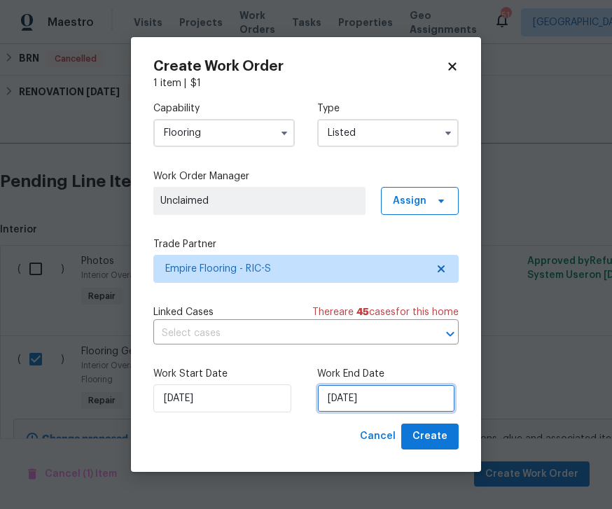
click at [392, 400] on input "[DATE]" at bounding box center [386, 398] width 138 height 28
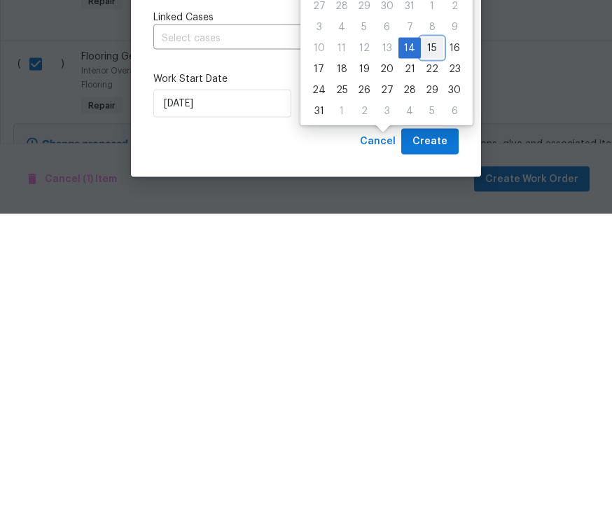
click at [423, 333] on div "15" at bounding box center [432, 343] width 22 height 20
type input "8/15/2025"
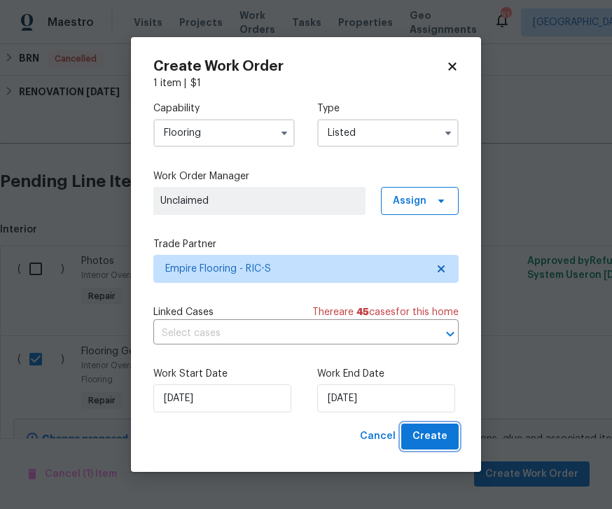
click at [438, 437] on span "Create" at bounding box center [429, 437] width 35 height 18
checkbox input "false"
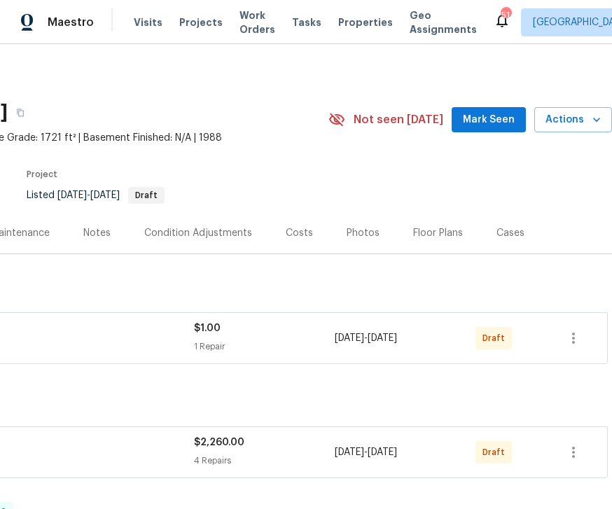
scroll to position [0, 179]
click at [578, 326] on button "button" at bounding box center [574, 338] width 34 height 34
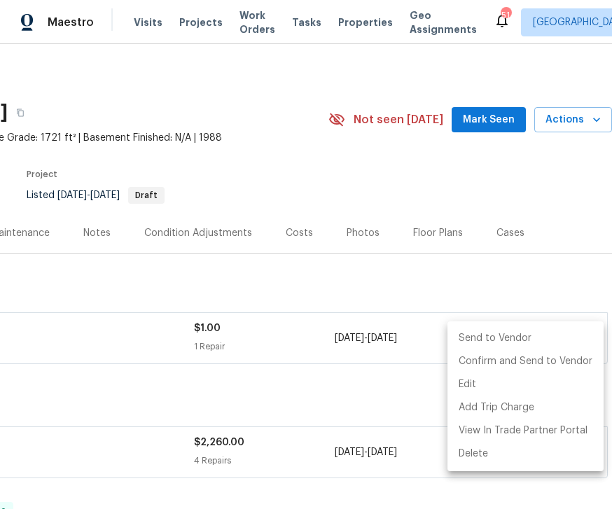
click at [503, 331] on li "Send to Vendor" at bounding box center [525, 338] width 156 height 23
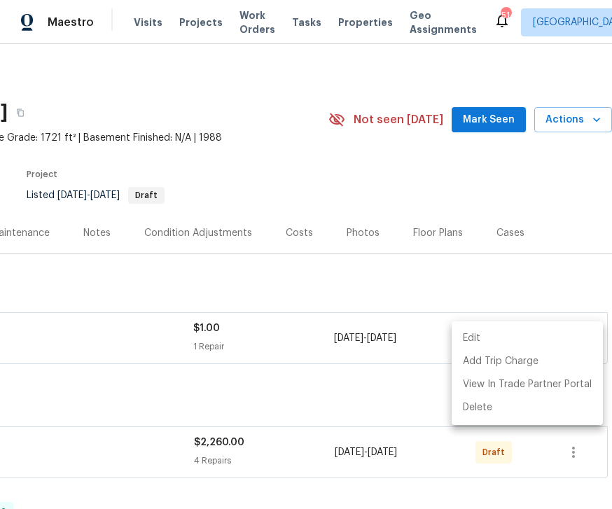
click at [579, 449] on div at bounding box center [306, 254] width 612 height 509
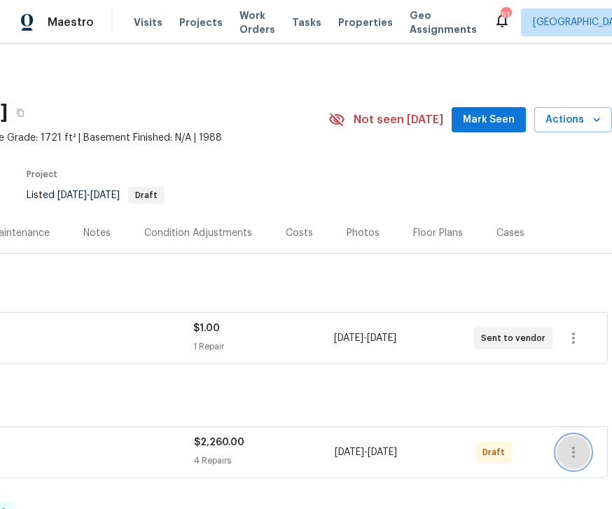
click at [580, 451] on icon "button" at bounding box center [573, 452] width 17 height 17
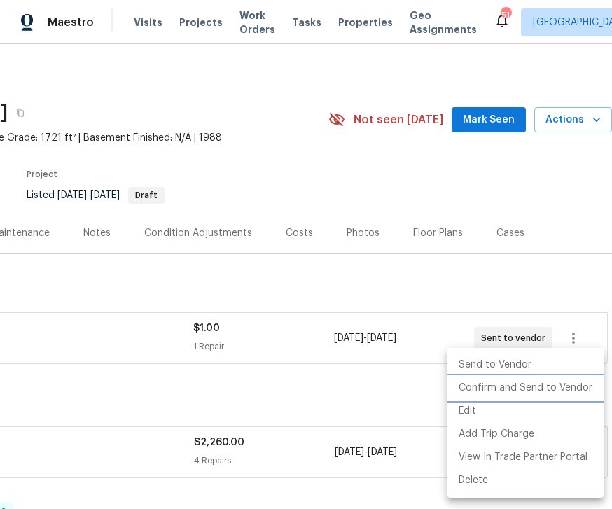
click at [507, 380] on li "Confirm and Send to Vendor" at bounding box center [525, 388] width 156 height 23
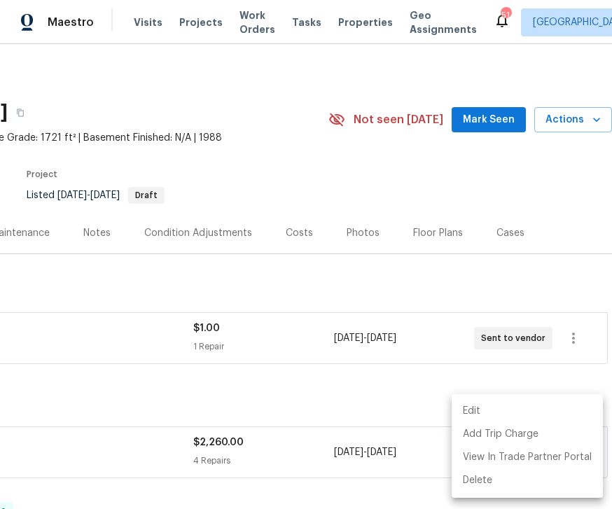
click at [519, 351] on div at bounding box center [306, 254] width 612 height 509
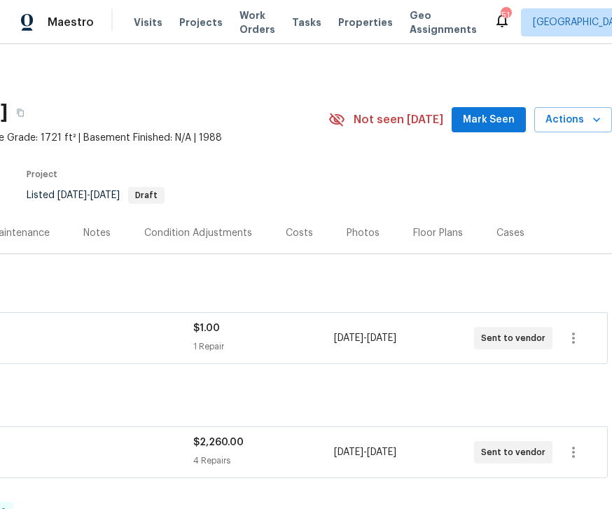
click at [205, 24] on span "Projects" at bounding box center [200, 22] width 43 height 14
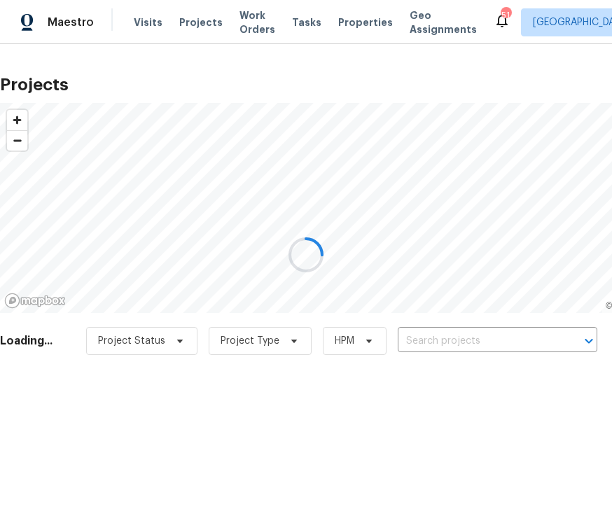
click at [466, 333] on div at bounding box center [306, 254] width 612 height 509
click at [453, 345] on div at bounding box center [306, 254] width 612 height 509
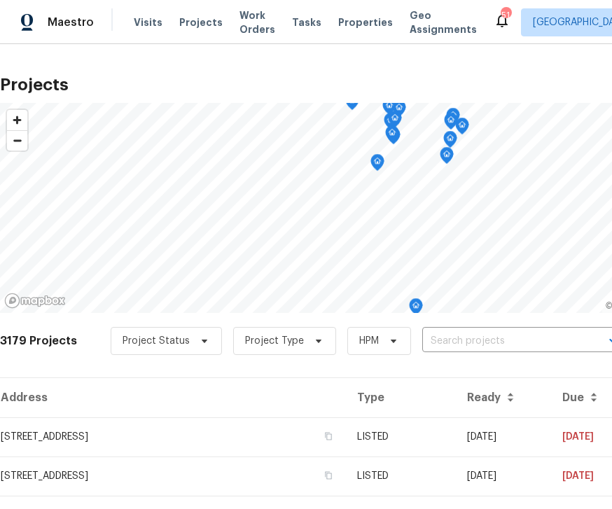
click at [465, 338] on input "text" at bounding box center [502, 341] width 160 height 22
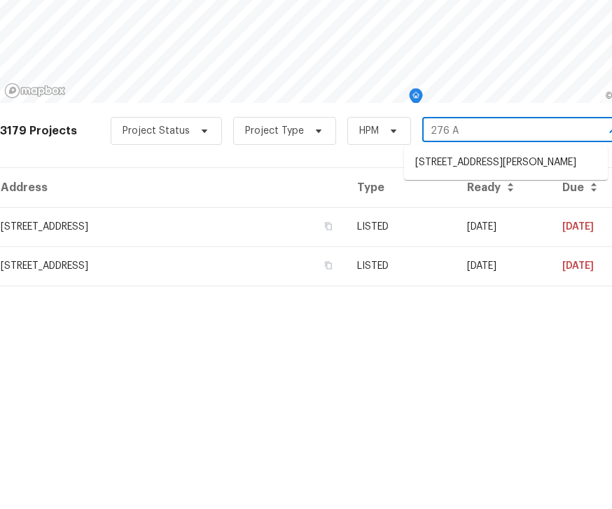
type input "276 Ar"
click at [488, 361] on li "[STREET_ADDRESS][PERSON_NAME]" at bounding box center [506, 372] width 204 height 23
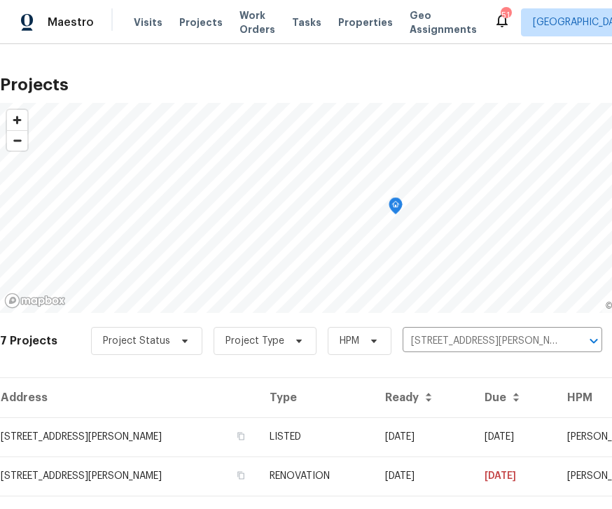
click at [135, 435] on td "[STREET_ADDRESS][PERSON_NAME]" at bounding box center [129, 436] width 258 height 39
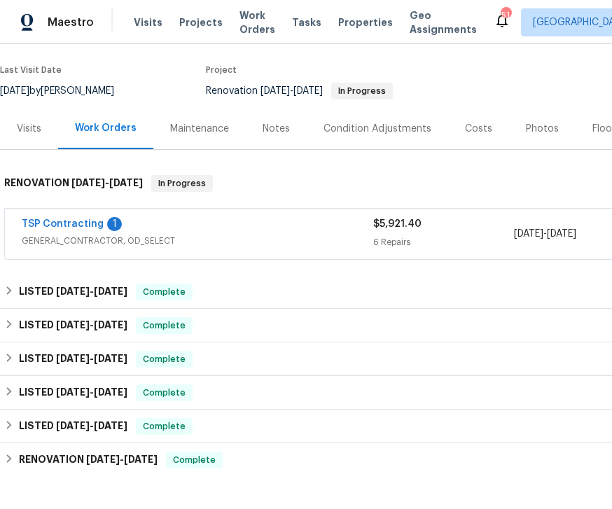
scroll to position [106, 0]
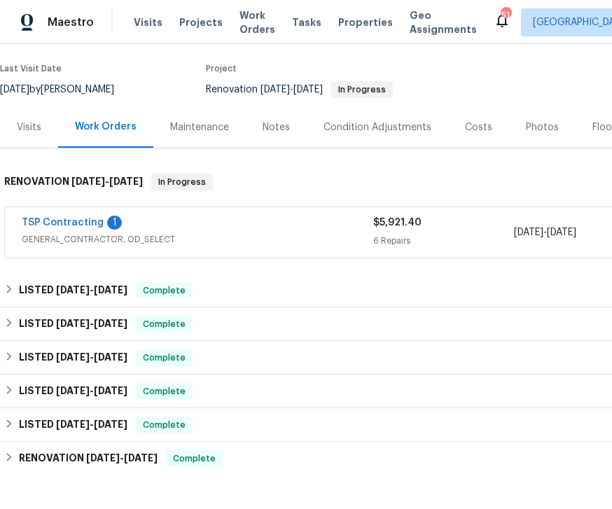
click at [234, 231] on div "TSP Contracting 1" at bounding box center [197, 224] width 351 height 17
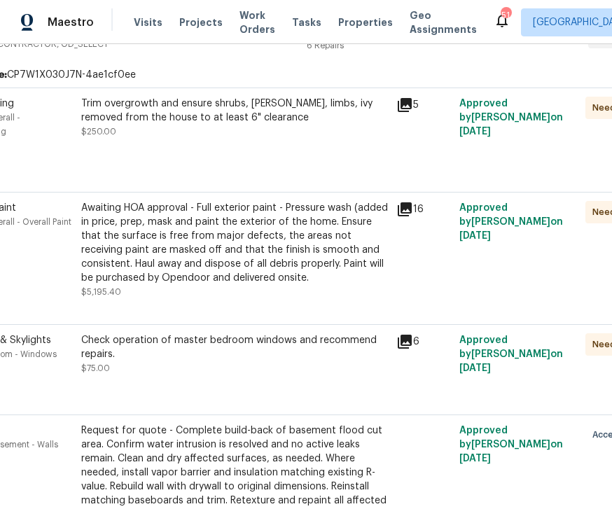
scroll to position [312, 62]
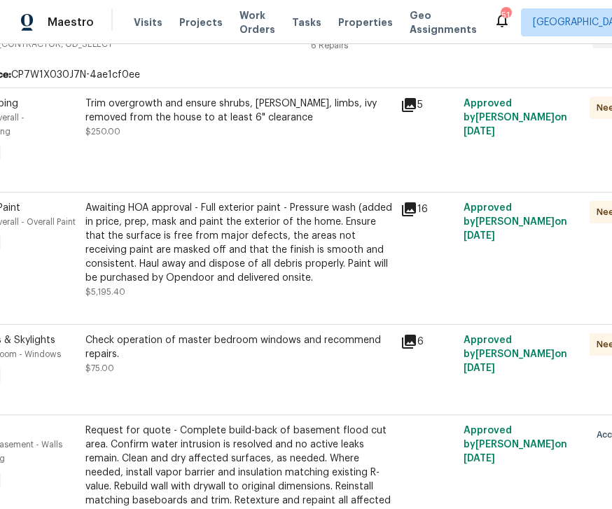
click at [411, 202] on icon at bounding box center [408, 209] width 17 height 17
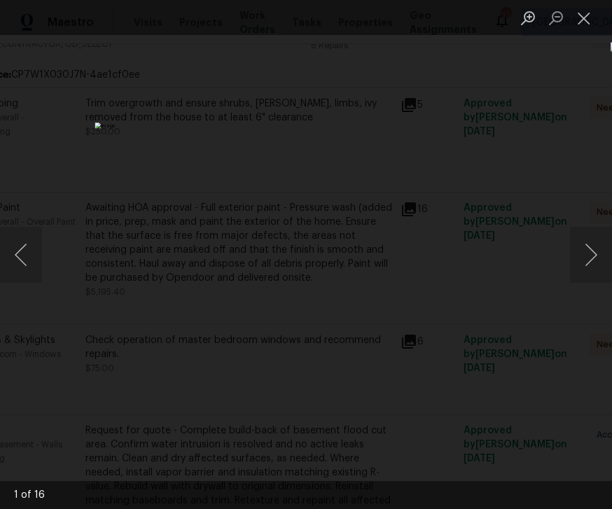
click at [591, 244] on button "Next image" at bounding box center [591, 255] width 42 height 56
click at [591, 250] on button "Next image" at bounding box center [591, 255] width 42 height 56
click at [582, 256] on button "Next image" at bounding box center [591, 255] width 42 height 56
click at [585, 261] on button "Next image" at bounding box center [591, 255] width 42 height 56
click at [591, 263] on button "Next image" at bounding box center [591, 255] width 42 height 56
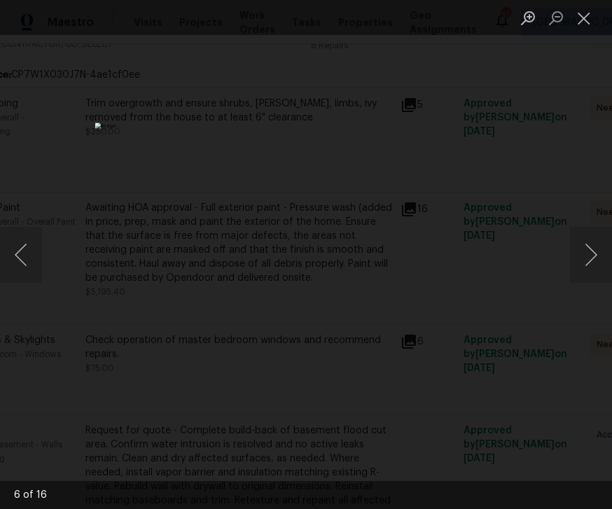
click at [590, 258] on button "Next image" at bounding box center [591, 255] width 42 height 56
click at [591, 260] on button "Next image" at bounding box center [591, 255] width 42 height 56
click at [585, 260] on button "Next image" at bounding box center [591, 255] width 42 height 56
click at [590, 260] on button "Next image" at bounding box center [591, 255] width 42 height 56
click at [587, 258] on button "Next image" at bounding box center [591, 255] width 42 height 56
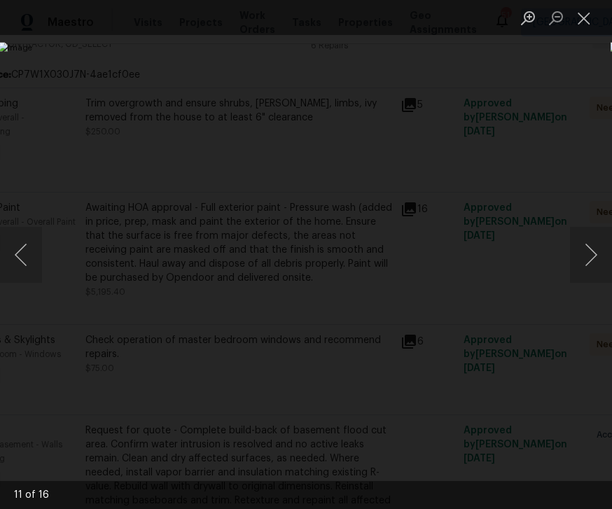
click at [589, 259] on button "Next image" at bounding box center [591, 255] width 42 height 56
click at [592, 256] on button "Next image" at bounding box center [591, 255] width 42 height 56
click at [589, 253] on button "Next image" at bounding box center [591, 255] width 42 height 56
click at [588, 253] on button "Next image" at bounding box center [591, 255] width 42 height 56
click at [593, 262] on button "Next image" at bounding box center [591, 255] width 42 height 56
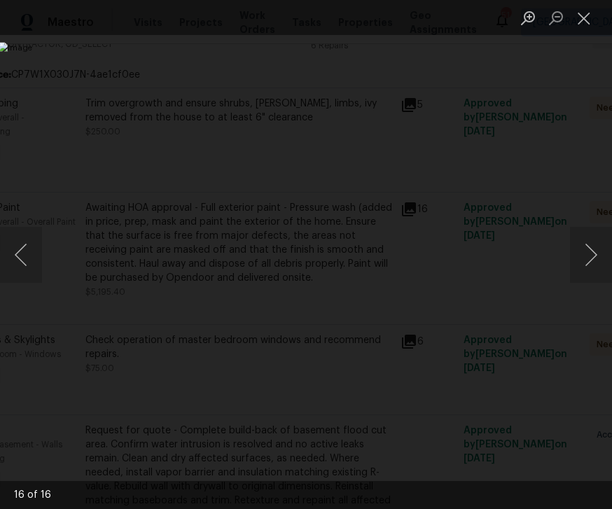
click at [592, 263] on button "Next image" at bounding box center [591, 255] width 42 height 56
click at [587, 262] on button "Next image" at bounding box center [591, 255] width 42 height 56
click at [587, 263] on button "Next image" at bounding box center [591, 255] width 42 height 56
click at [587, 262] on button "Next image" at bounding box center [591, 255] width 42 height 56
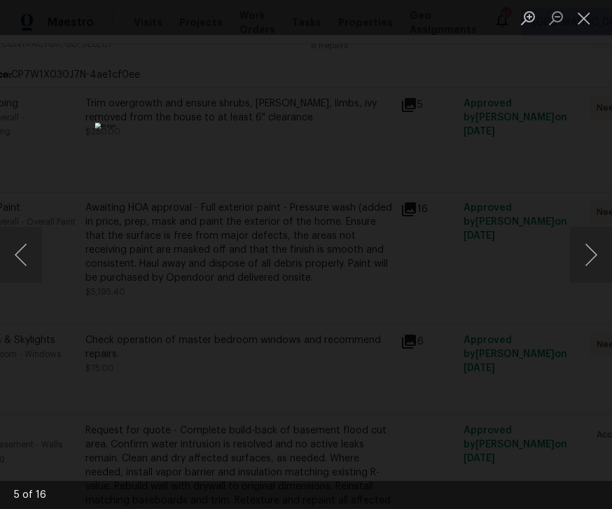
click at [587, 263] on button "Next image" at bounding box center [591, 255] width 42 height 56
click at [582, 19] on button "Close lightbox" at bounding box center [584, 18] width 28 height 25
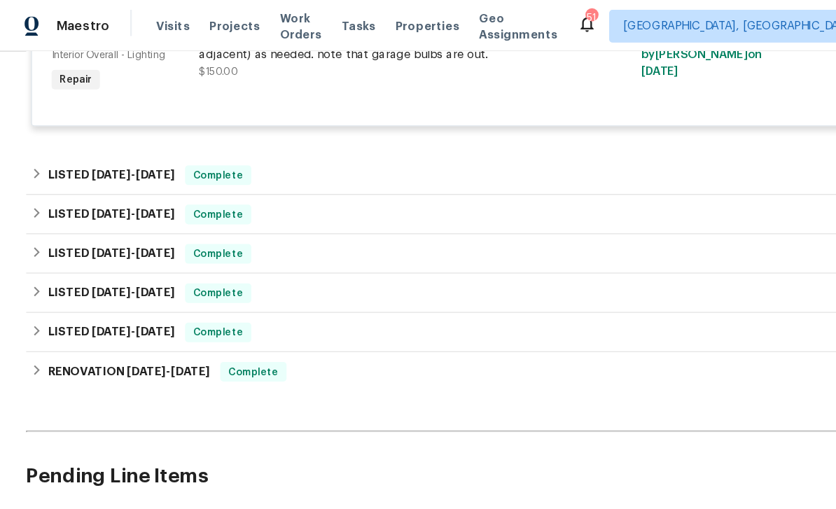
scroll to position [945, 0]
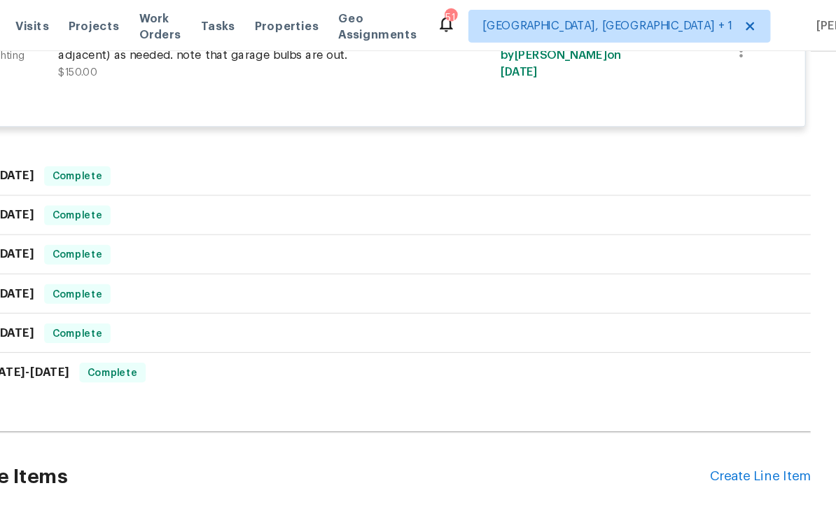
click at [611, 410] on div "Create Line Item" at bounding box center [770, 407] width 86 height 13
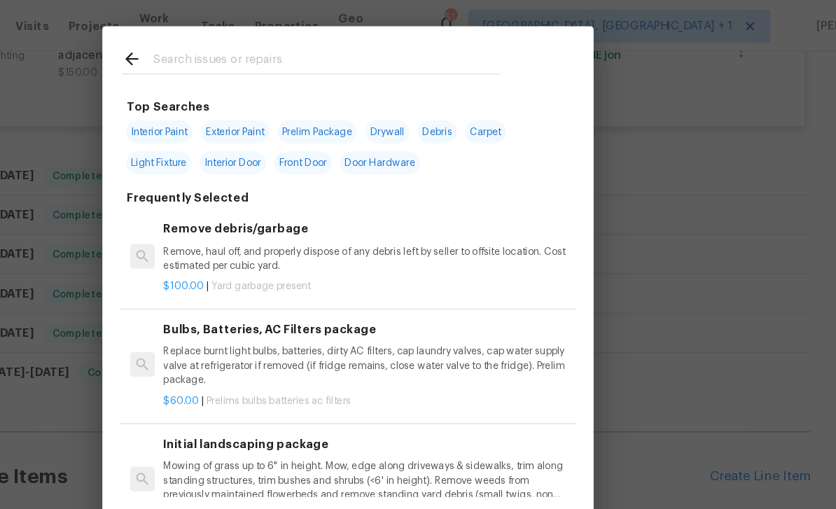
click at [251, 48] on input "text" at bounding box center [399, 52] width 297 height 21
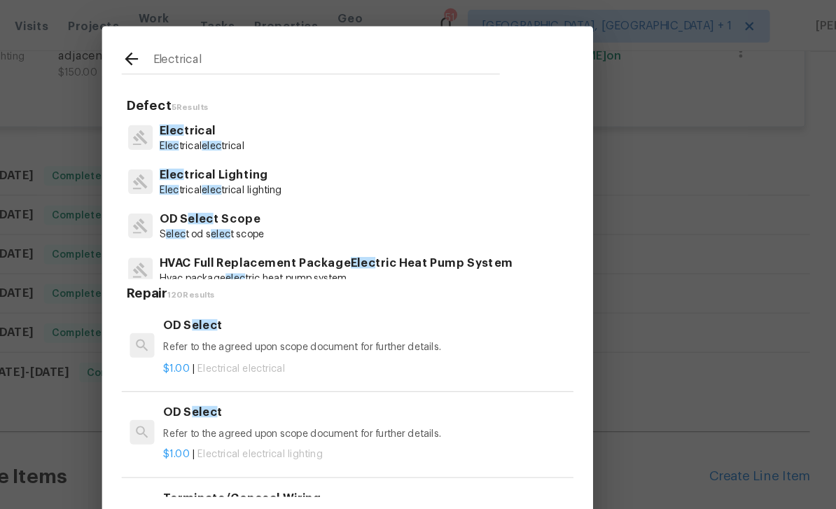
type input "Electrical"
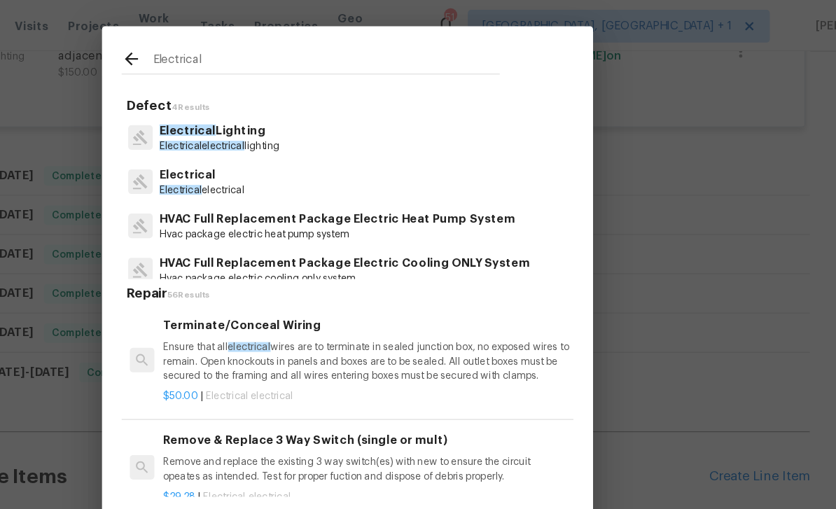
click at [293, 126] on span "electrical" at bounding box center [311, 124] width 36 height 8
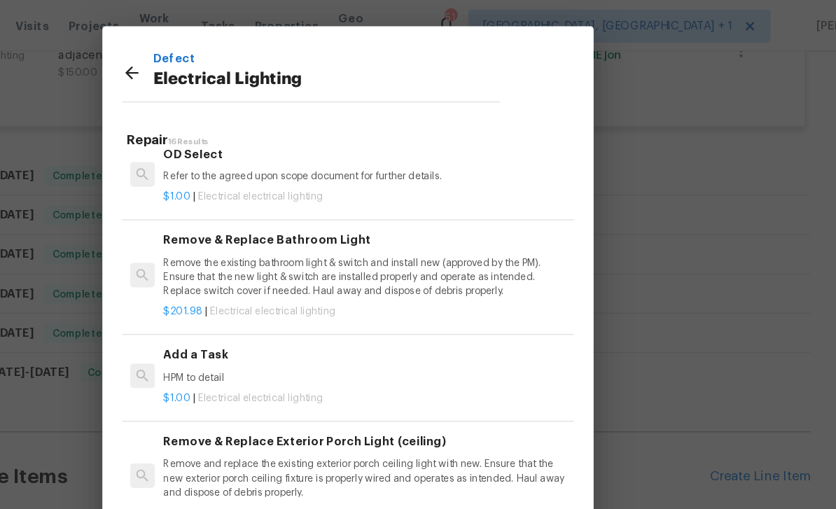
scroll to position [776, 0]
click at [260, 335] on p "$1.00 | Electrical electrical lighting" at bounding box center [433, 341] width 347 height 12
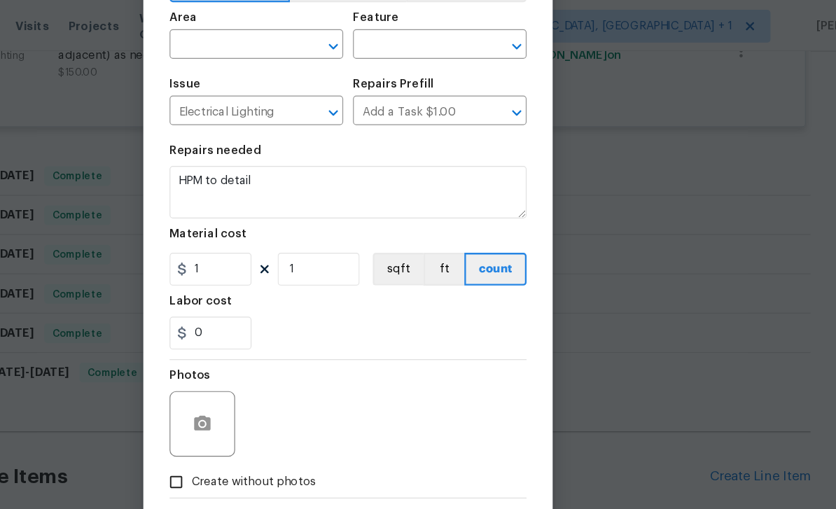
scroll to position [65, 0]
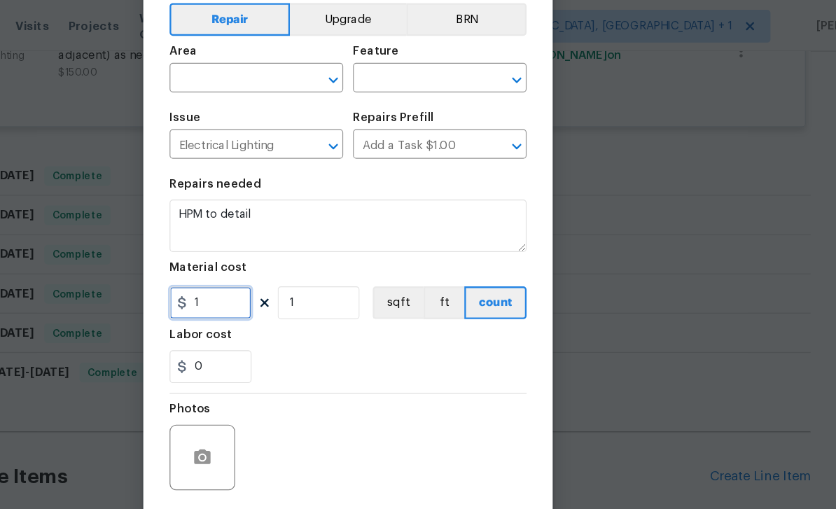
click at [265, 267] on input "1" at bounding box center [300, 259] width 70 height 28
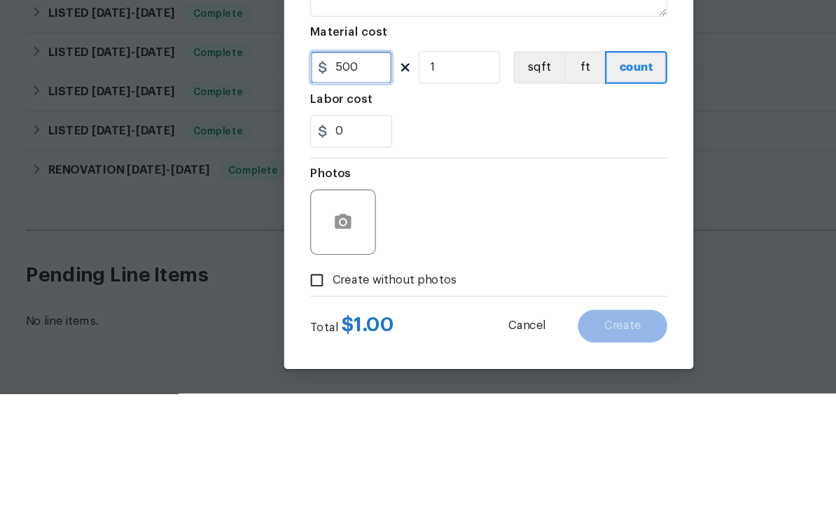
scroll to position [97, 0]
type input "500"
click at [447, 271] on div "0" at bounding box center [417, 285] width 305 height 28
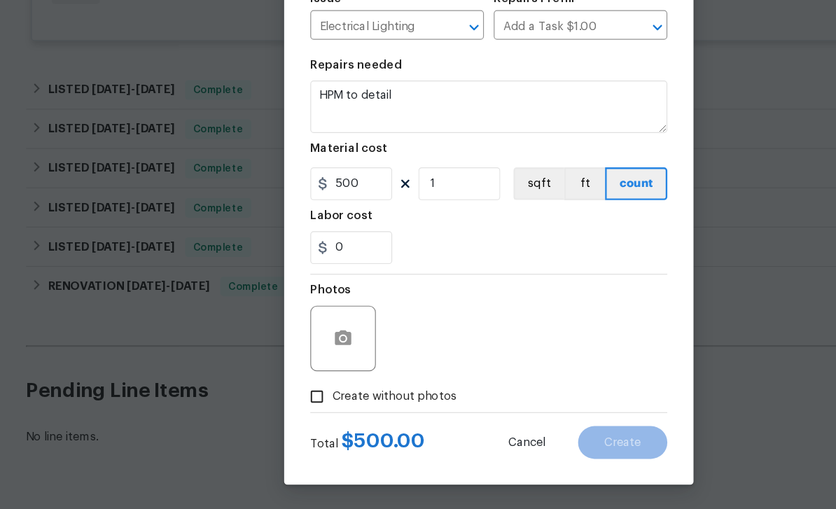
click at [276, 399] on input "Create without photos" at bounding box center [271, 412] width 27 height 27
checkbox input "true"
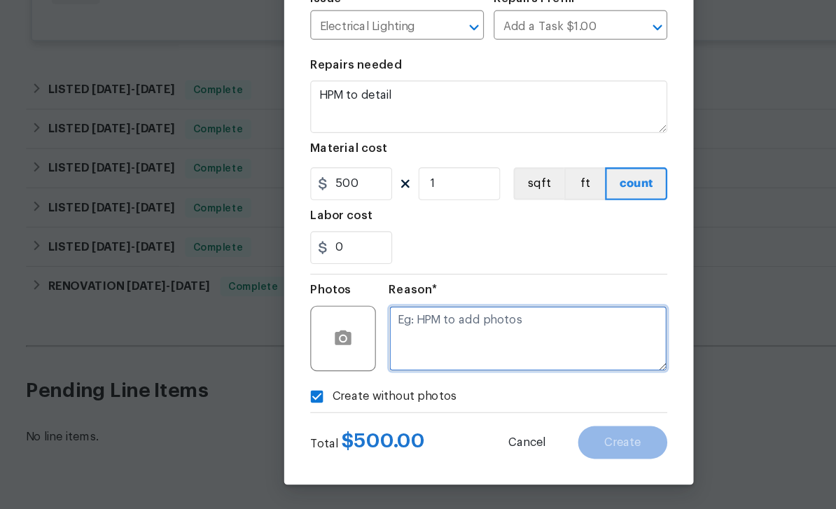
click at [406, 335] on textarea at bounding box center [452, 363] width 238 height 56
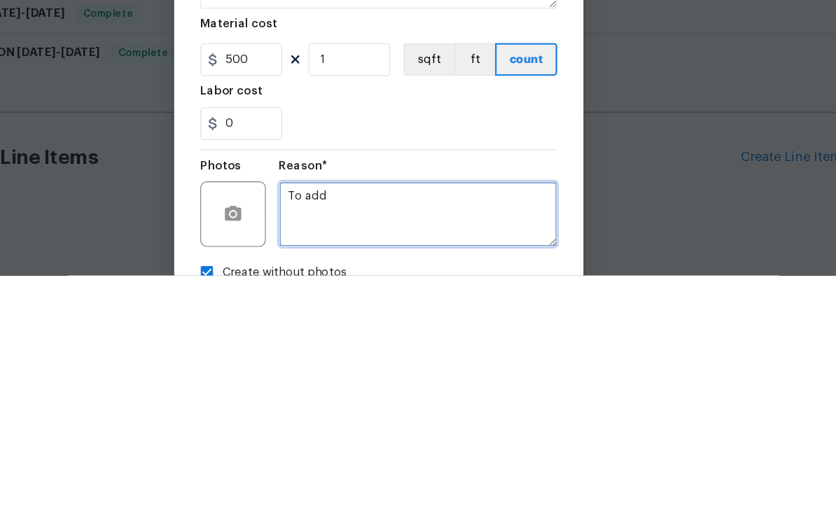
scroll to position [0, 0]
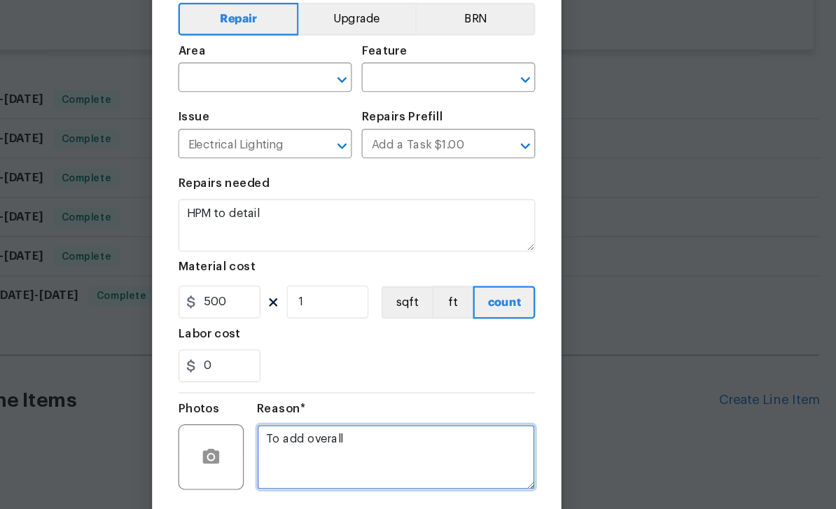
click at [397, 125] on icon "Open" at bounding box center [405, 133] width 17 height 17
type textarea "To add overall"
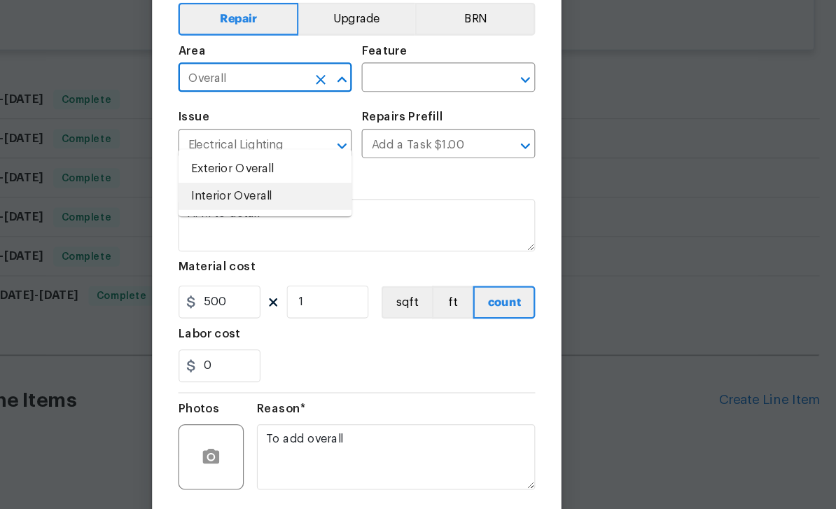
click at [265, 222] on li "Interior Overall" at bounding box center [339, 233] width 148 height 23
type input "Interior Overall"
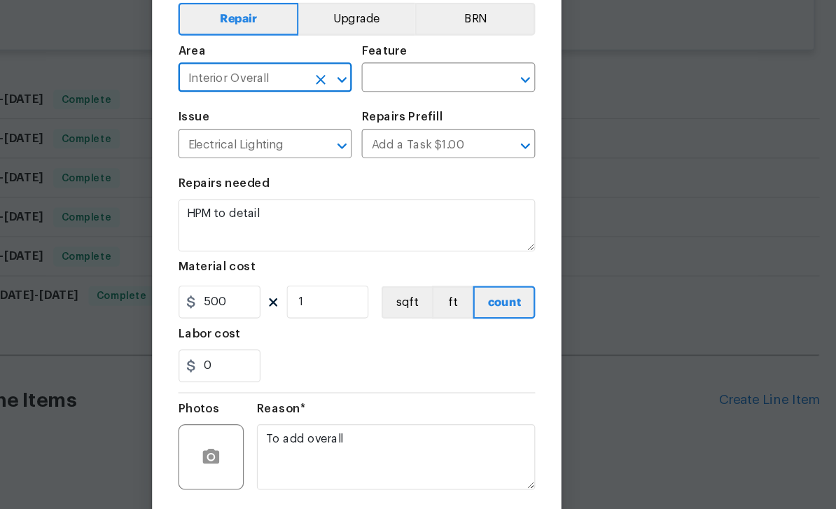
click at [554, 125] on icon "Open" at bounding box center [562, 133] width 17 height 17
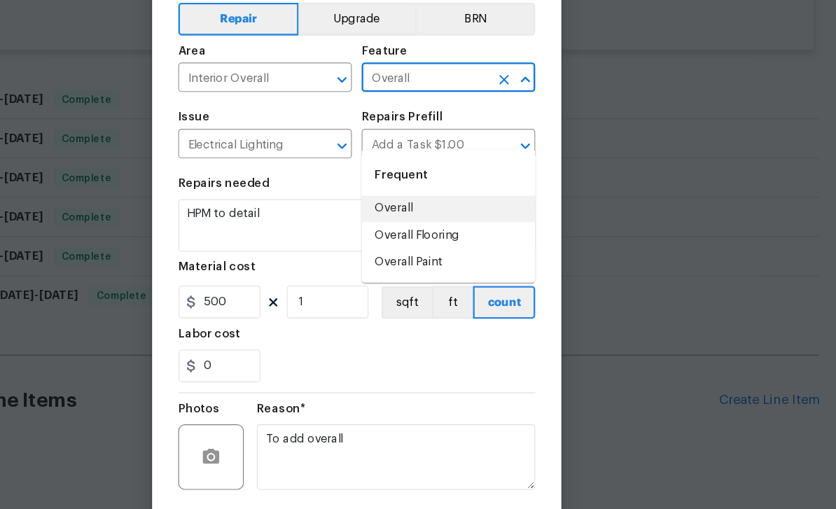
click at [422, 232] on li "Overall" at bounding box center [496, 243] width 148 height 23
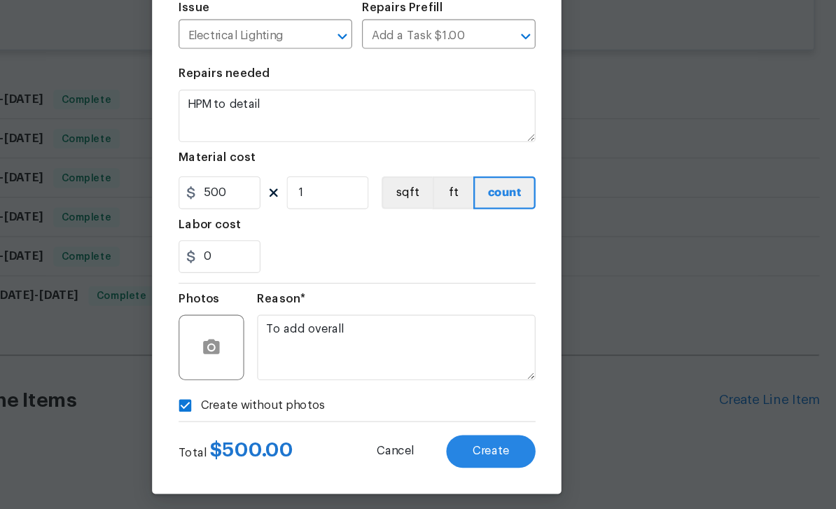
scroll to position [97, 0]
type input "Overall"
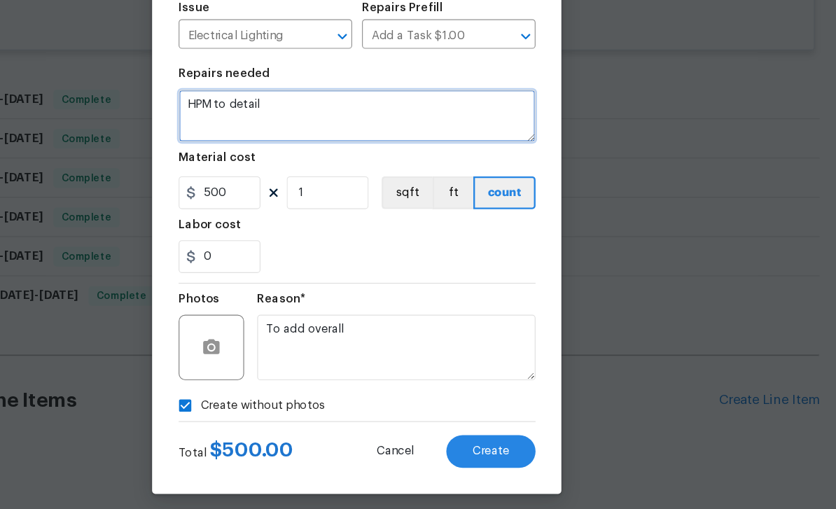
click at [265, 142] on textarea "HPM to detail" at bounding box center [417, 164] width 305 height 45
type textarea "H"
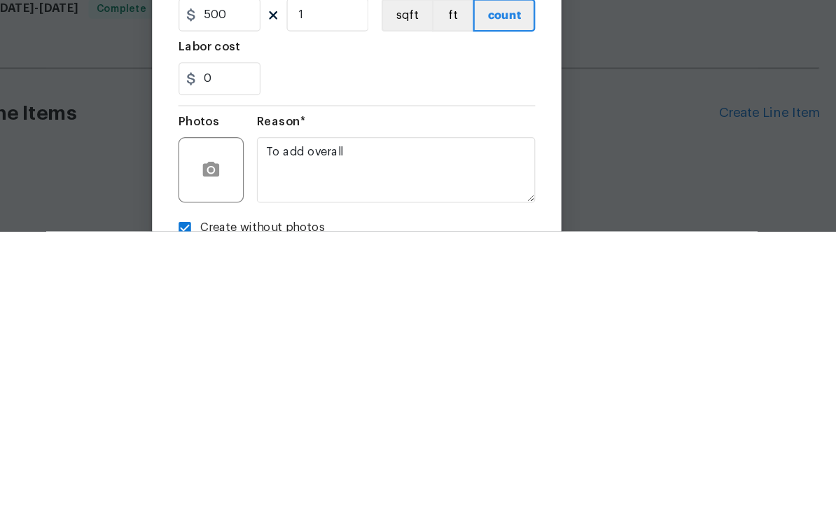
scroll to position [45, 0]
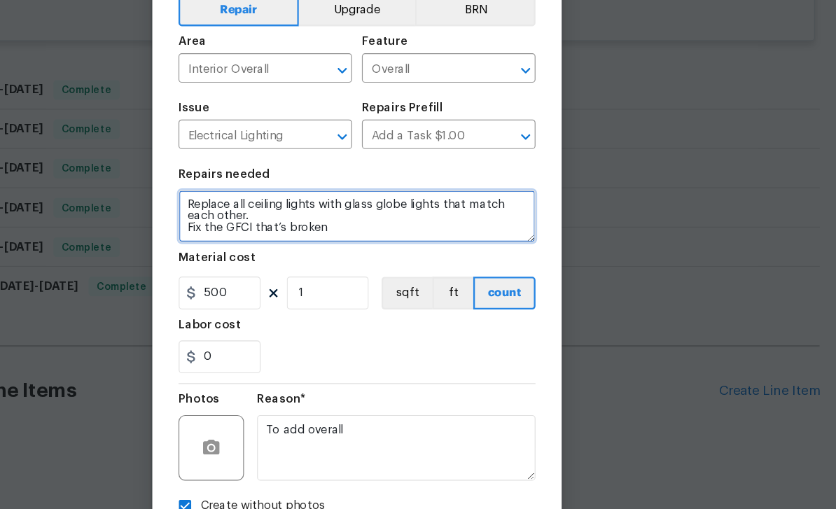
click at [307, 236] on textarea "Replace all ceiling lights with glass globe lights that match each other. Fix t…" at bounding box center [417, 258] width 305 height 45
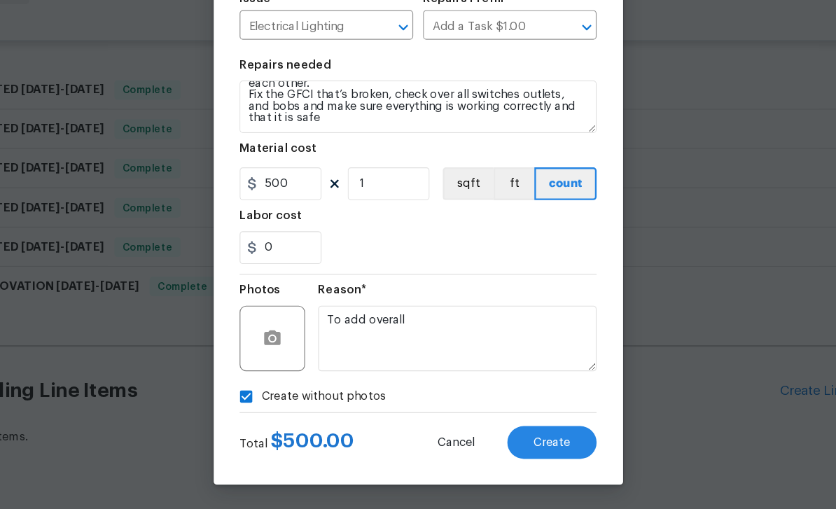
scroll to position [44, 0]
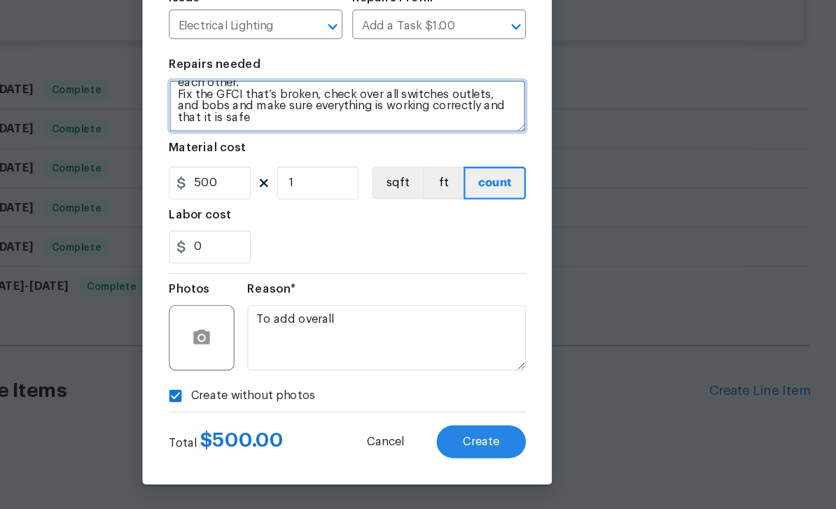
type textarea "Replace all ceiling lights with glass globe lights that match each other. Fix t…"
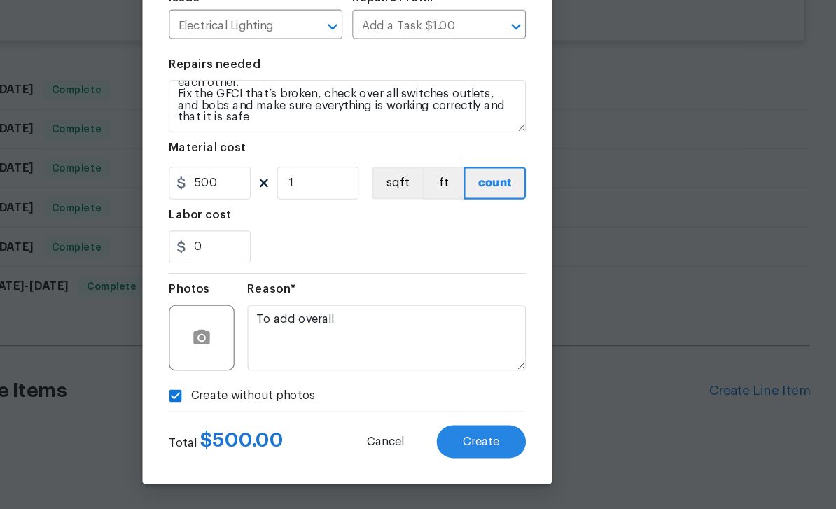
click at [517, 447] on span "Create" at bounding box center [533, 452] width 32 height 11
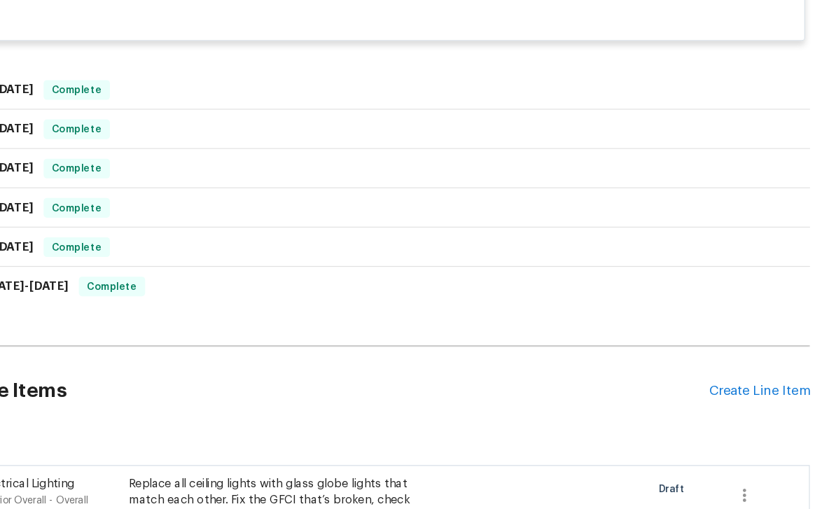
click at [611, 401] on div "Create Line Item" at bounding box center [770, 407] width 86 height 13
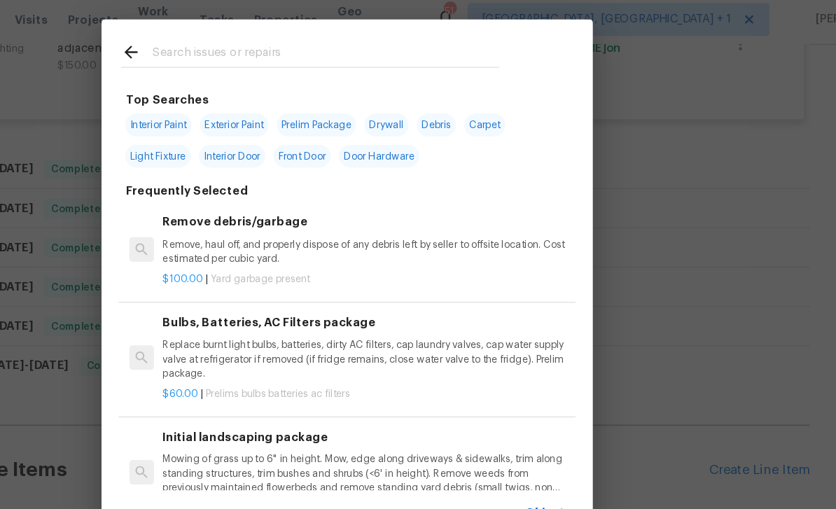
scroll to position [0, 0]
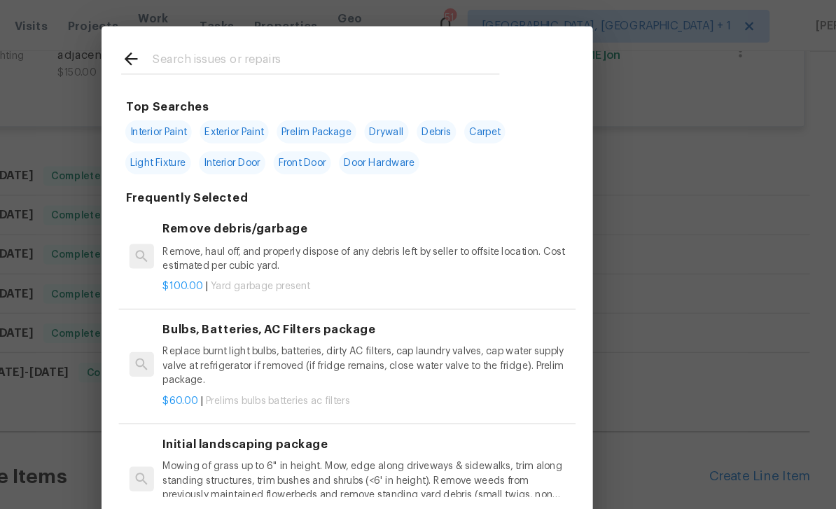
click at [251, 45] on input "text" at bounding box center [399, 52] width 297 height 21
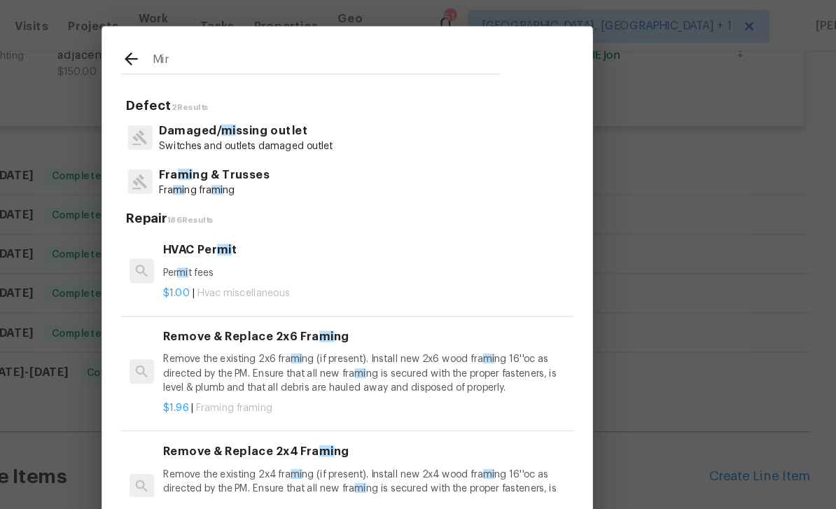
type input "Mirr"
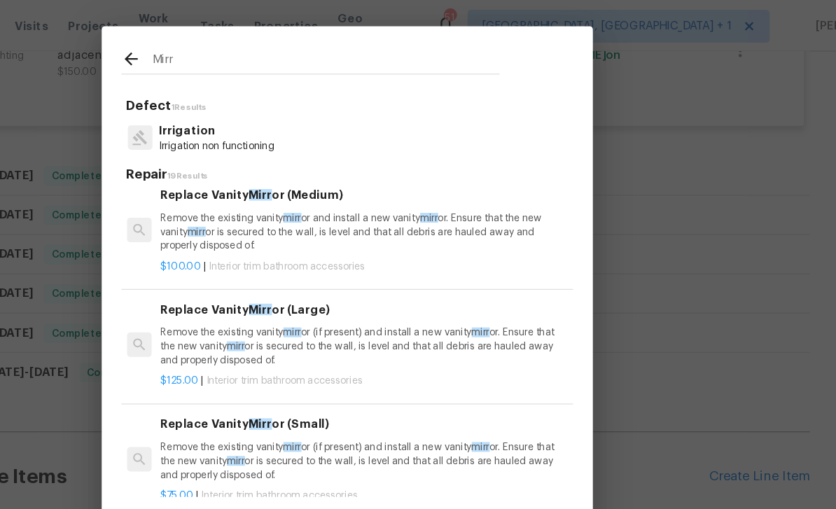
scroll to position [11, 2]
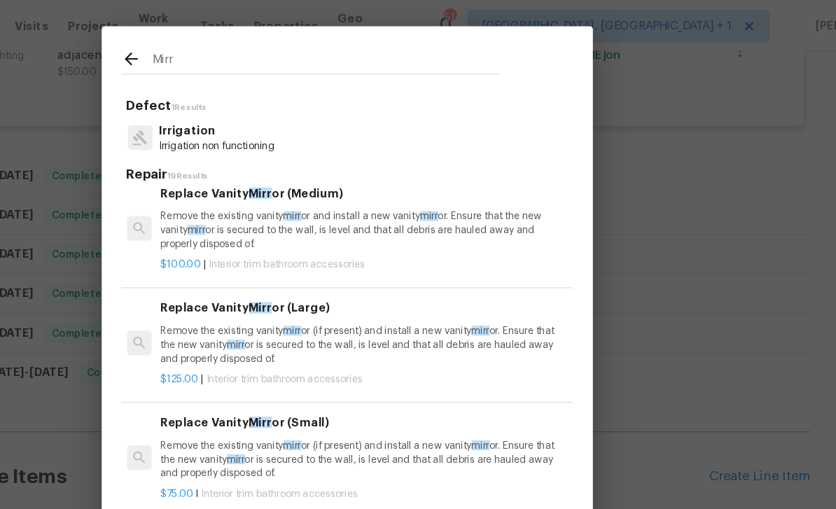
click at [258, 164] on h6 "Replace Vanity Mirr or (Medium)" at bounding box center [431, 165] width 347 height 15
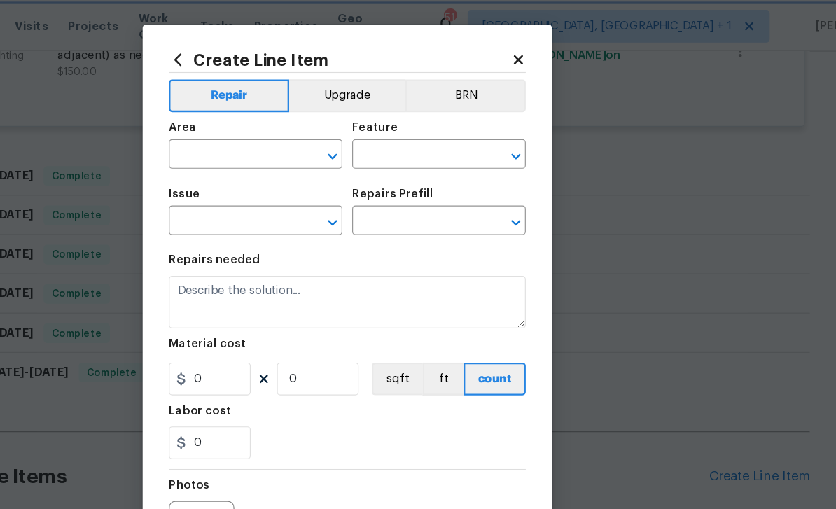
type input "Interior Trim"
type input "Bathroom Accesories"
type textarea "Remove the existing vanity mirror and install a new vanity mirror. Ensure that …"
type input "1"
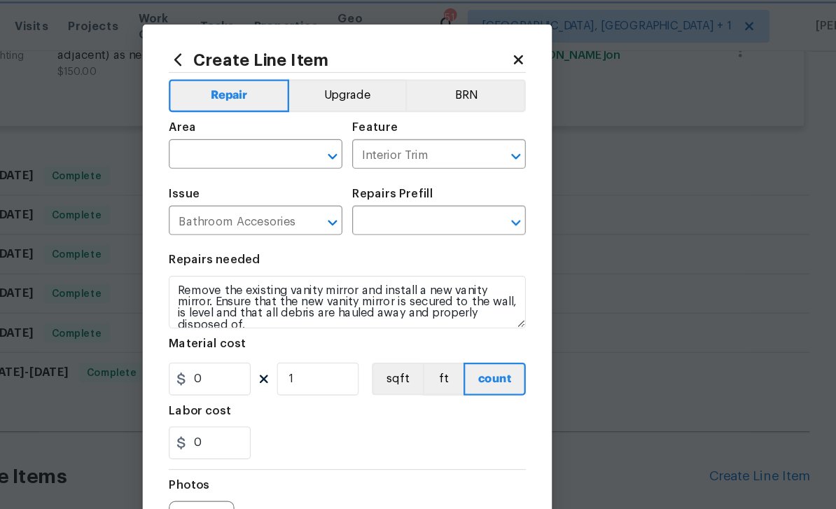
type input "Replace Vanity Mirror (Medium) $100.00"
type input "100"
click at [397, 137] on icon "Open" at bounding box center [405, 133] width 17 height 17
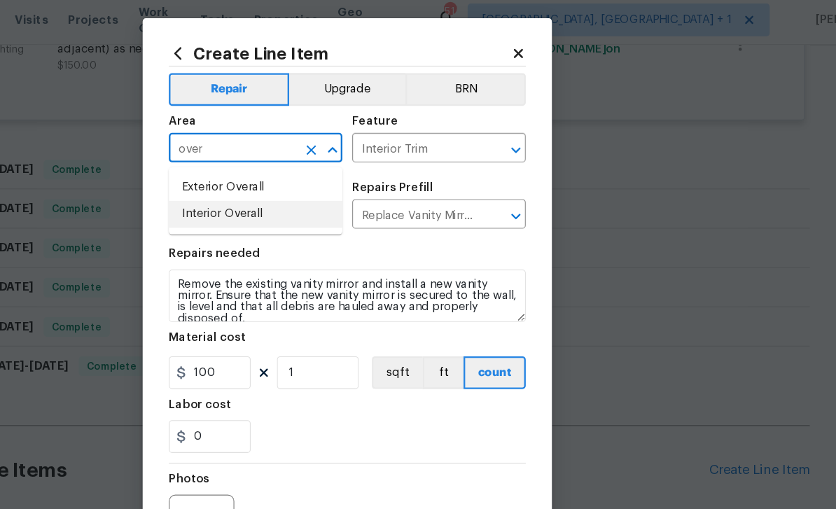
click at [265, 182] on li "Interior Overall" at bounding box center [339, 188] width 148 height 23
type input "Interior Overall"
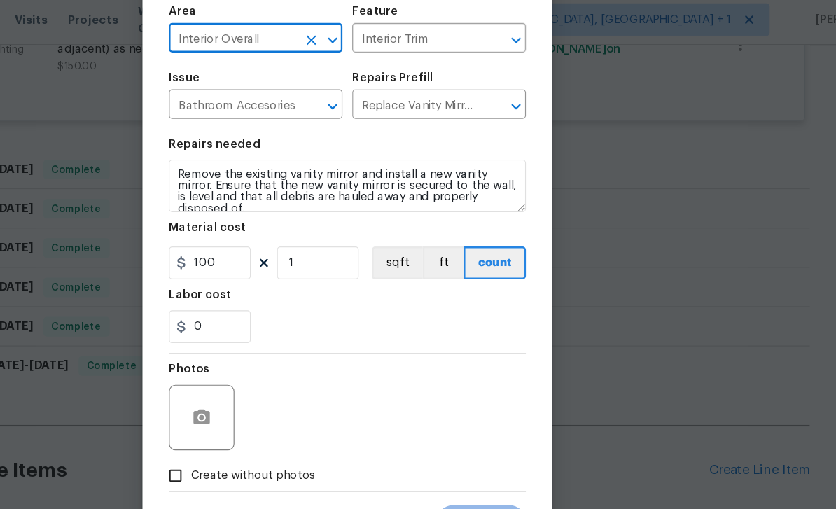
scroll to position [97, 0]
click at [258, 406] on input "Create without photos" at bounding box center [271, 412] width 27 height 27
checkbox input "true"
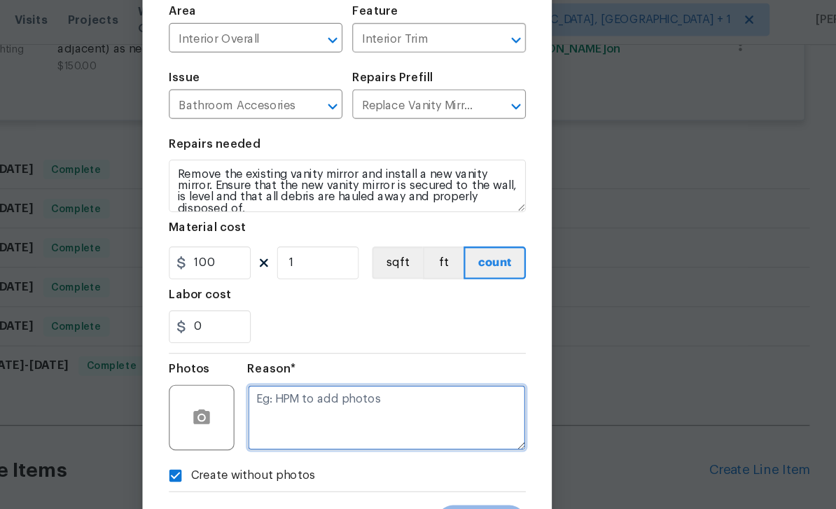
click at [333, 351] on textarea at bounding box center [452, 363] width 238 height 56
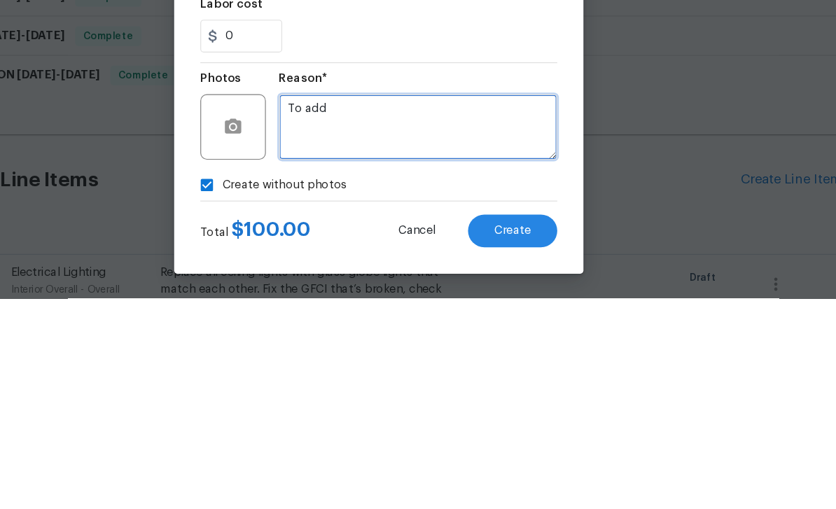
type textarea "To add"
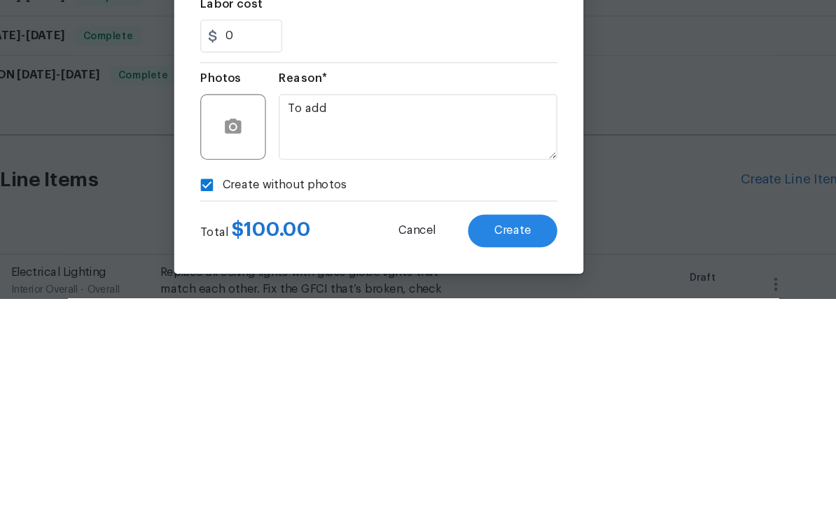
click at [494, 438] on button "Create" at bounding box center [532, 452] width 76 height 28
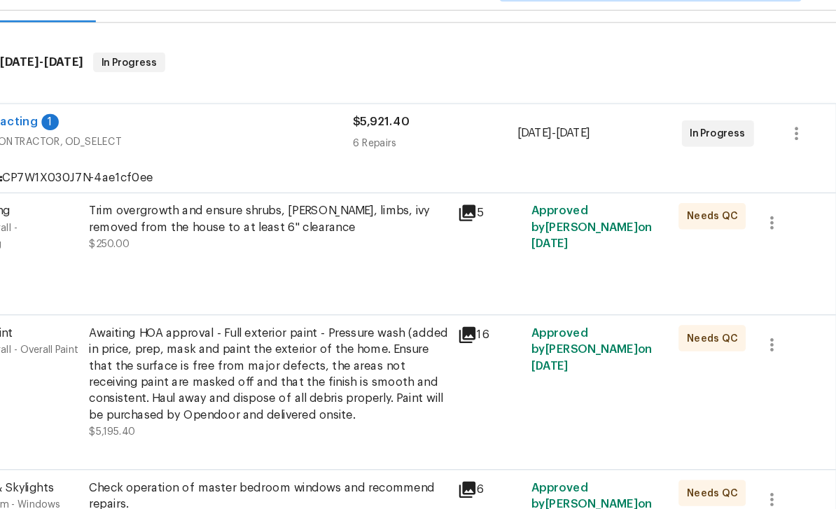
scroll to position [200, 0]
click at [485, 445] on icon at bounding box center [493, 453] width 17 height 17
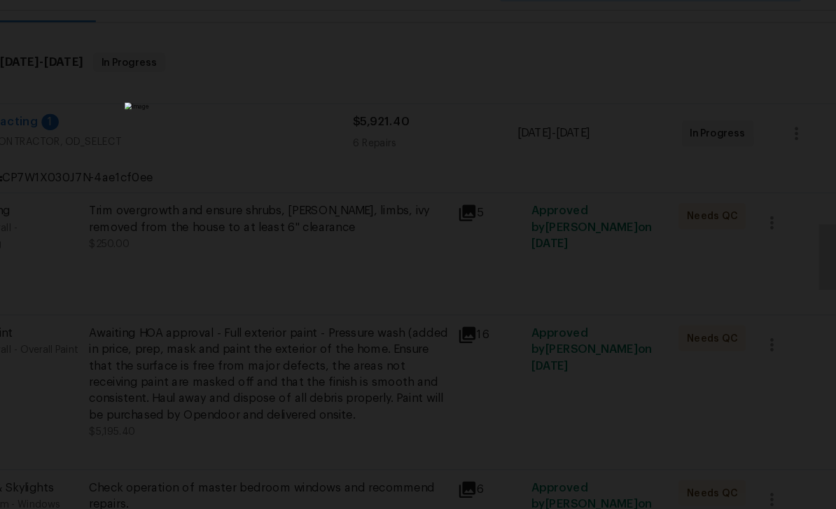
click at [611, 302] on div "Lightbox" at bounding box center [418, 254] width 836 height 509
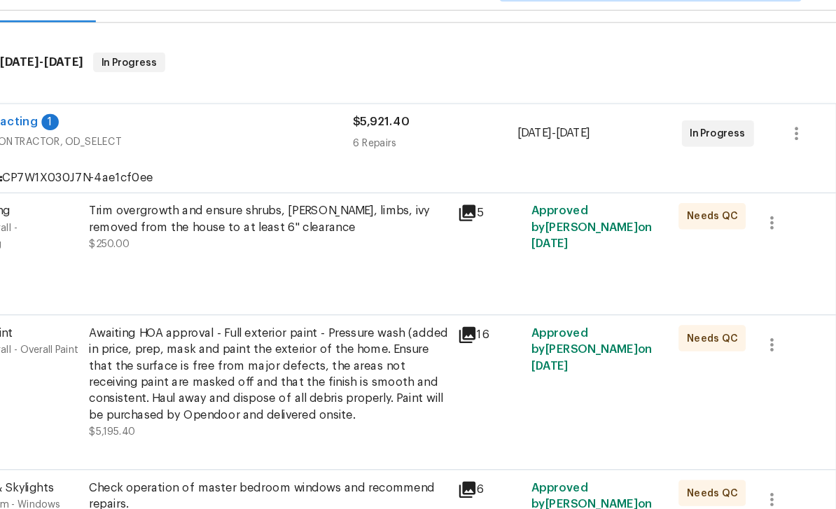
click at [485, 445] on icon at bounding box center [493, 453] width 17 height 17
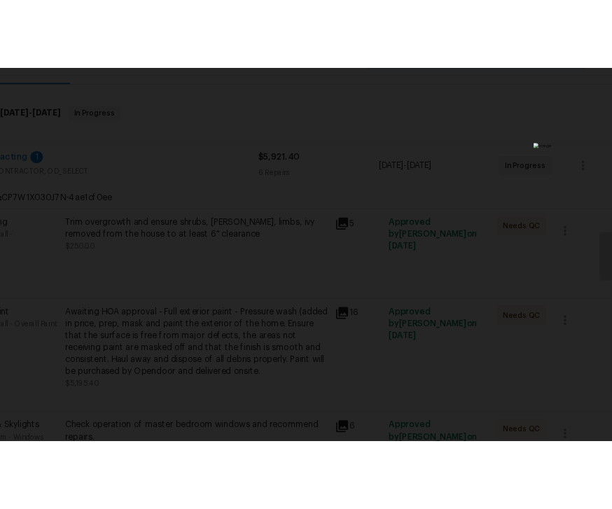
scroll to position [0, 0]
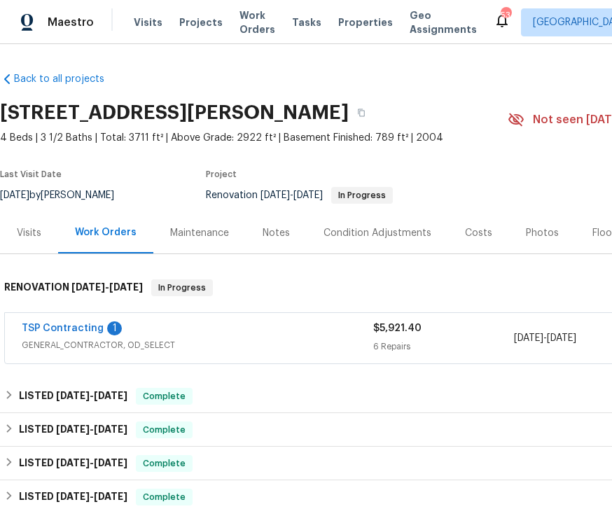
click at [77, 323] on link "TSP Contracting" at bounding box center [63, 328] width 82 height 10
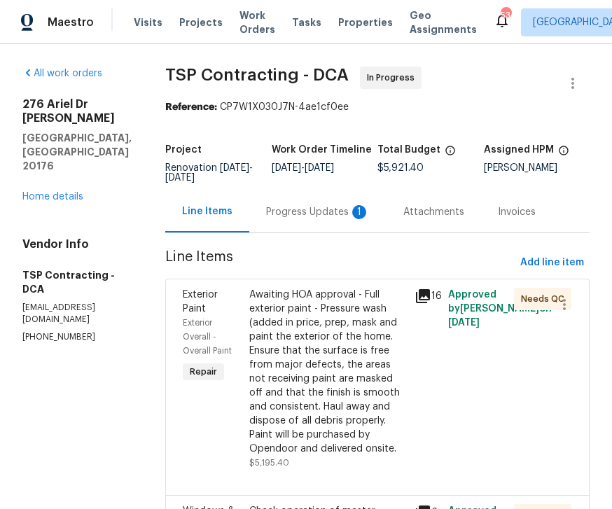
click at [292, 214] on div "Progress Updates 1" at bounding box center [318, 212] width 104 height 14
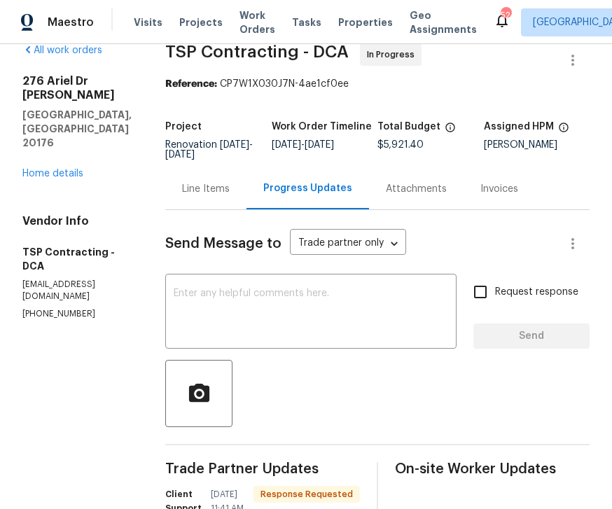
scroll to position [21, 0]
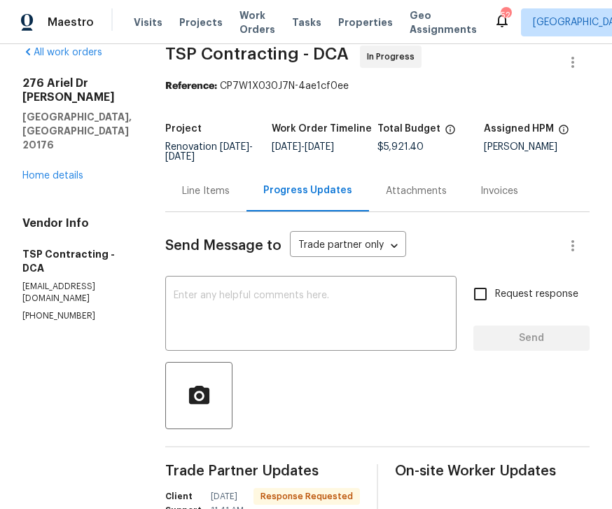
click at [228, 298] on textarea at bounding box center [311, 315] width 274 height 49
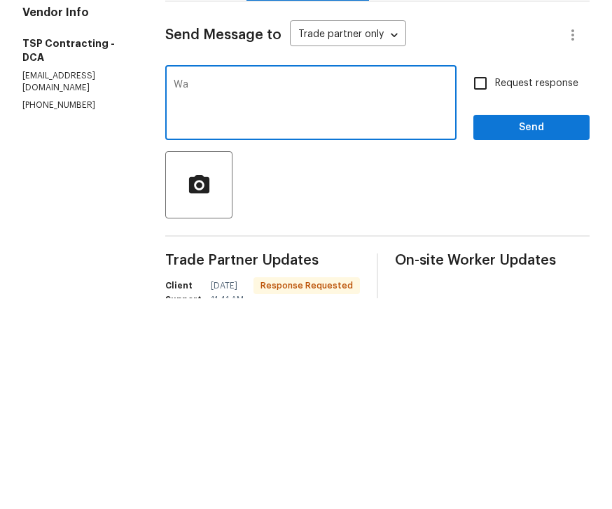
type textarea "W"
type textarea "Has this house been painted?"
click at [527, 330] on span "Send" at bounding box center [531, 339] width 94 height 18
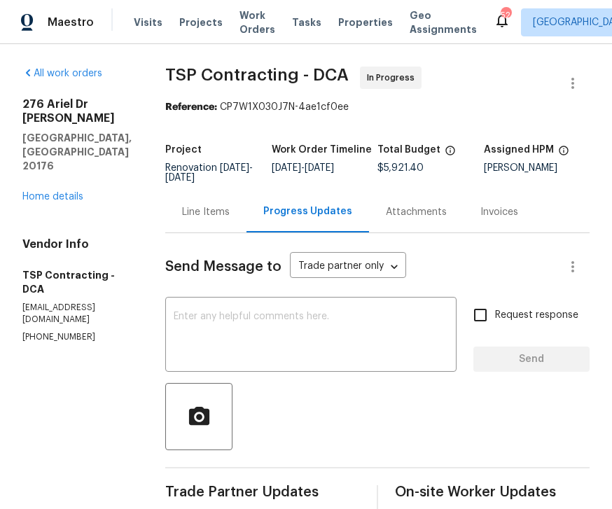
scroll to position [0, 0]
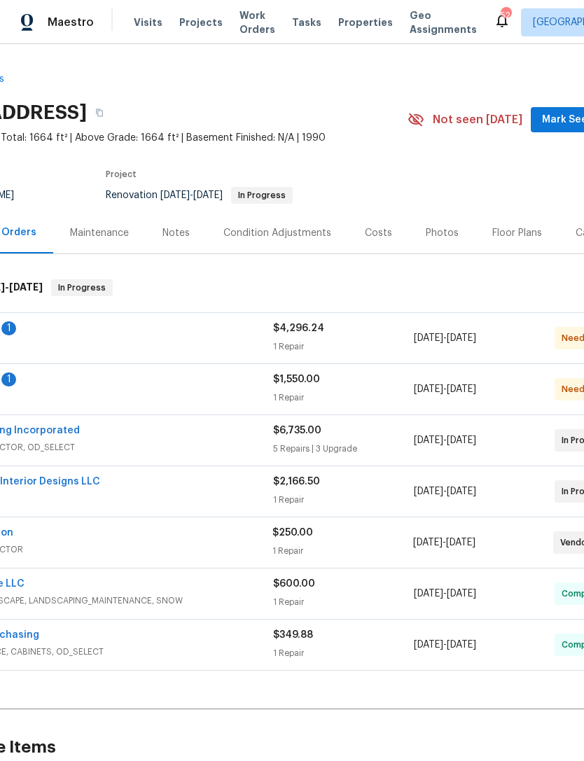
scroll to position [0, 101]
